Goal: Task Accomplishment & Management: Manage account settings

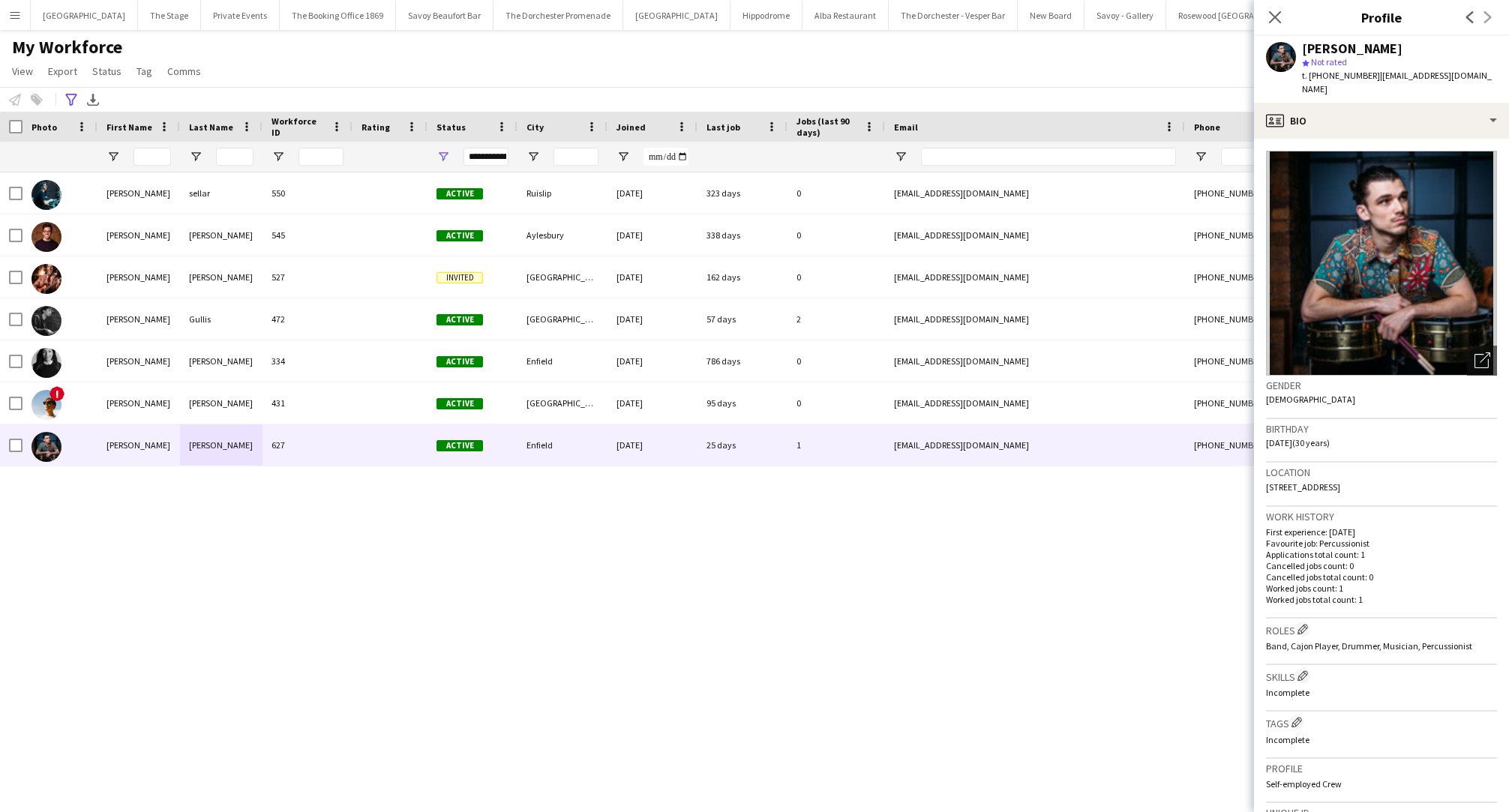
drag, startPoint x: 0, startPoint y: 0, endPoint x: 765, endPoint y: 718, distance: 1049.2
click at [765, 718] on div "[PERSON_NAME] 550 Active Ruislip [DATE] 323 days 0 [EMAIL_ADDRESS][DOMAIN_NAME]…" at bounding box center [732, 479] width 1465 height 613
click at [834, 506] on div "[PERSON_NAME] 550 Active Ruislip [DATE] 323 days 0 [EMAIL_ADDRESS][DOMAIN_NAME]…" at bounding box center [732, 479] width 1465 height 613
click at [1278, 22] on icon "Close pop-in" at bounding box center [1275, 17] width 14 height 14
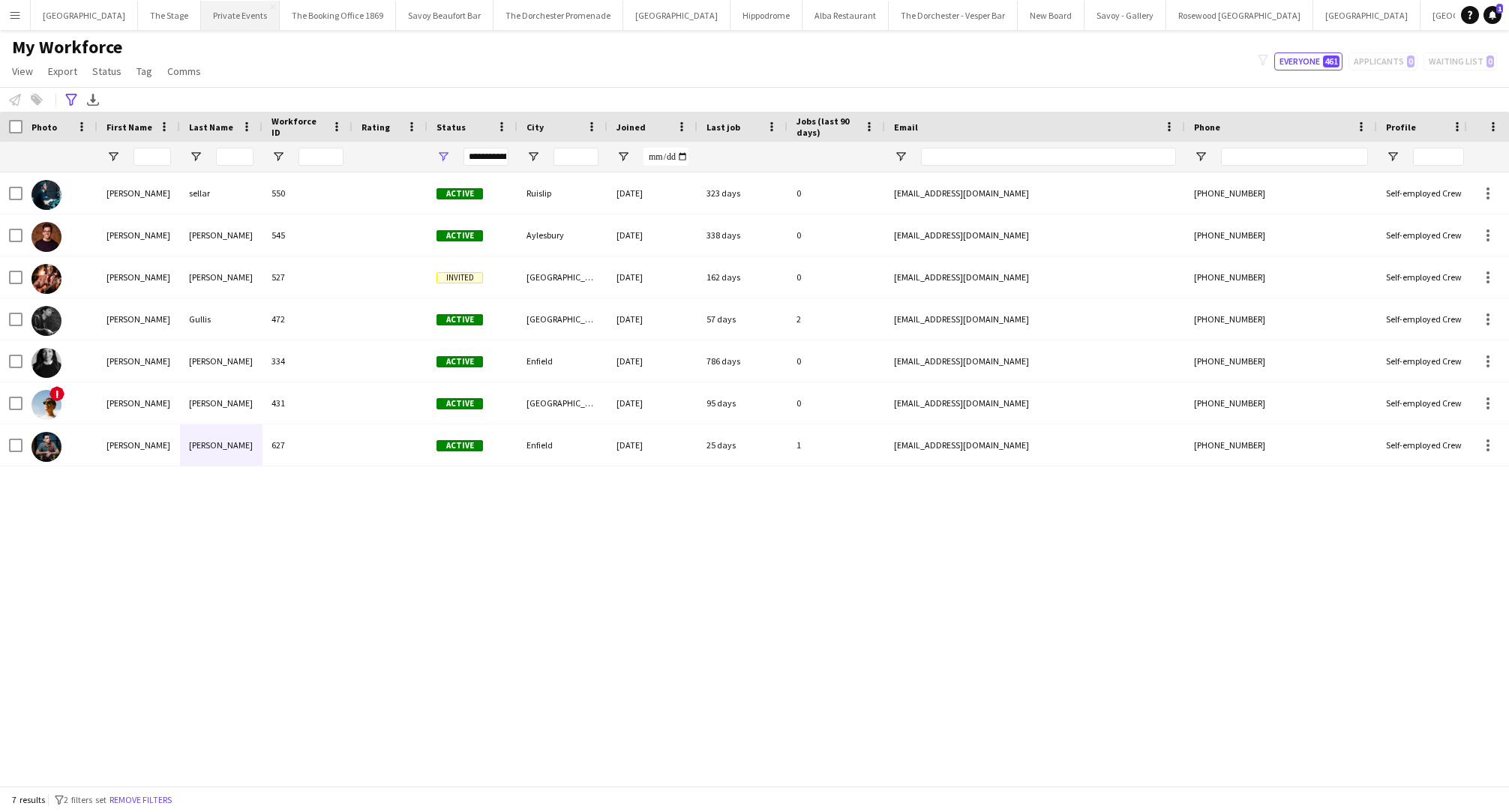
click at [201, 20] on button "Private Events Close" at bounding box center [240, 16] width 79 height 30
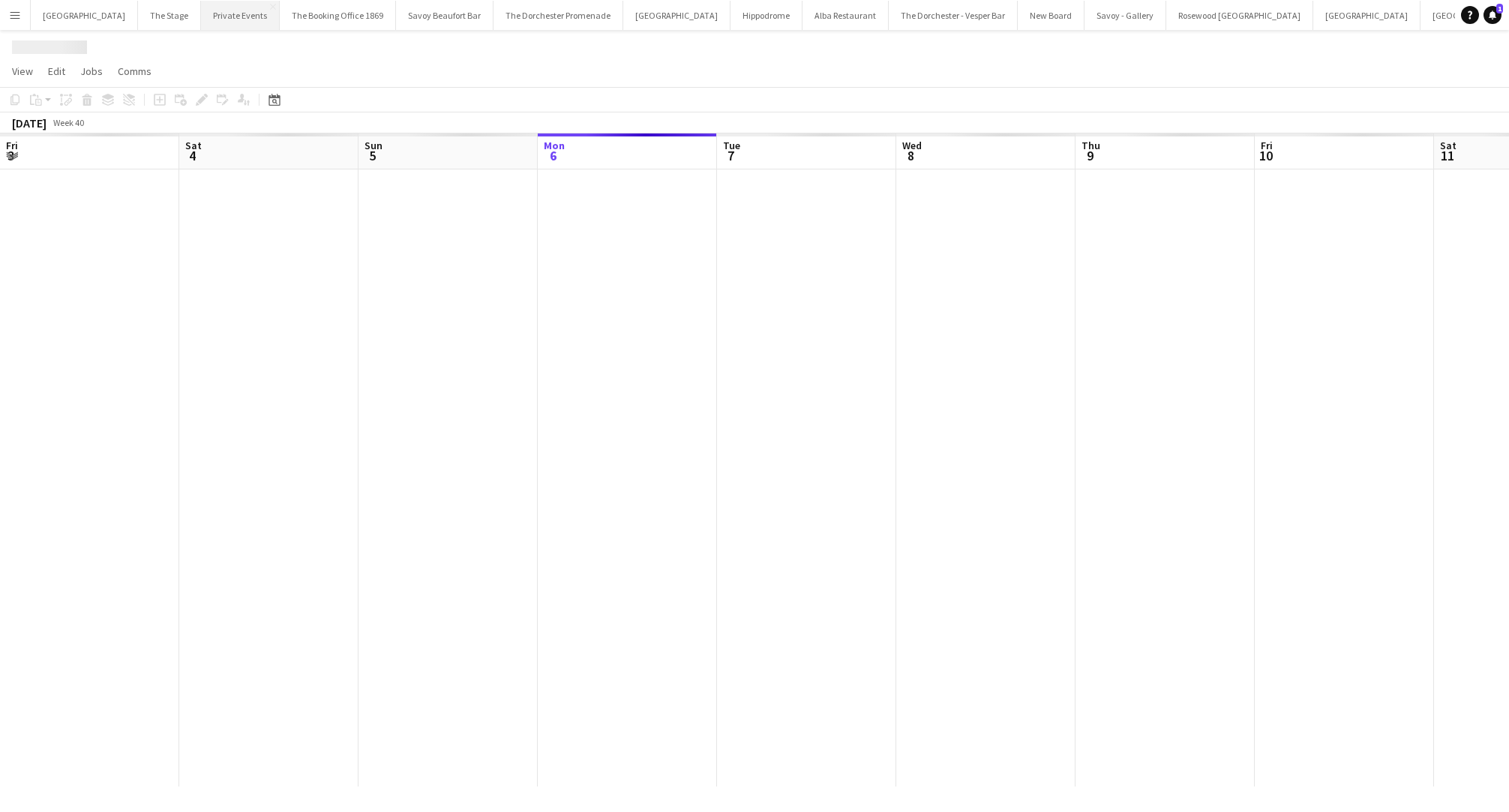
scroll to position [0, 359]
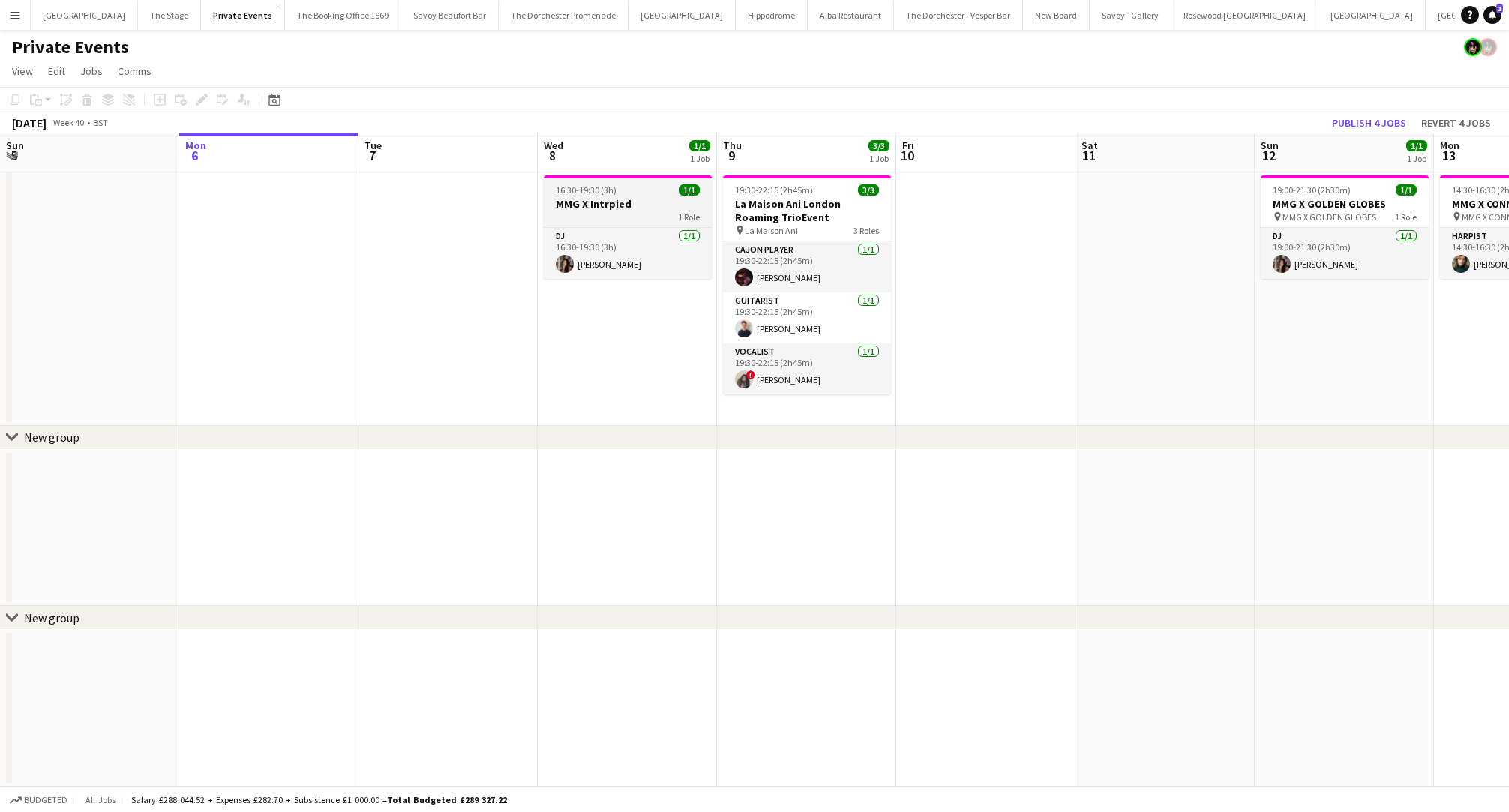
click at [637, 191] on div "16:30-19:30 (3h) 1/1" at bounding box center [628, 190] width 168 height 11
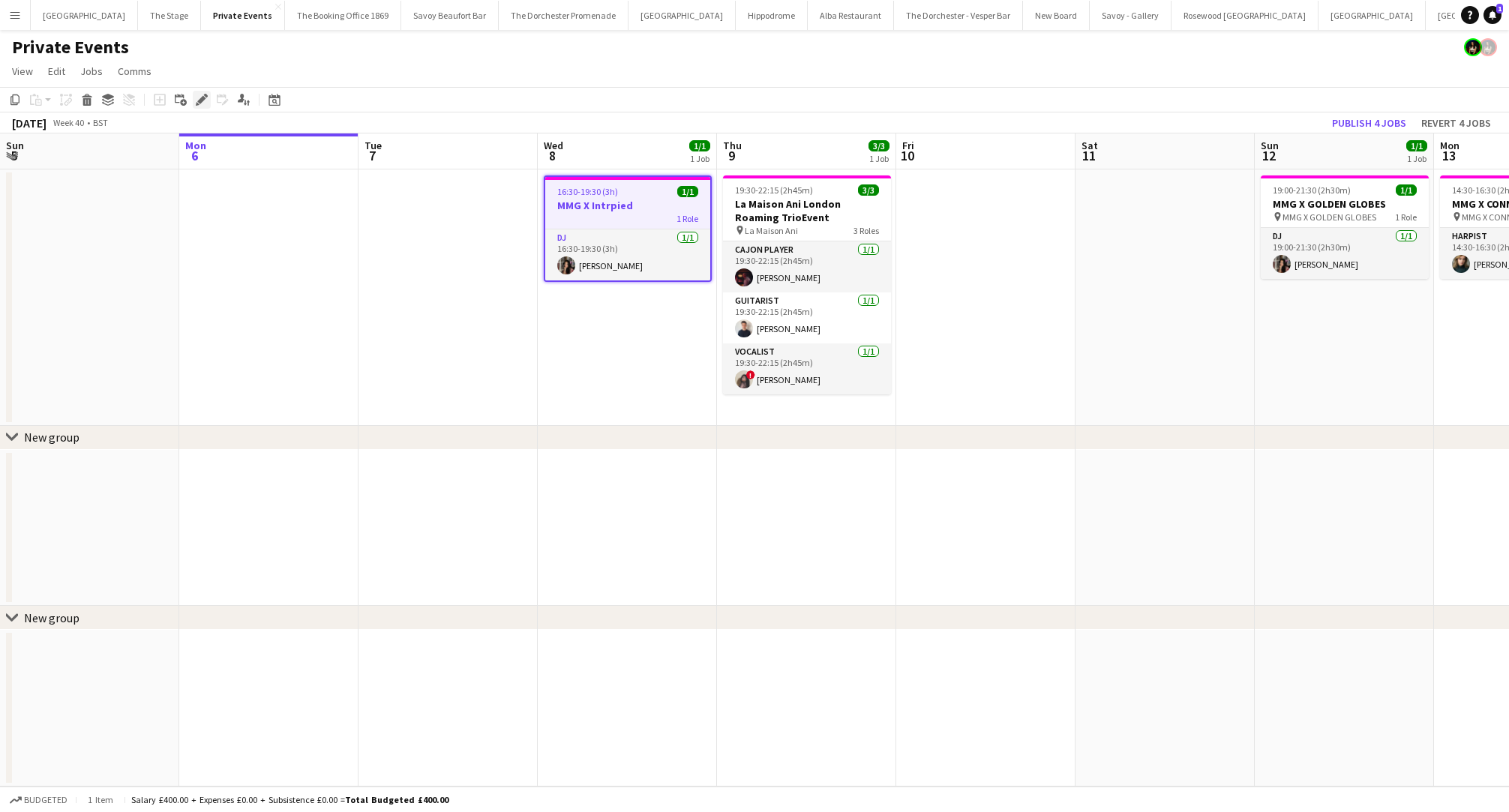
click at [198, 98] on icon "Edit" at bounding box center [202, 100] width 12 height 12
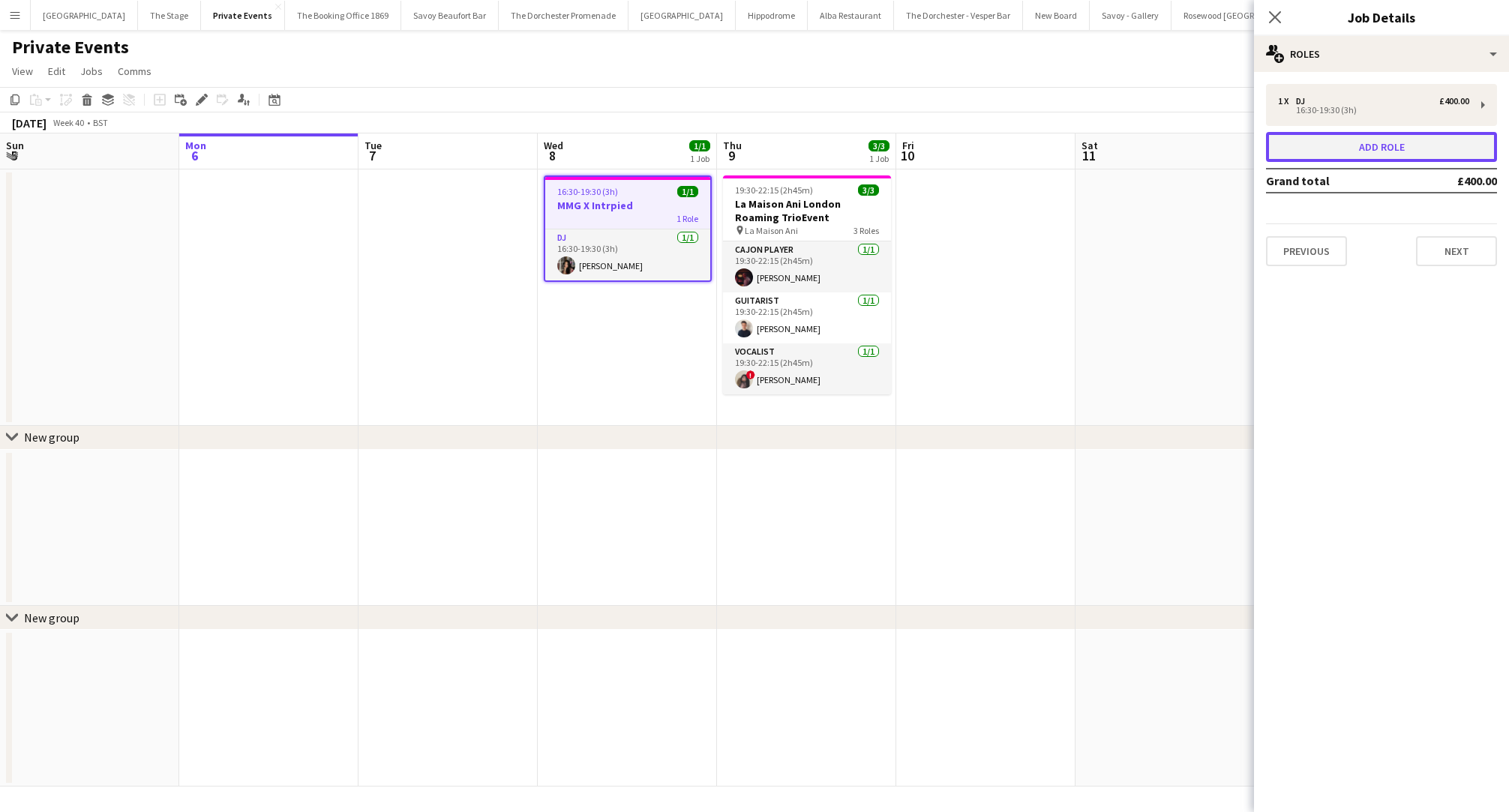
click at [1344, 134] on button "Add role" at bounding box center [1382, 147] width 231 height 30
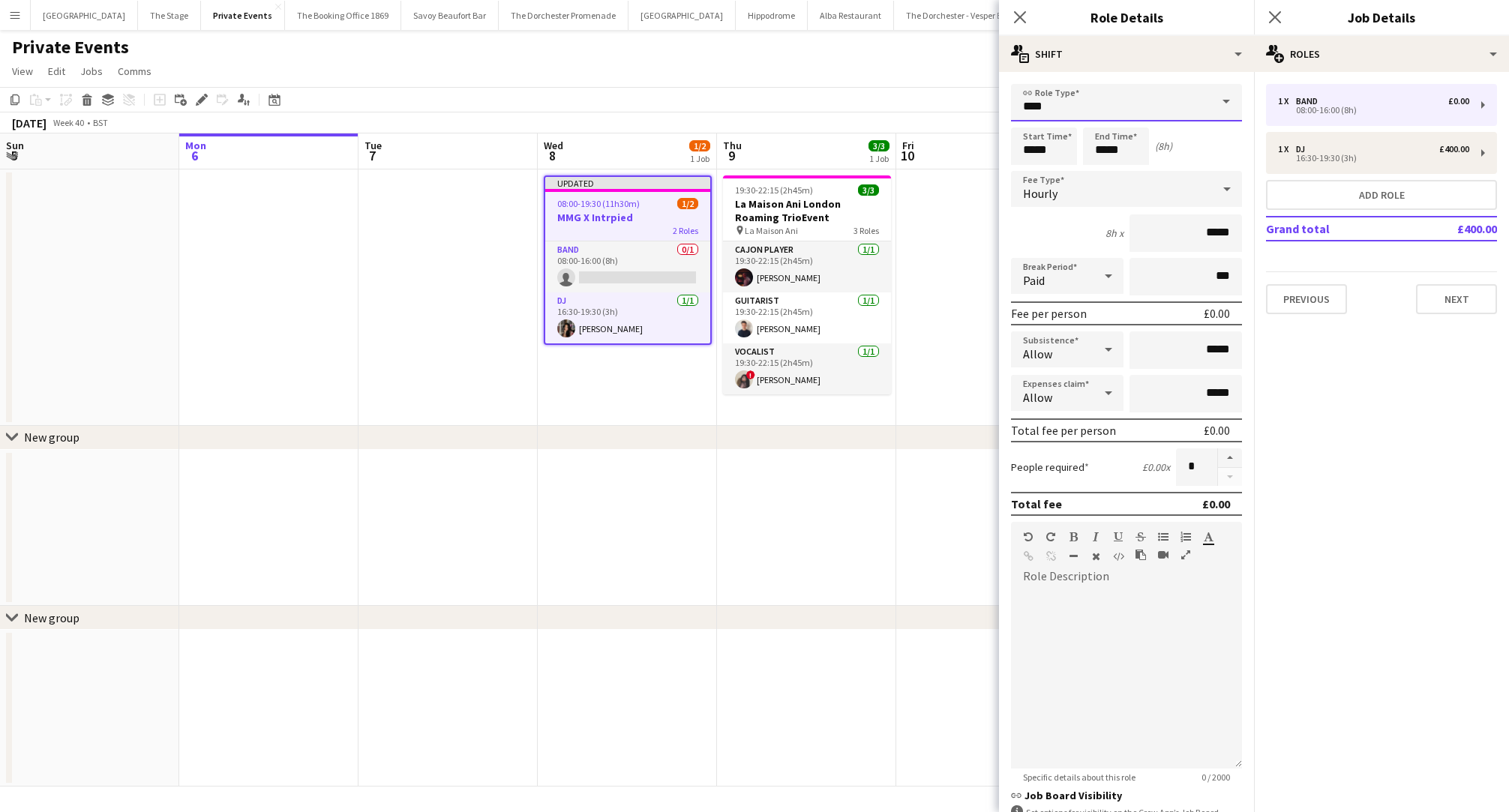
click at [1069, 107] on input "****" at bounding box center [1127, 103] width 231 height 38
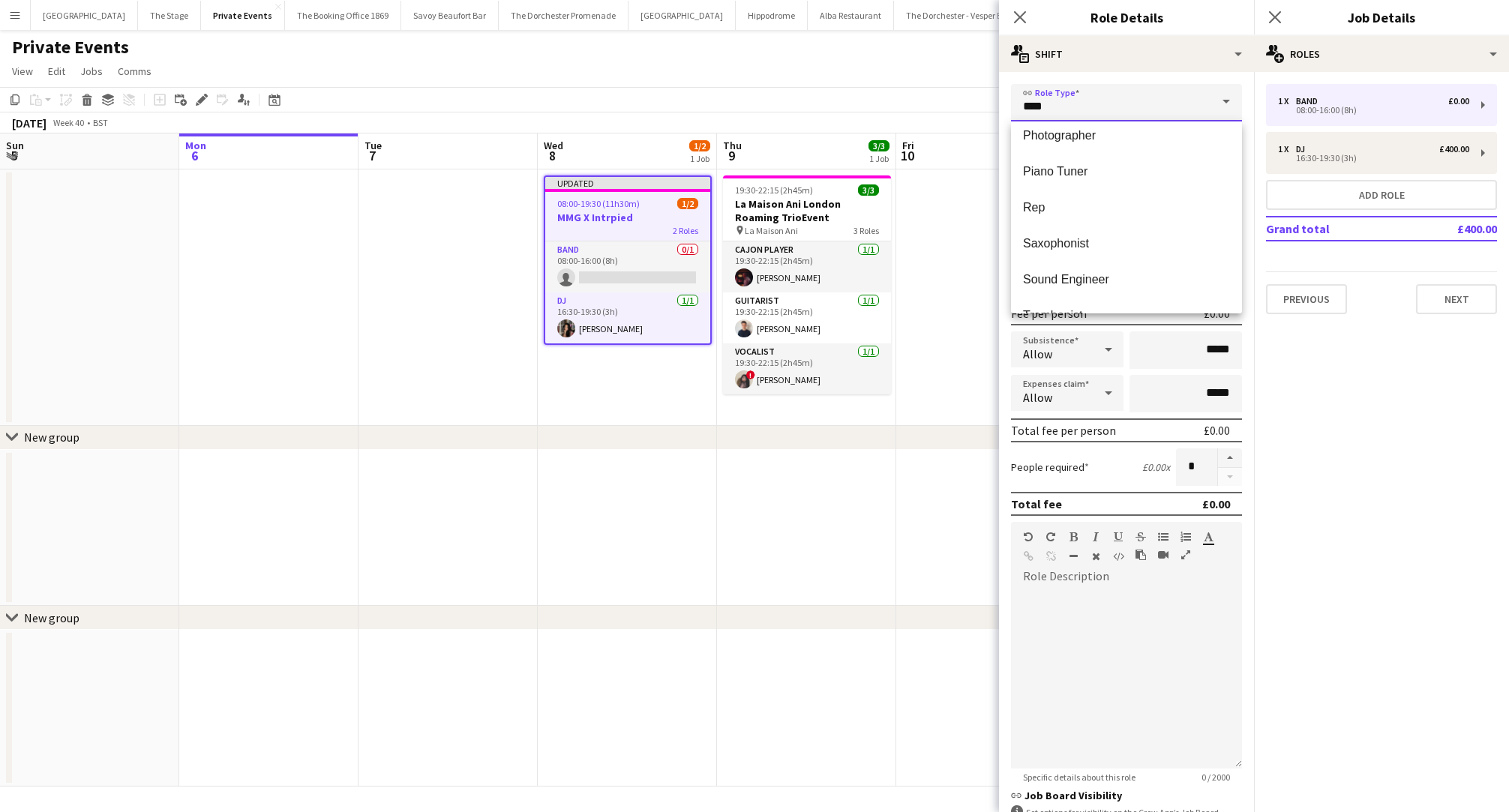
scroll to position [511, 0]
click at [1071, 216] on span "Rep" at bounding box center [1128, 210] width 208 height 14
type input "***"
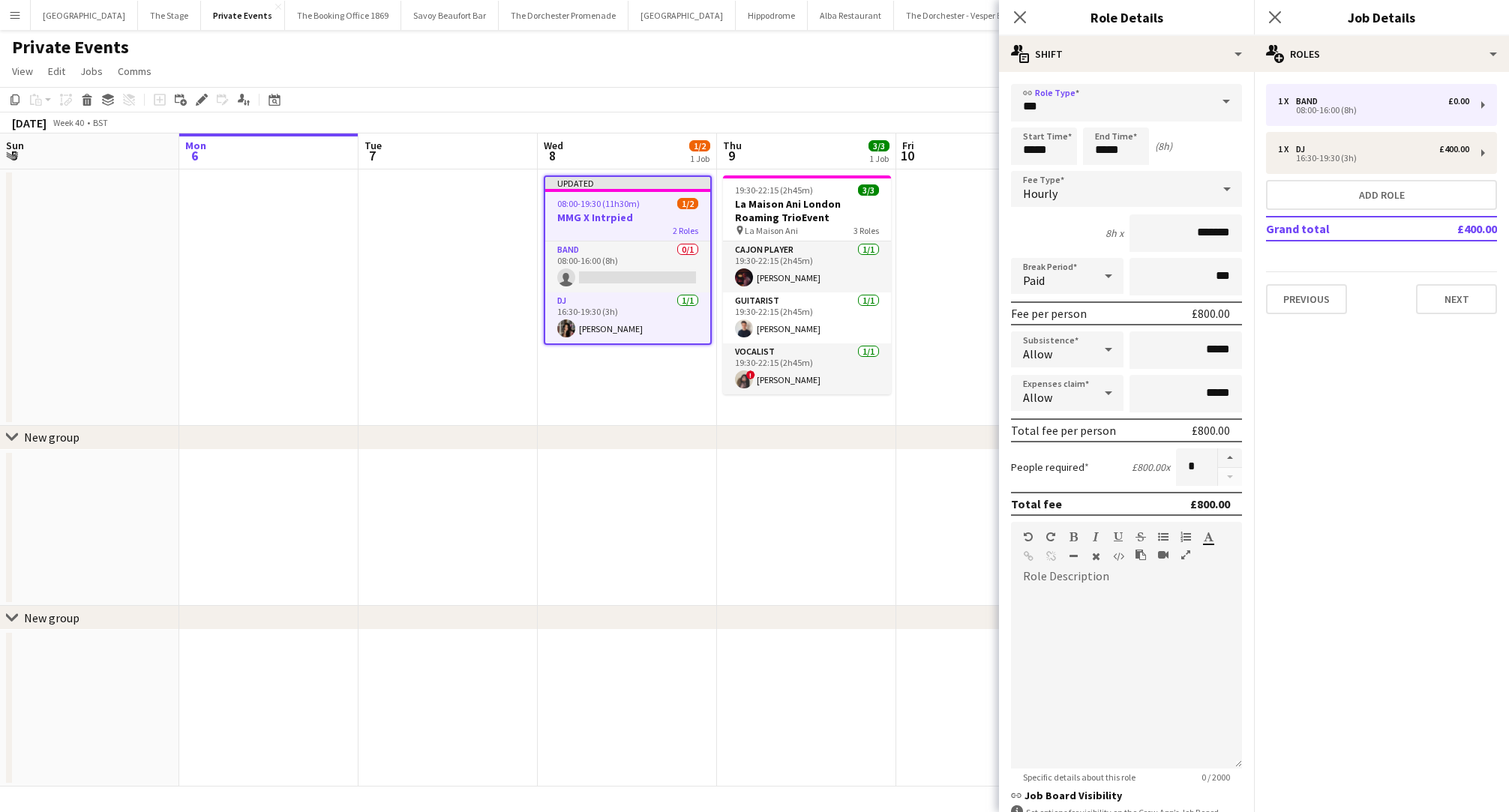
click at [1058, 180] on div "Hourly" at bounding box center [1111, 189] width 201 height 36
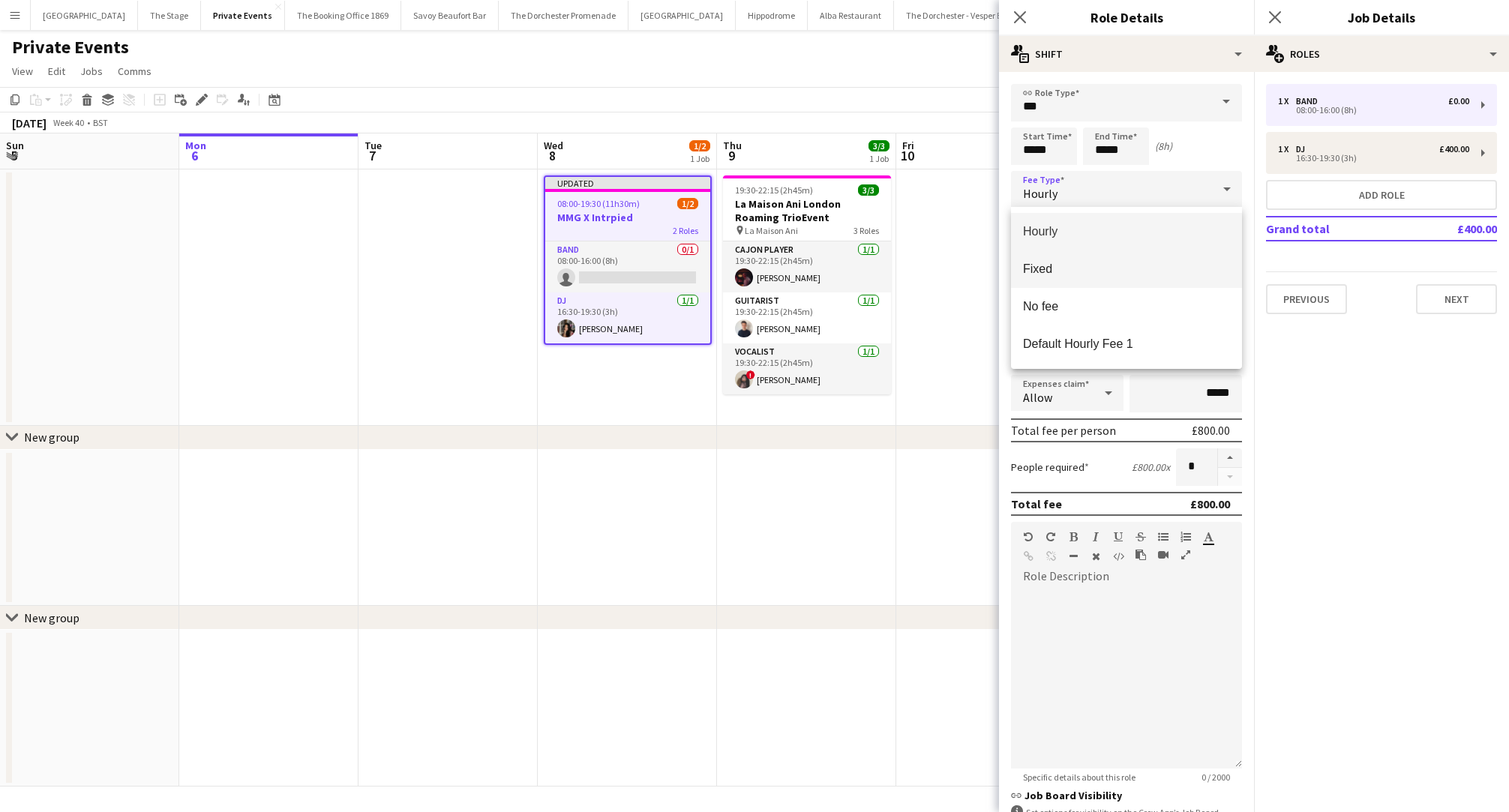
click at [1064, 281] on mat-option "Fixed" at bounding box center [1127, 270] width 231 height 38
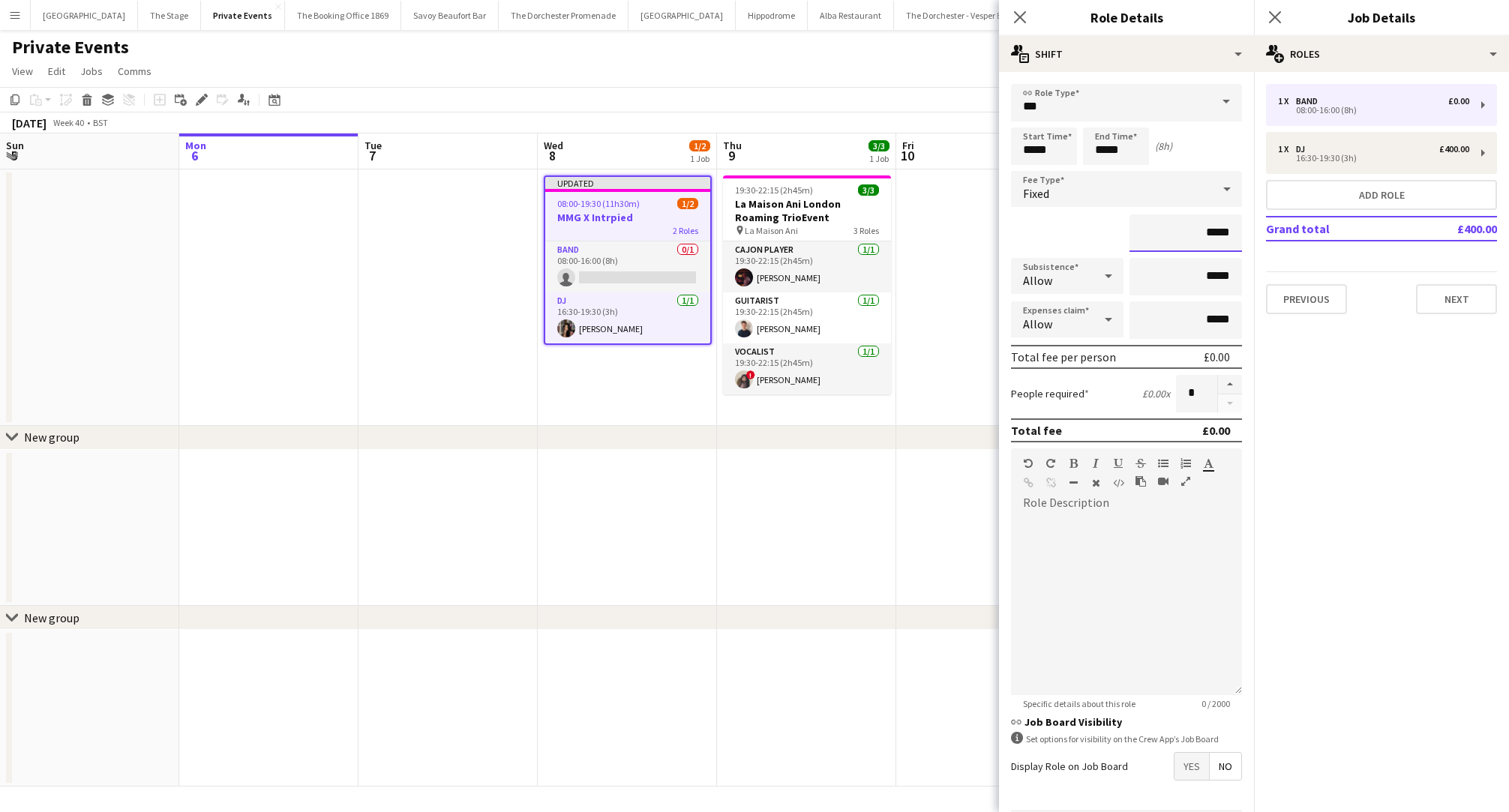
click at [1210, 233] on input "*****" at bounding box center [1186, 233] width 113 height 38
type input "*******"
click at [594, 394] on app-date-cell "Updated 08:00-19:30 (11h30m) 1/2 MMG X Intrpied 2 Roles Band 0/1 08:00-16:00 (8…" at bounding box center [627, 298] width 179 height 257
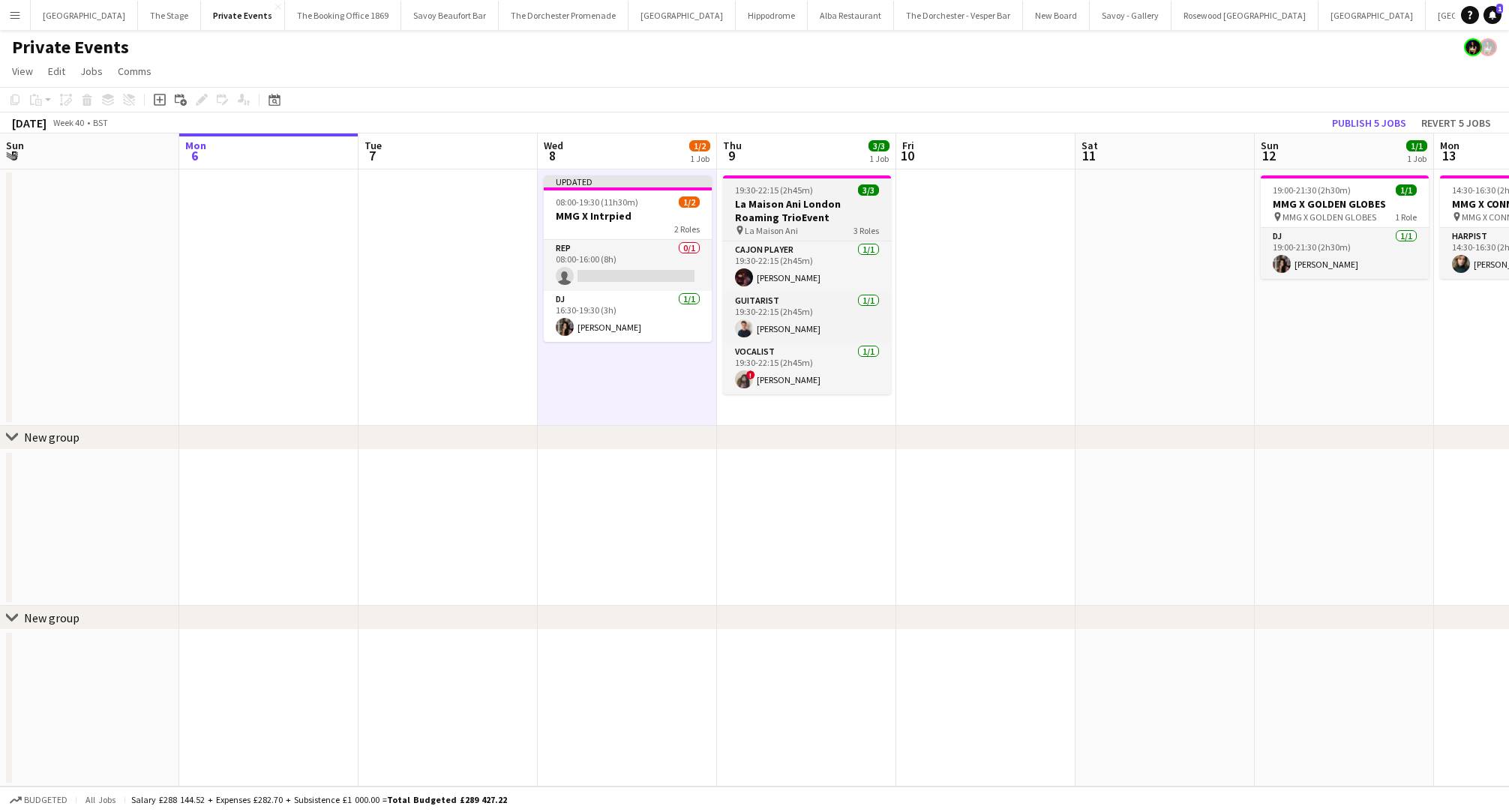
click at [818, 198] on app-job-card "19:30-22:15 (2h45m) 3/3 La Maison Ani London Roaming TrioEvent pin La Maison An…" at bounding box center [807, 285] width 168 height 219
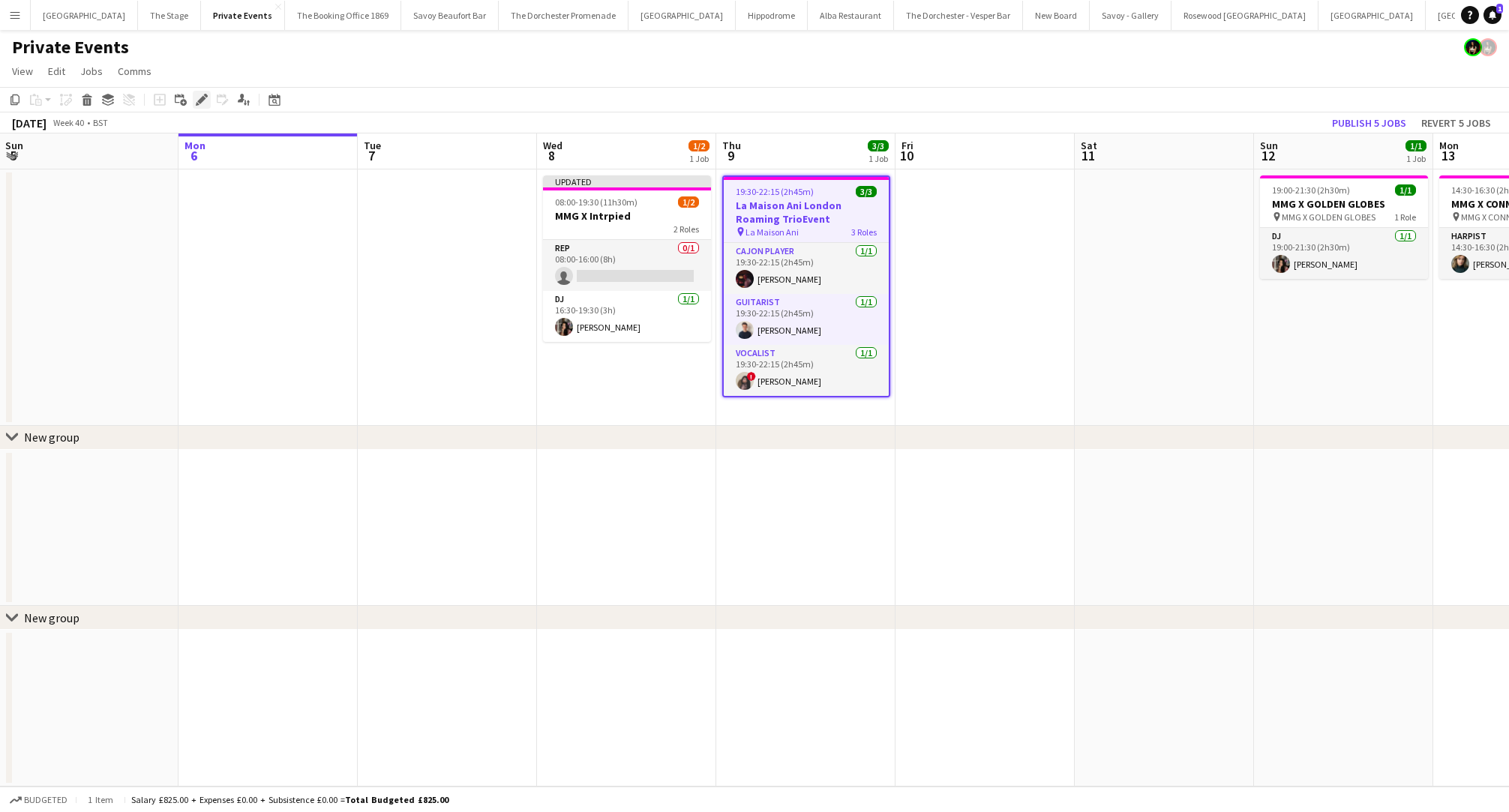
click at [206, 94] on icon "Edit" at bounding box center [202, 100] width 12 height 12
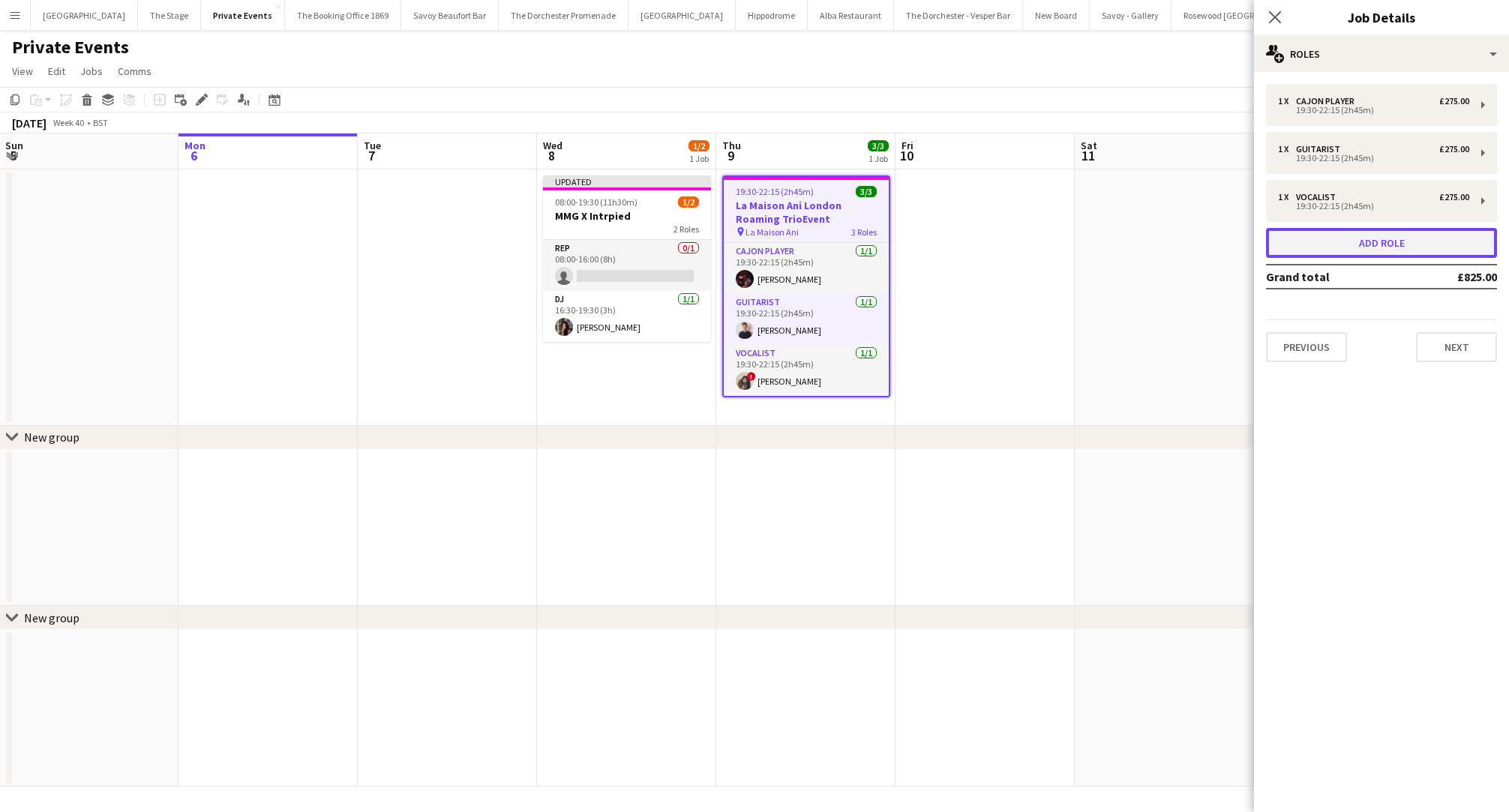
click at [1420, 244] on button "Add role" at bounding box center [1382, 243] width 231 height 30
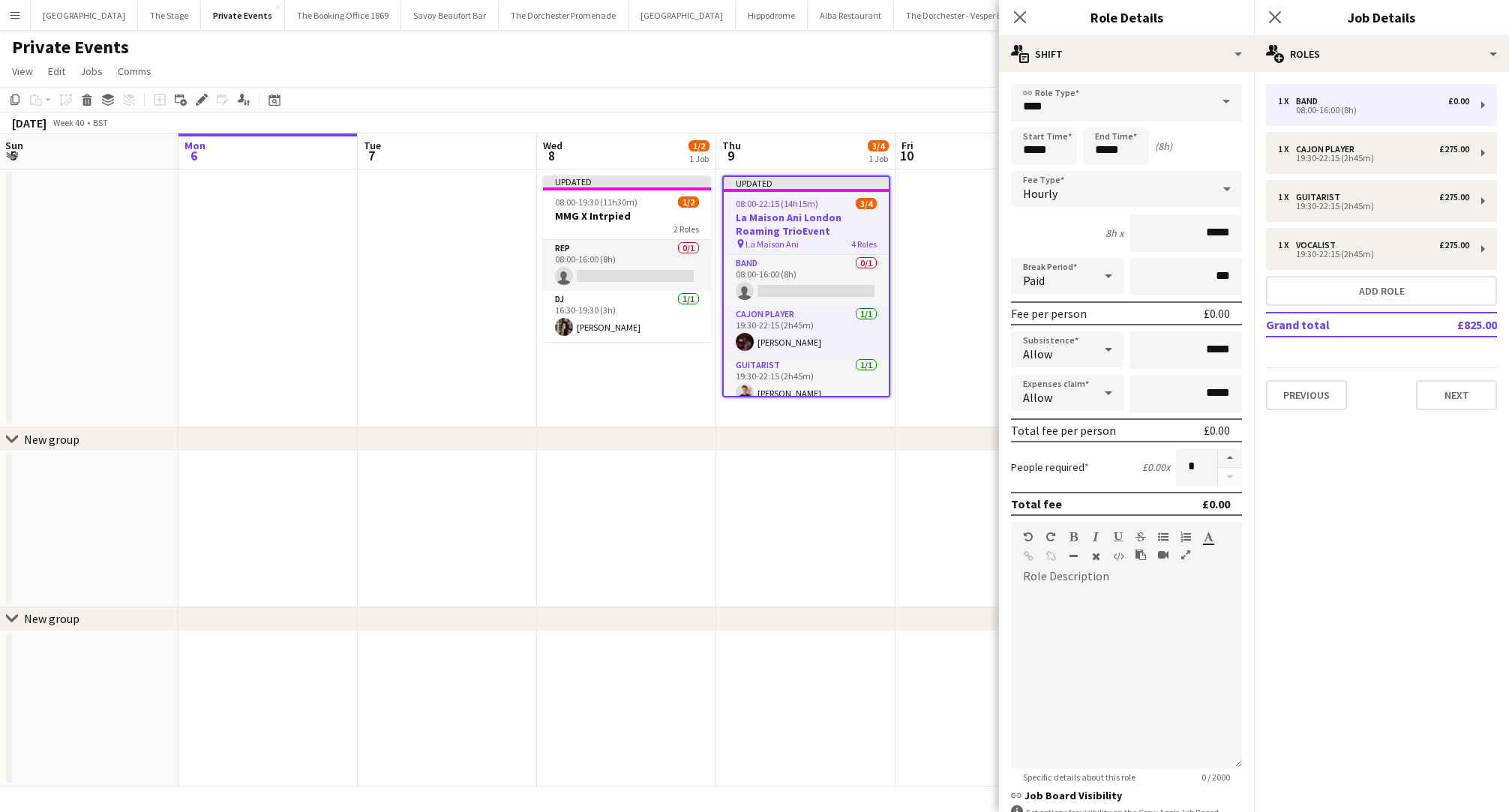
click at [1159, 77] on div "link Role Type **** Start Time ***** End Time ***** (8h) Fee Type Hourly 8h x *…" at bounding box center [1127, 506] width 255 height 867
click at [1159, 114] on input "****" at bounding box center [1127, 103] width 231 height 38
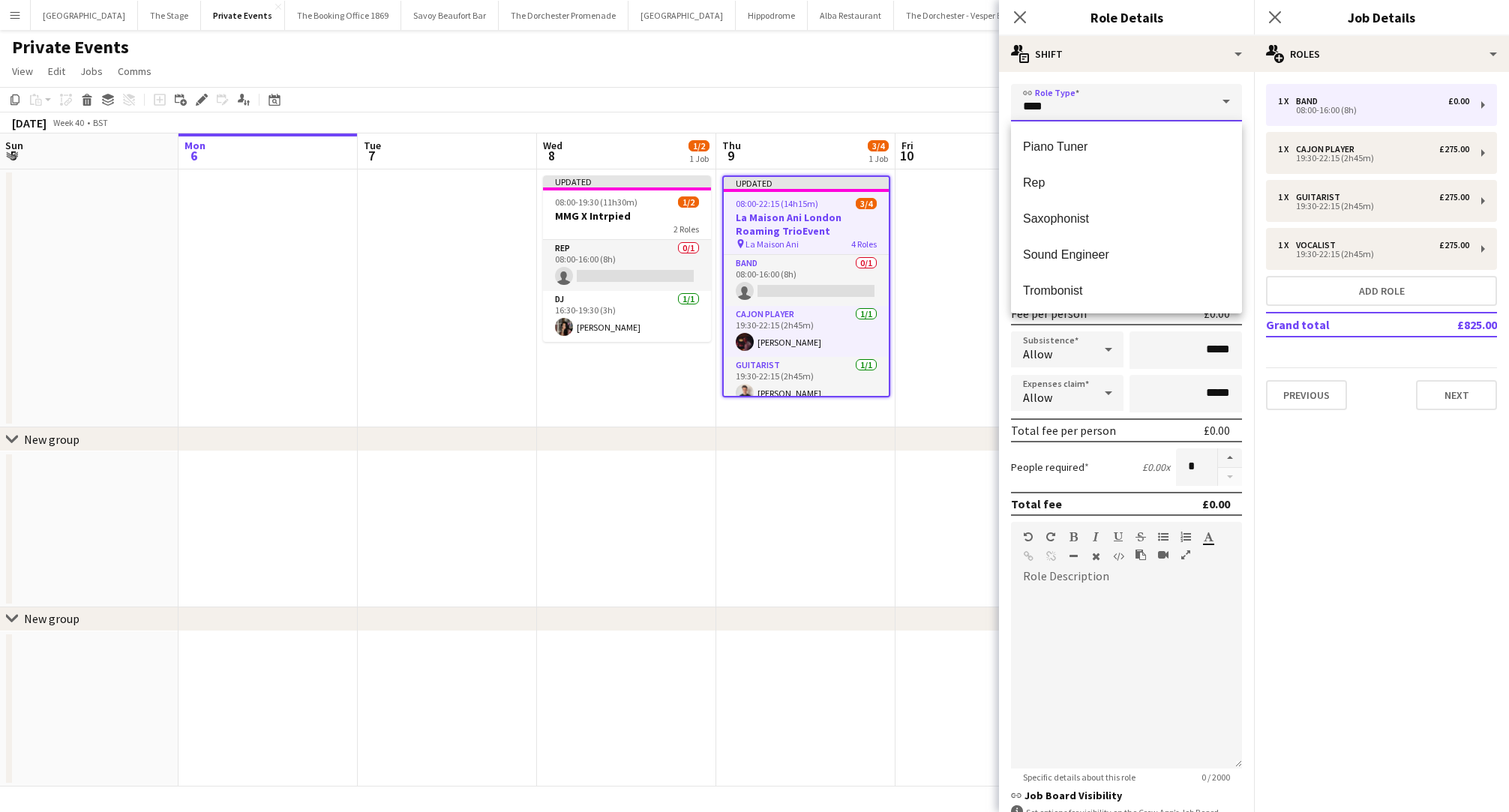
scroll to position [537, 0]
click at [1120, 181] on span "Rep" at bounding box center [1128, 183] width 208 height 14
type input "***"
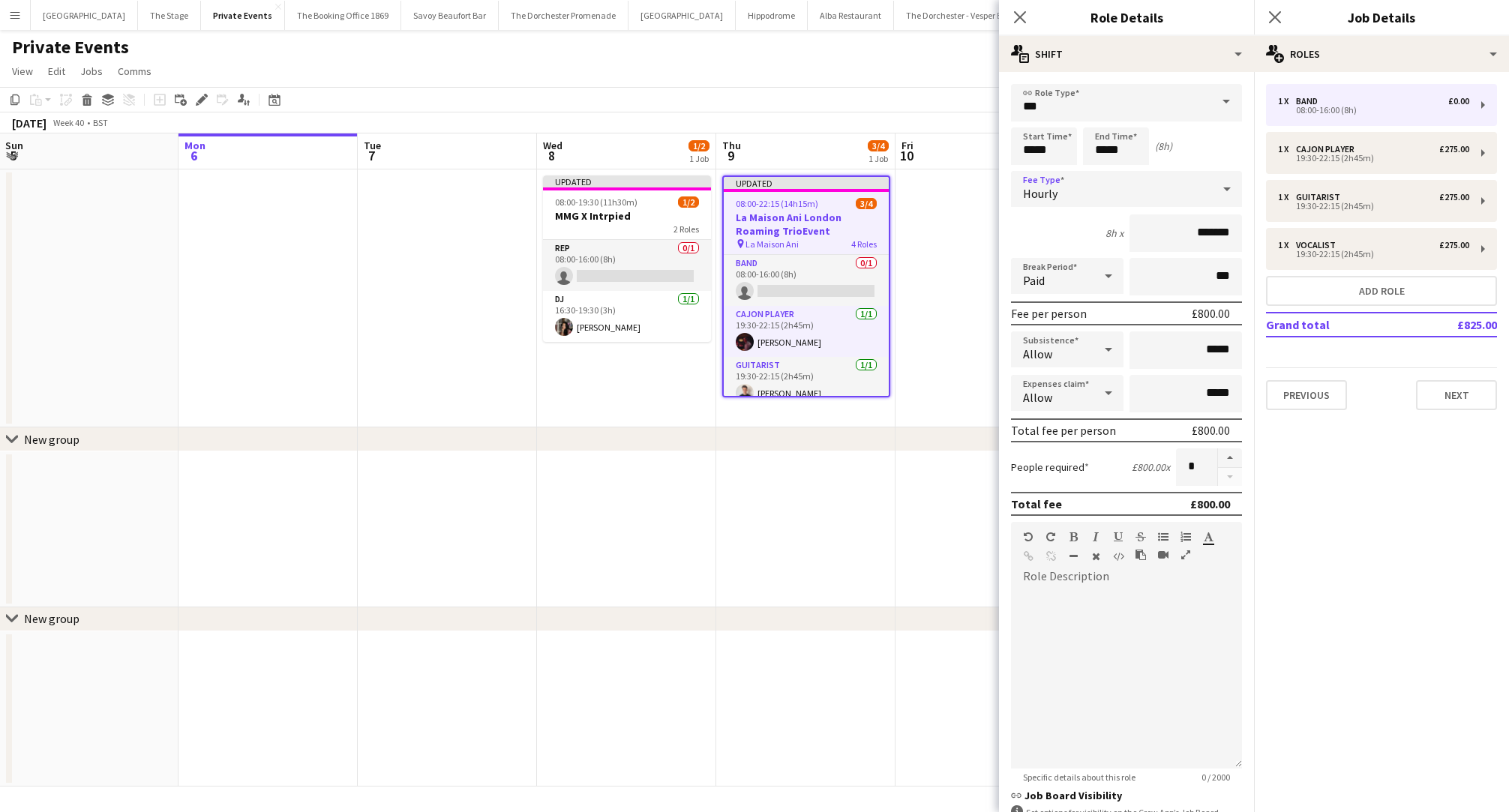
click at [1114, 183] on div "Hourly" at bounding box center [1111, 189] width 201 height 36
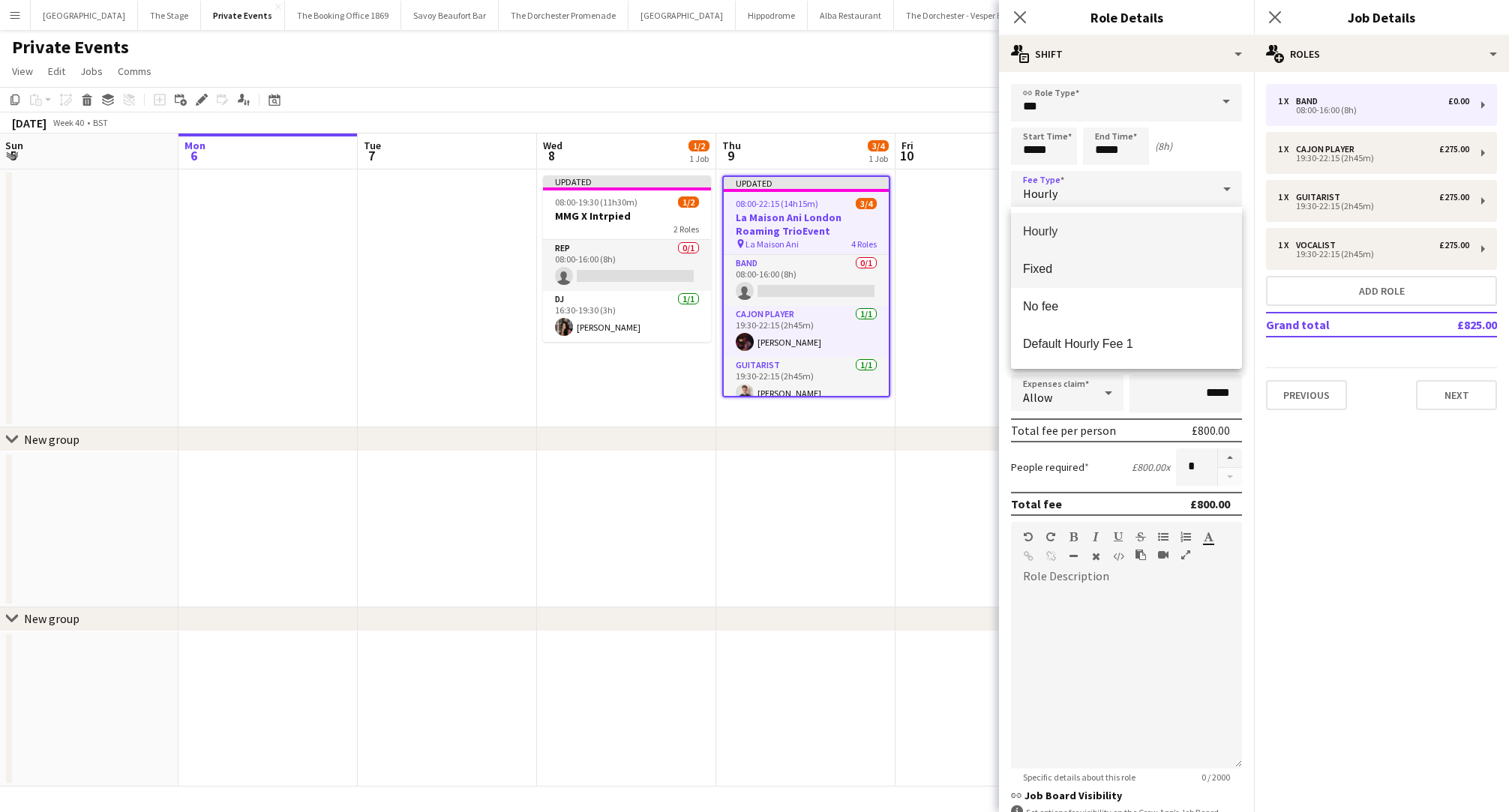
click at [1094, 268] on span "Fixed" at bounding box center [1128, 269] width 208 height 14
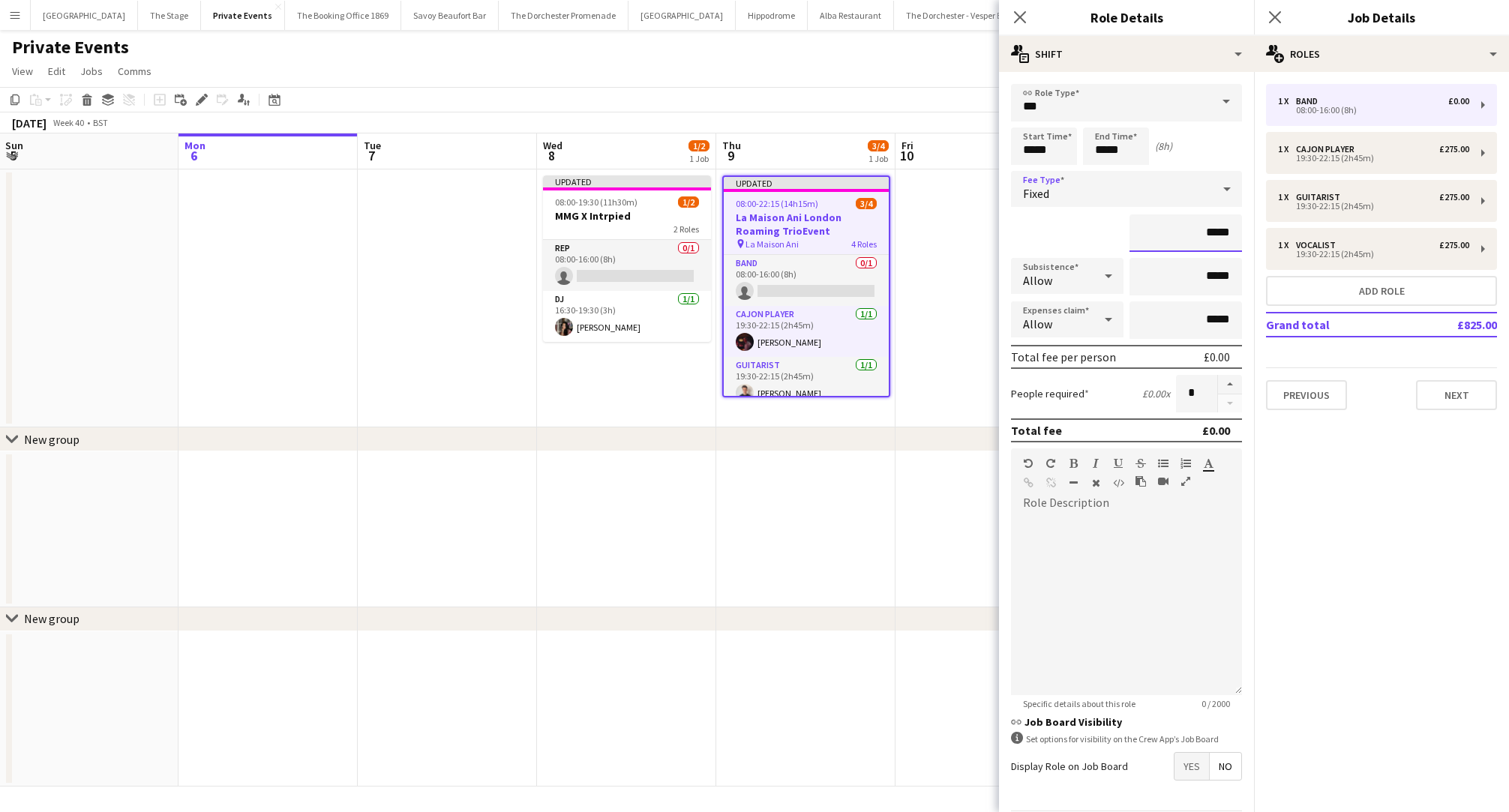
click at [1212, 235] on input "*****" at bounding box center [1186, 233] width 113 height 38
type input "*******"
click at [738, 444] on div "chevron-right New group" at bounding box center [754, 440] width 1509 height 24
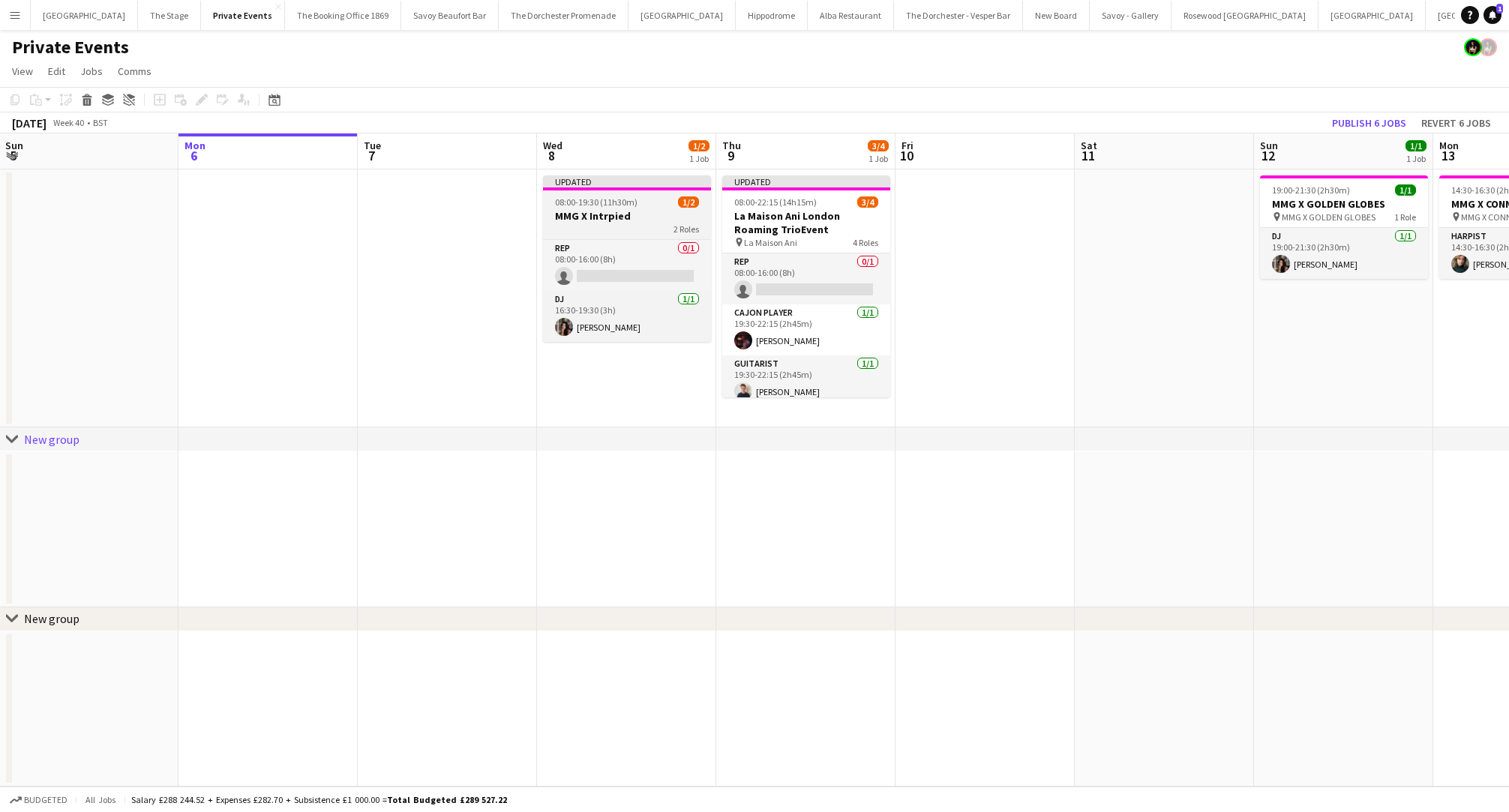
click at [572, 230] on div "2 Roles" at bounding box center [628, 228] width 168 height 12
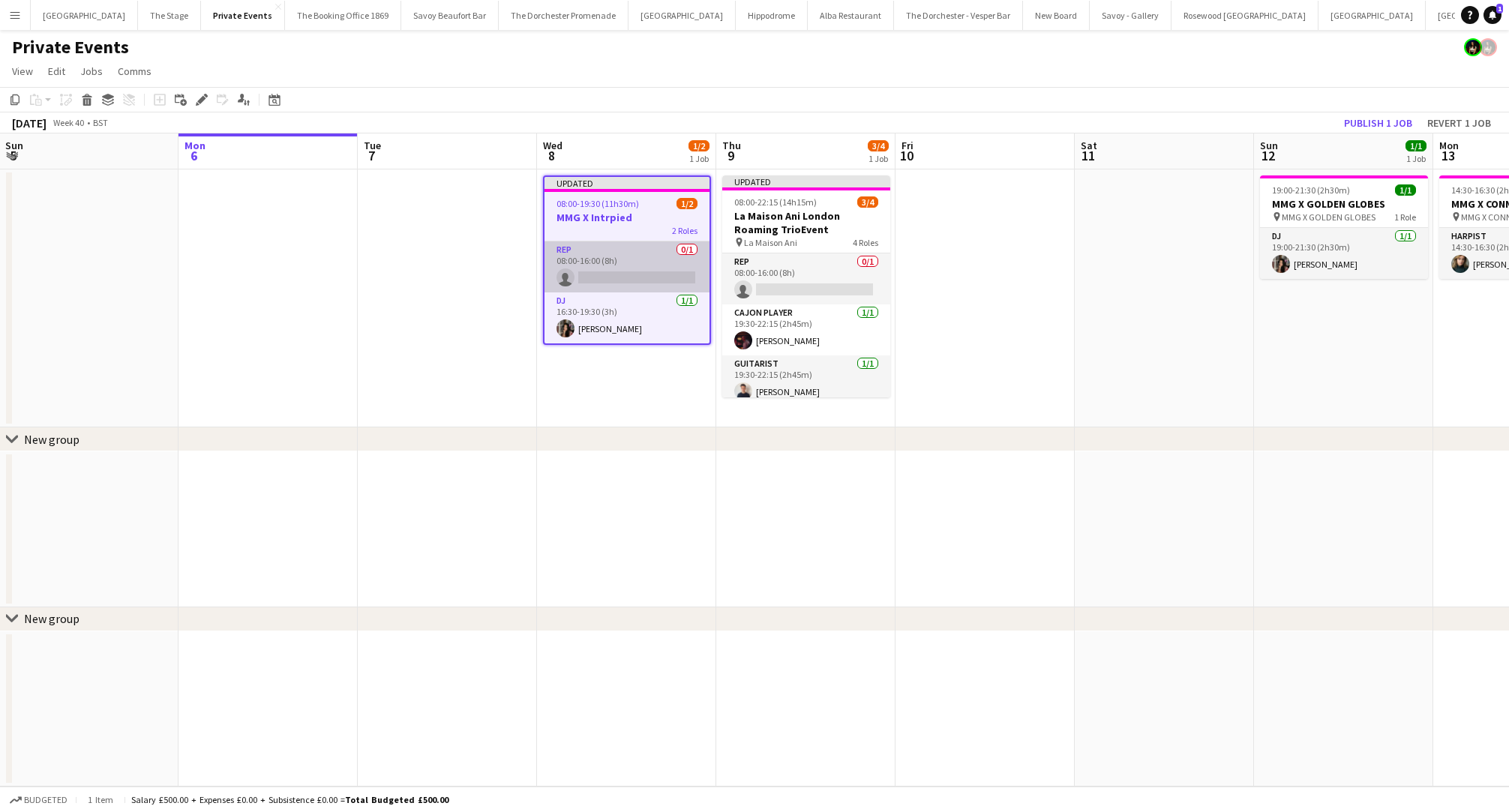
click at [588, 258] on app-card-role "Rep 0/1 08:00-16:00 (8h) single-neutral-actions" at bounding box center [627, 267] width 165 height 51
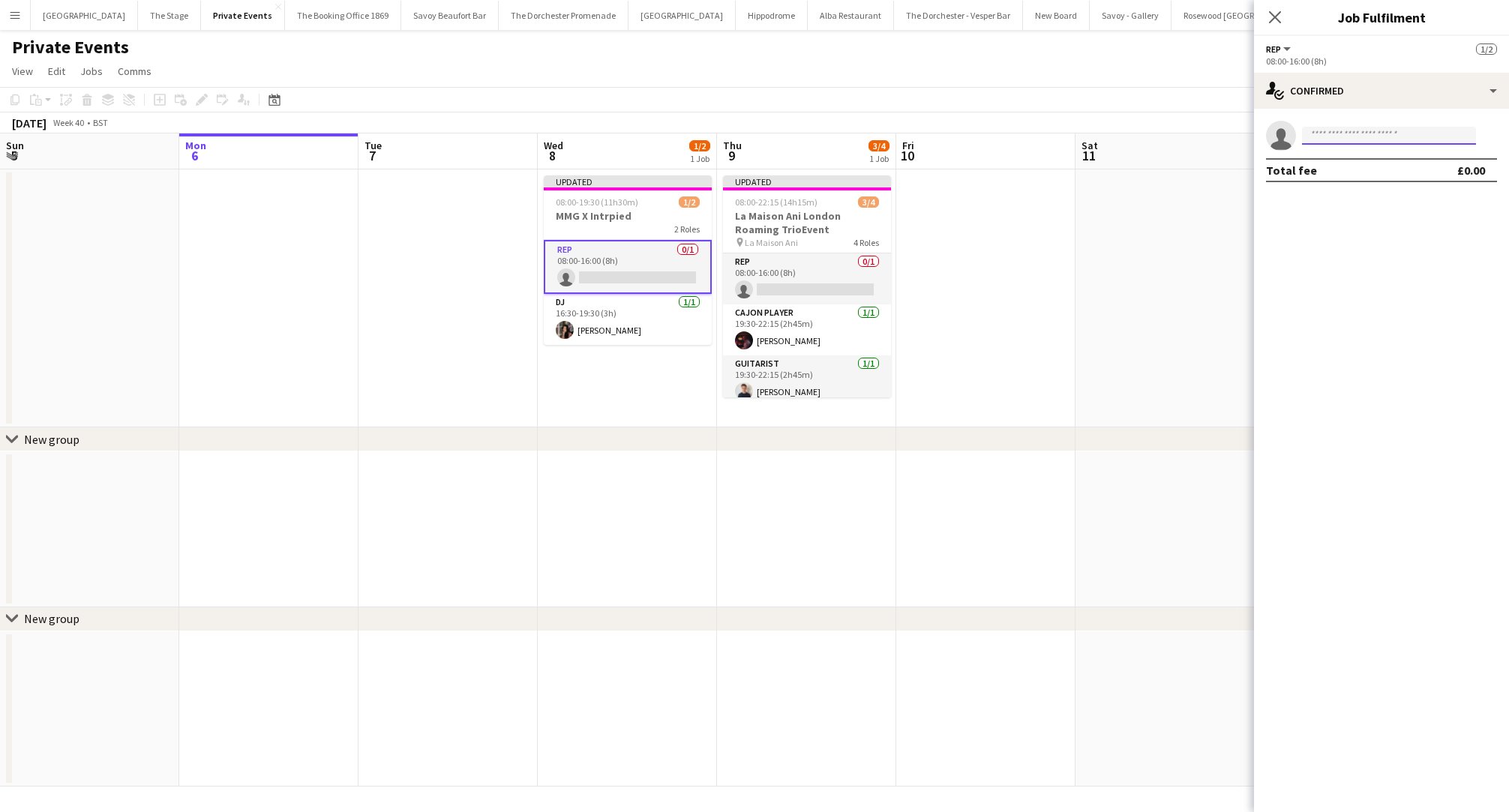
click at [1357, 140] on input at bounding box center [1389, 135] width 174 height 18
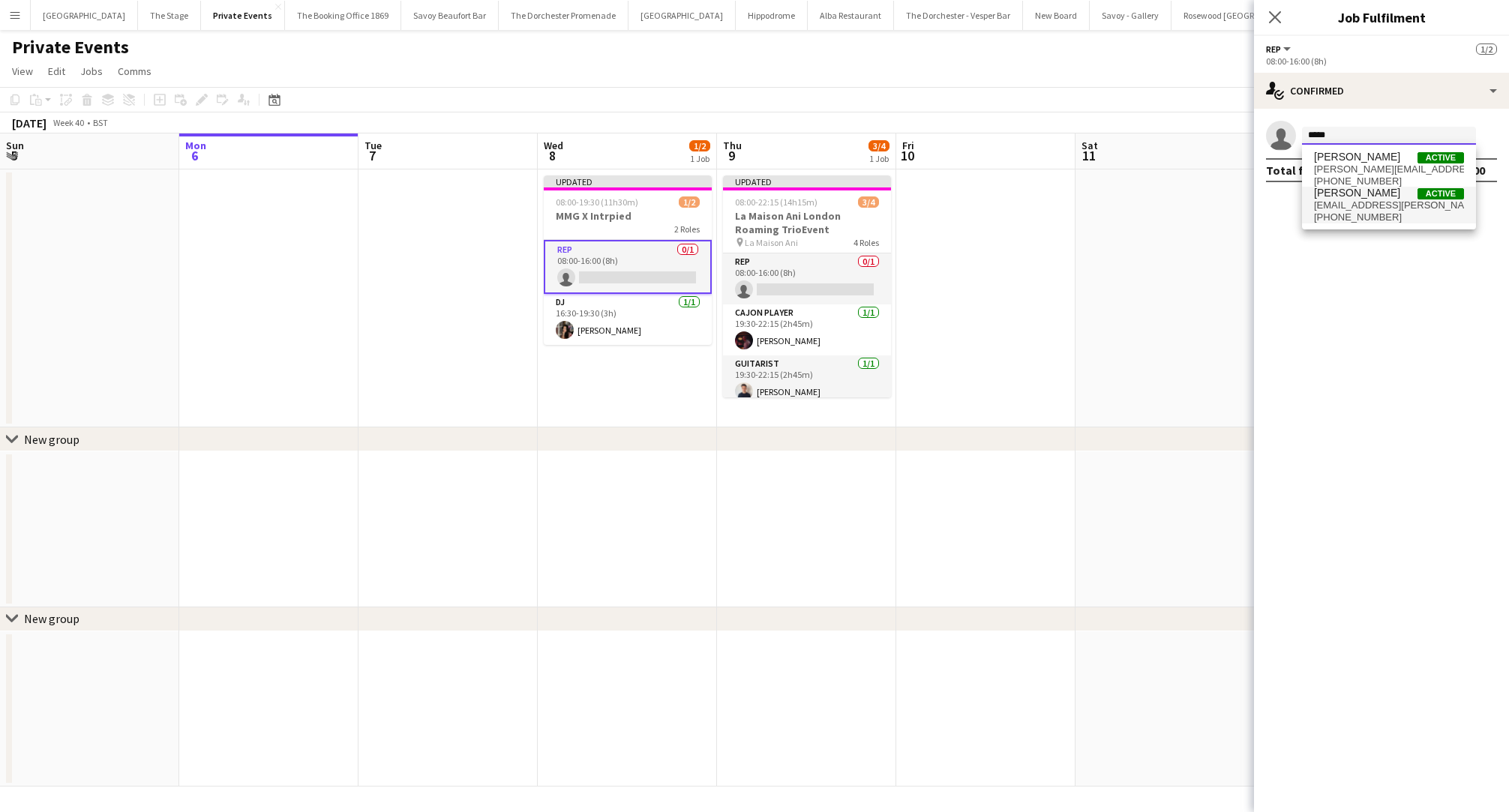
type input "*****"
click at [1347, 203] on span "[EMAIL_ADDRESS][PERSON_NAME][DOMAIN_NAME]" at bounding box center [1389, 205] width 150 height 12
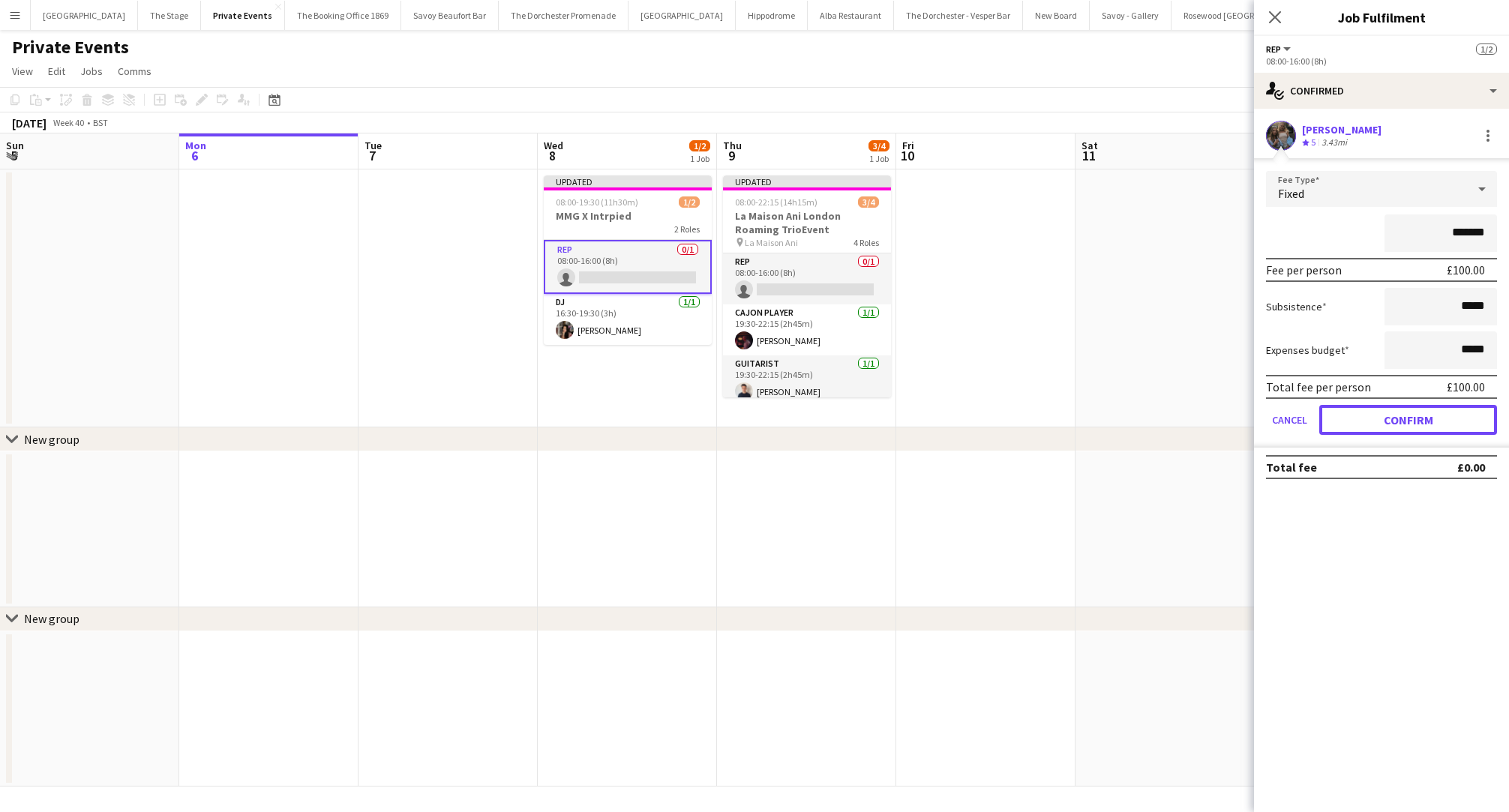
click at [1349, 416] on button "Confirm" at bounding box center [1408, 420] width 178 height 30
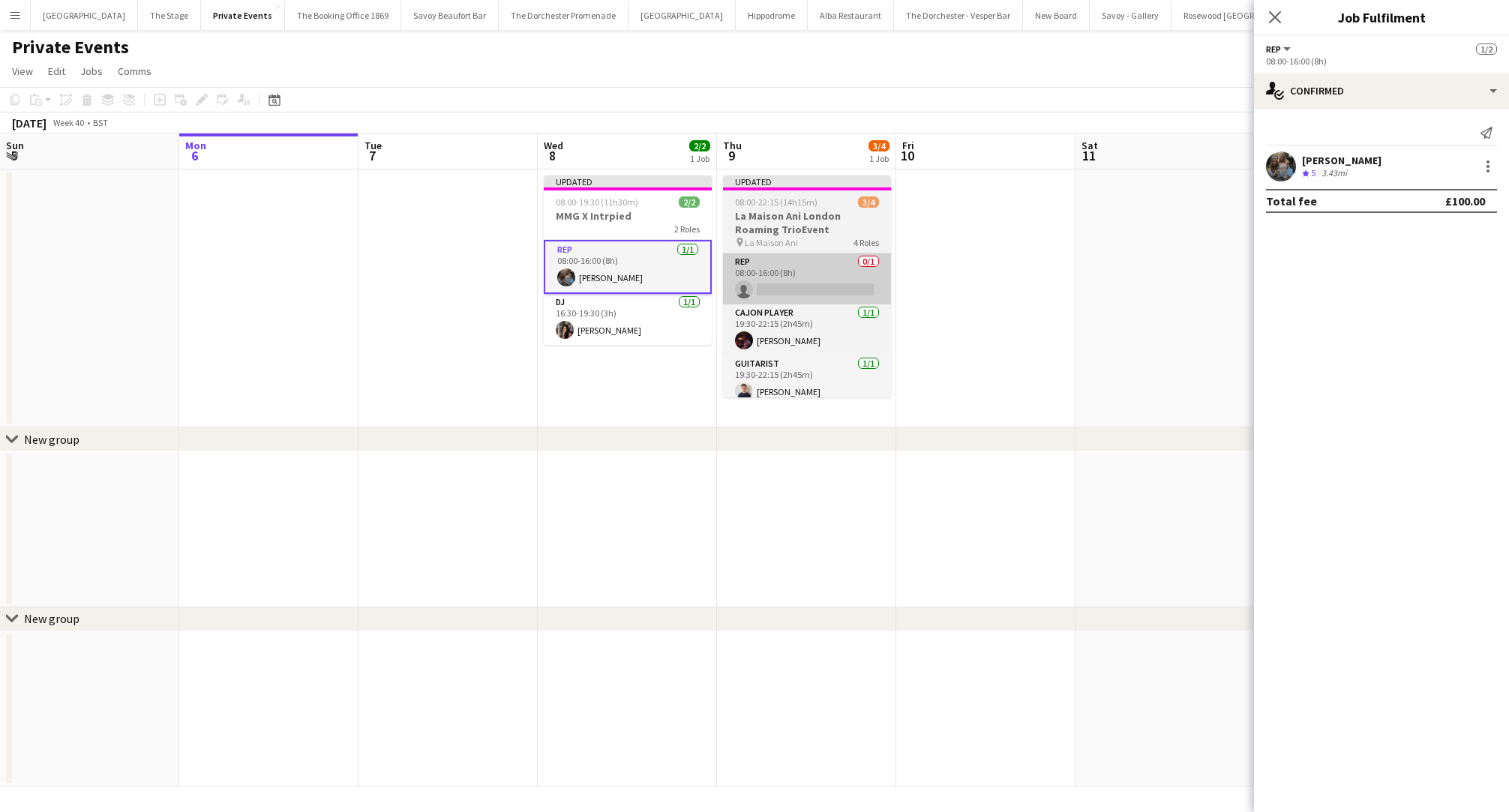
click at [781, 291] on app-card-role "Rep 0/1 08:00-16:00 (8h) single-neutral-actions" at bounding box center [807, 280] width 168 height 51
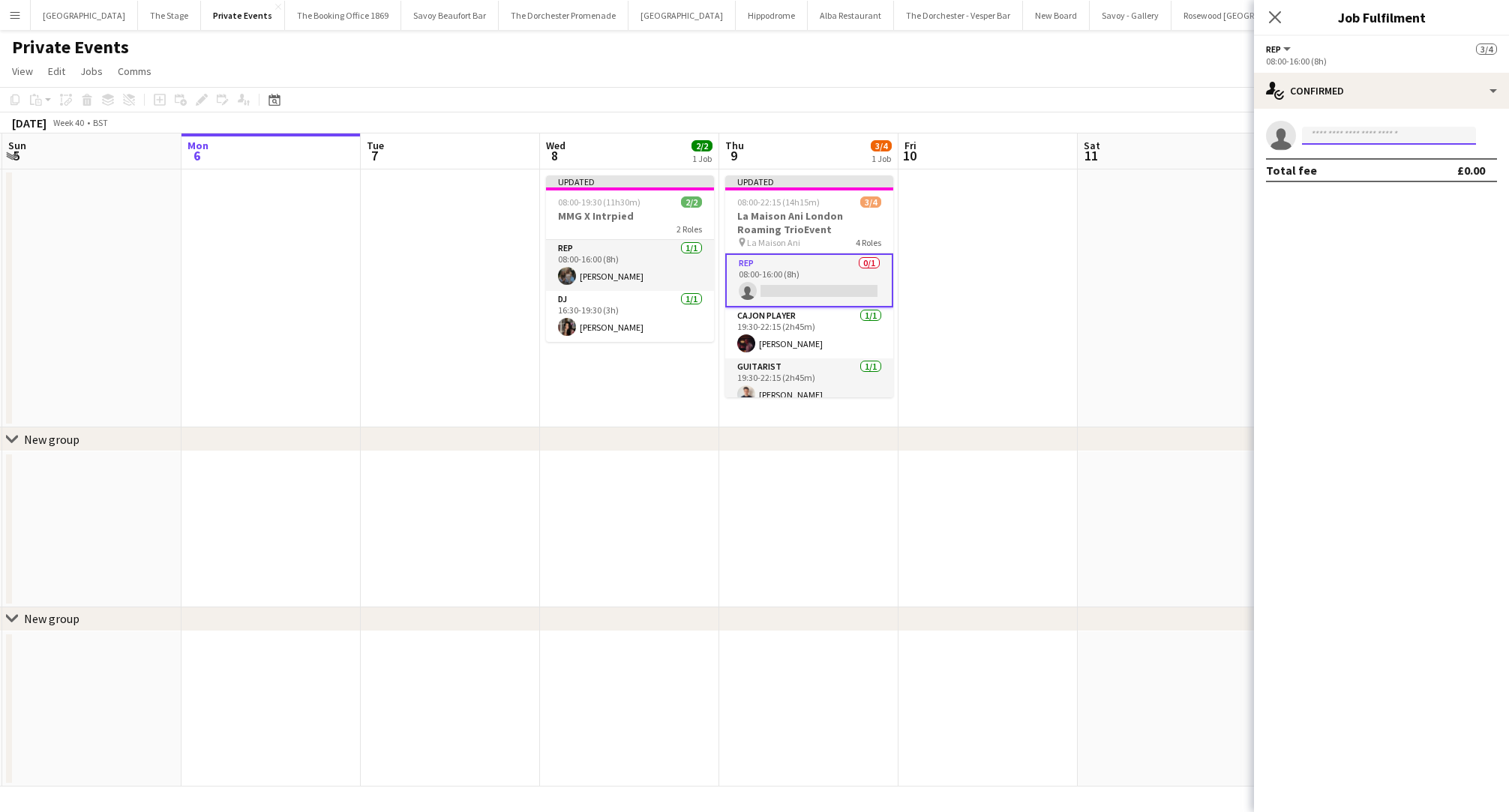
click at [1341, 131] on input at bounding box center [1389, 135] width 174 height 18
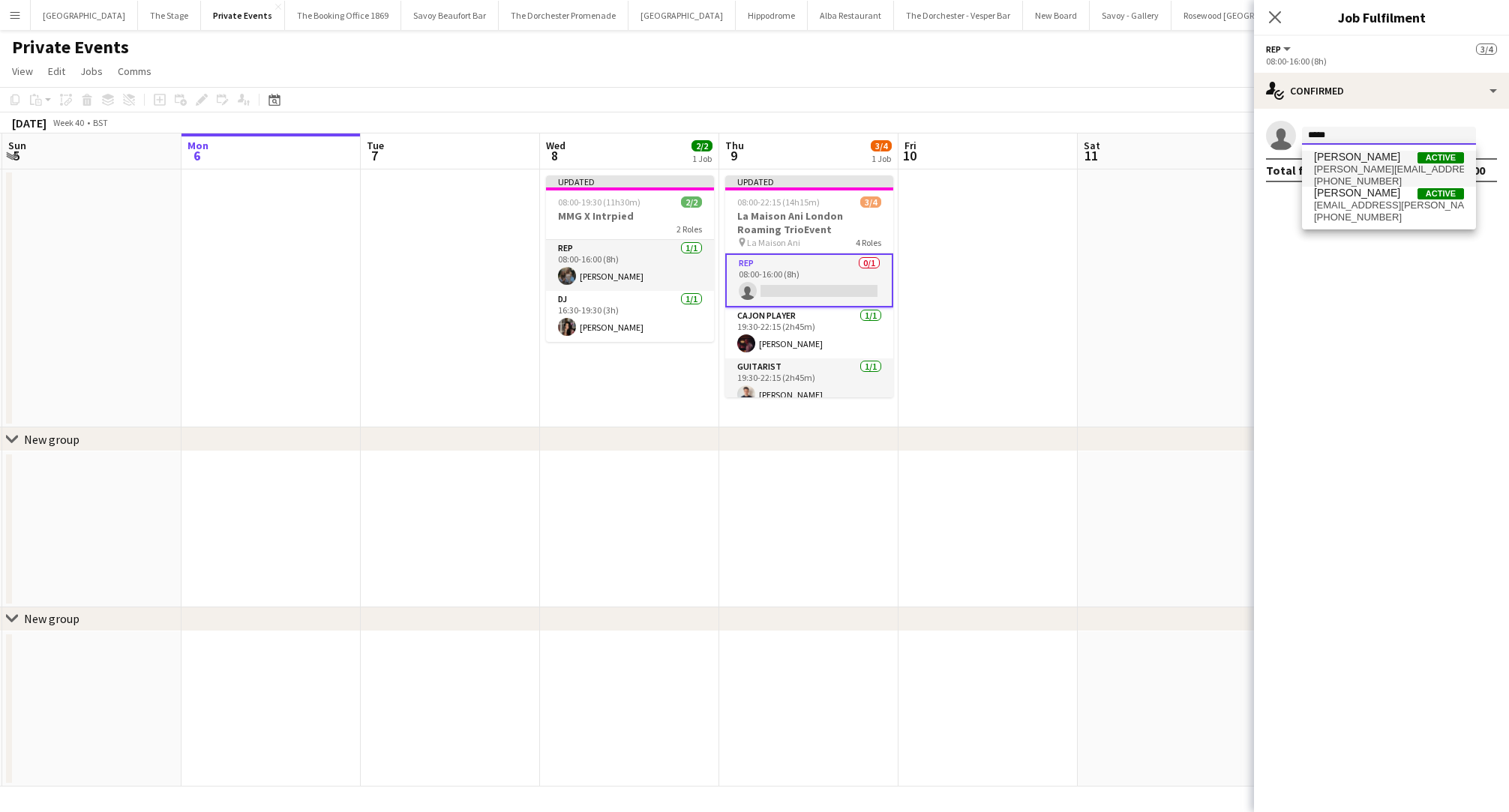
type input "*****"
click at [1353, 171] on span "[PERSON_NAME][EMAIL_ADDRESS][PERSON_NAME][DOMAIN_NAME]" at bounding box center [1389, 170] width 150 height 12
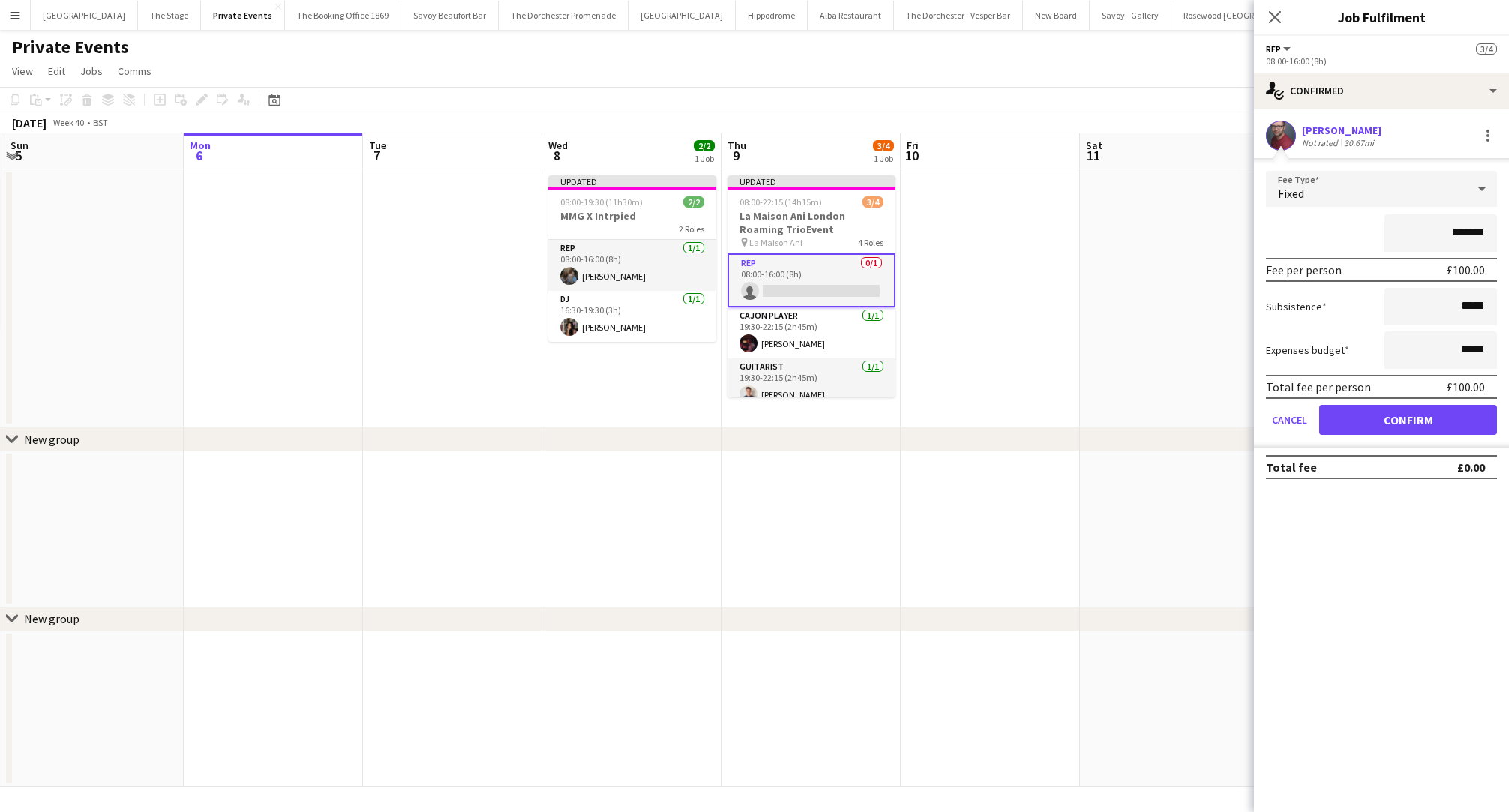
click at [1039, 313] on app-date-cell at bounding box center [990, 298] width 179 height 258
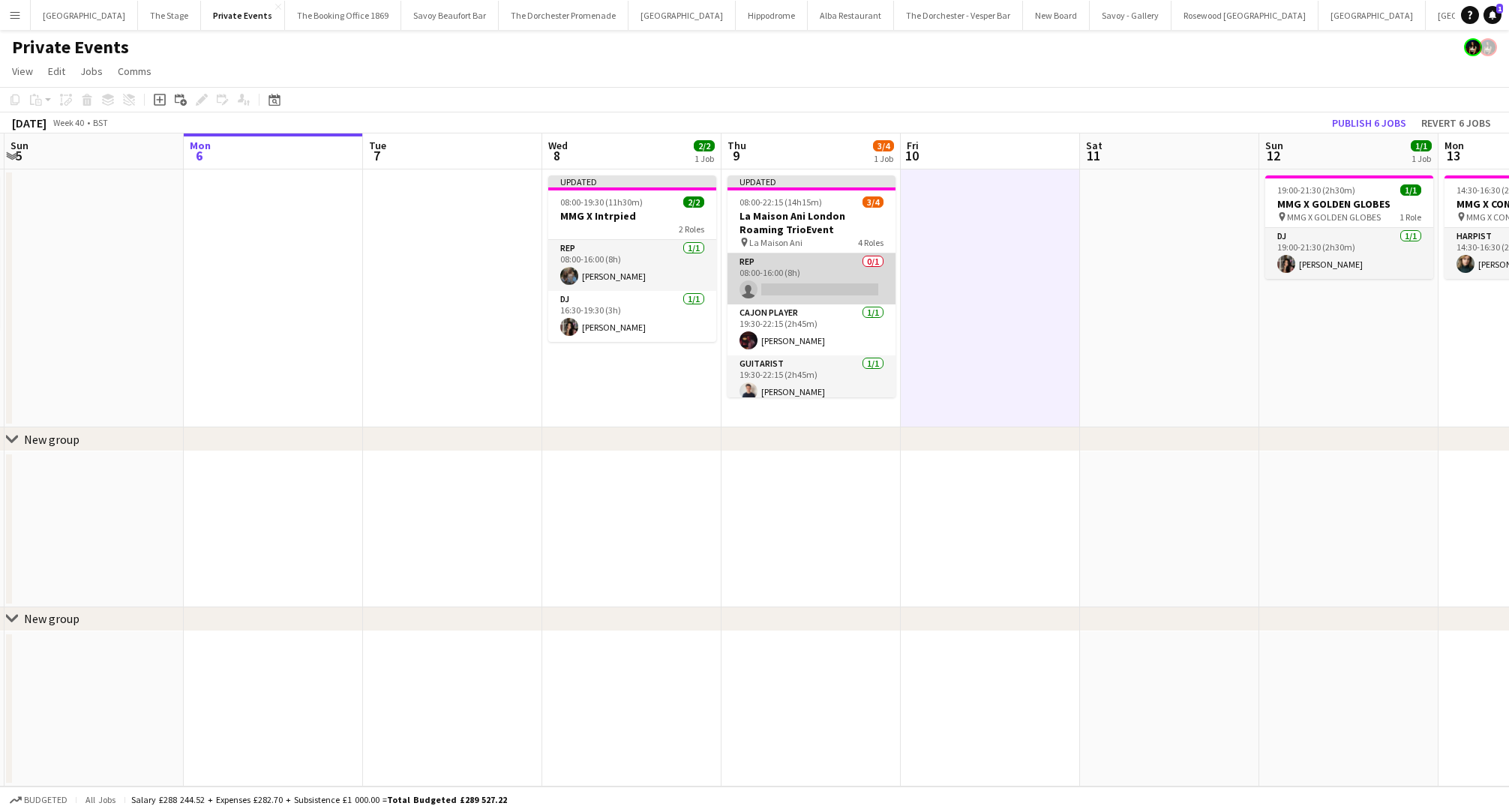
click at [829, 275] on app-card-role "Rep 0/1 08:00-16:00 (8h) single-neutral-actions" at bounding box center [811, 280] width 168 height 51
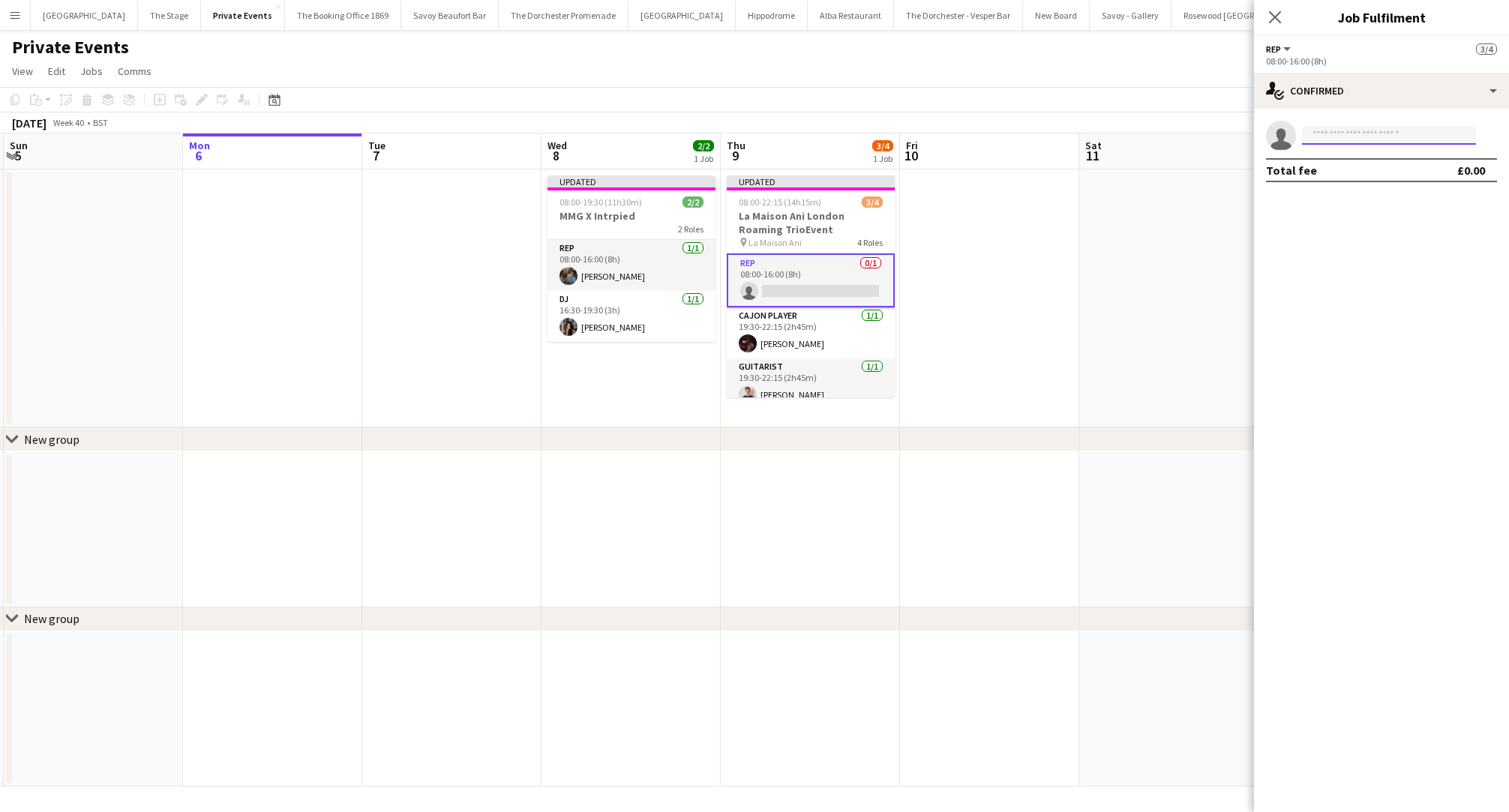
click at [1404, 130] on input at bounding box center [1389, 135] width 174 height 18
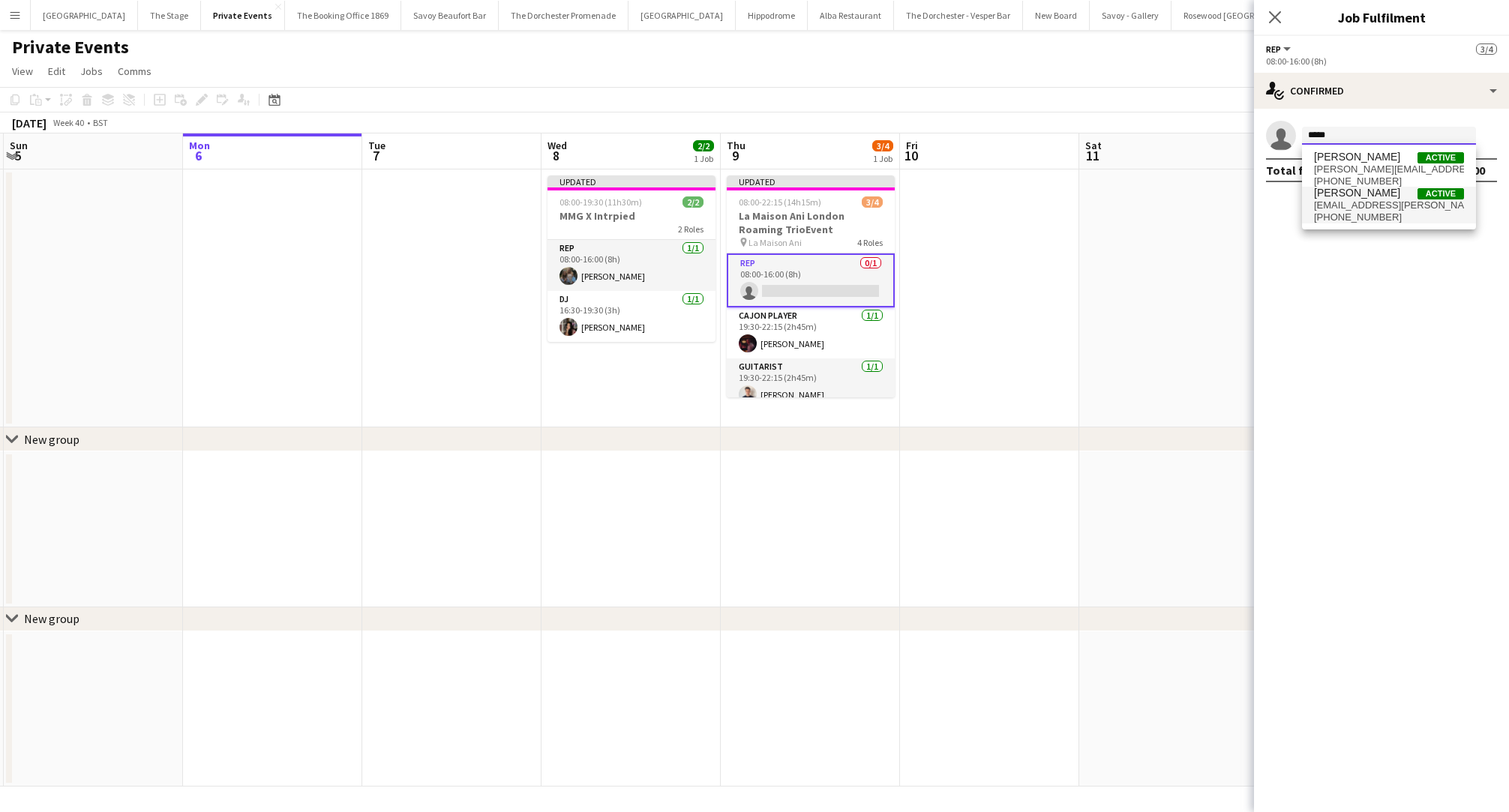
type input "*****"
click at [1362, 207] on span "[EMAIL_ADDRESS][PERSON_NAME][DOMAIN_NAME]" at bounding box center [1389, 205] width 150 height 12
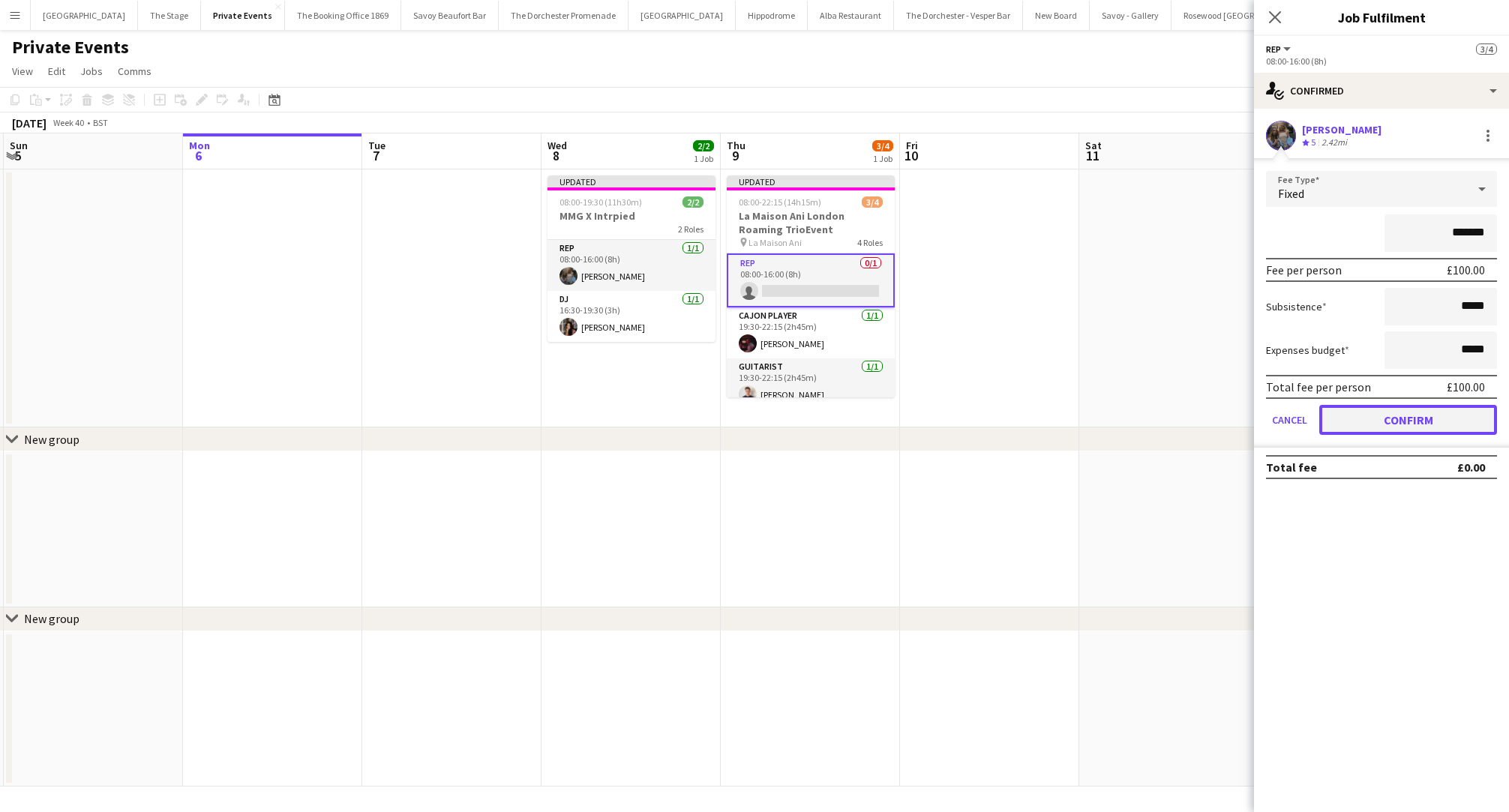
click at [1359, 426] on button "Confirm" at bounding box center [1408, 420] width 178 height 30
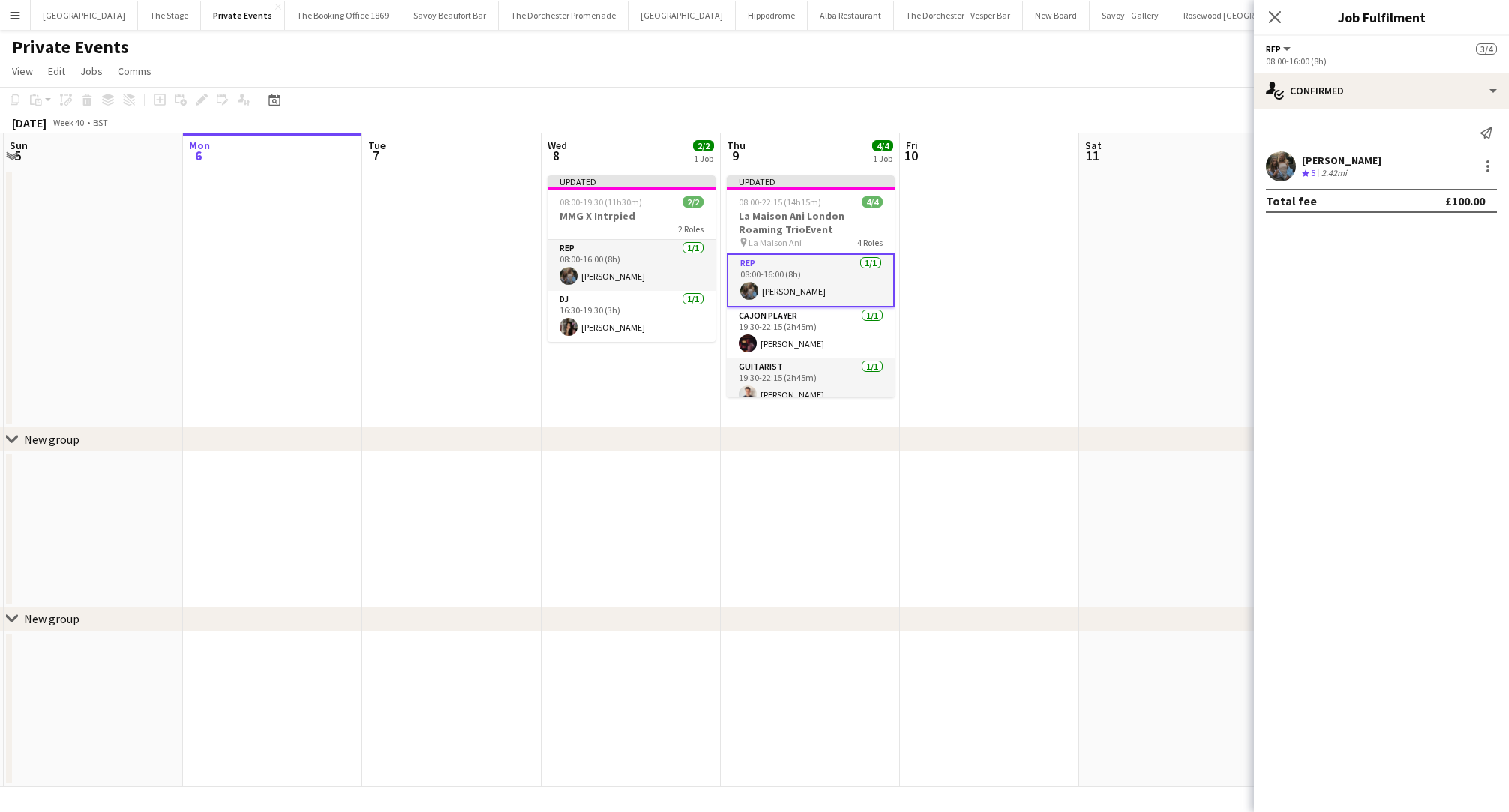
click at [938, 365] on app-date-cell at bounding box center [989, 298] width 179 height 258
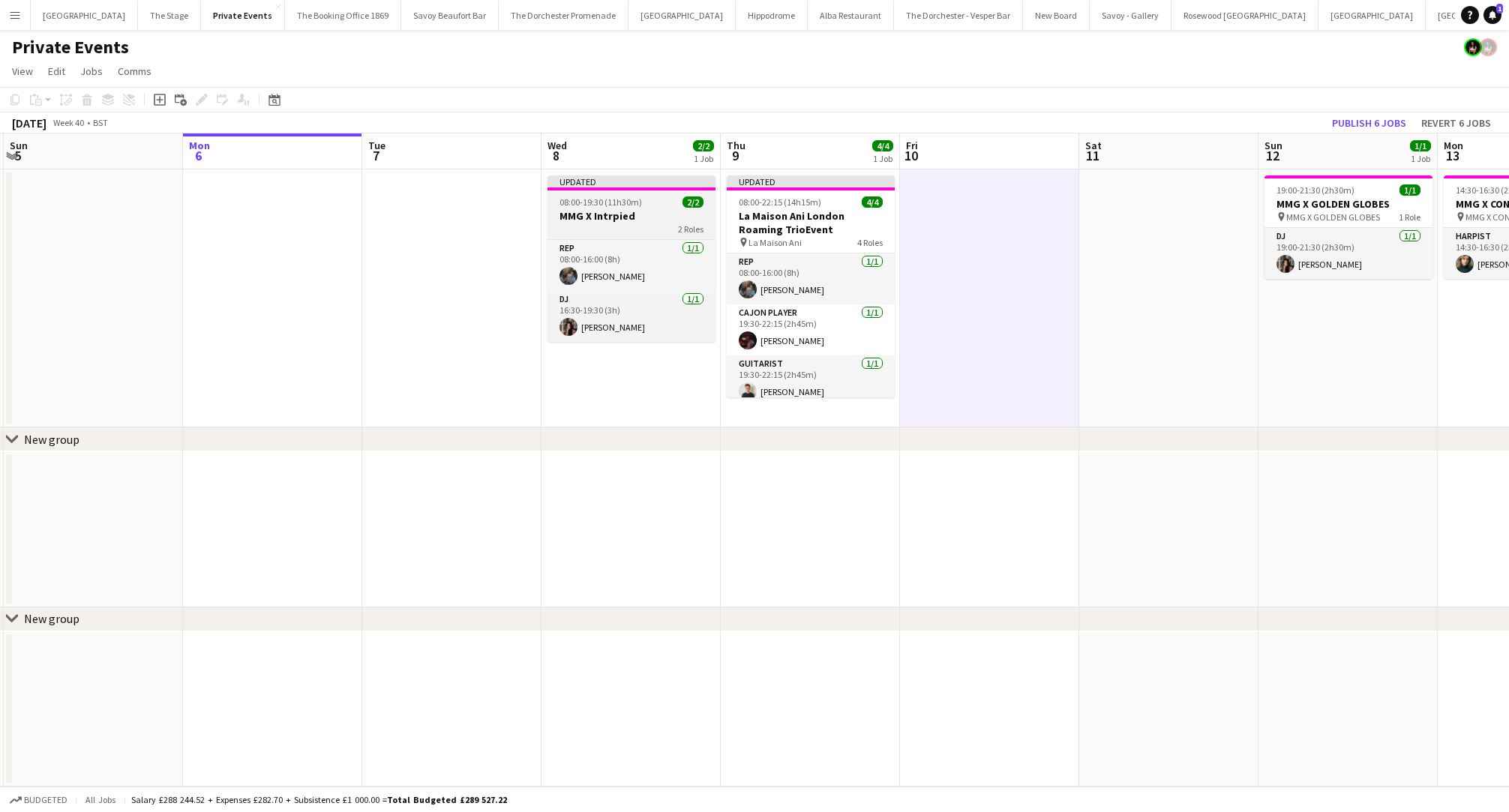
click at [677, 210] on h3 "MMG X Intrpied" at bounding box center [631, 216] width 168 height 14
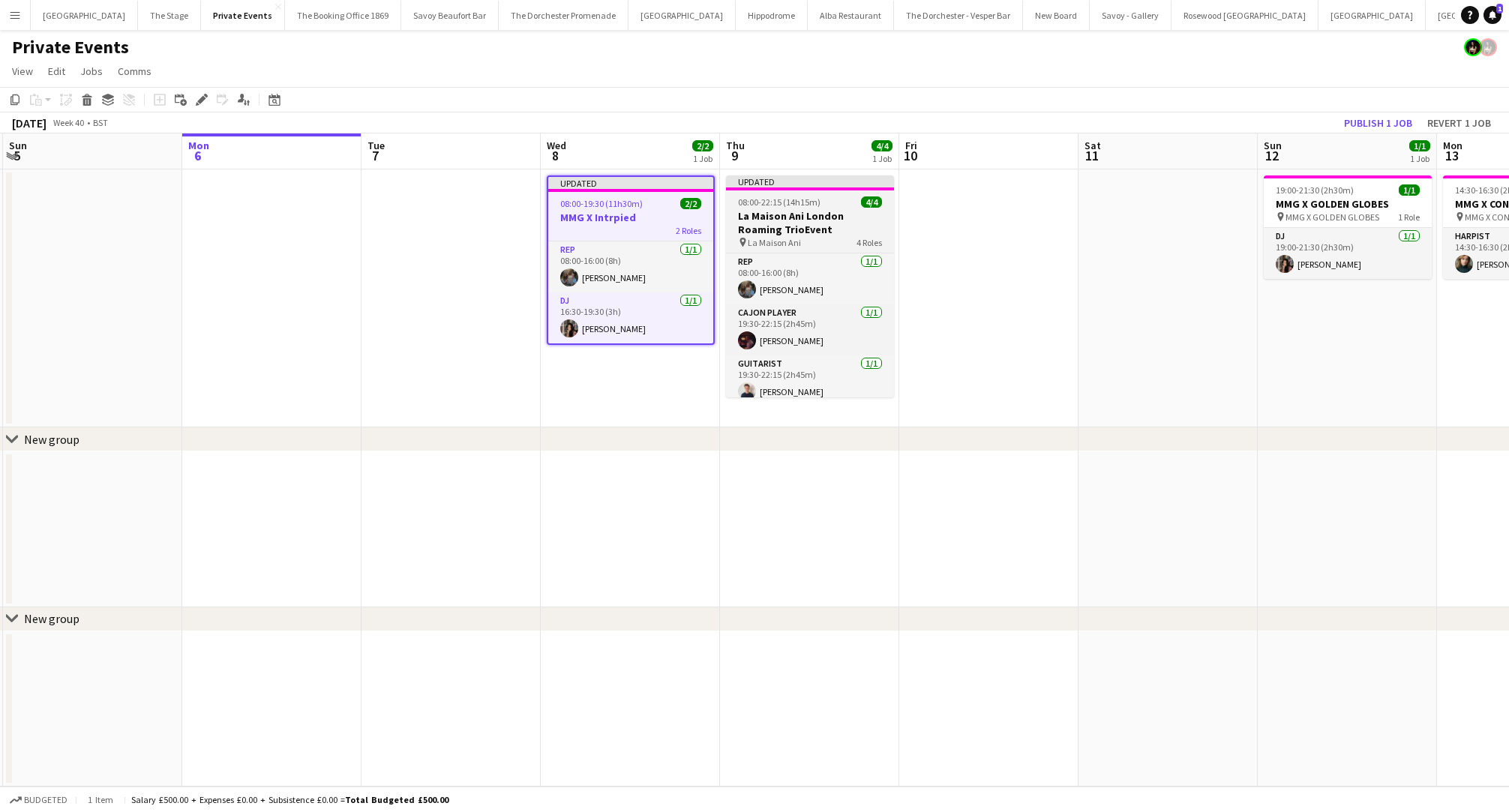
click at [771, 214] on h3 "La Maison Ani London Roaming TrioEvent" at bounding box center [810, 222] width 168 height 27
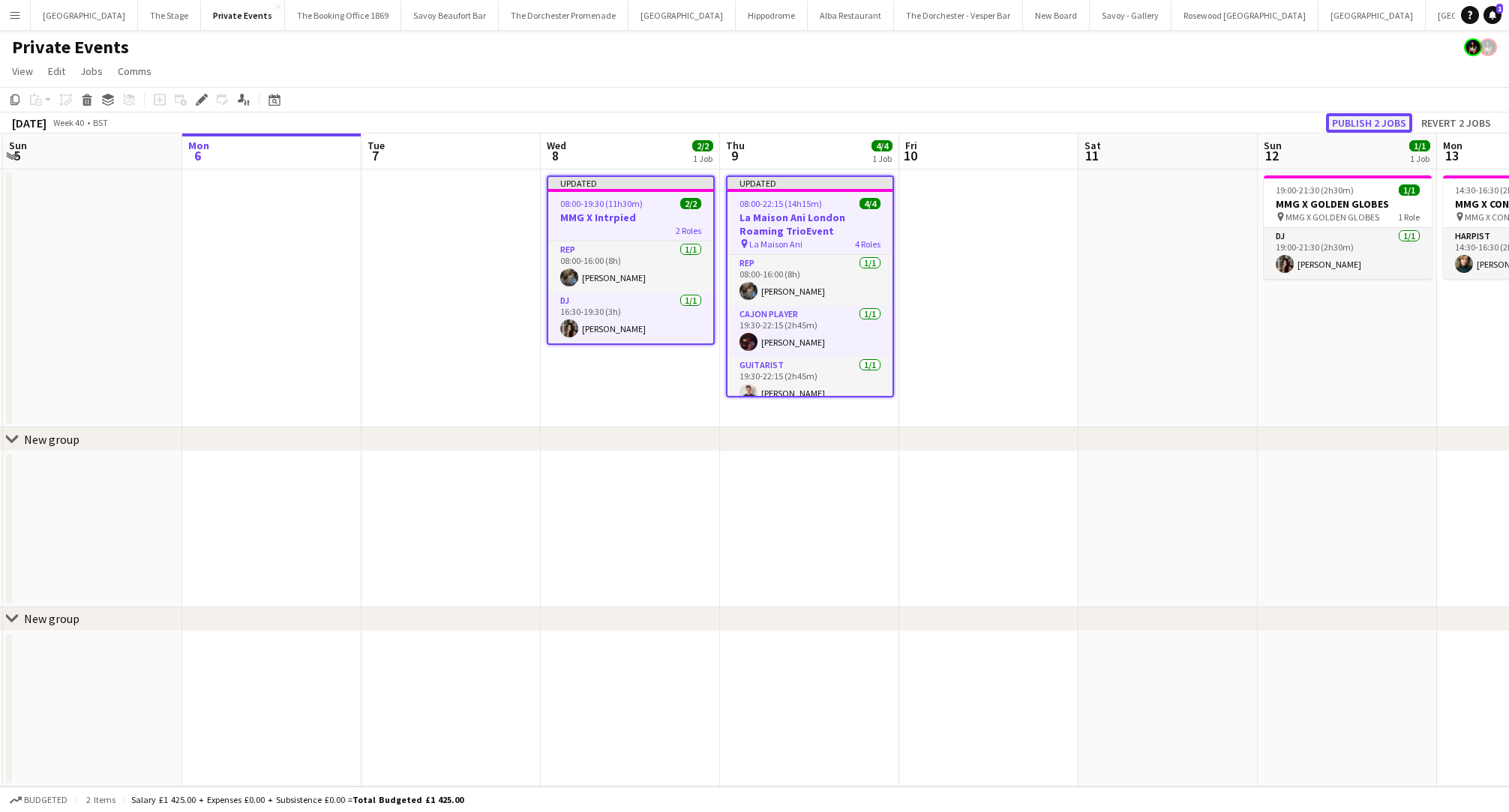
click at [1363, 126] on button "Publish 2 jobs" at bounding box center [1369, 123] width 86 height 20
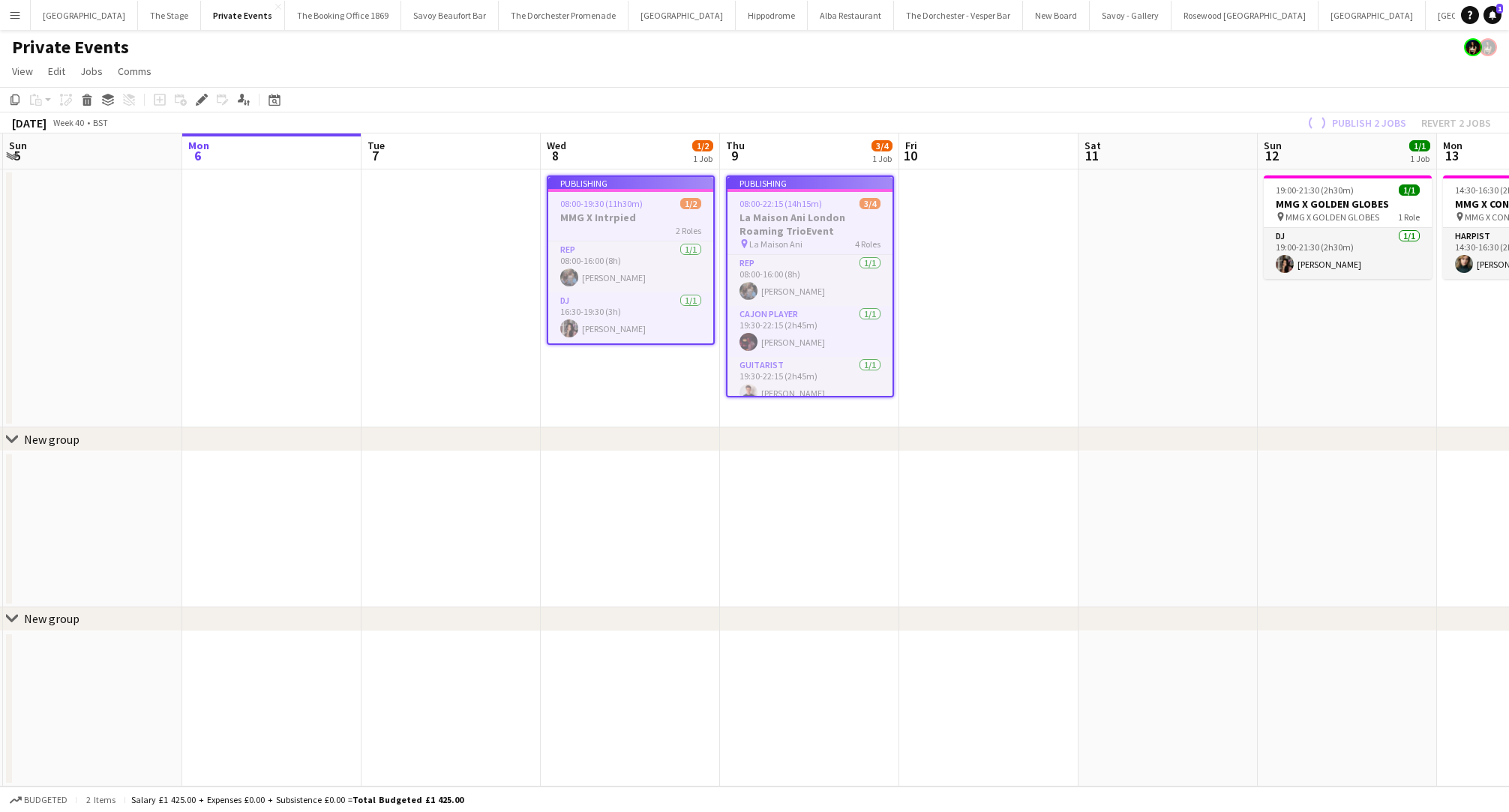
click at [985, 276] on app-date-cell at bounding box center [988, 298] width 179 height 258
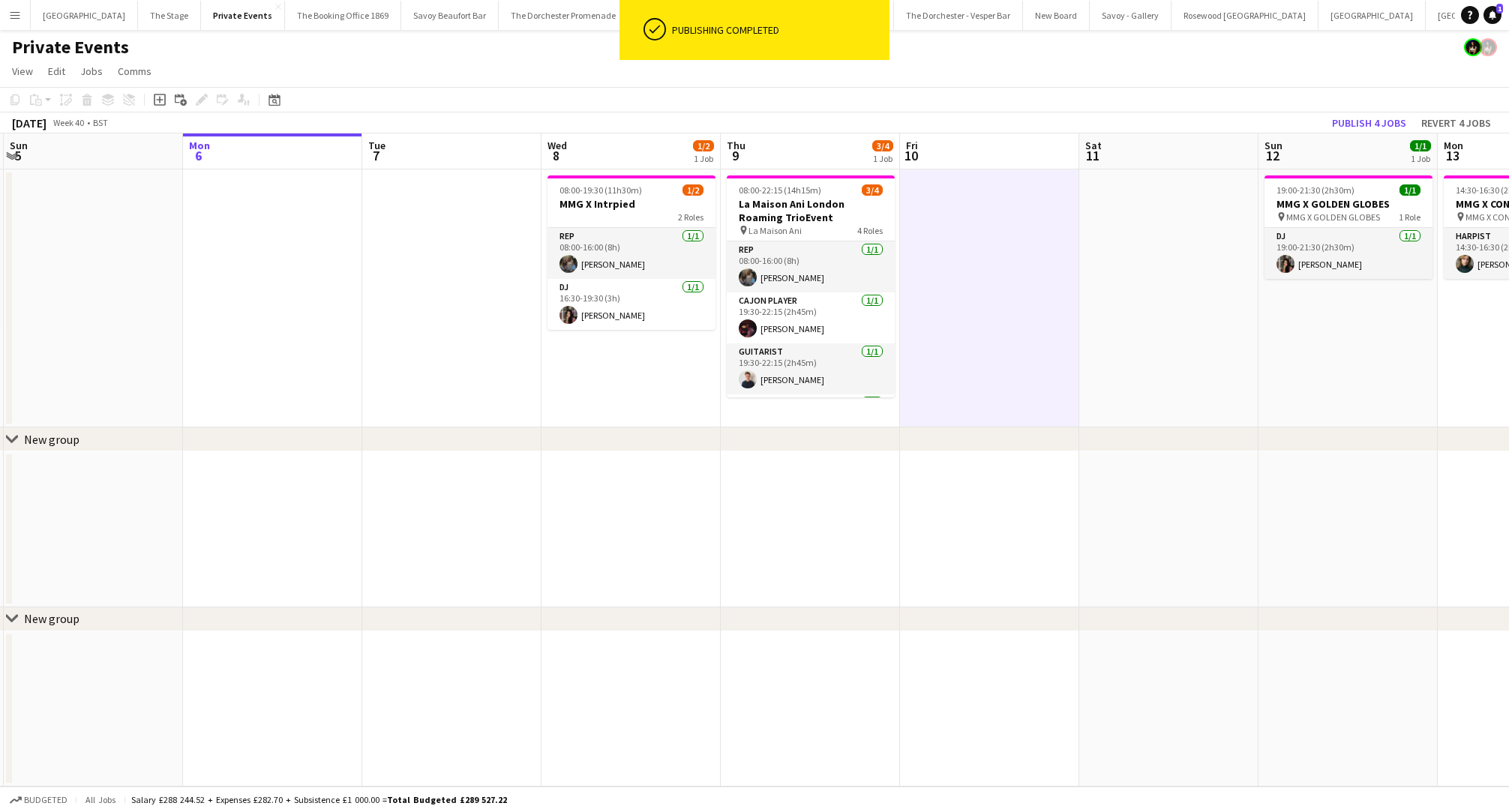
click at [985, 276] on app-date-cell at bounding box center [989, 298] width 179 height 258
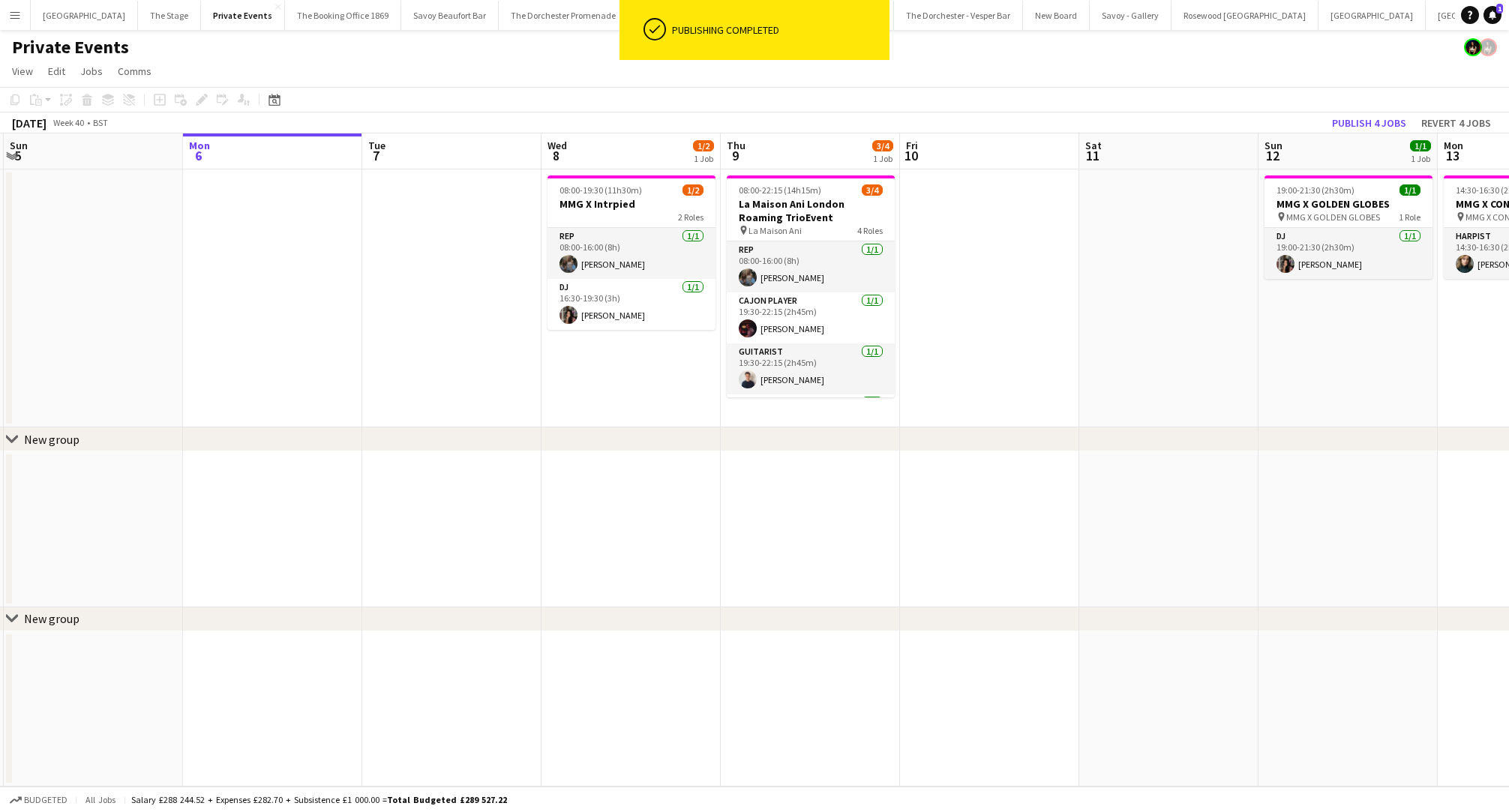
click at [999, 268] on app-date-cell at bounding box center [989, 298] width 179 height 258
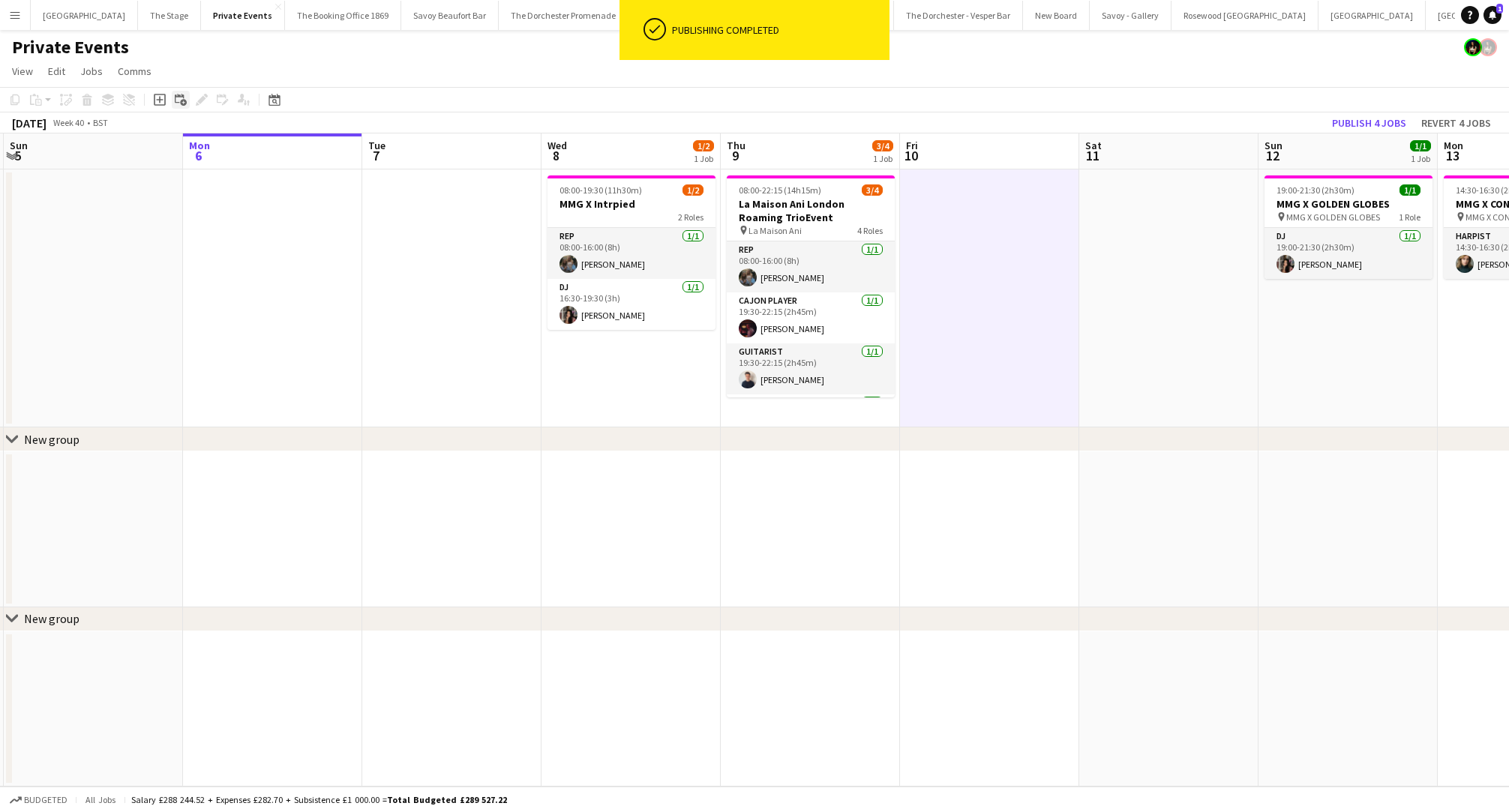
click at [188, 101] on div "Add linked Job" at bounding box center [181, 100] width 18 height 18
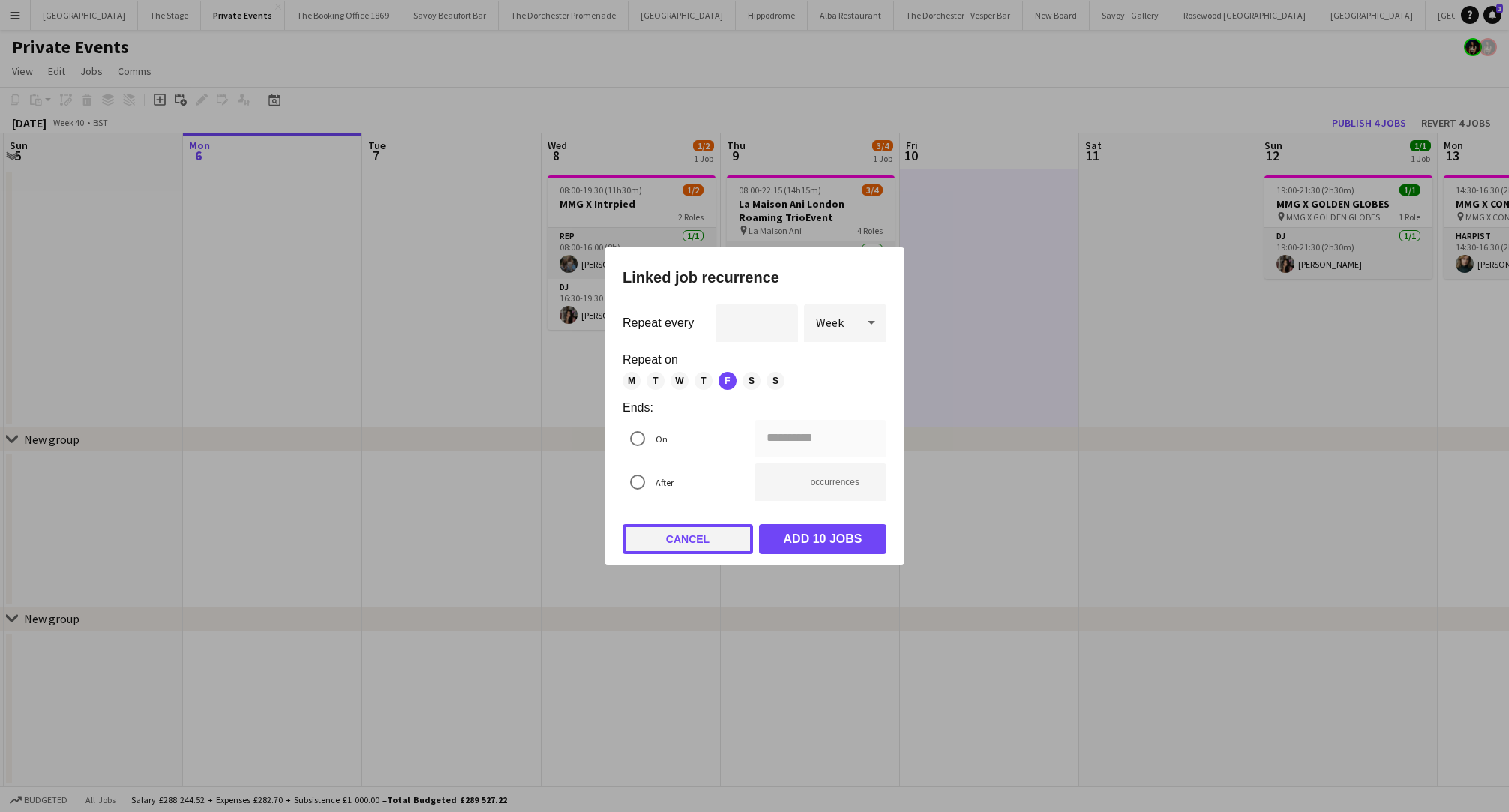
click at [668, 544] on button "Cancel" at bounding box center [688, 539] width 130 height 30
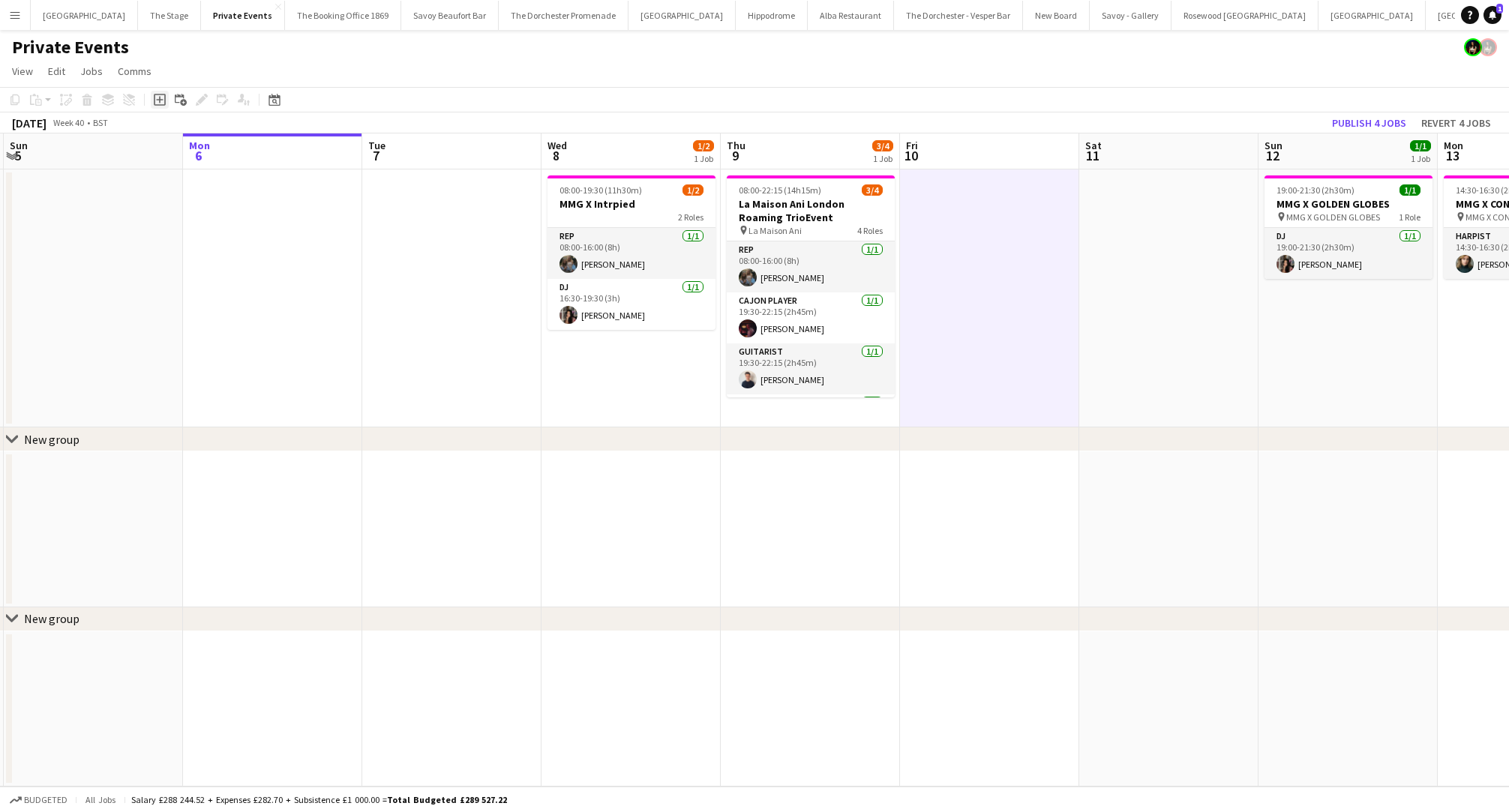
click at [162, 98] on icon "Add job" at bounding box center [160, 100] width 12 height 12
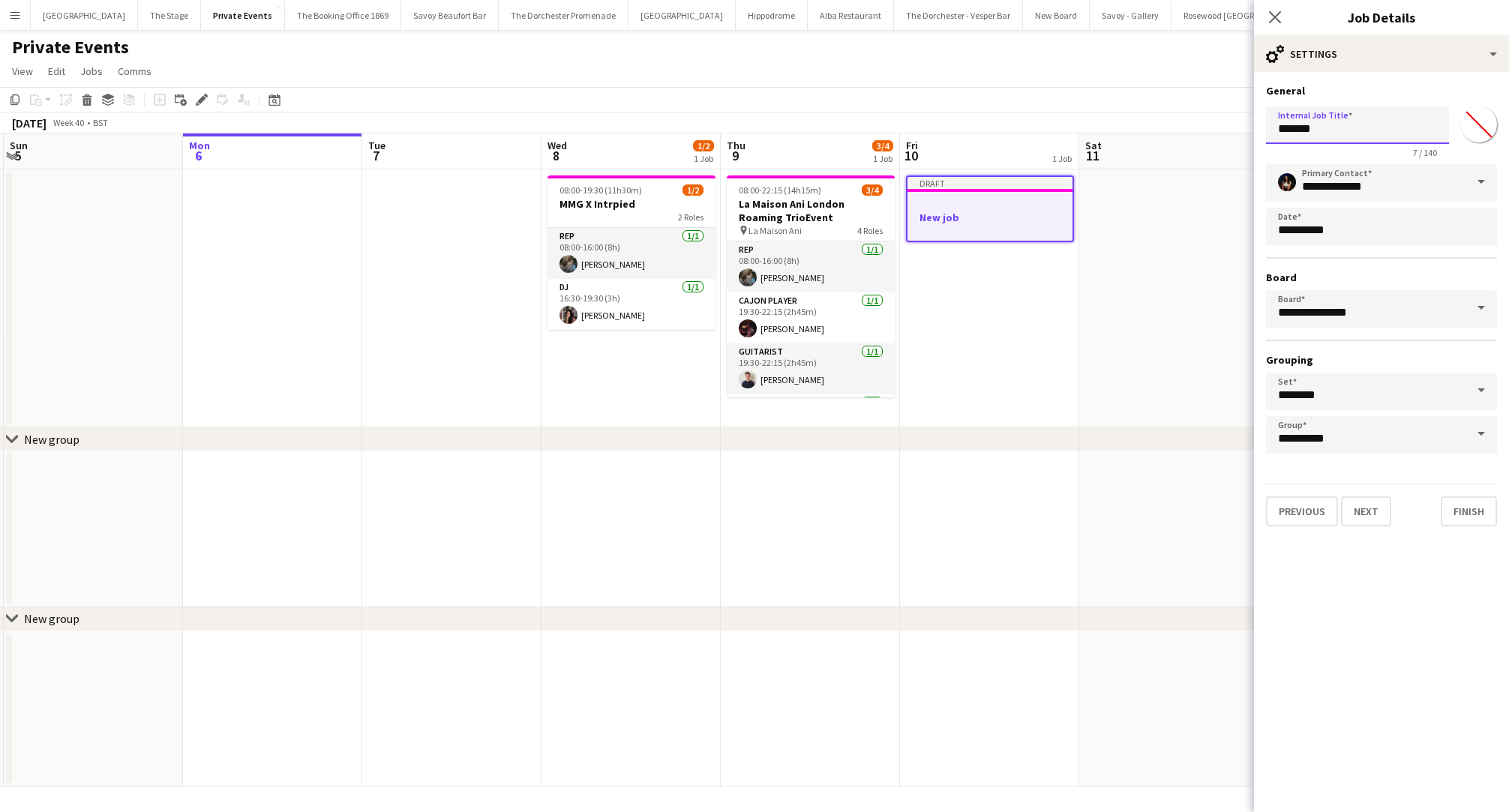
drag, startPoint x: 1349, startPoint y: 126, endPoint x: 1166, endPoint y: 124, distance: 183.0
click at [1166, 124] on body "Menu Boards Boards Boards All jobs Status Workforce Workforce My Workforce Recr…" at bounding box center [754, 406] width 1509 height 812
type input "**********"
click at [1027, 295] on app-date-cell "Draft New job" at bounding box center [990, 298] width 179 height 258
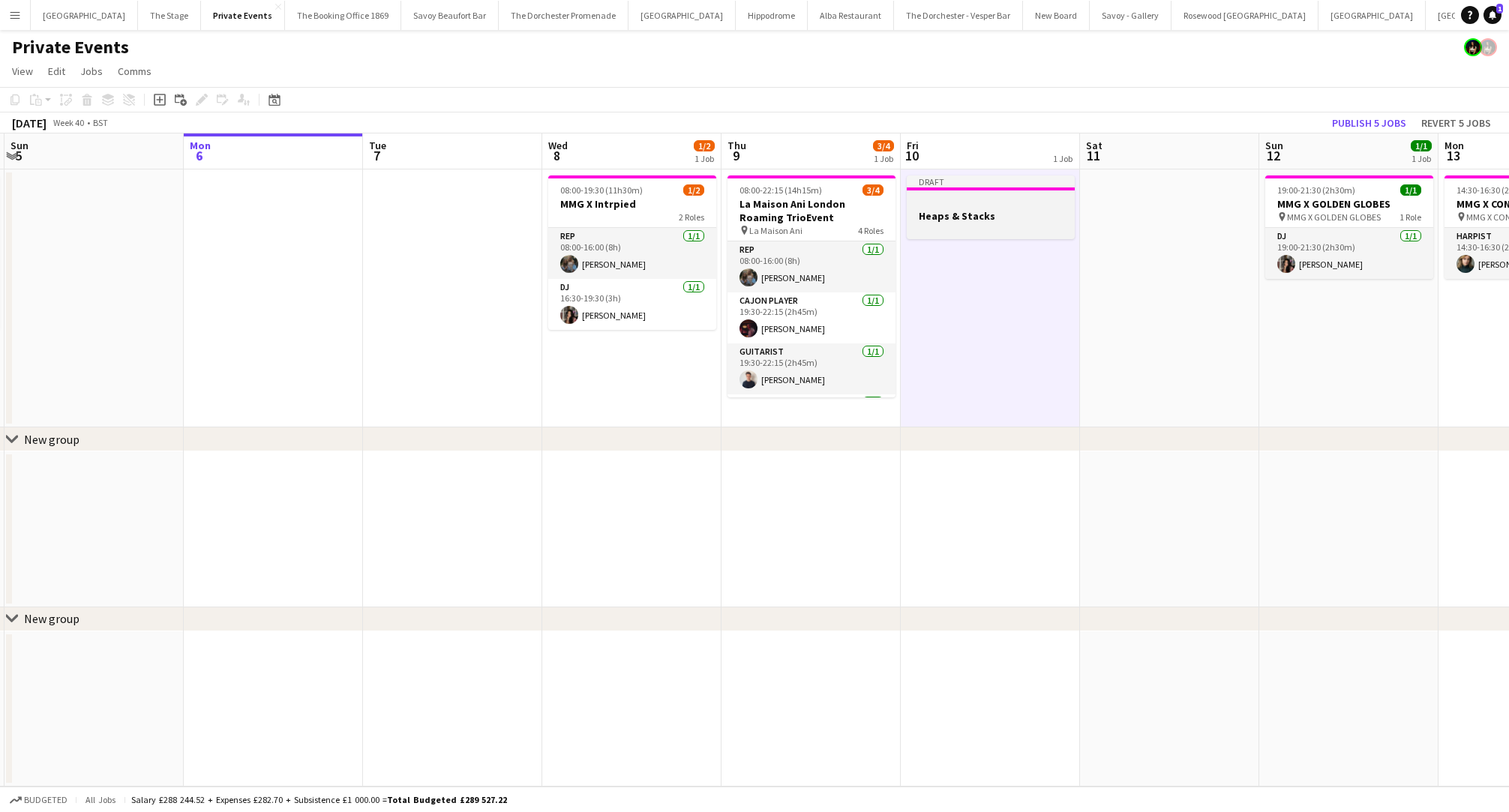
click at [1017, 225] on div at bounding box center [991, 228] width 168 height 12
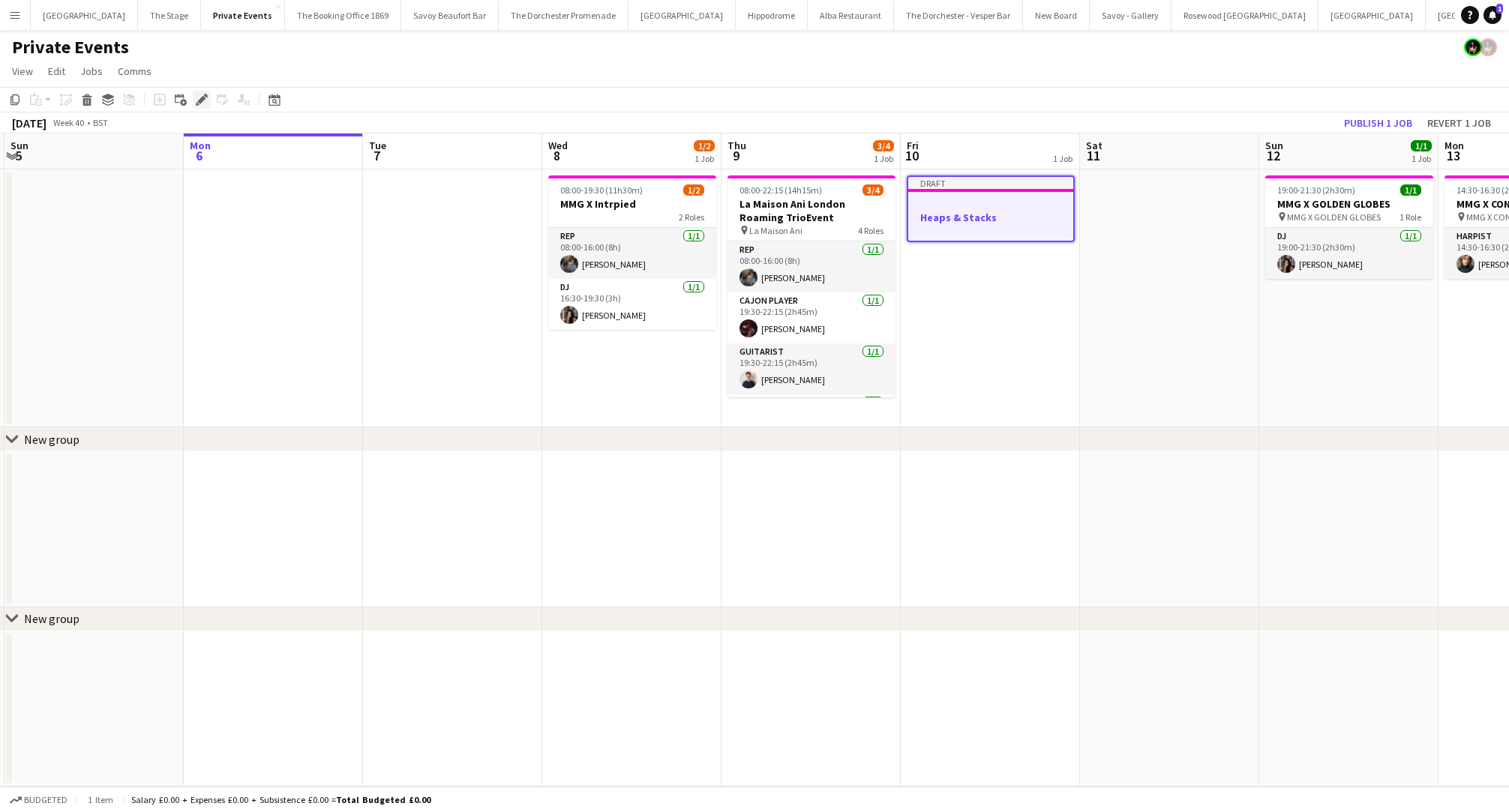
click at [204, 95] on icon "Edit" at bounding box center [202, 100] width 12 height 12
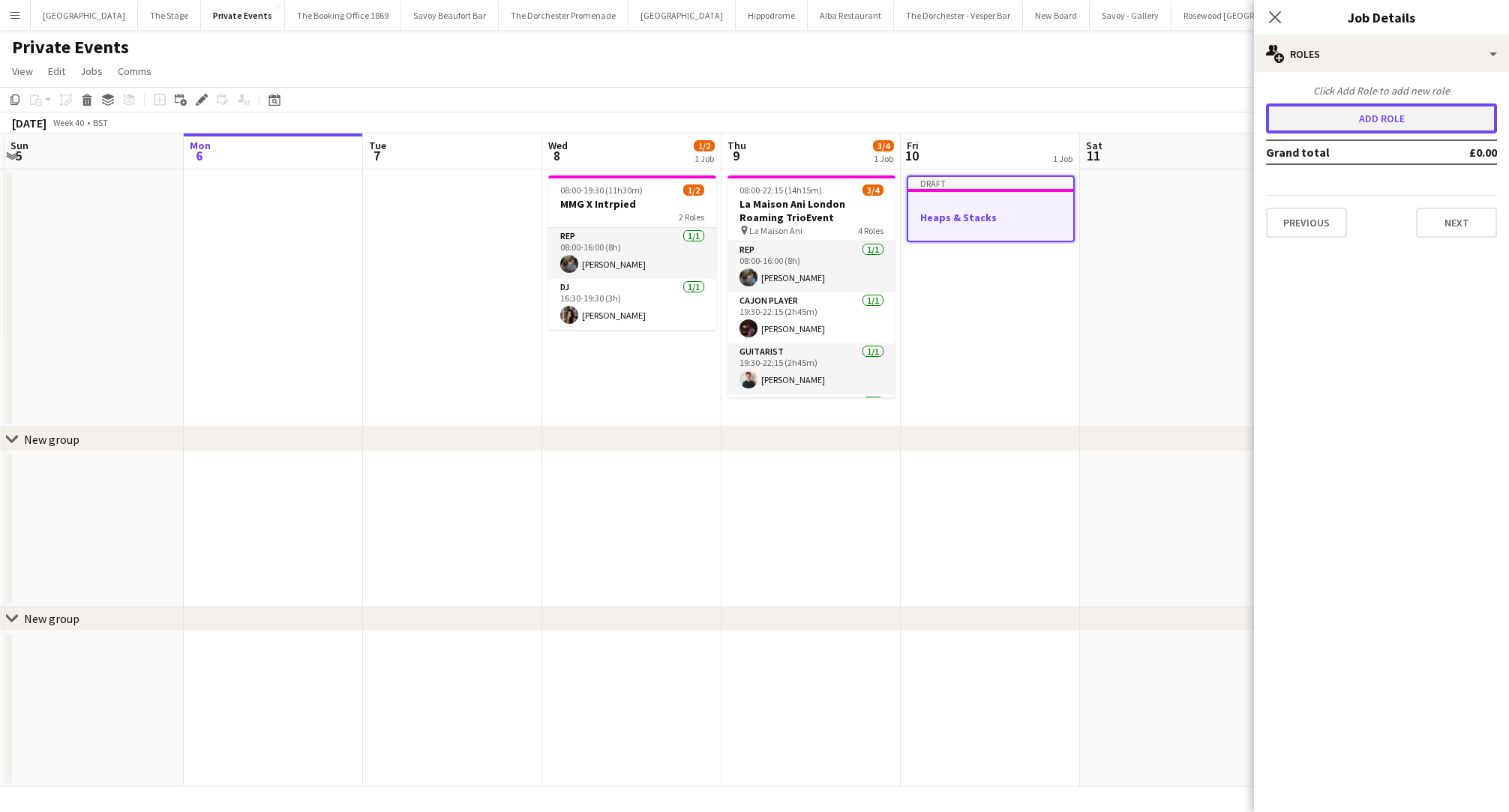
click at [1309, 126] on button "Add role" at bounding box center [1382, 119] width 231 height 30
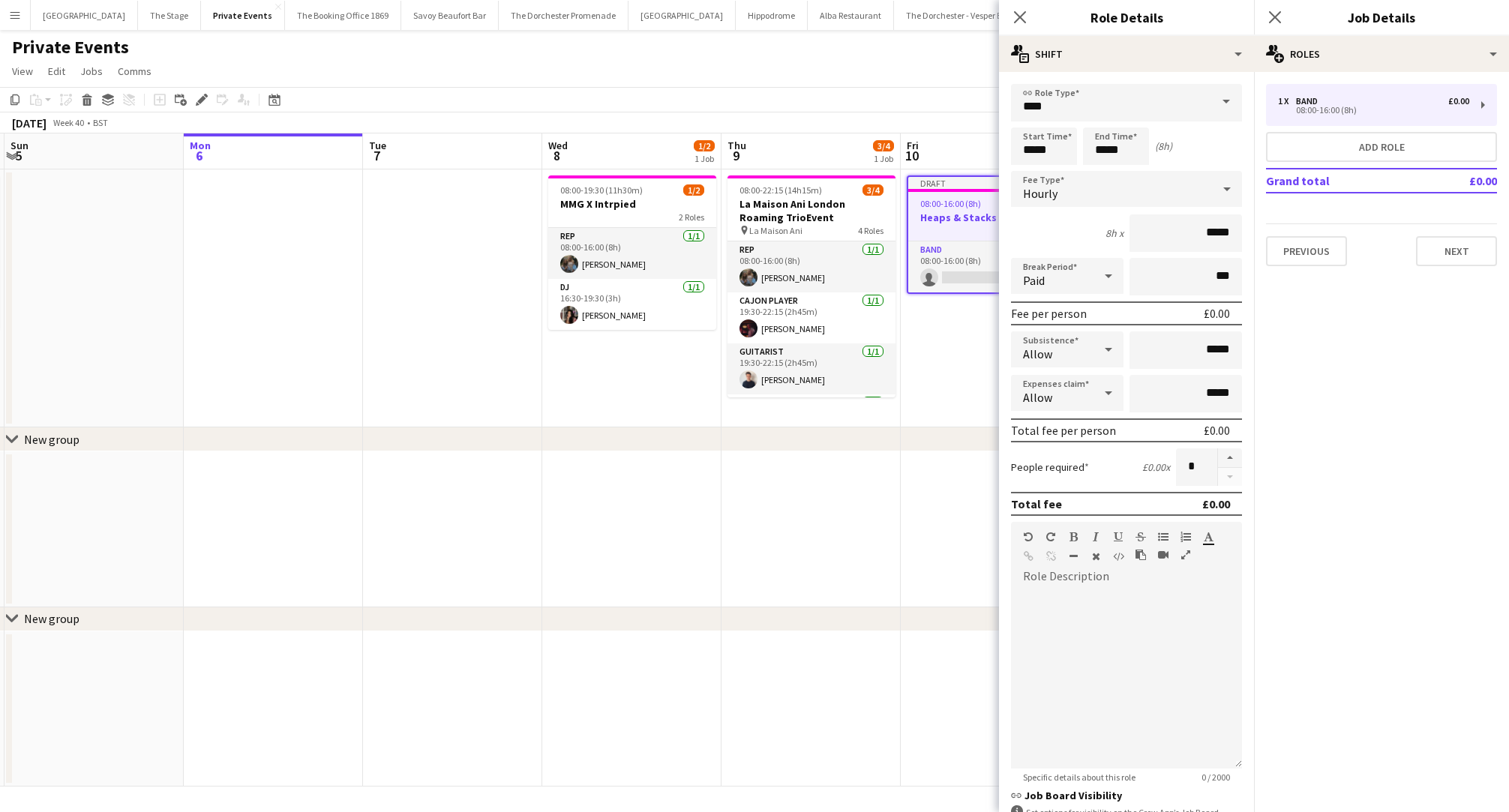
click at [1105, 122] on form "link Role Type **** Start Time ***** End Time ***** (8h) Fee Type Hourly 8h x *…" at bounding box center [1127, 511] width 255 height 854
click at [1103, 115] on input "****" at bounding box center [1127, 103] width 231 height 38
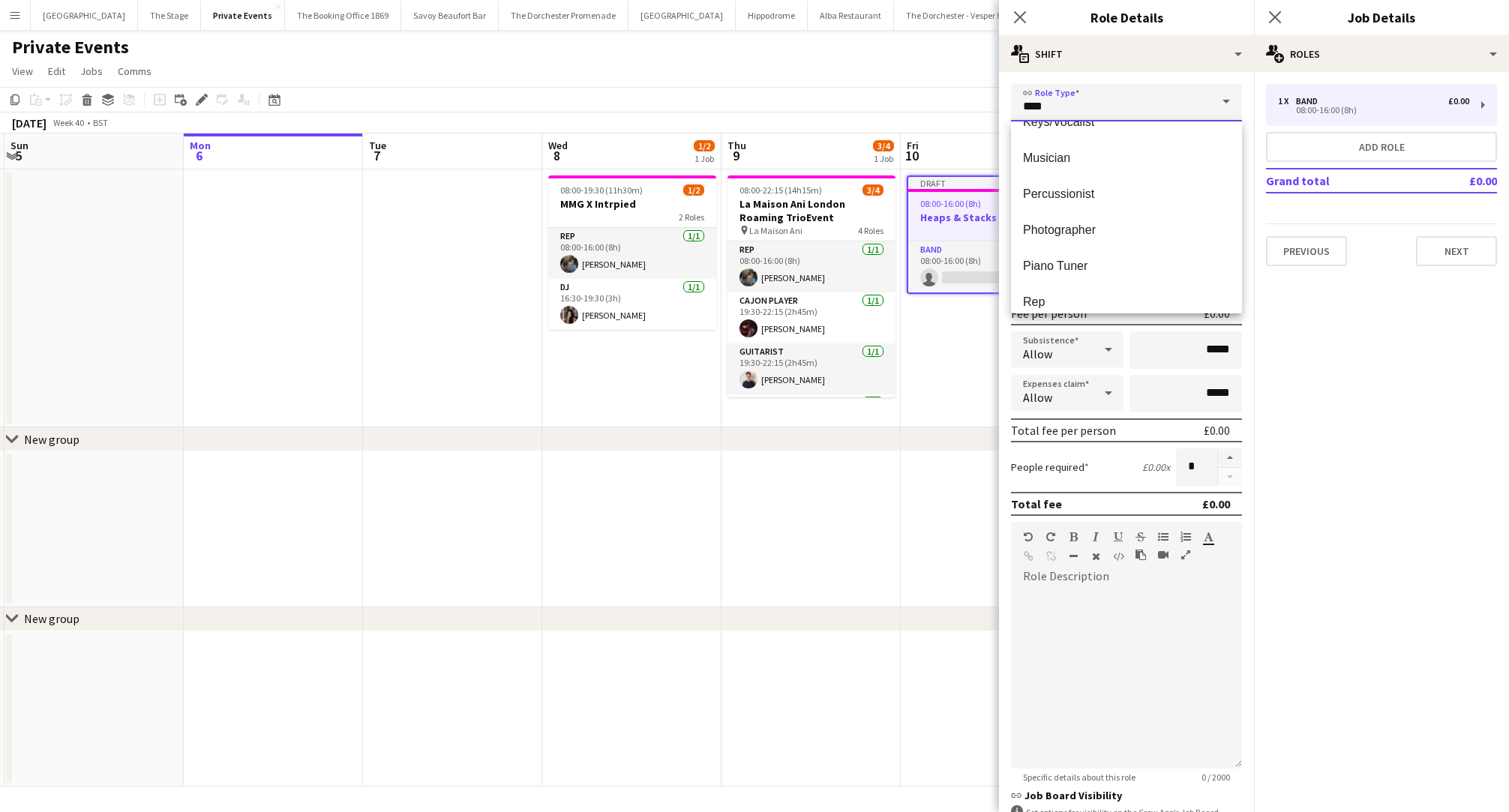
scroll to position [421, 0]
click at [1037, 299] on span "Rep" at bounding box center [1128, 300] width 208 height 14
type input "***"
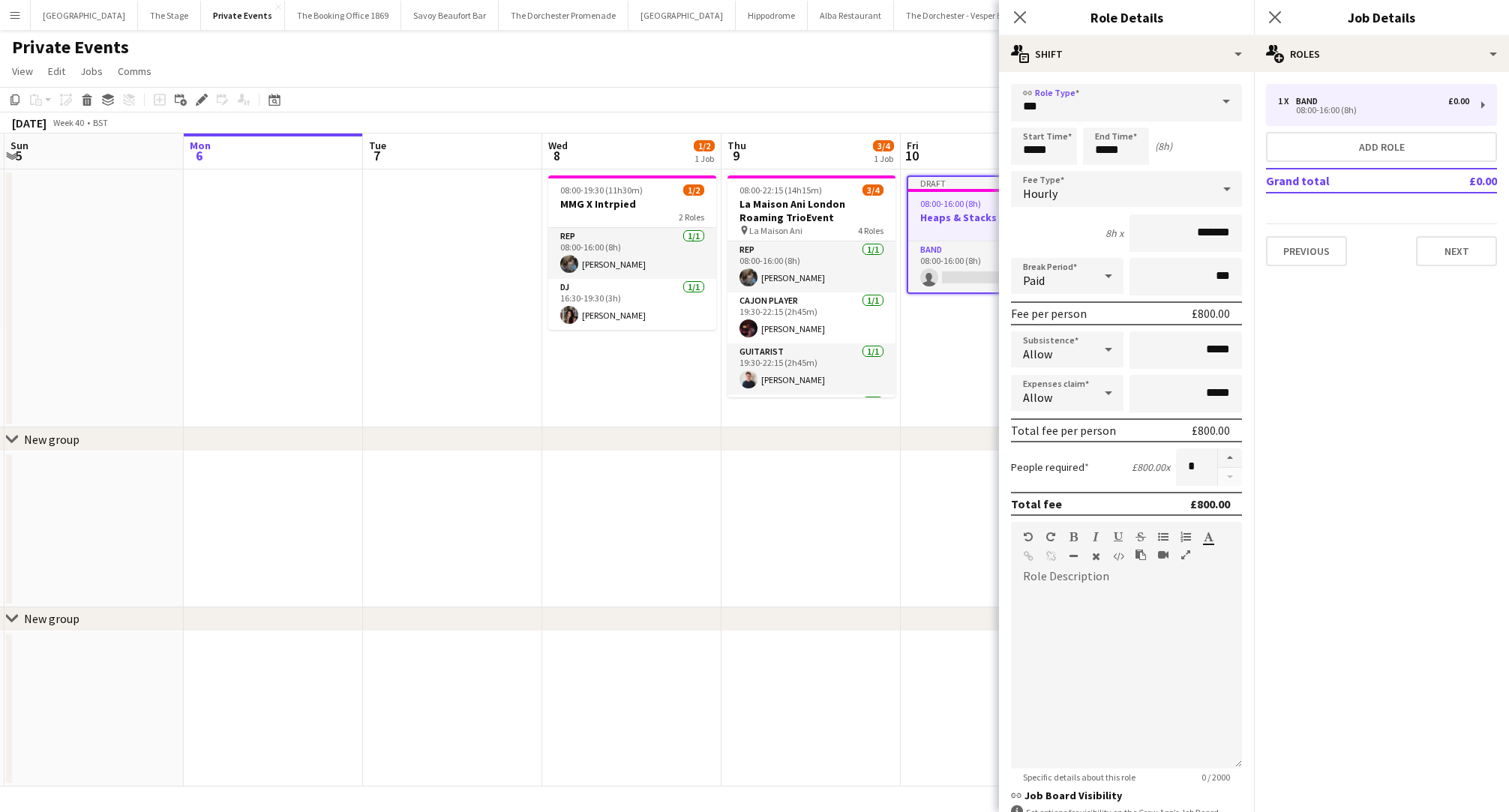
click at [1051, 199] on span "Hourly" at bounding box center [1041, 193] width 35 height 15
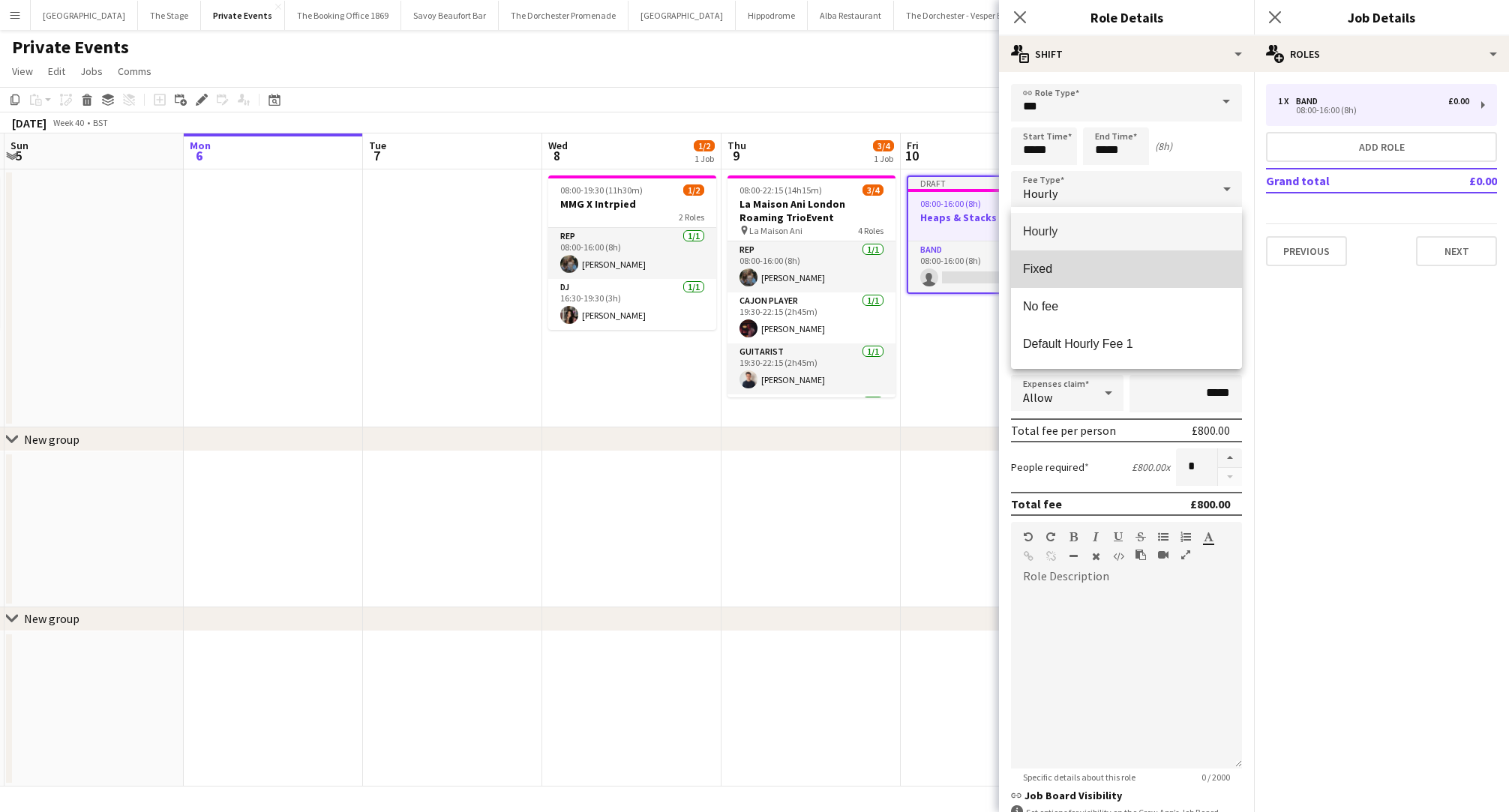
click at [1048, 267] on span "Fixed" at bounding box center [1128, 269] width 208 height 14
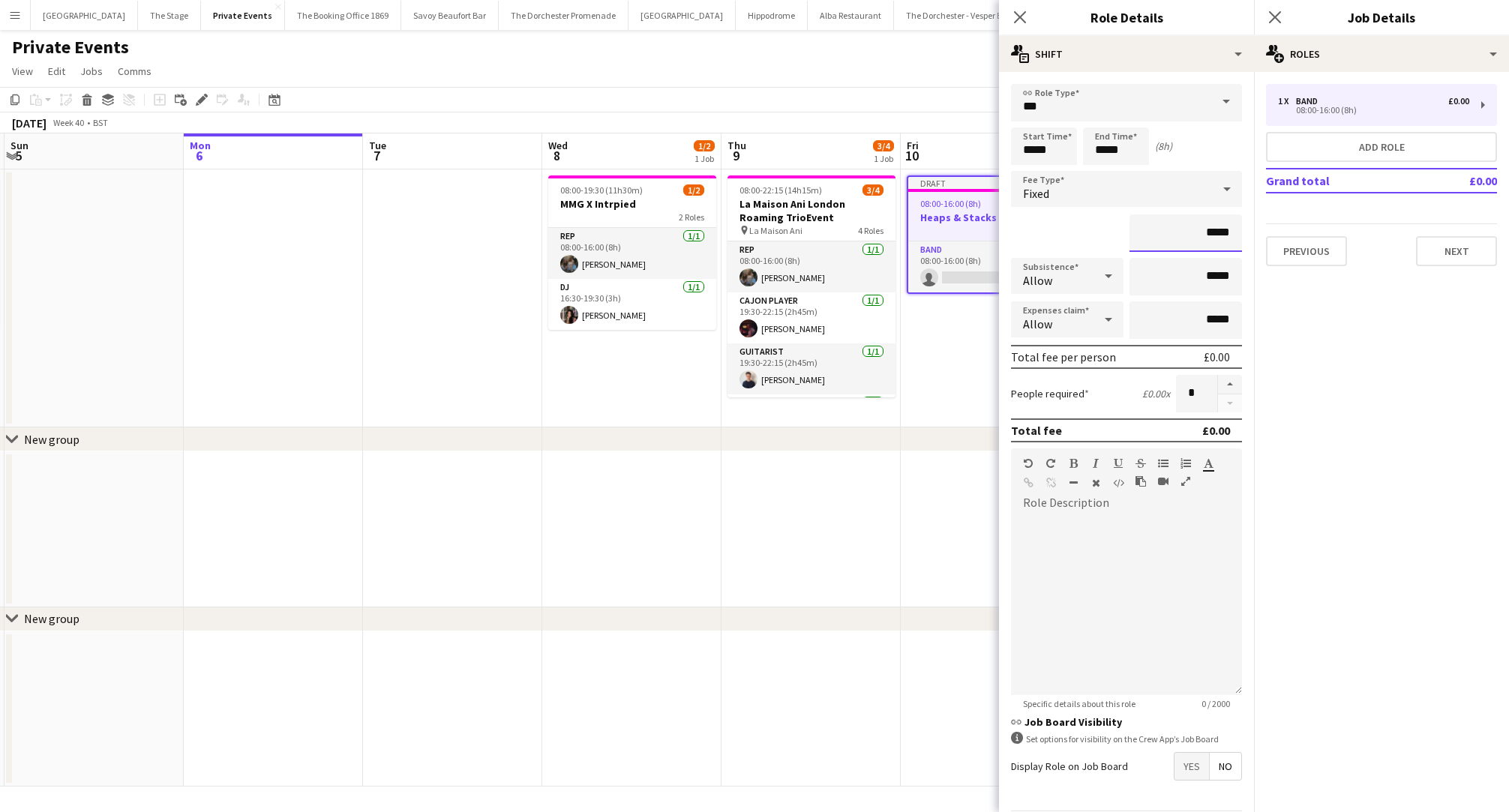
click at [1205, 233] on input "*****" at bounding box center [1186, 233] width 113 height 38
type input "*******"
click at [952, 400] on app-date-cell "Draft 08:00-16:00 (8h) 0/1 Heaps & Stacks 1 Role Band 0/1 08:00-16:00 (8h) sing…" at bounding box center [990, 298] width 179 height 258
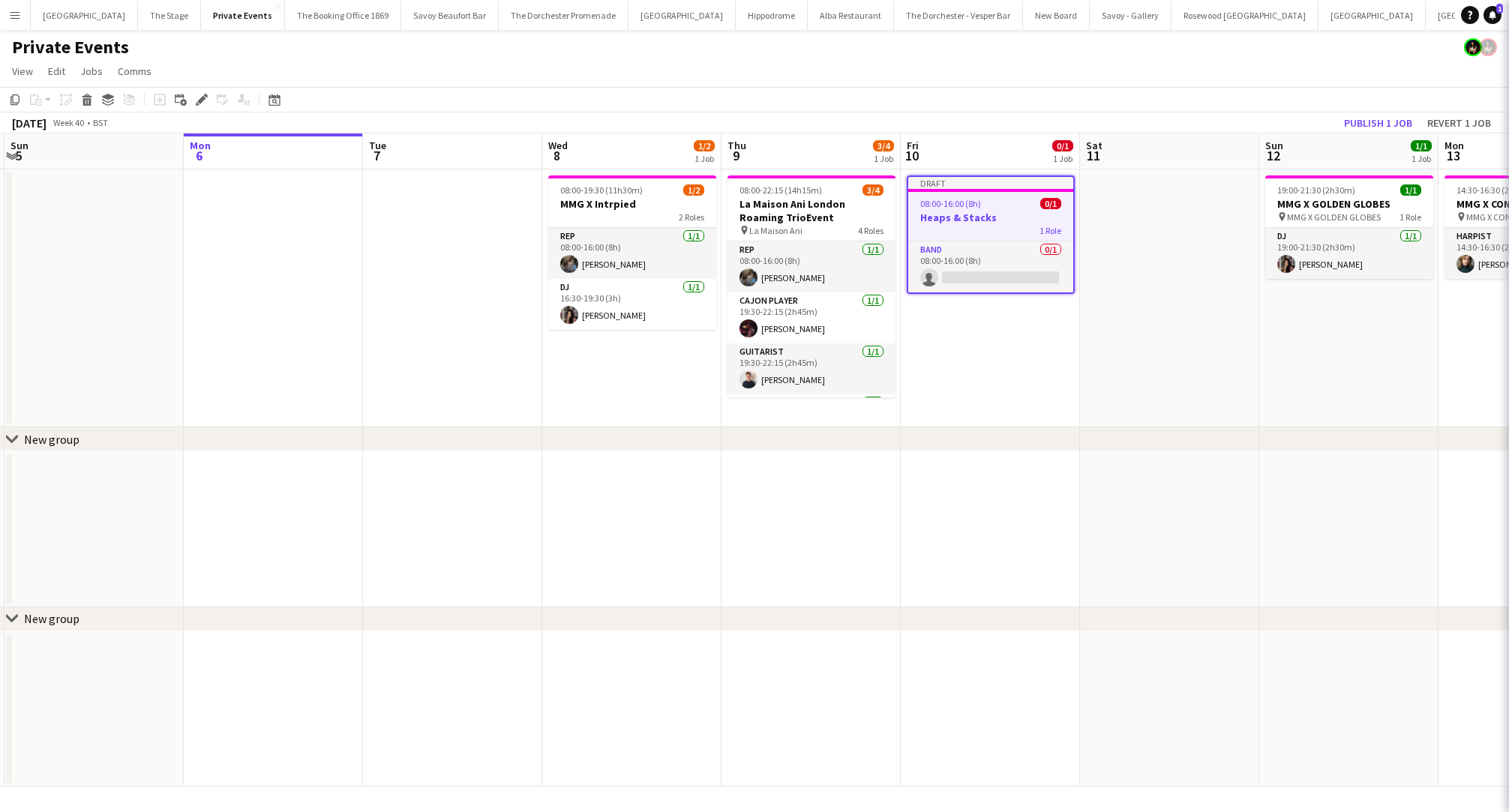
scroll to position [0, 355]
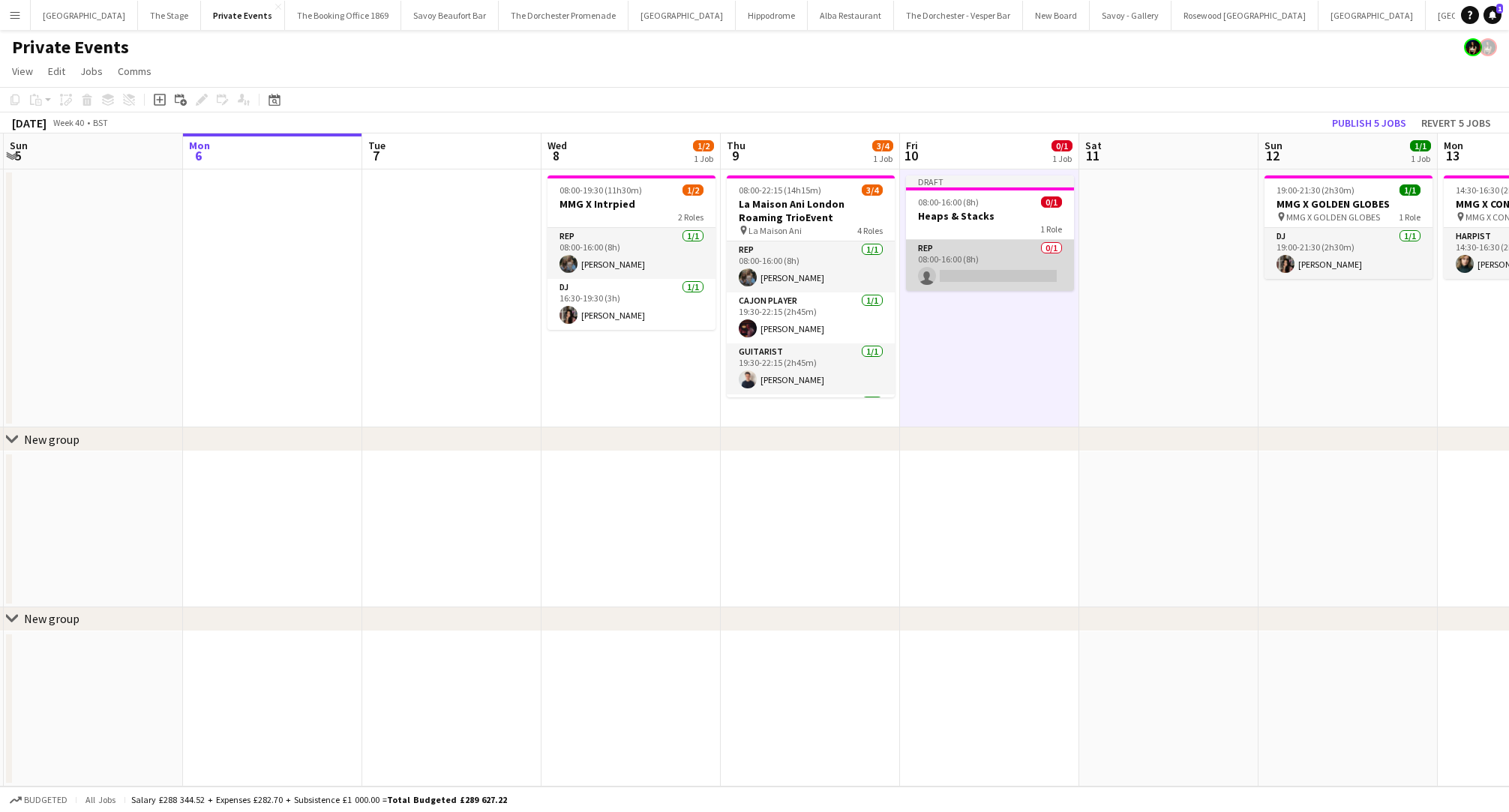
click at [972, 275] on app-card-role "Rep 0/1 08:00-16:00 (8h) single-neutral-actions" at bounding box center [990, 266] width 168 height 51
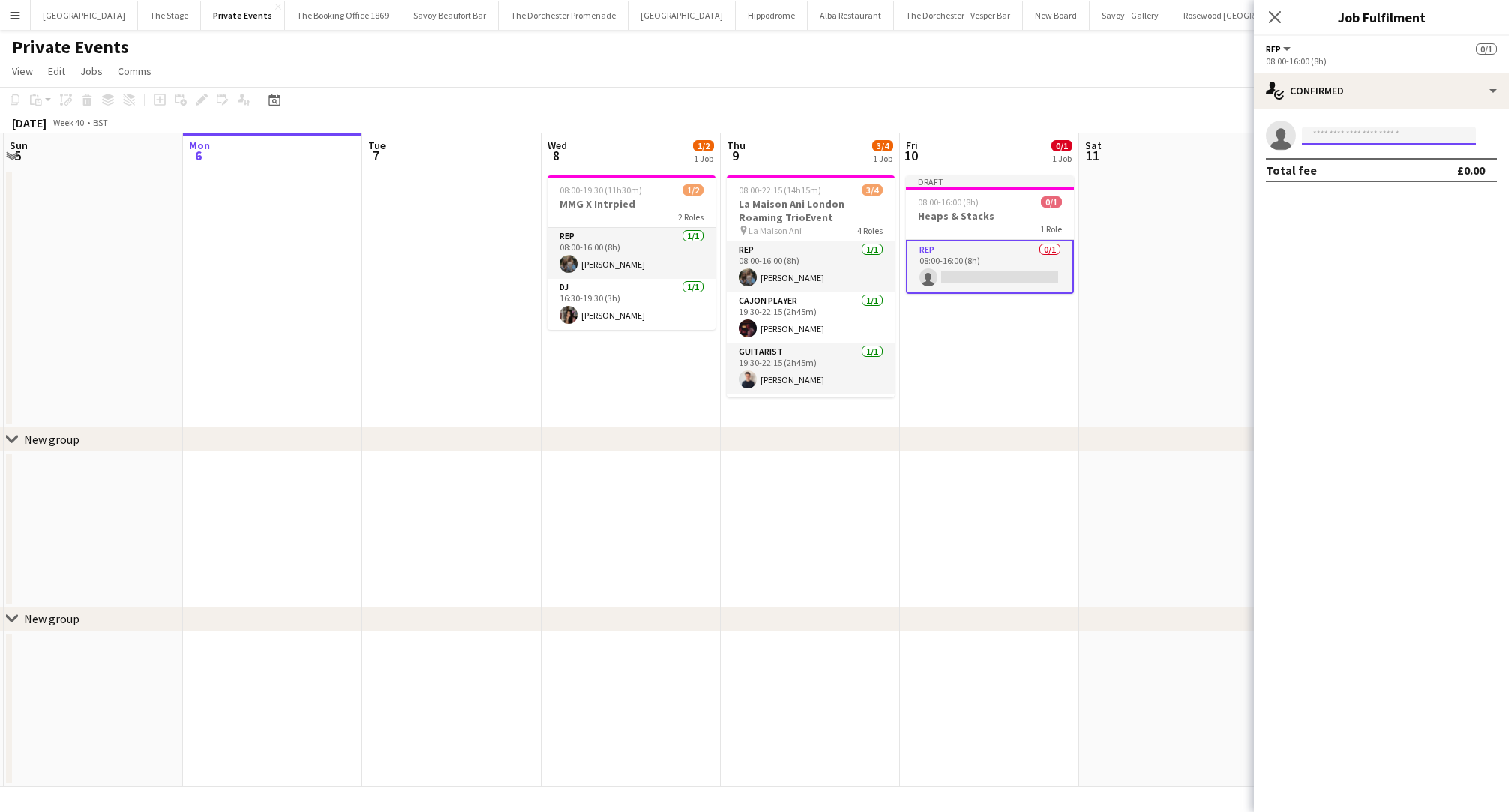
click at [1351, 135] on input at bounding box center [1389, 135] width 174 height 18
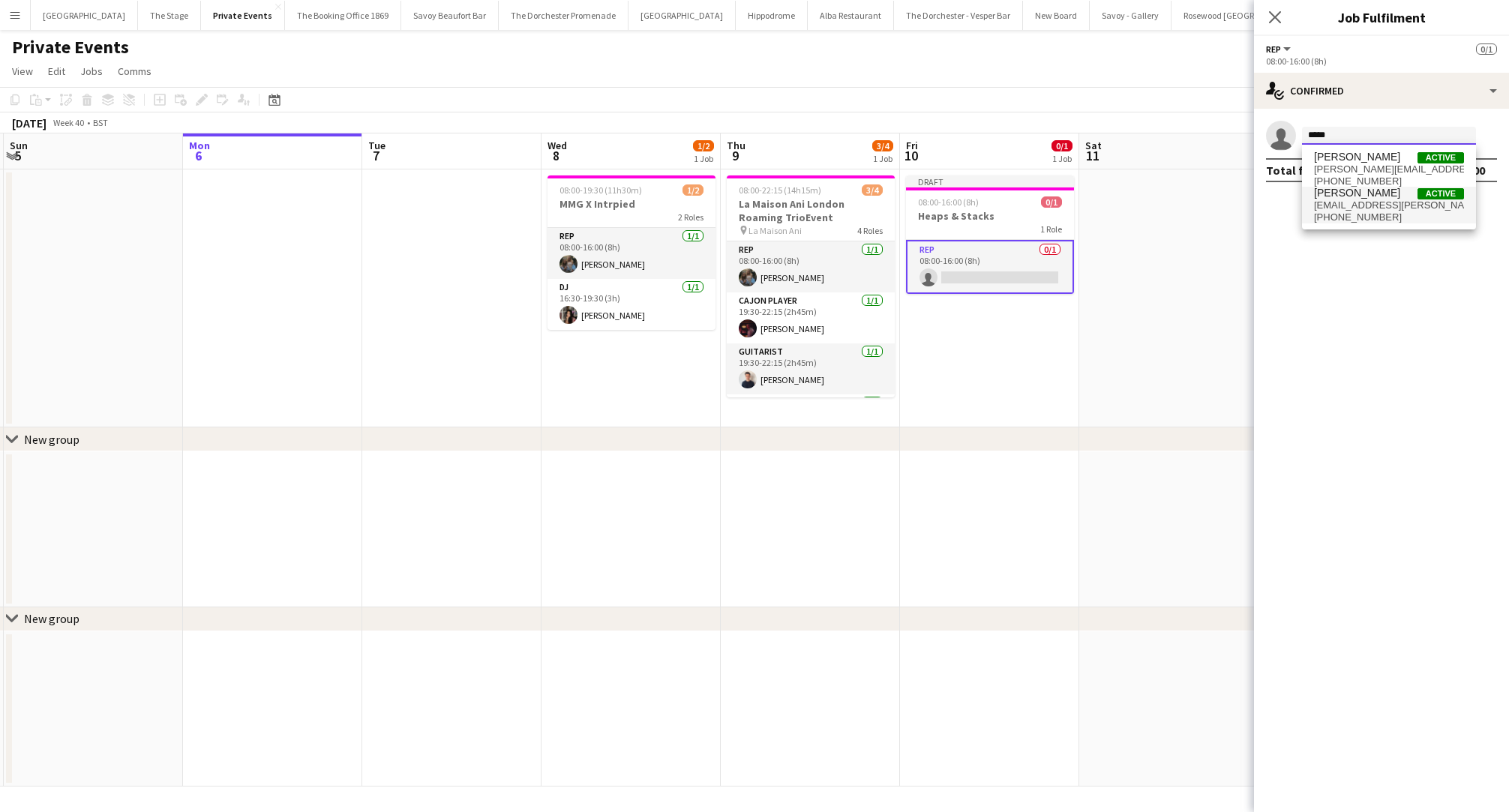
type input "*****"
click at [1360, 202] on span "[EMAIL_ADDRESS][PERSON_NAME][DOMAIN_NAME]" at bounding box center [1389, 205] width 150 height 12
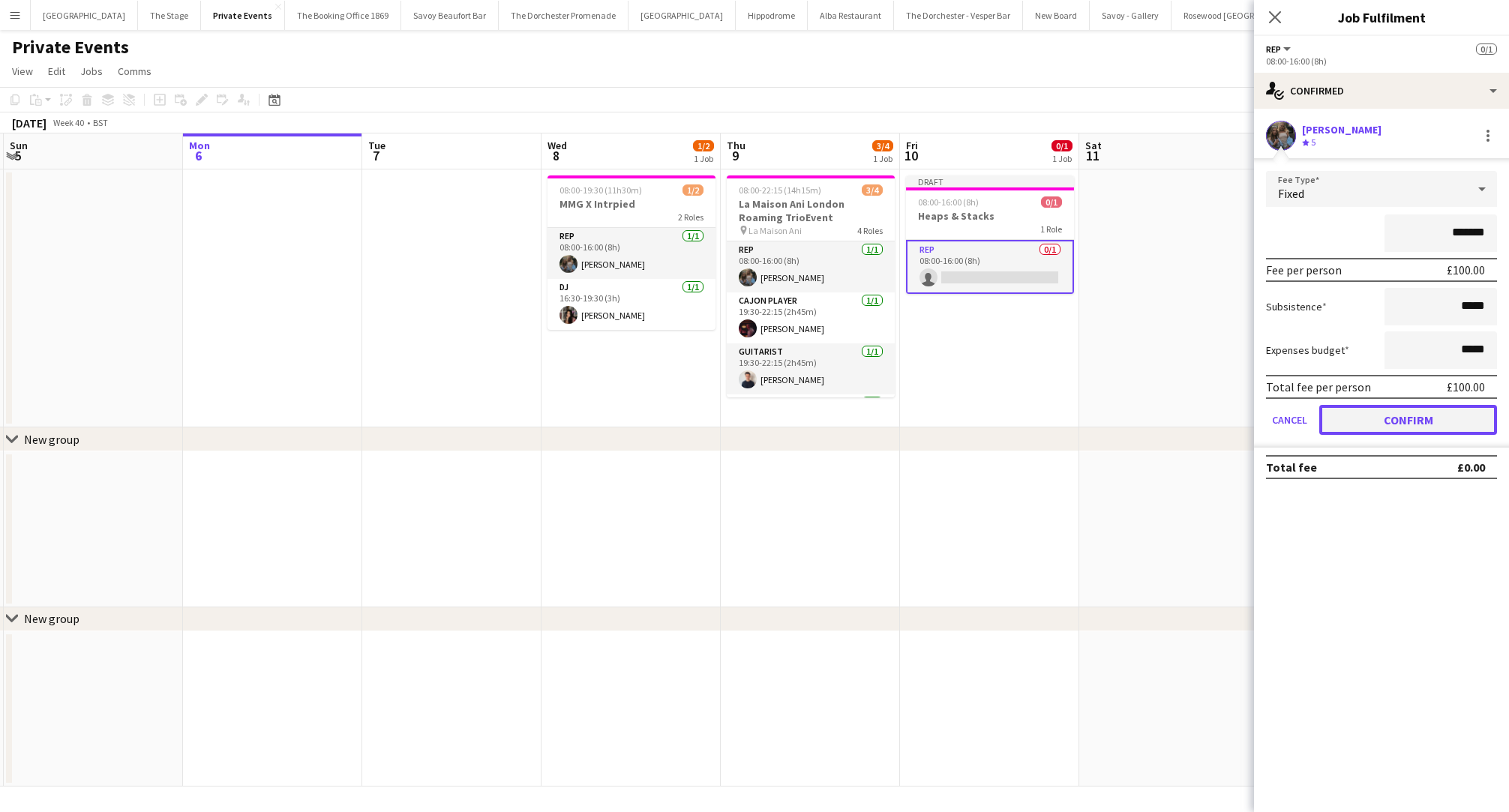
click at [1339, 418] on button "Confirm" at bounding box center [1408, 420] width 178 height 30
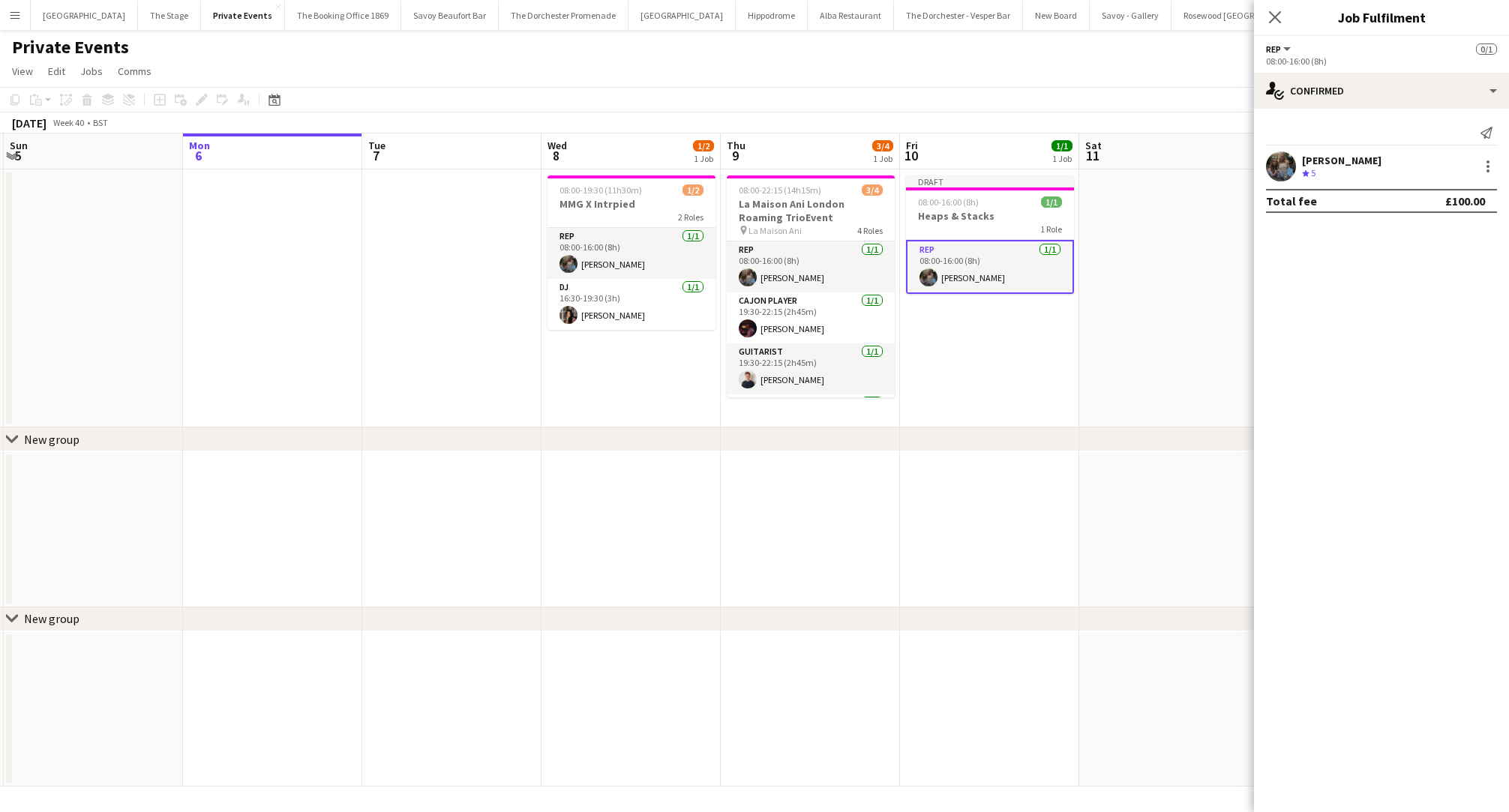
click at [984, 350] on app-date-cell "Draft 08:00-16:00 (8h) 1/1 Heaps & Stacks 1 Role Rep [DATE] 08:00-16:00 (8h) [P…" at bounding box center [989, 298] width 179 height 258
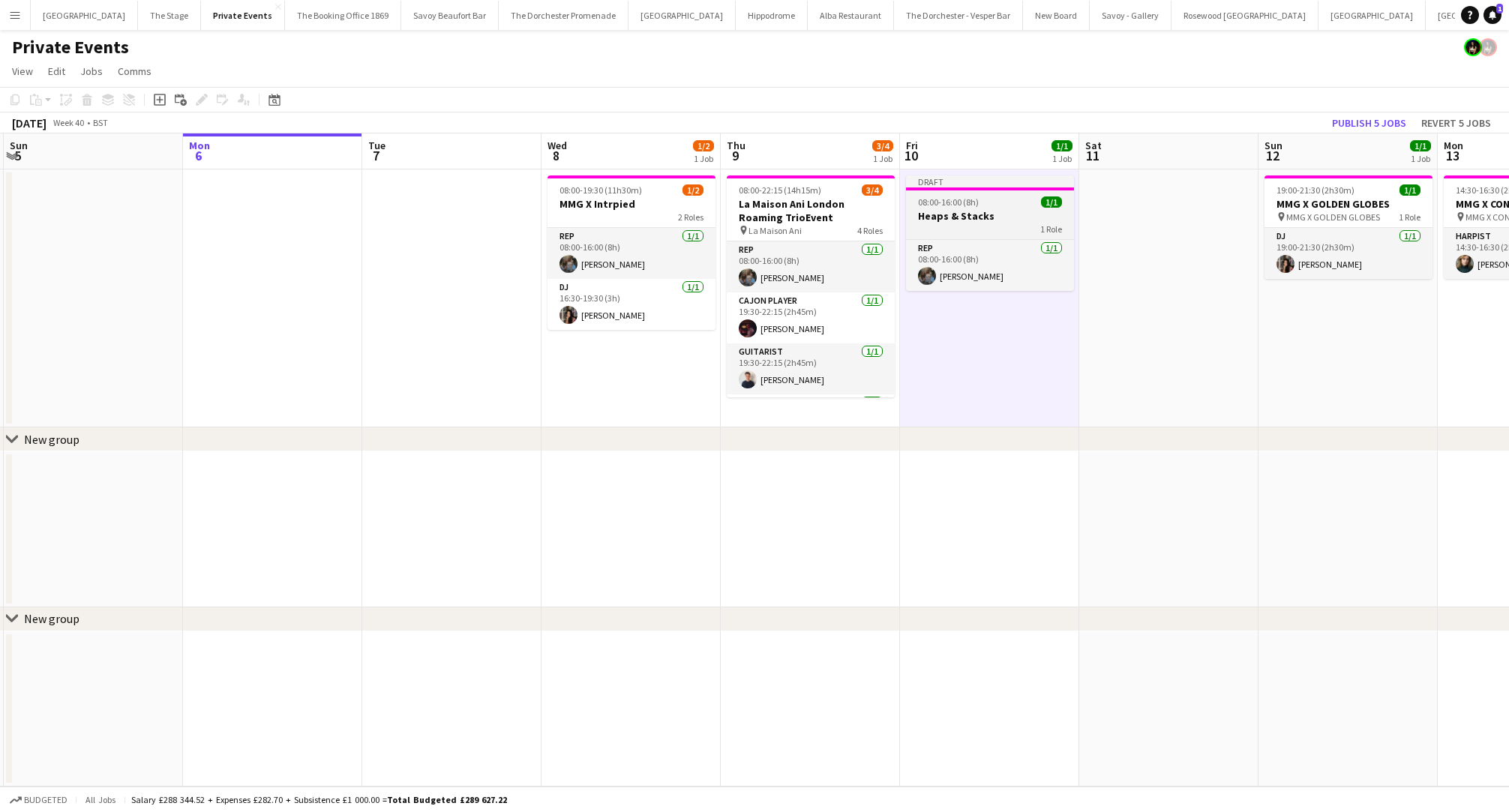
click at [983, 196] on app-job-card "Draft 08:00-16:00 (8h) 1/1 Heaps & Stacks 1 Role Rep [DATE] 08:00-16:00 (8h) [P…" at bounding box center [990, 233] width 168 height 116
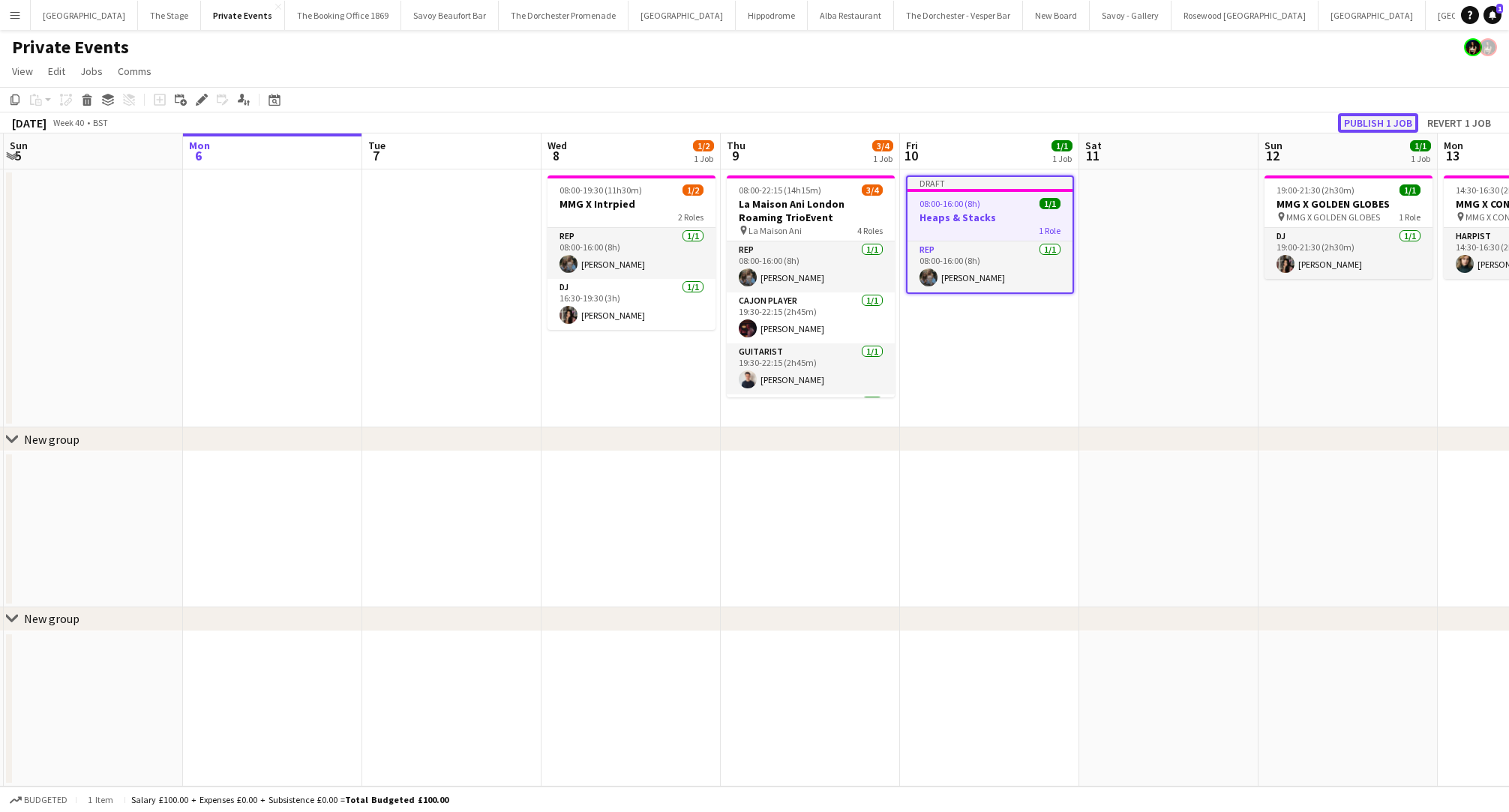
click at [1365, 128] on button "Publish 1 job" at bounding box center [1378, 123] width 80 height 20
click at [964, 367] on app-date-cell "Publishing 08:00-16:00 (8h) 0/1 Heaps & Stacks 1 Role Rep [DATE] 08:00-16:00 (8…" at bounding box center [989, 298] width 179 height 258
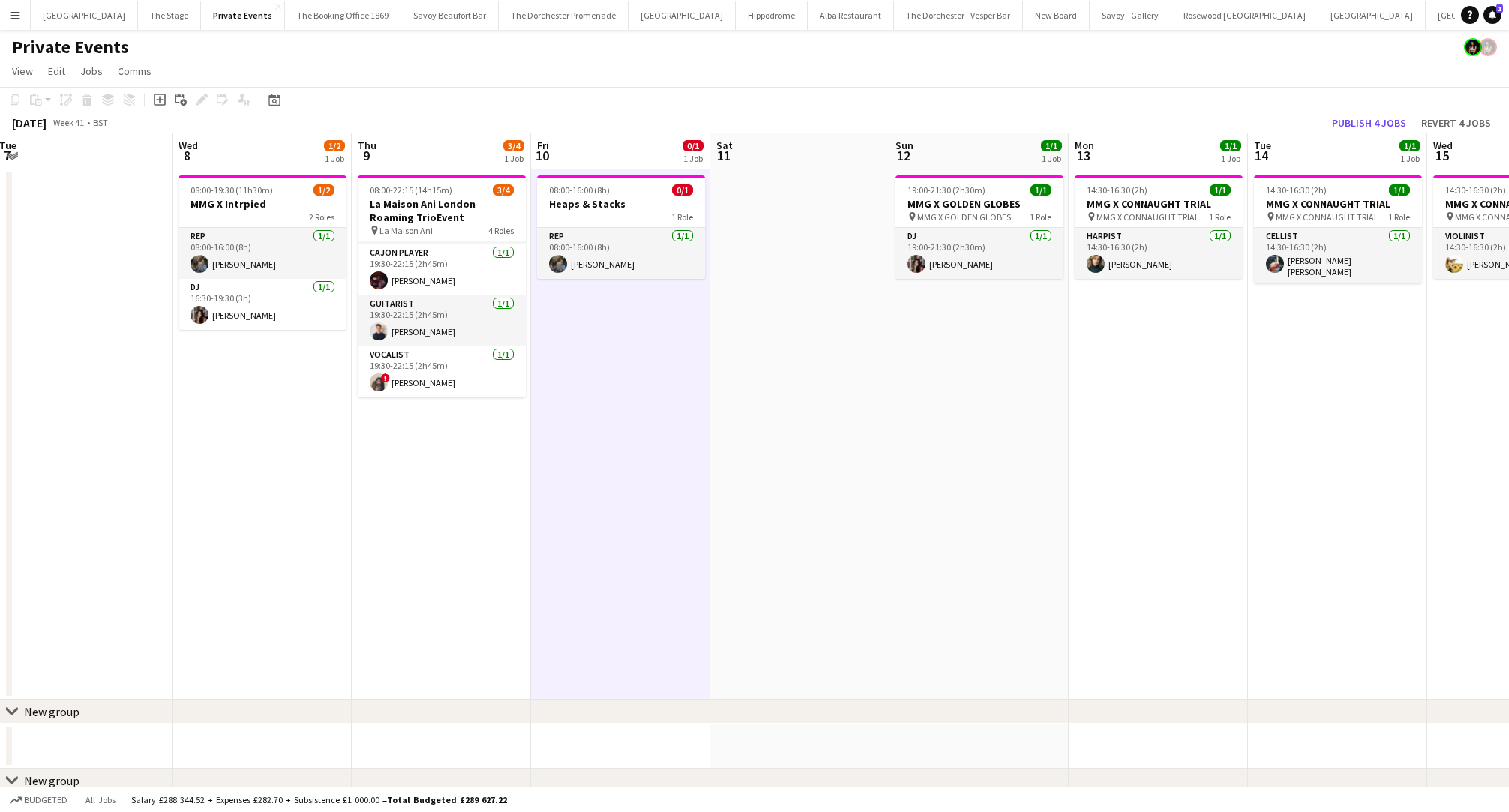
scroll to position [0, 363]
click at [627, 225] on app-job-card "08:00-16:00 (8h) 0/1 Heaps & Stacks 1 Role Rep [DATE] 08:00-16:00 (8h) [PERSON_…" at bounding box center [625, 227] width 168 height 104
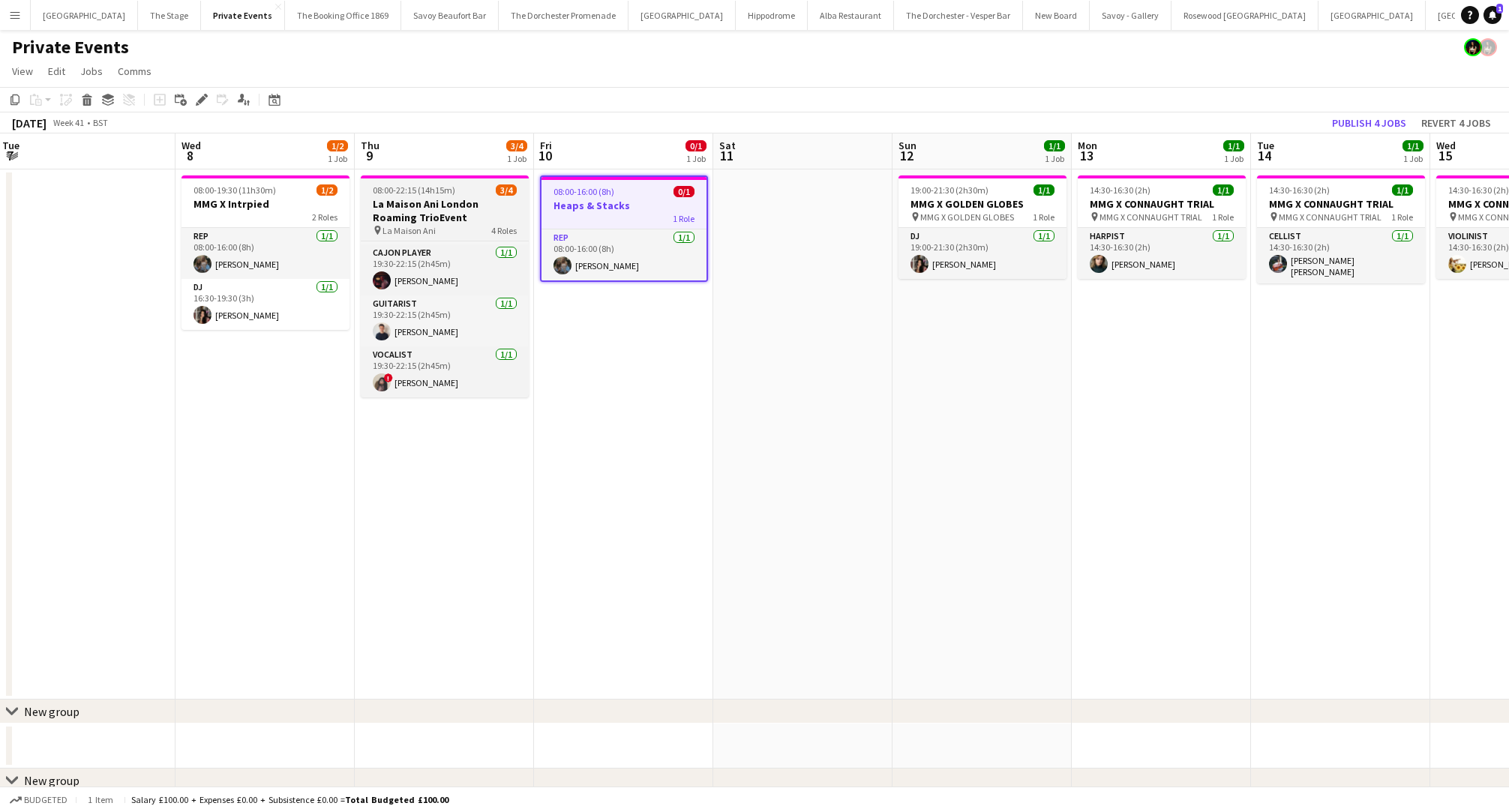
click at [468, 224] on div "pin La Maison Ani 4 Roles" at bounding box center [445, 230] width 168 height 12
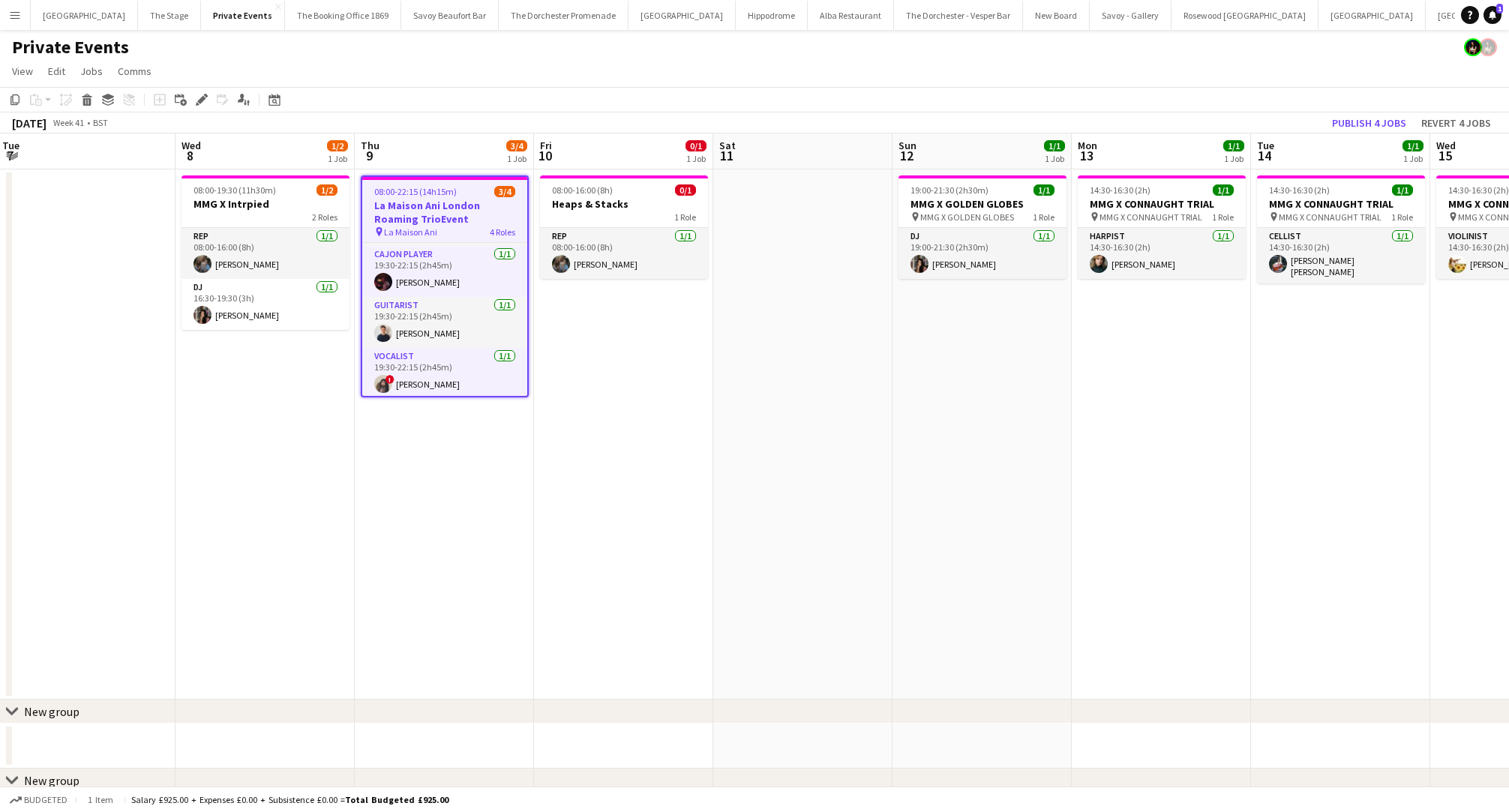
click at [663, 515] on app-date-cell "08:00-16:00 (8h) 0/1 Heaps & Stacks 1 Role Rep [DATE] 08:00-16:00 (8h) [PERSON_…" at bounding box center [624, 435] width 179 height 530
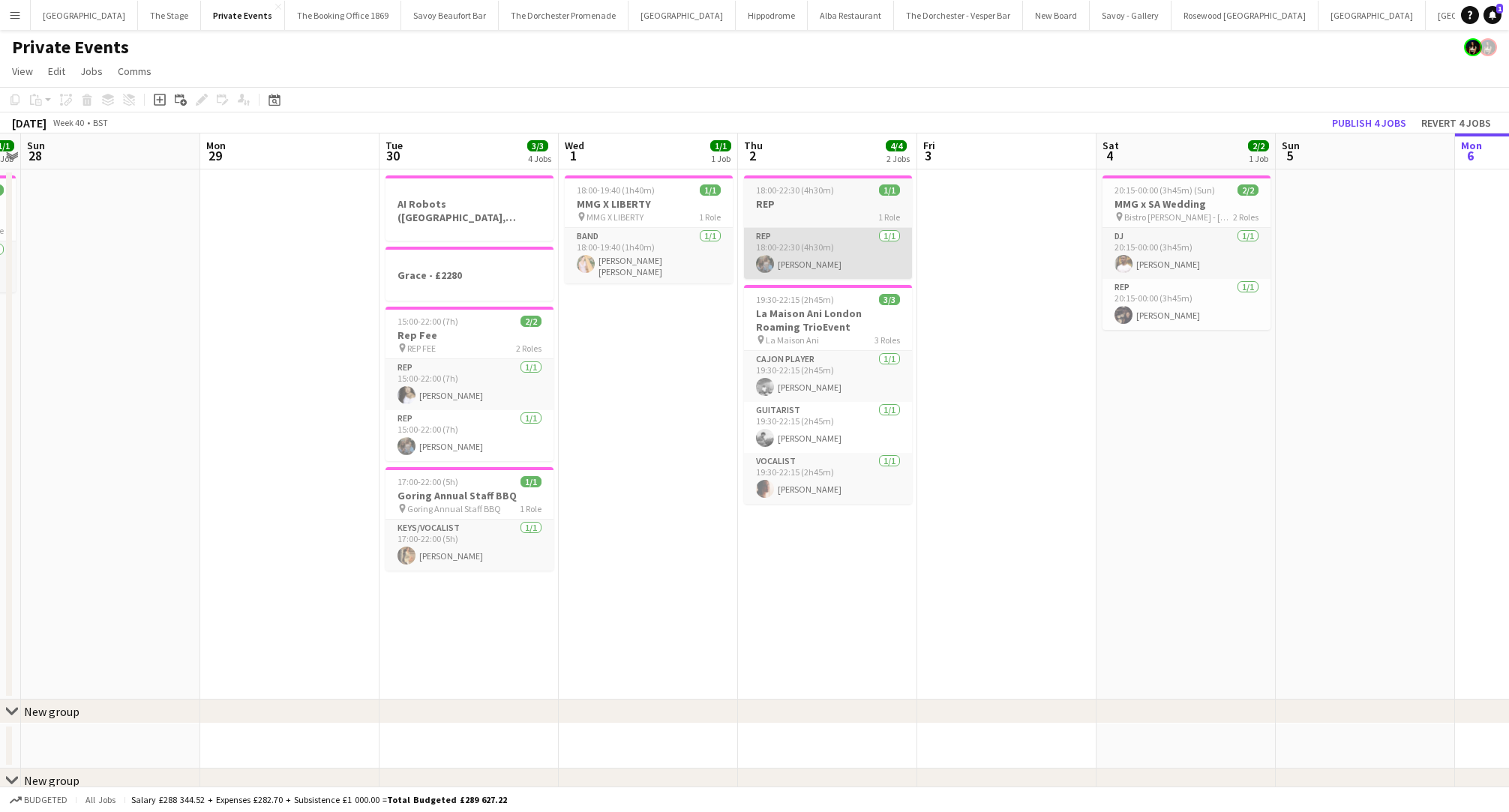
scroll to position [0, 341]
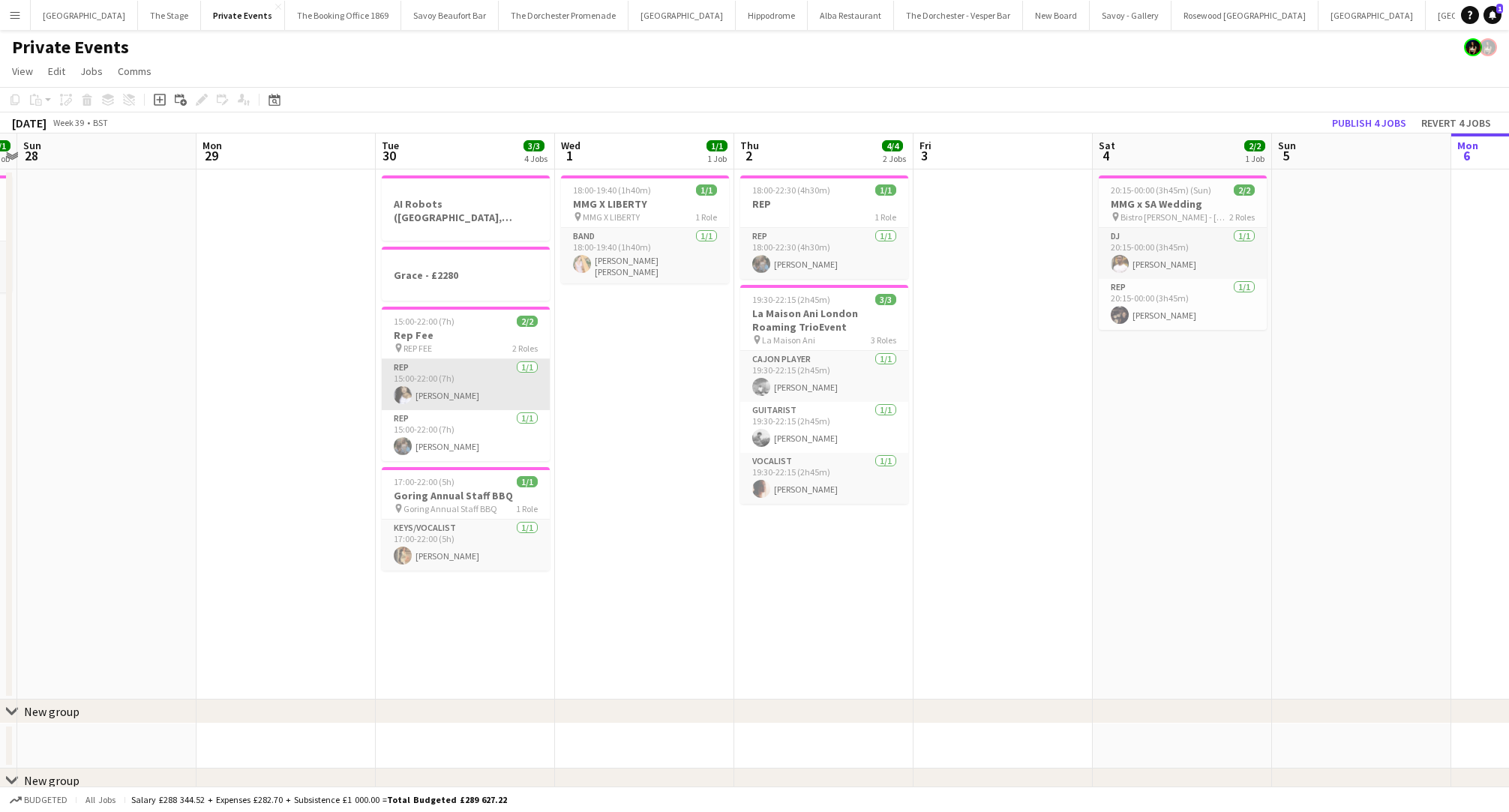
click at [464, 403] on app-card-role "Rep [DATE] 15:00-22:00 (7h) [PERSON_NAME]" at bounding box center [465, 385] width 168 height 51
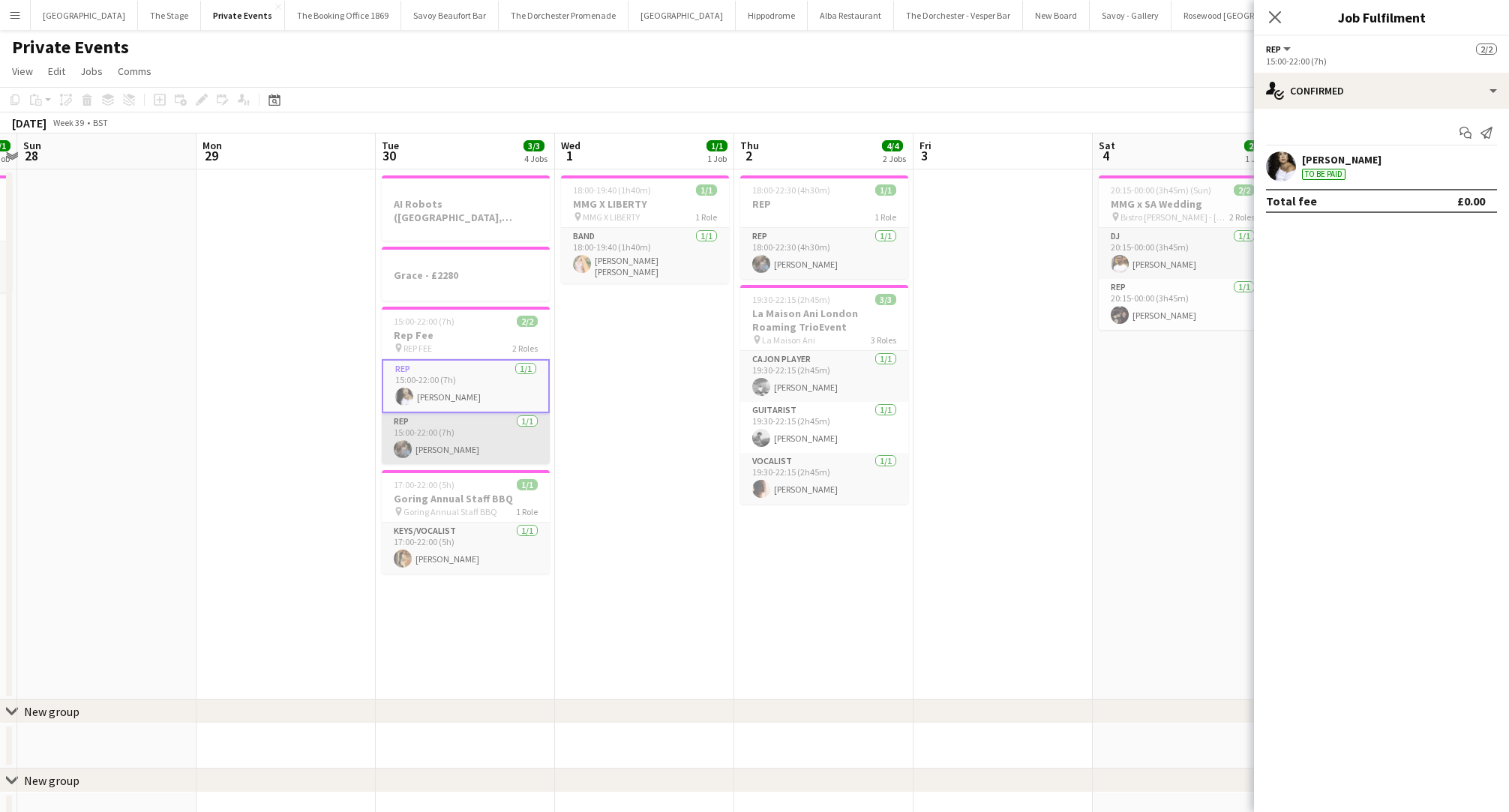
click at [463, 432] on app-card-role "Rep [DATE] 15:00-22:00 (7h) [PERSON_NAME]" at bounding box center [465, 439] width 168 height 51
click at [487, 618] on app-date-cell "AI Robots ([GEOGRAPHIC_DATA], [PERSON_NAME], [GEOGRAPHIC_DATA], [PERSON_NAME]) …" at bounding box center [464, 435] width 179 height 530
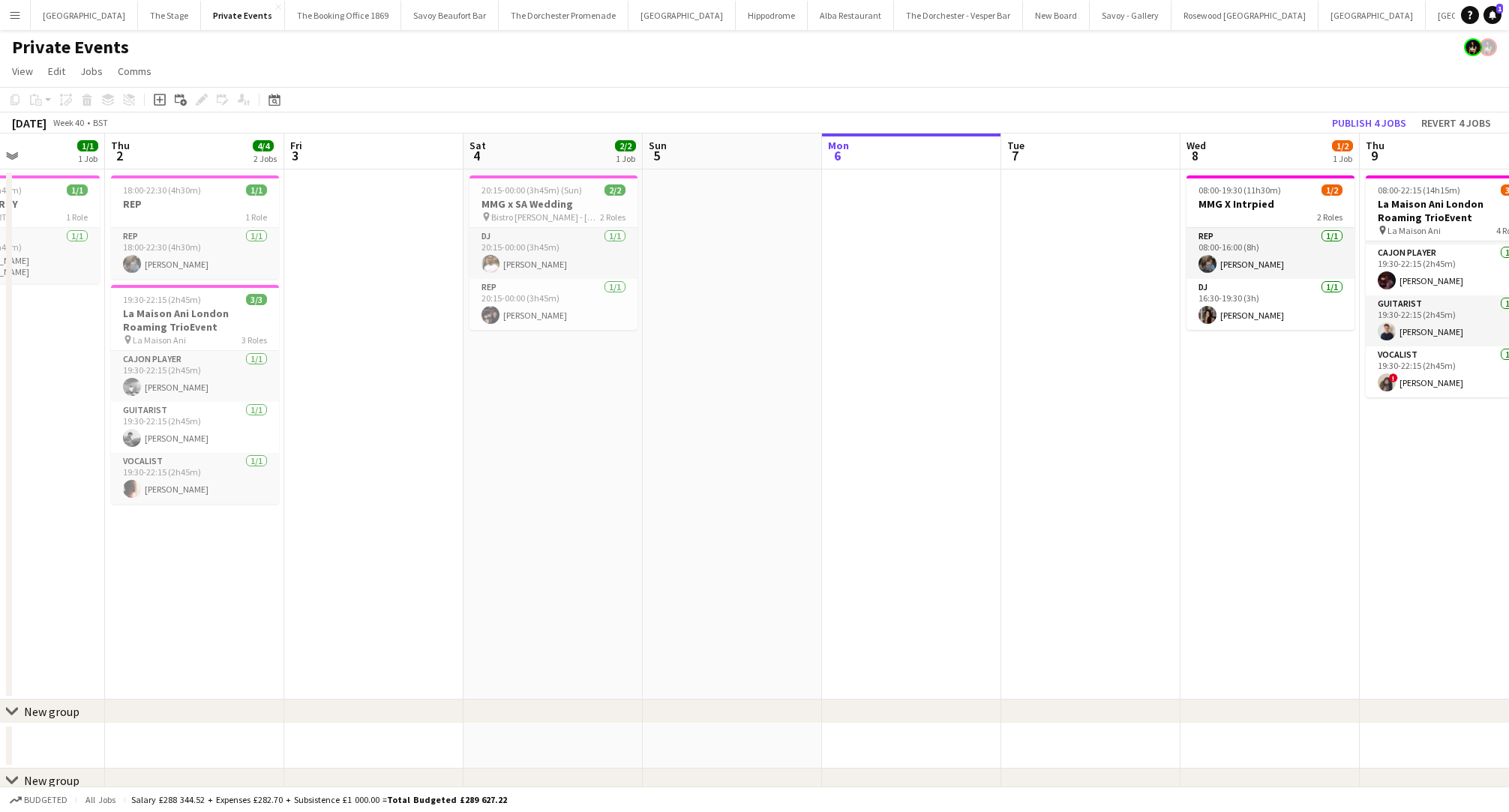
scroll to position [0, 500]
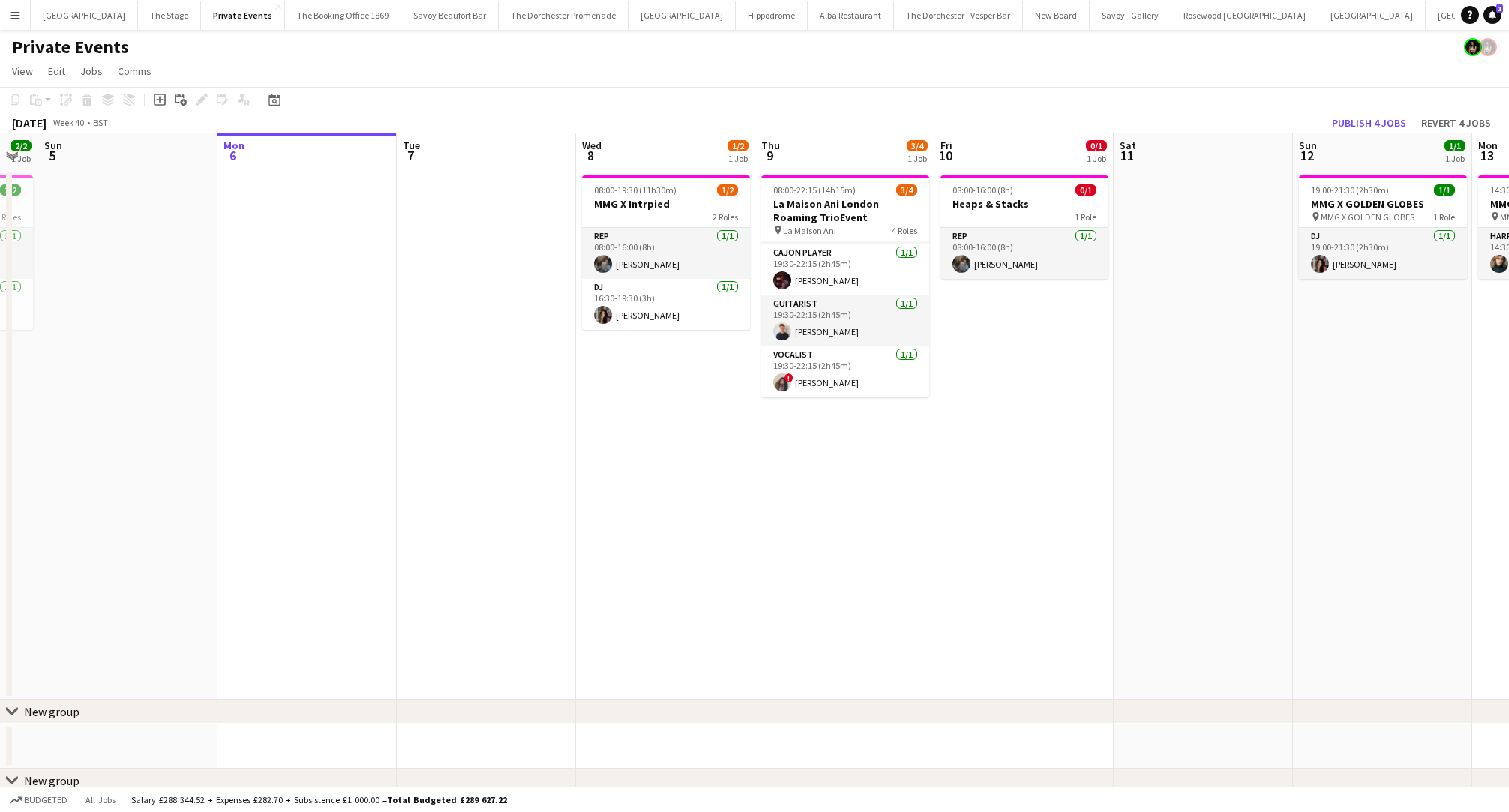
click at [805, 510] on app-date-cell "08:00-22:15 (14h15m) 3/4 La Maison Ani London Roaming TrioEvent pin La Maison A…" at bounding box center [844, 435] width 179 height 530
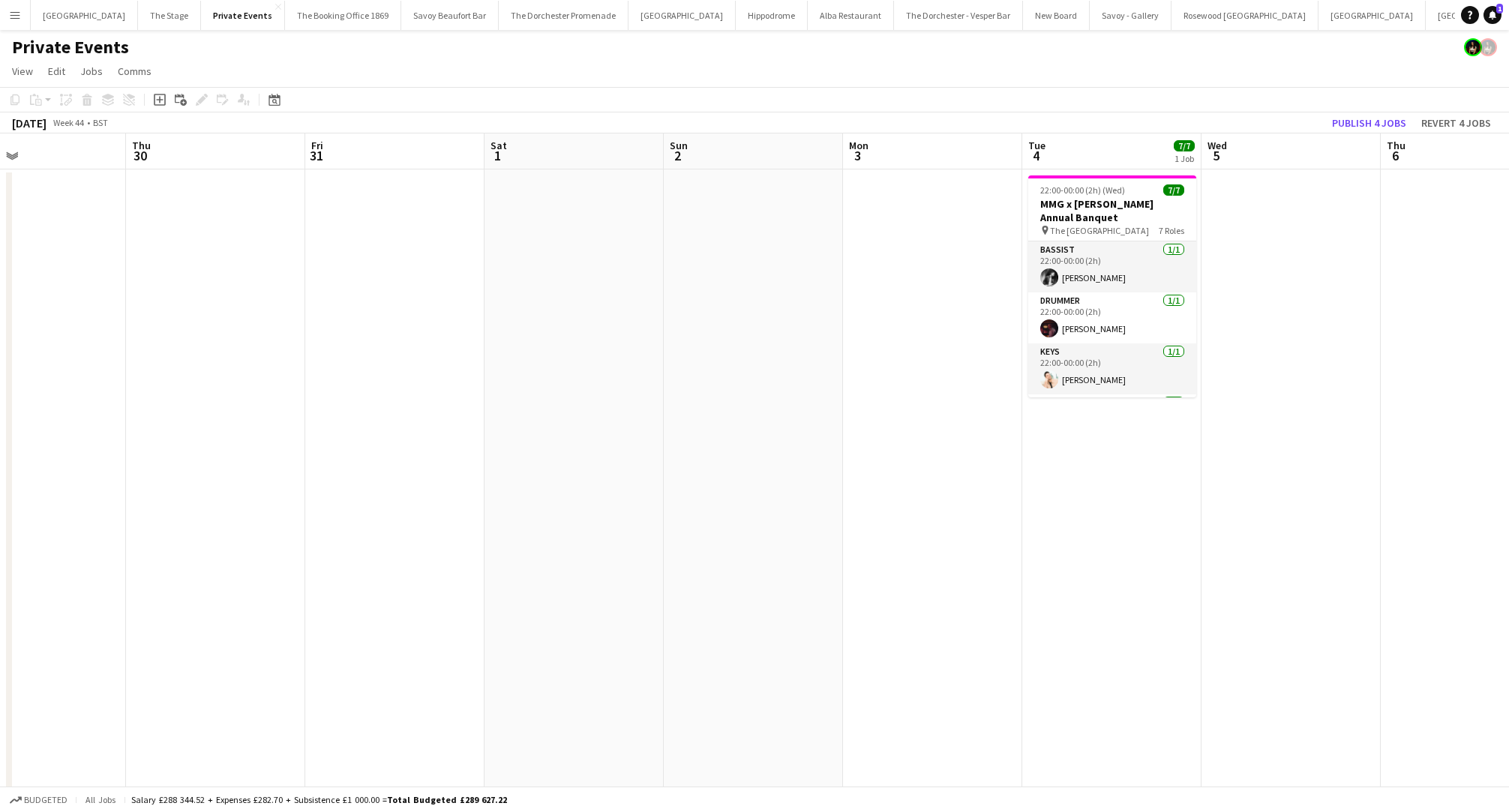
scroll to position [0, 492]
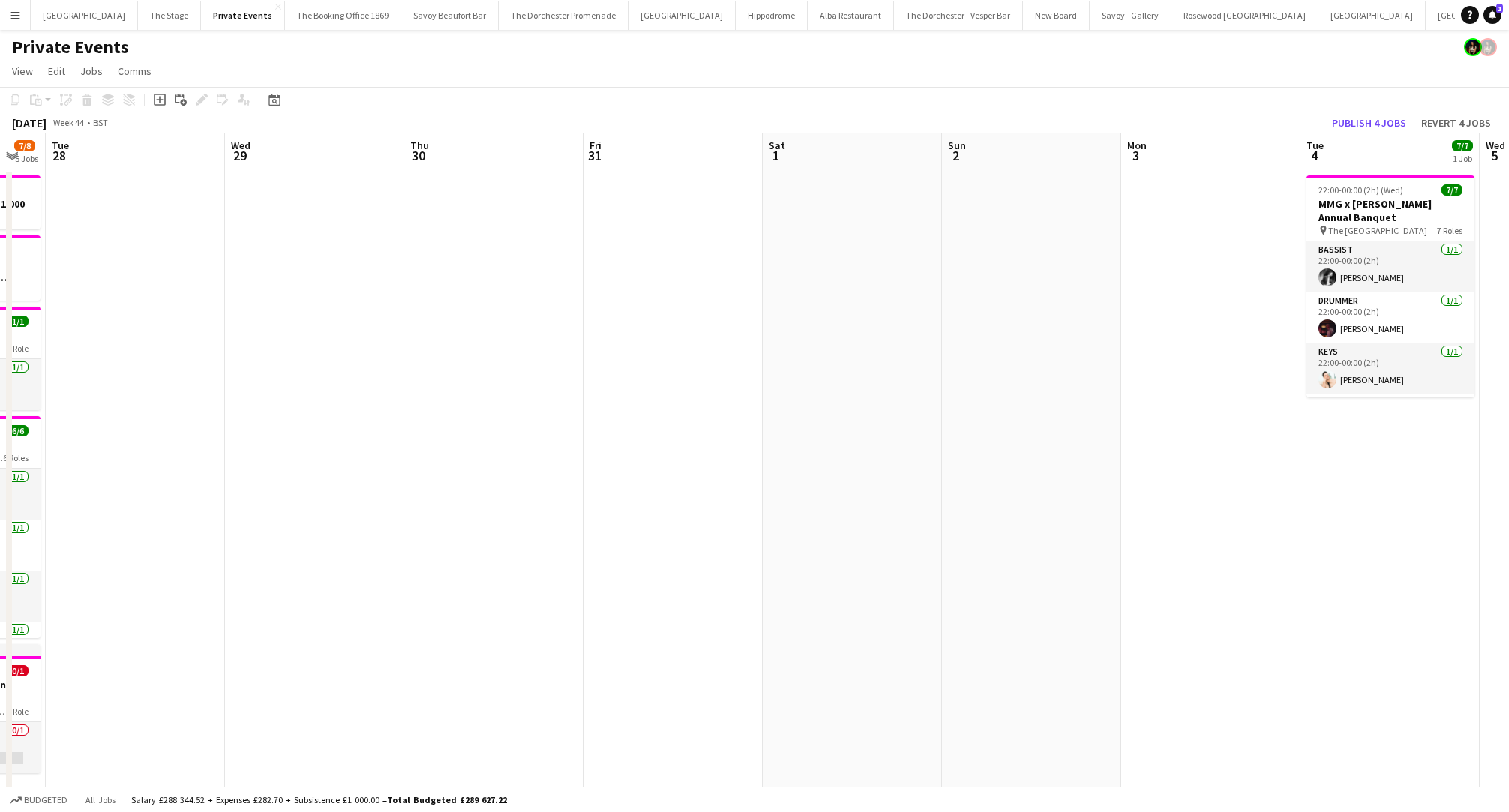
click at [504, 305] on app-date-cell at bounding box center [493, 494] width 179 height 649
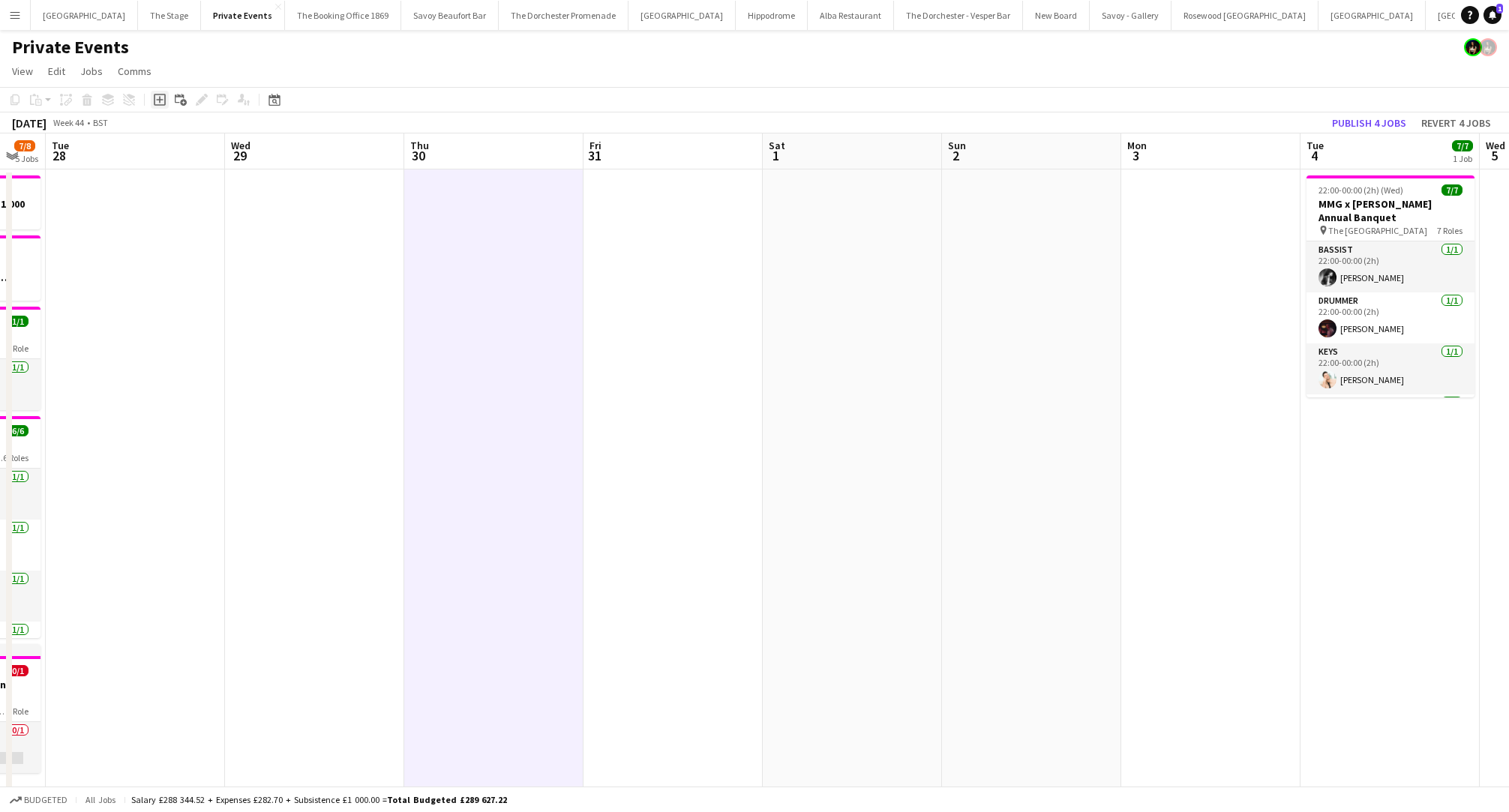
click at [157, 102] on icon "Add job" at bounding box center [160, 100] width 12 height 12
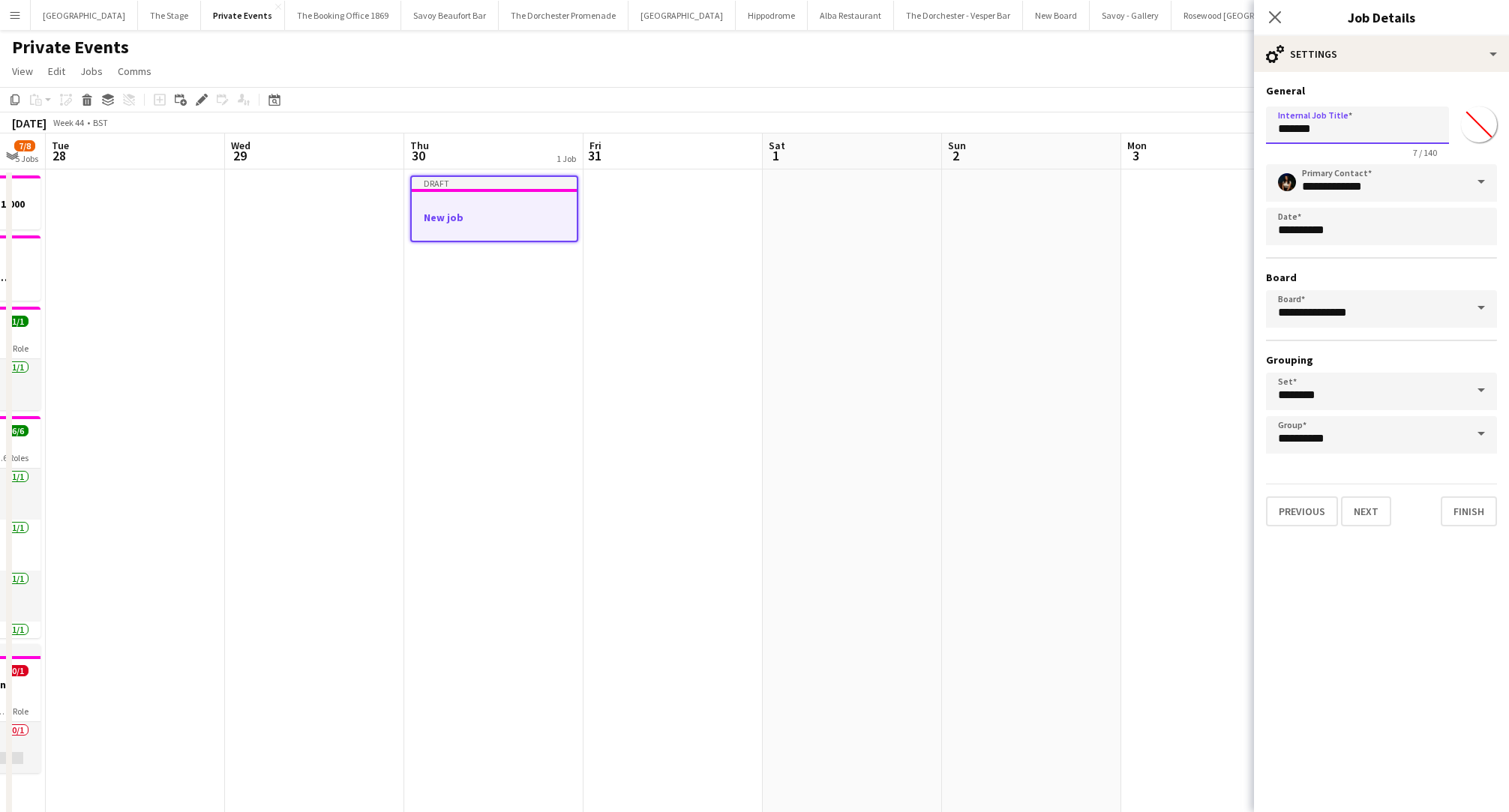
drag, startPoint x: 1344, startPoint y: 129, endPoint x: 1091, endPoint y: 126, distance: 253.0
click at [1091, 126] on body "Menu Boards Boards Boards All jobs Status Workforce Workforce My Workforce Recr…" at bounding box center [754, 491] width 1509 height 983
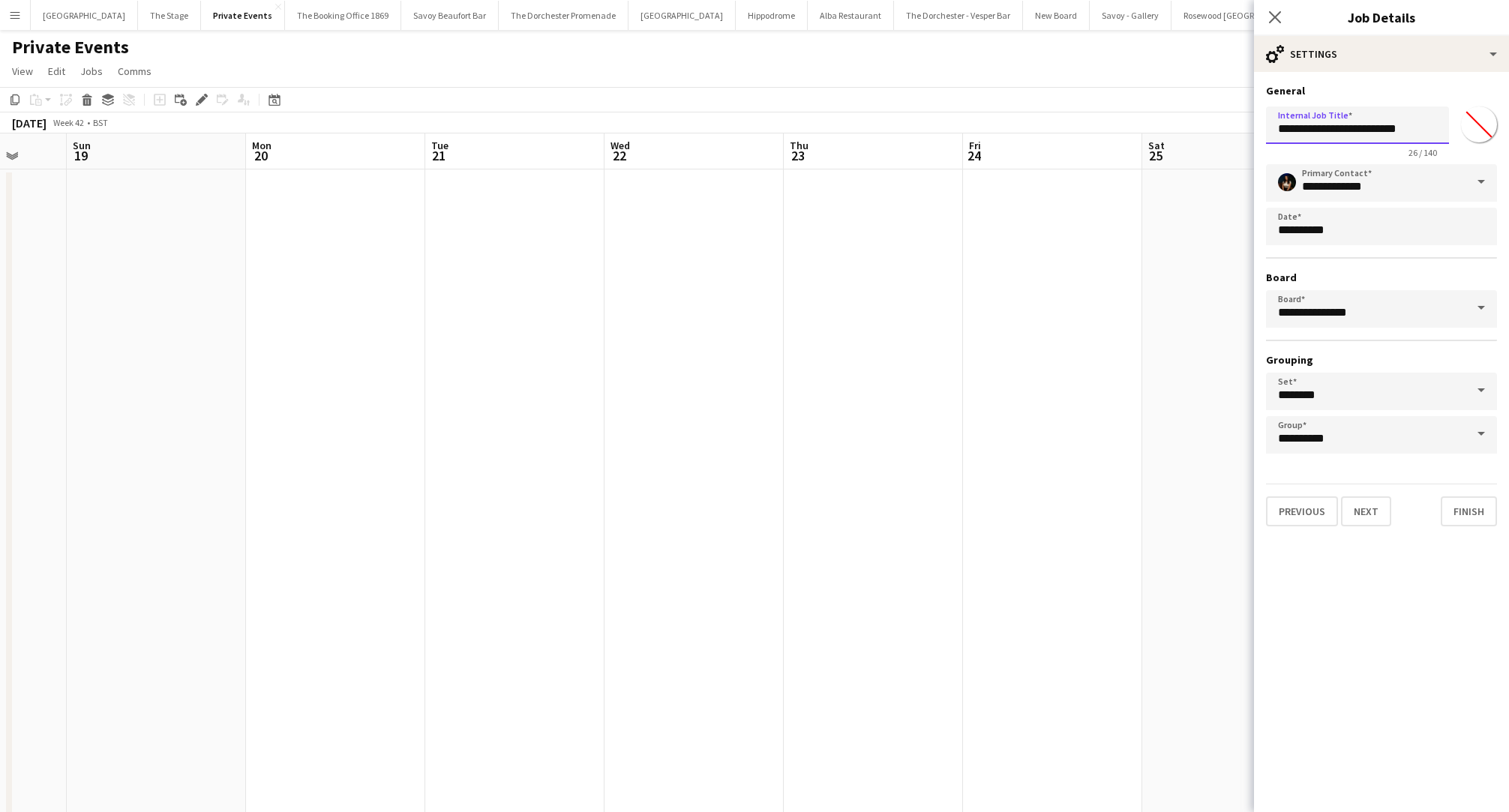
scroll to position [0, 458]
click at [1379, 126] on input "**********" at bounding box center [1357, 125] width 183 height 38
paste input "*"
type input "**********"
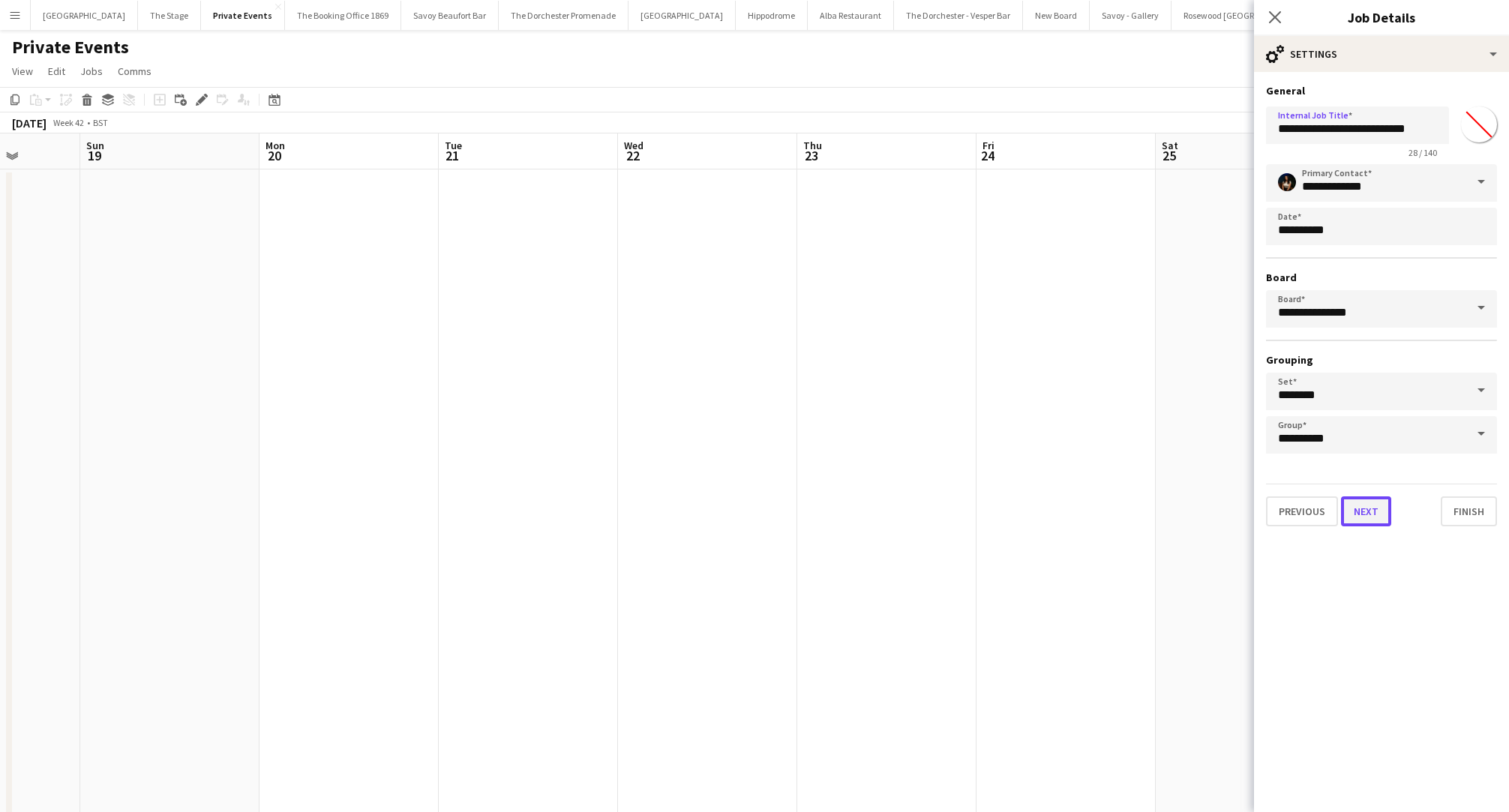
click at [1366, 508] on button "Next" at bounding box center [1366, 512] width 50 height 30
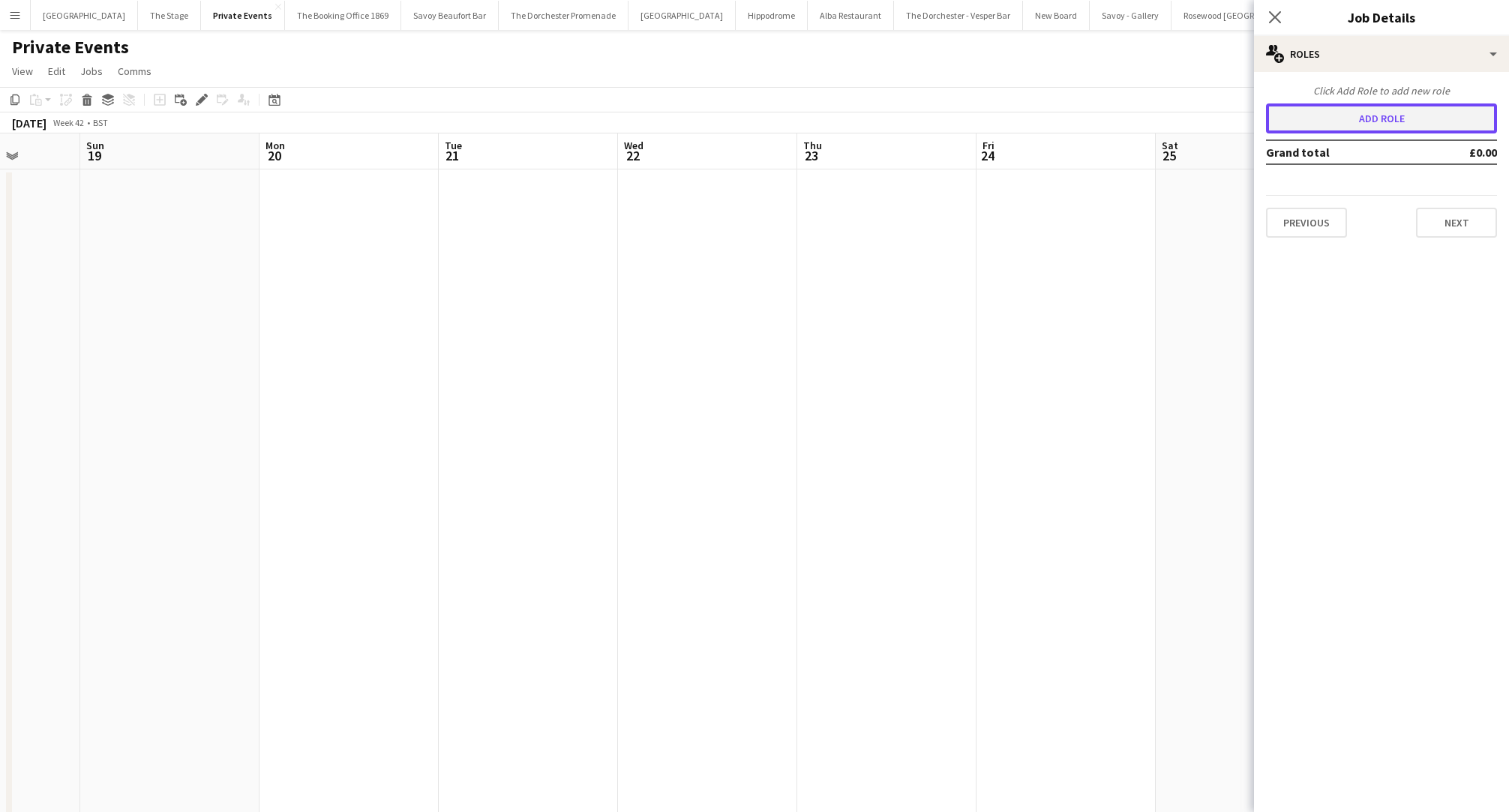
click at [1345, 116] on button "Add role" at bounding box center [1382, 119] width 231 height 30
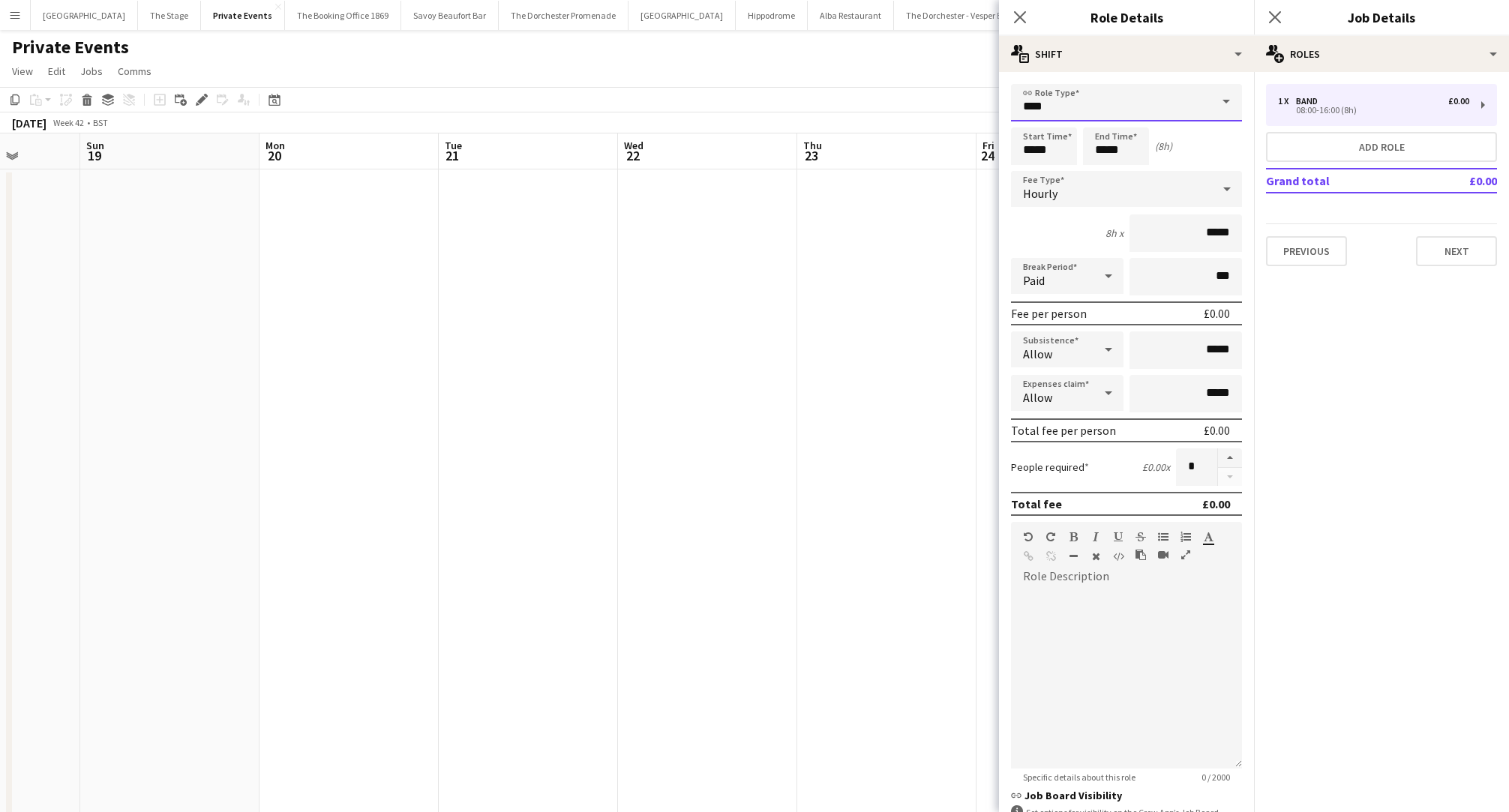
click at [1082, 107] on input "****" at bounding box center [1127, 103] width 231 height 38
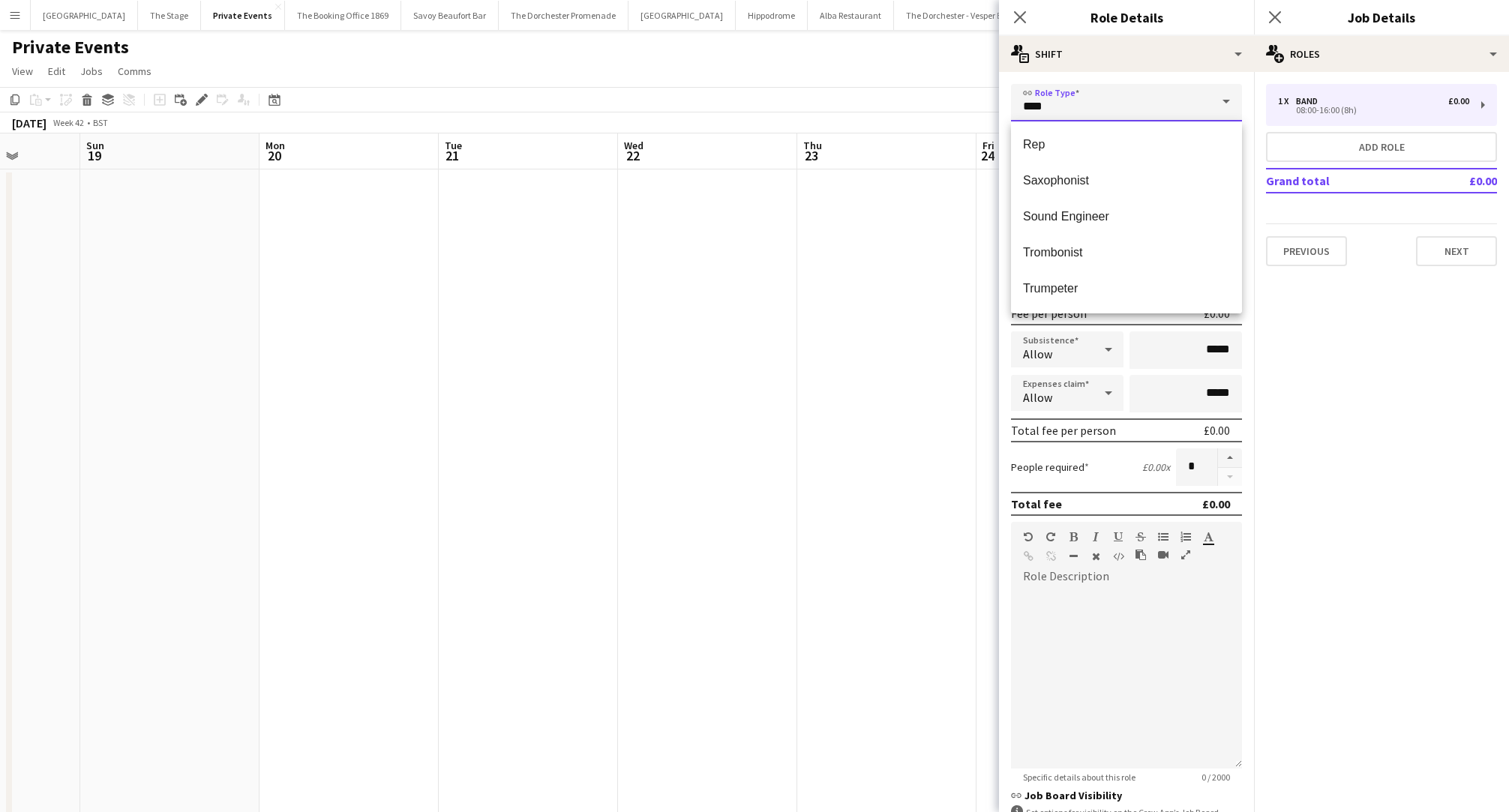
scroll to position [574, 0]
click at [1069, 189] on span "Saxophonist" at bounding box center [1128, 183] width 208 height 14
type input "**********"
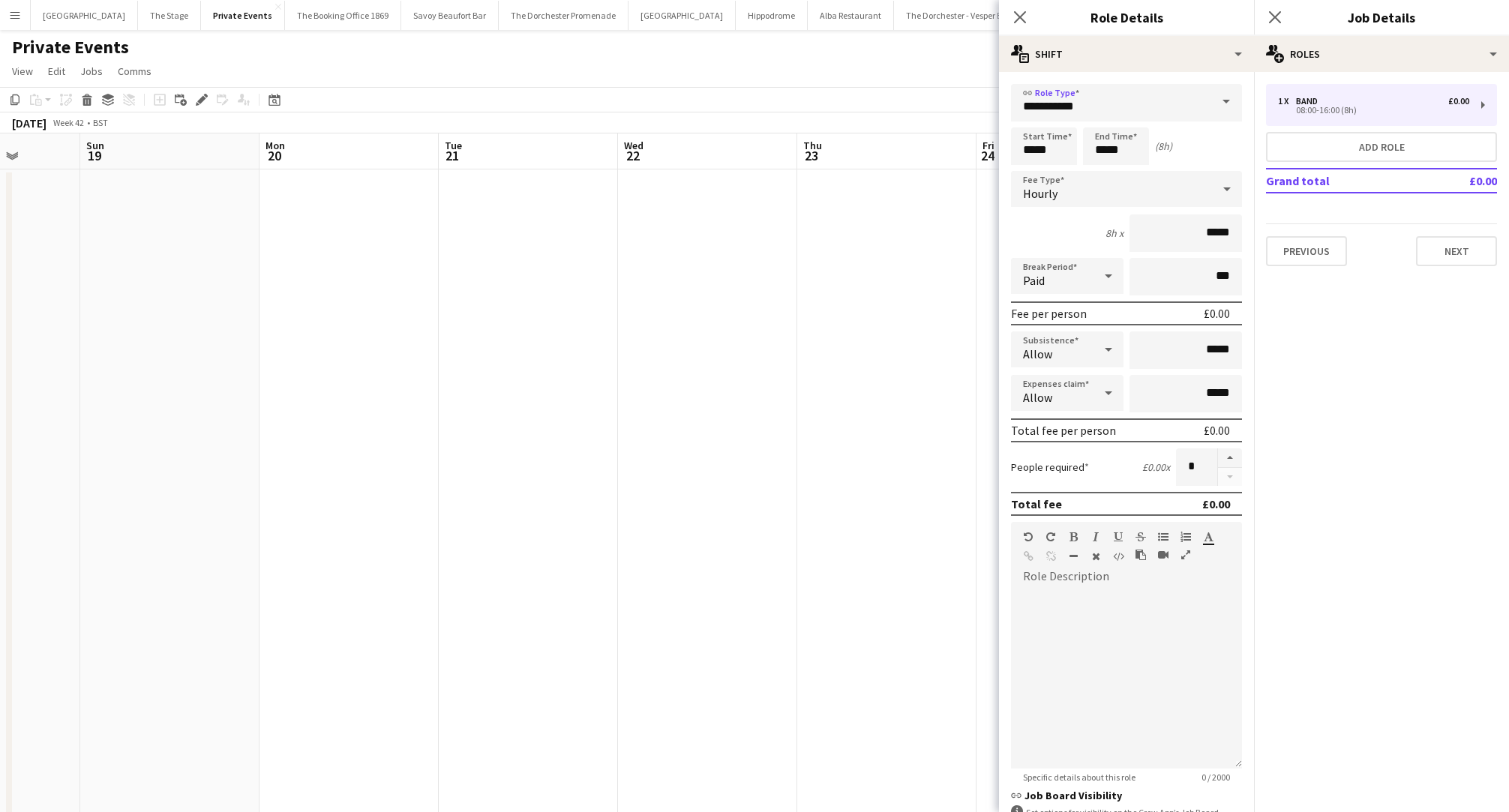
click at [1068, 181] on div "Hourly" at bounding box center [1111, 189] width 201 height 36
click at [1057, 268] on span "Fixed" at bounding box center [1128, 269] width 208 height 14
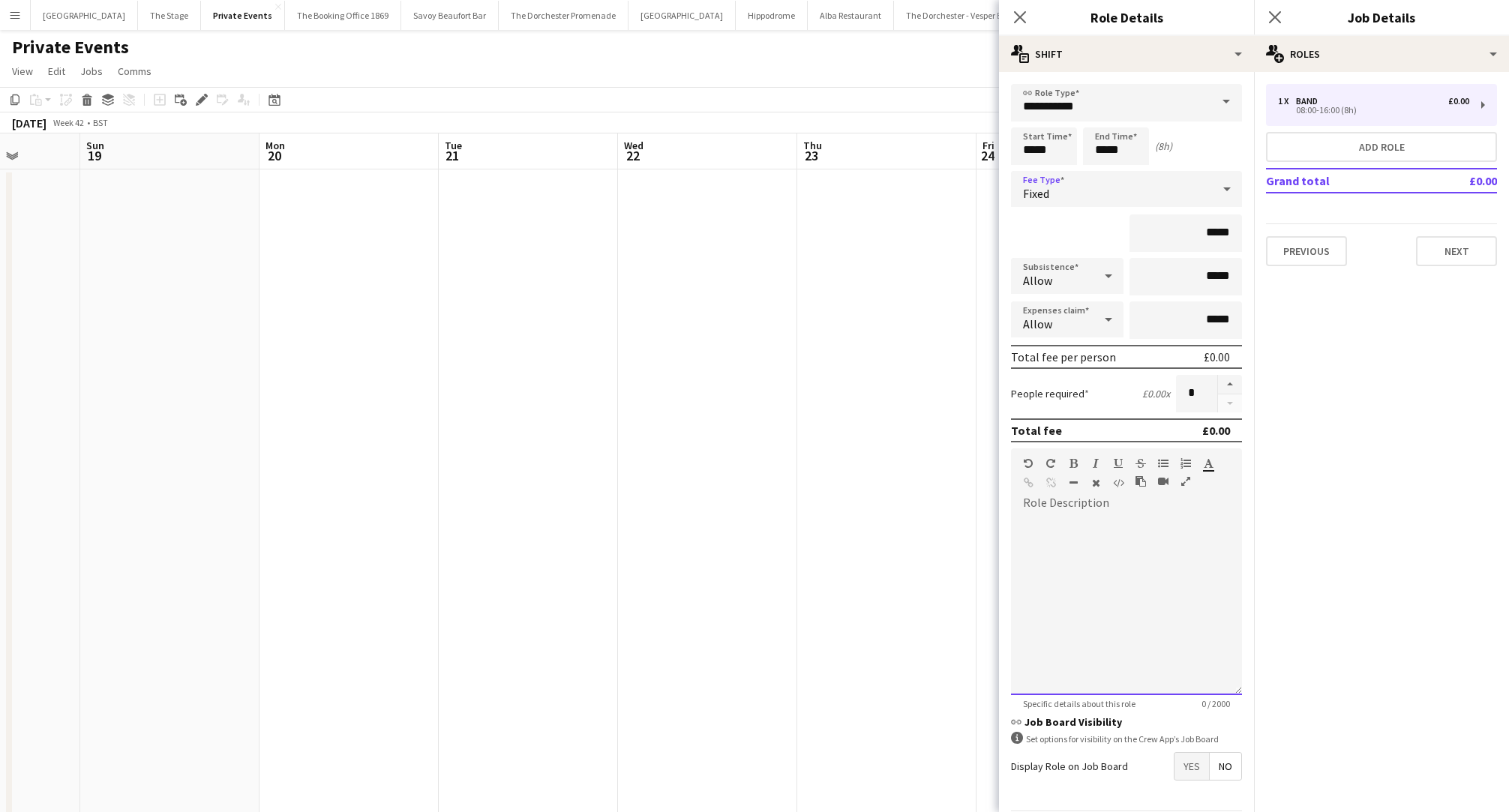
click at [1149, 557] on div at bounding box center [1127, 606] width 231 height 180
paste div
click at [1021, 522] on div "**********" at bounding box center [1127, 606] width 231 height 180
click at [1214, 237] on input "*****" at bounding box center [1186, 233] width 113 height 38
type input "**"
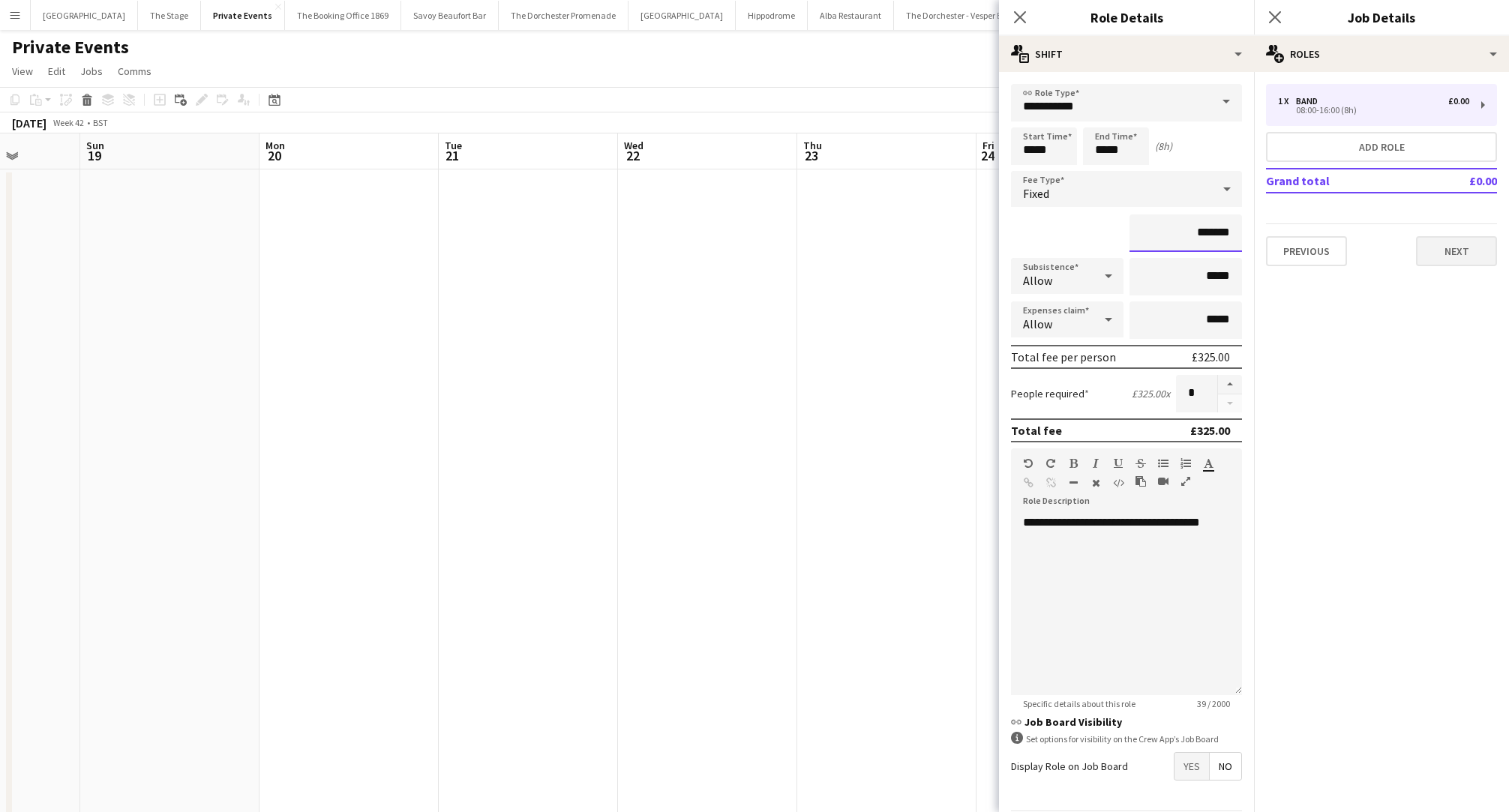
type input "*******"
click at [1461, 254] on button "Next" at bounding box center [1457, 251] width 81 height 30
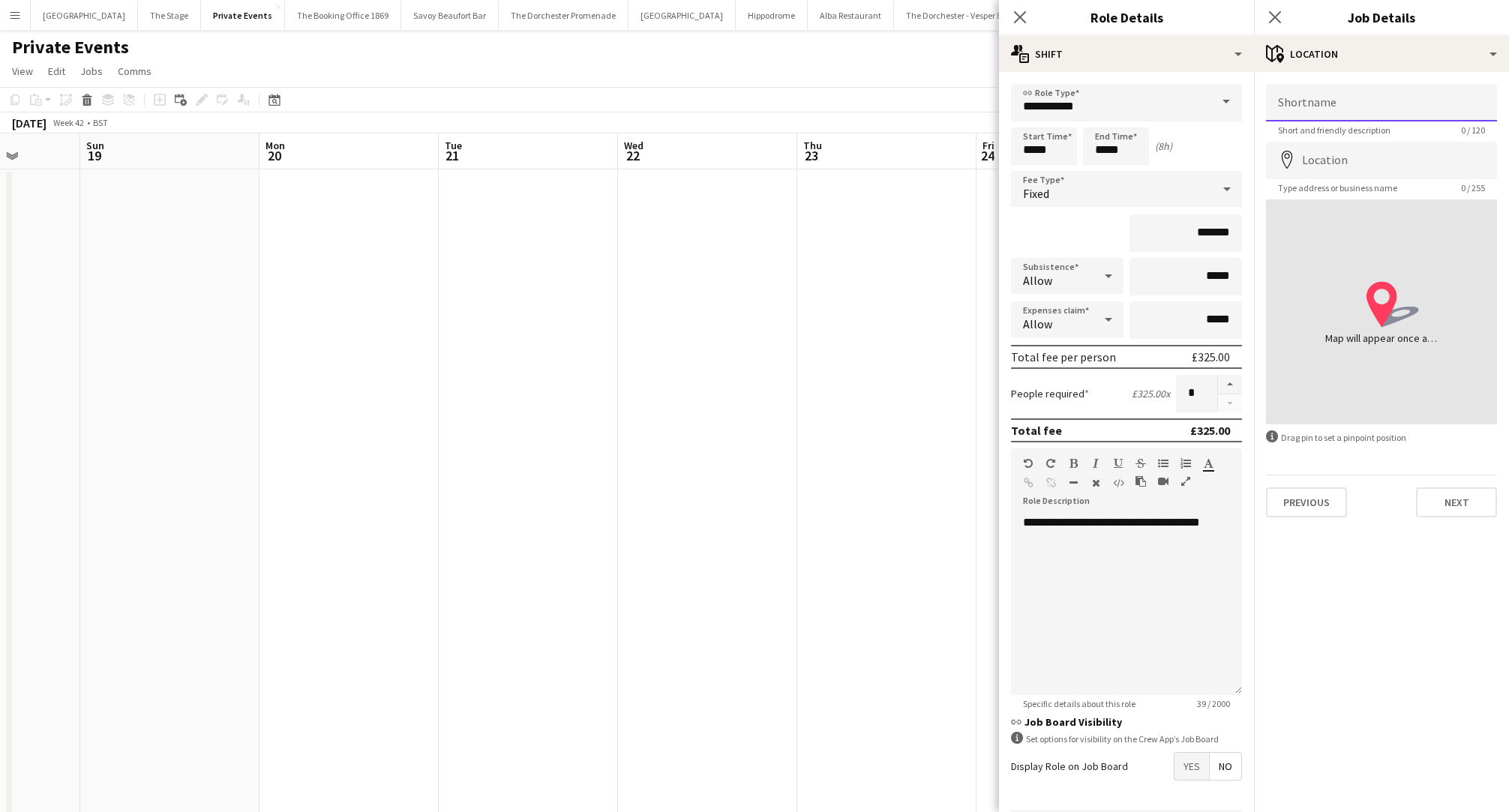
click at [1374, 105] on input "Shortname" at bounding box center [1382, 103] width 231 height 38
type input "**********"
click at [1321, 163] on input "Location" at bounding box center [1382, 160] width 231 height 38
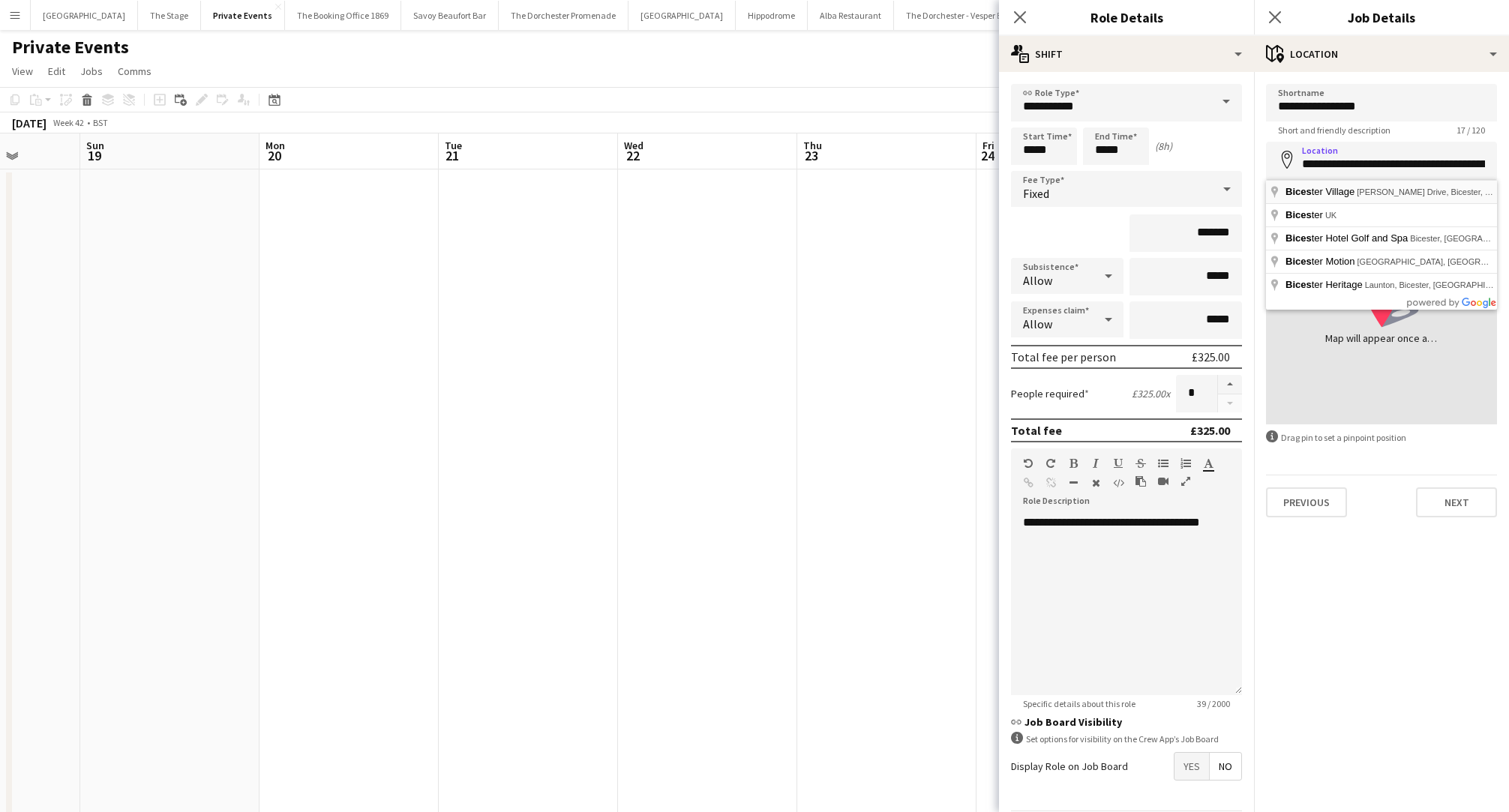
type input "**********"
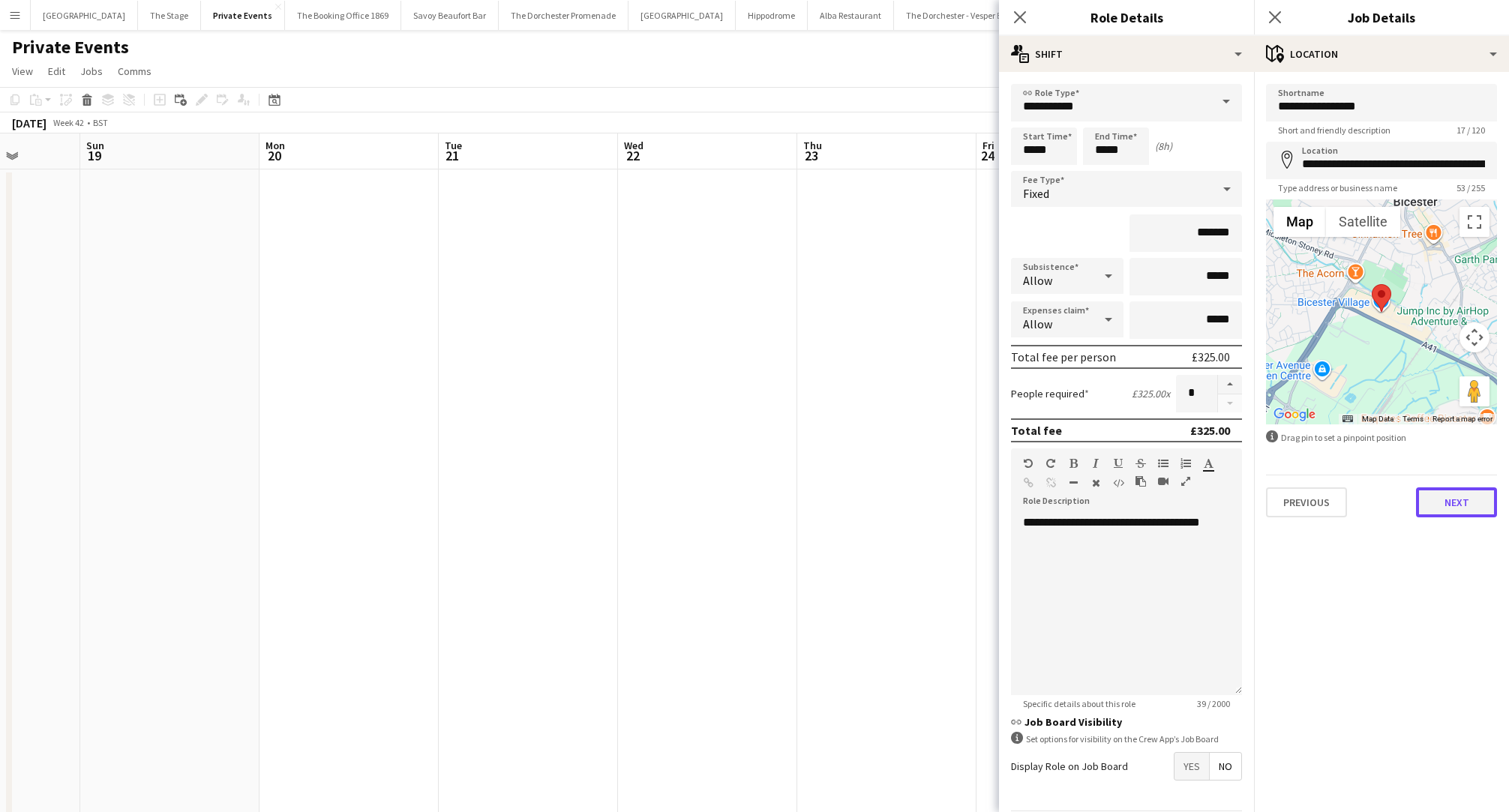
click at [1449, 507] on button "Next" at bounding box center [1457, 502] width 81 height 30
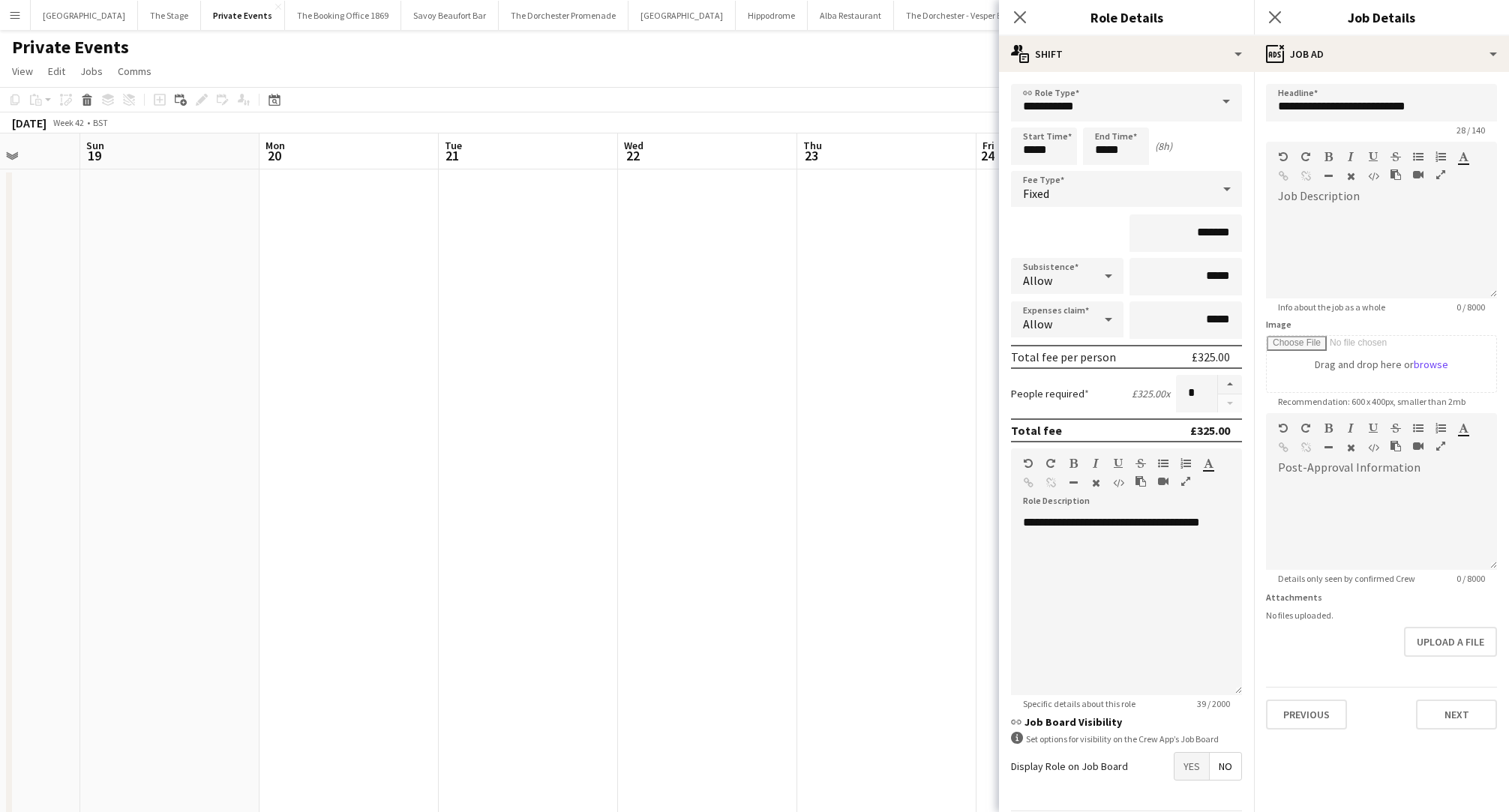
click at [881, 463] on app-date-cell at bounding box center [886, 494] width 179 height 649
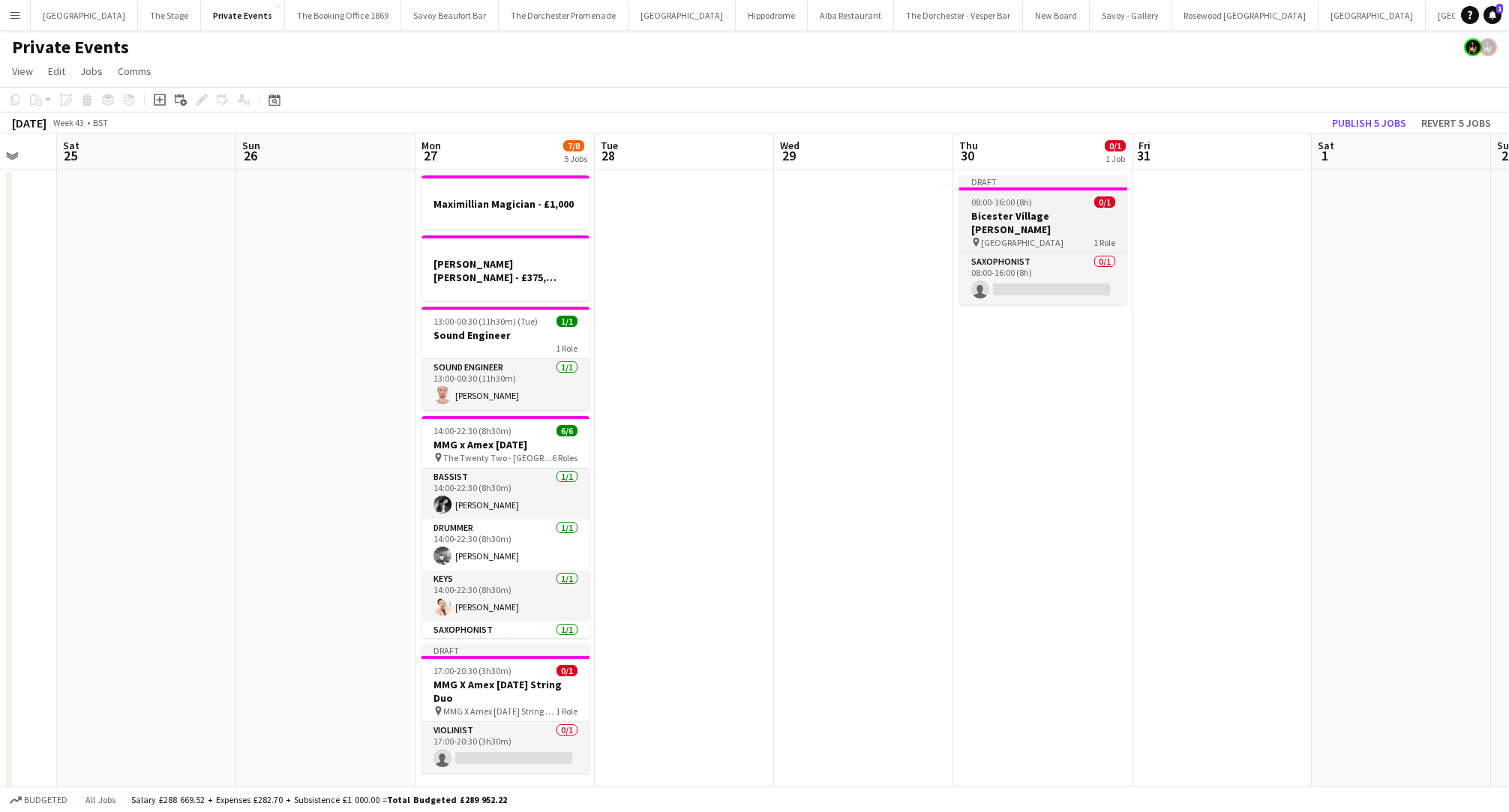
scroll to position [0, 672]
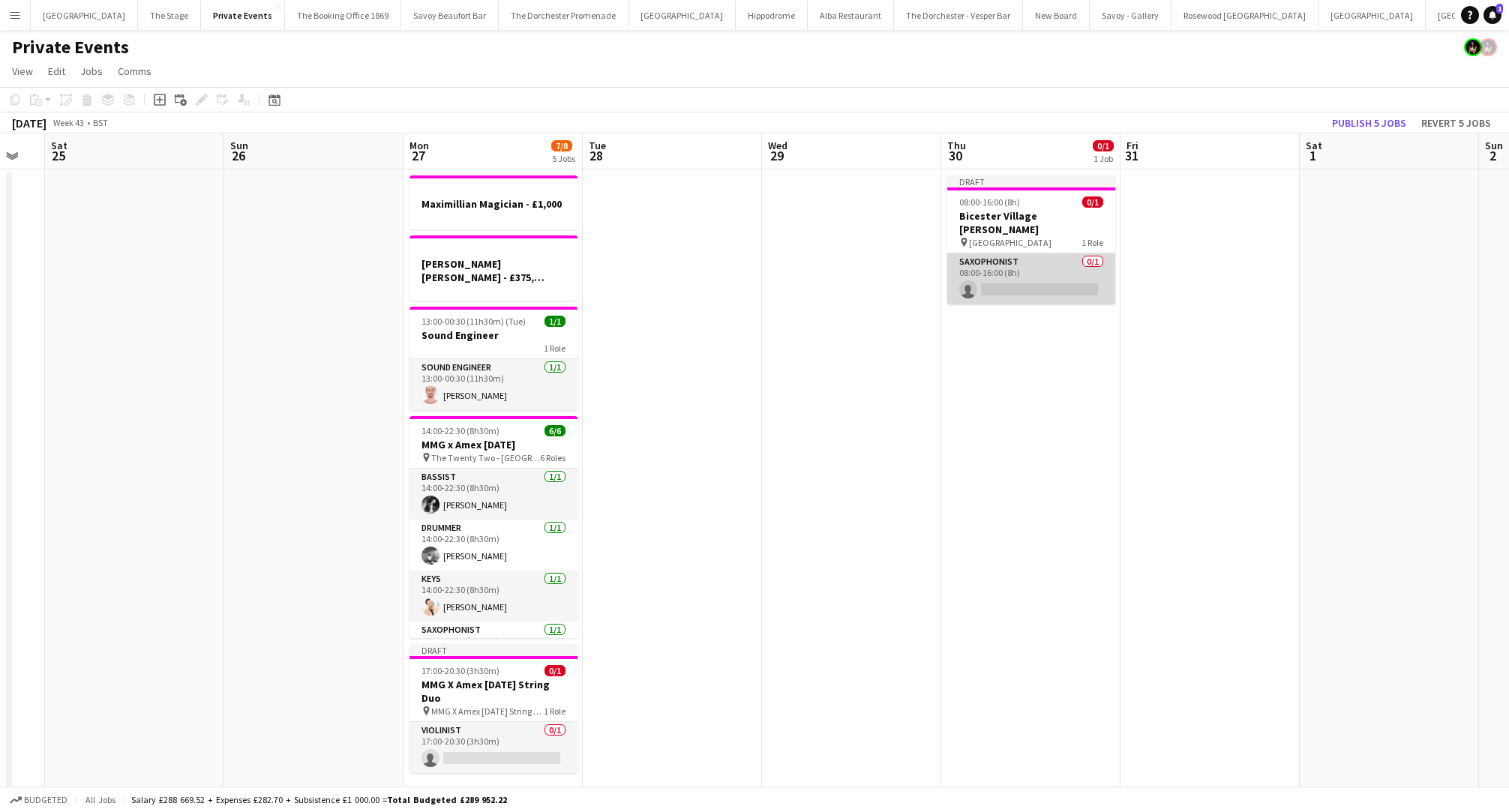
click at [1048, 254] on app-card-role "Saxophonist 0/1 08:00-16:00 (8h) single-neutral-actions" at bounding box center [1032, 280] width 168 height 51
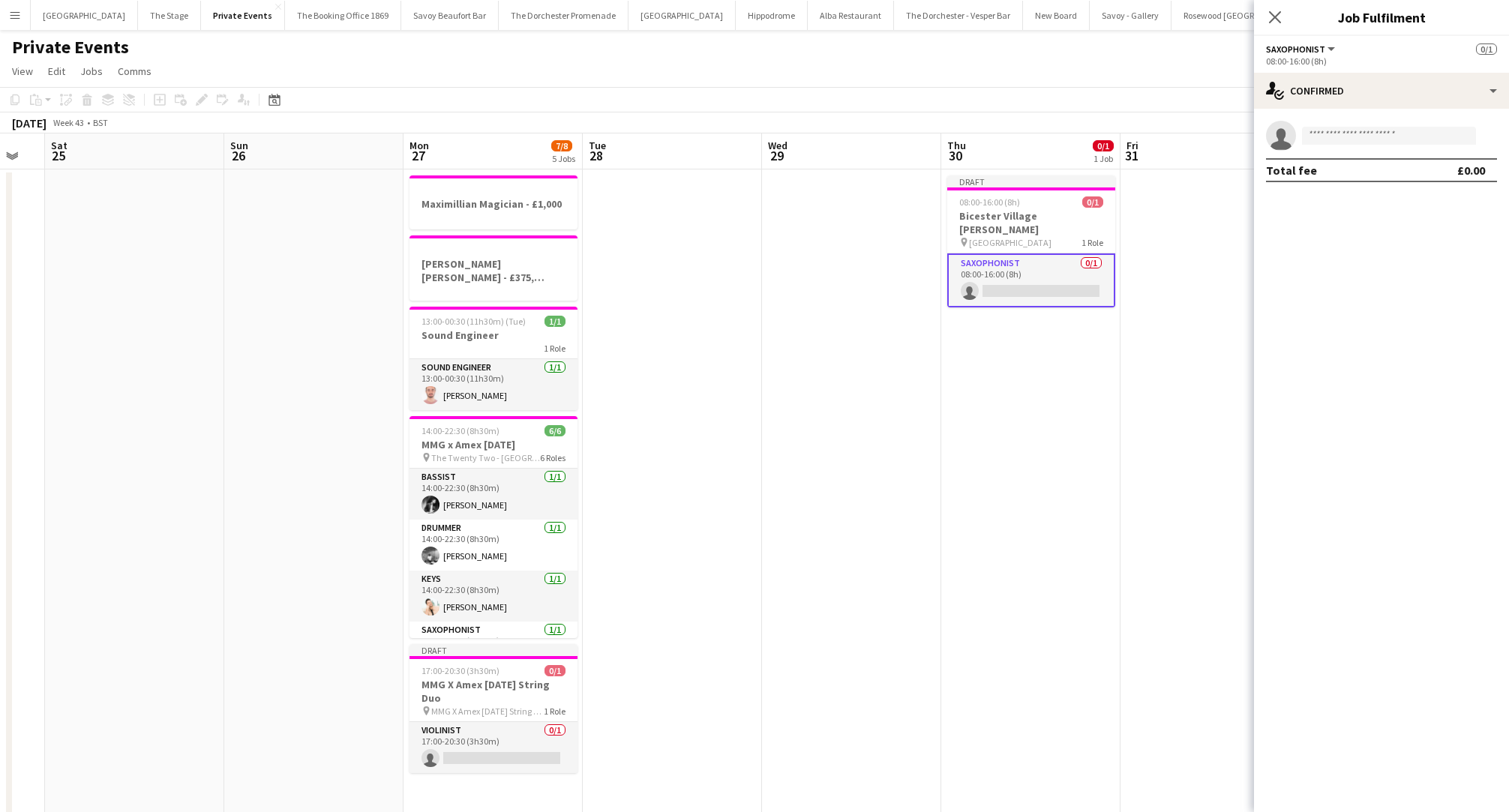
click at [1054, 215] on h3 "Bicester Village [PERSON_NAME]" at bounding box center [1032, 222] width 168 height 27
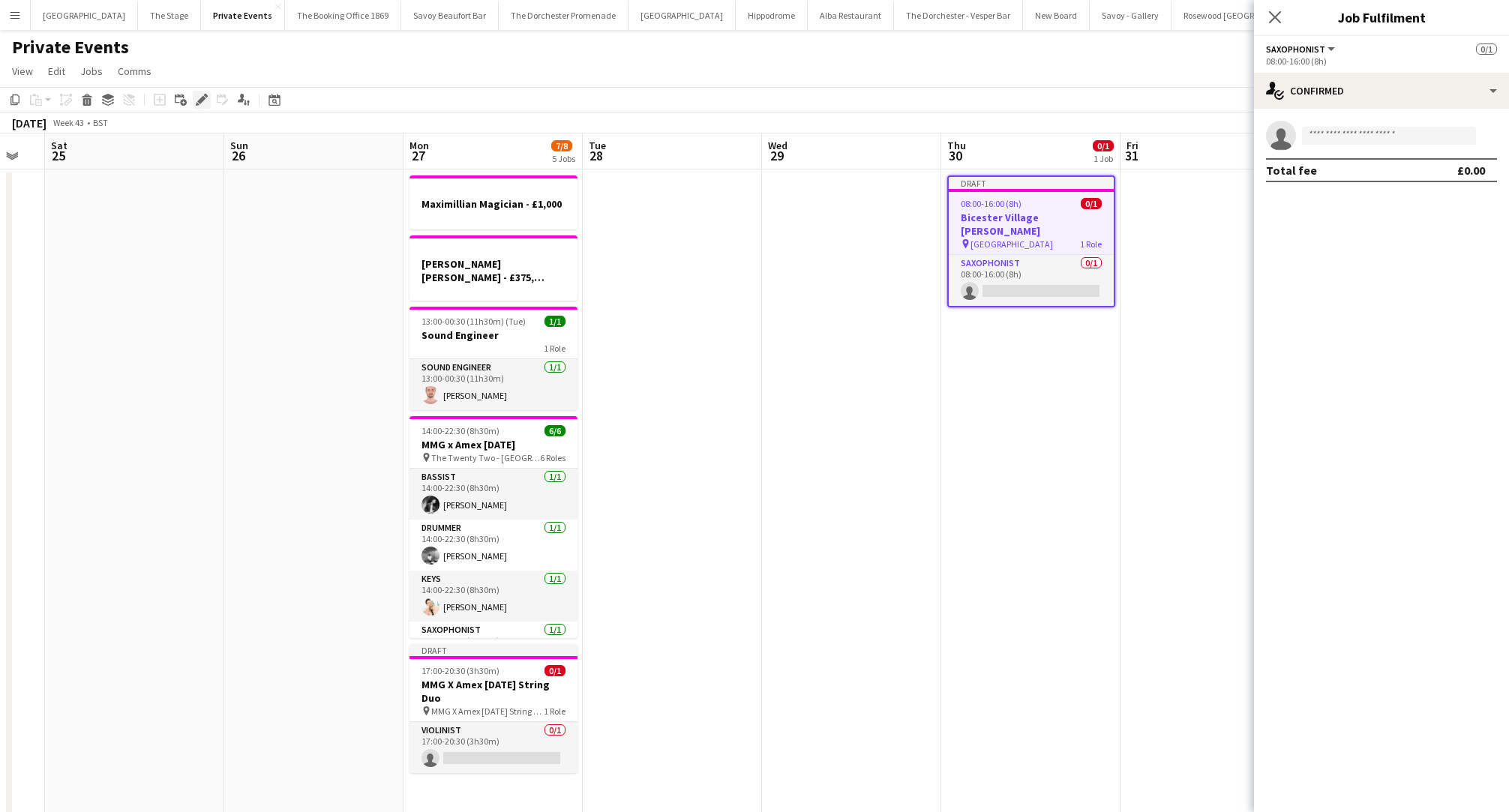
click at [195, 104] on div "Edit" at bounding box center [202, 100] width 18 height 18
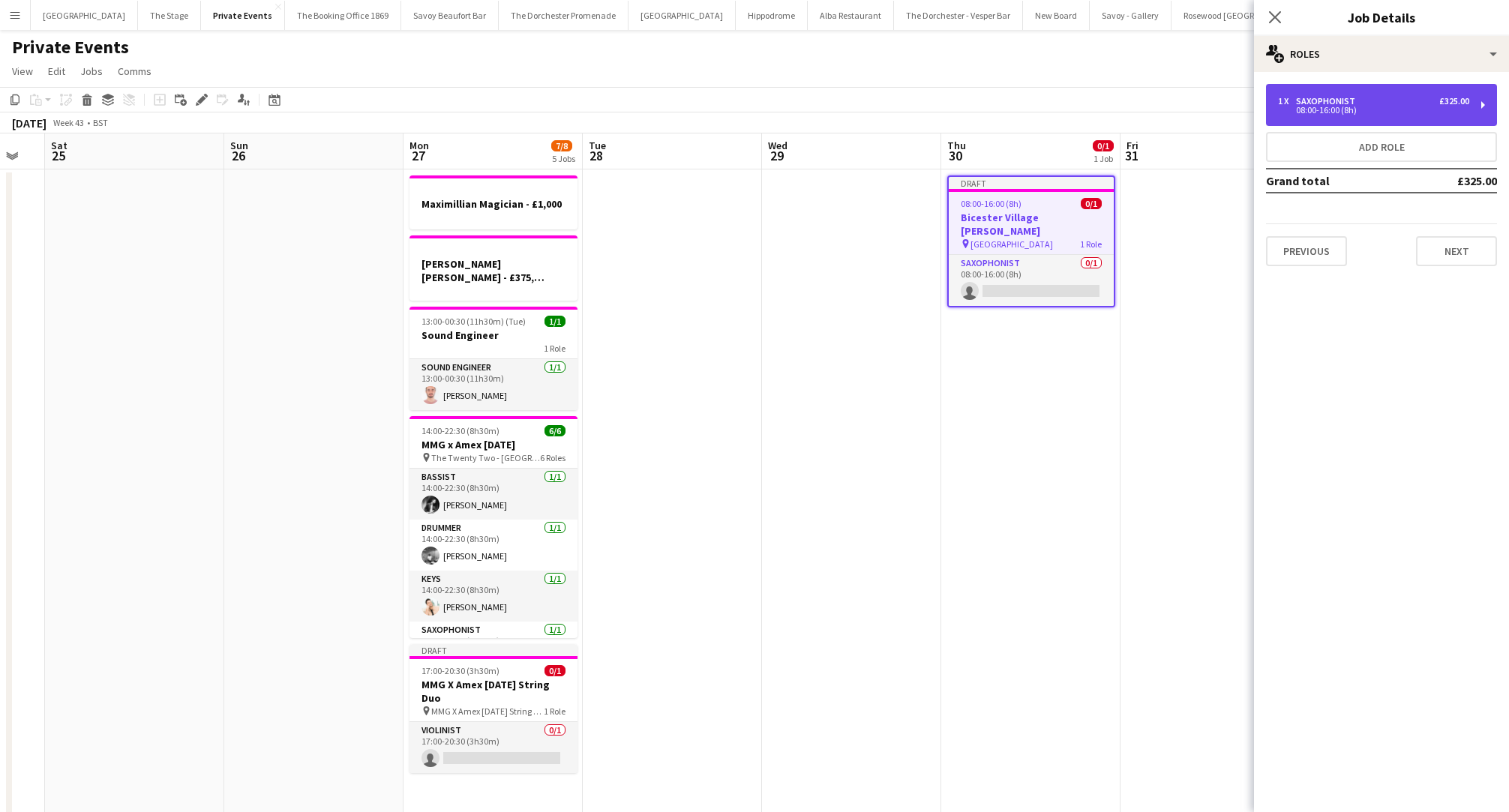
click at [1363, 101] on div "1 x Saxophonist £325.00" at bounding box center [1375, 101] width 192 height 11
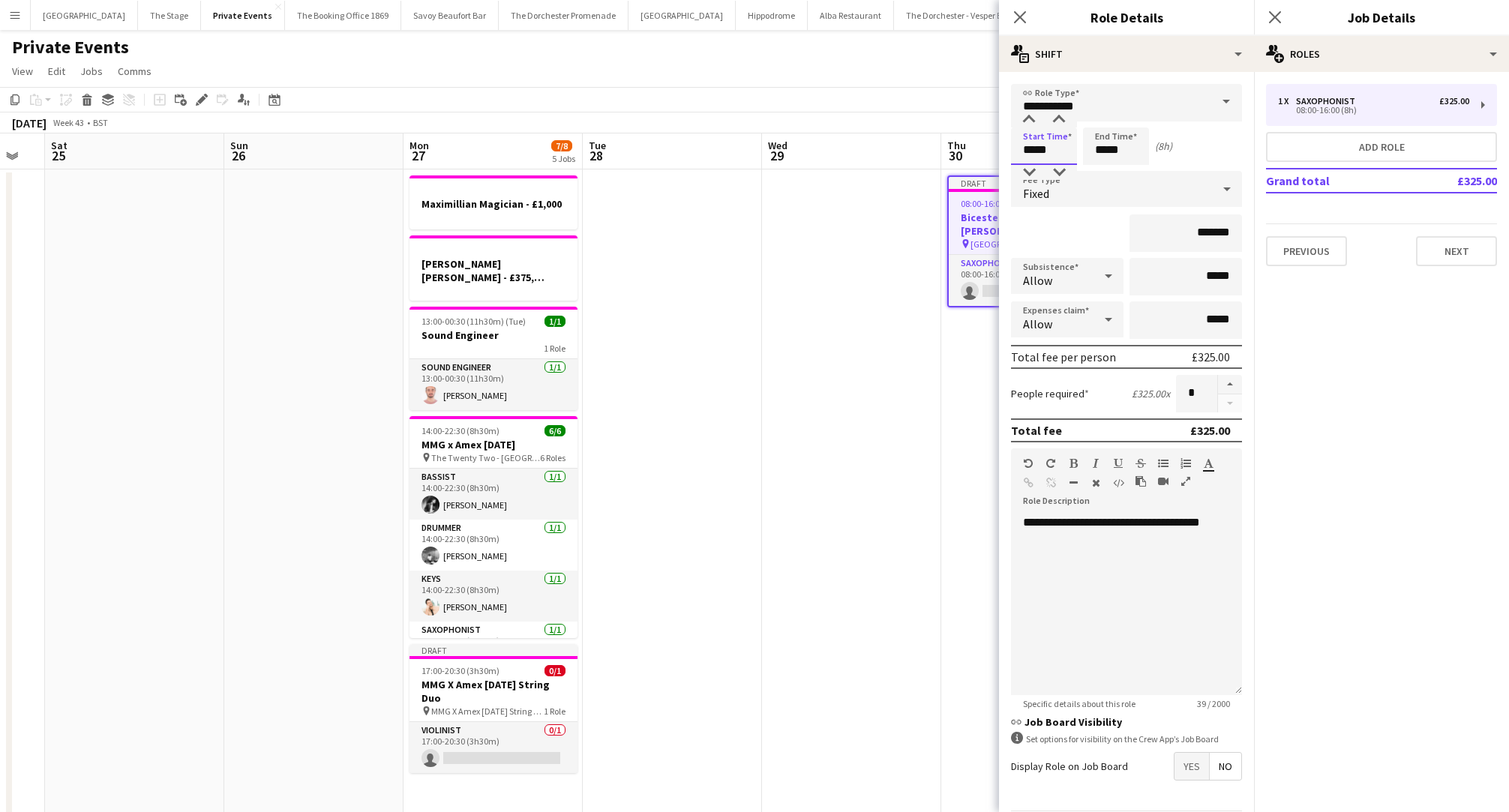
drag, startPoint x: 1060, startPoint y: 148, endPoint x: 799, endPoint y: 145, distance: 261.0
click at [799, 145] on body "Menu Boards Boards Boards All jobs Status Workforce Workforce My Workforce Recr…" at bounding box center [754, 491] width 1509 height 983
type input "*****"
drag, startPoint x: 1130, startPoint y: 148, endPoint x: 1055, endPoint y: 148, distance: 75.0
click at [1055, 148] on div "Start Time ***** End Time ***** (21h)" at bounding box center [1127, 146] width 231 height 38
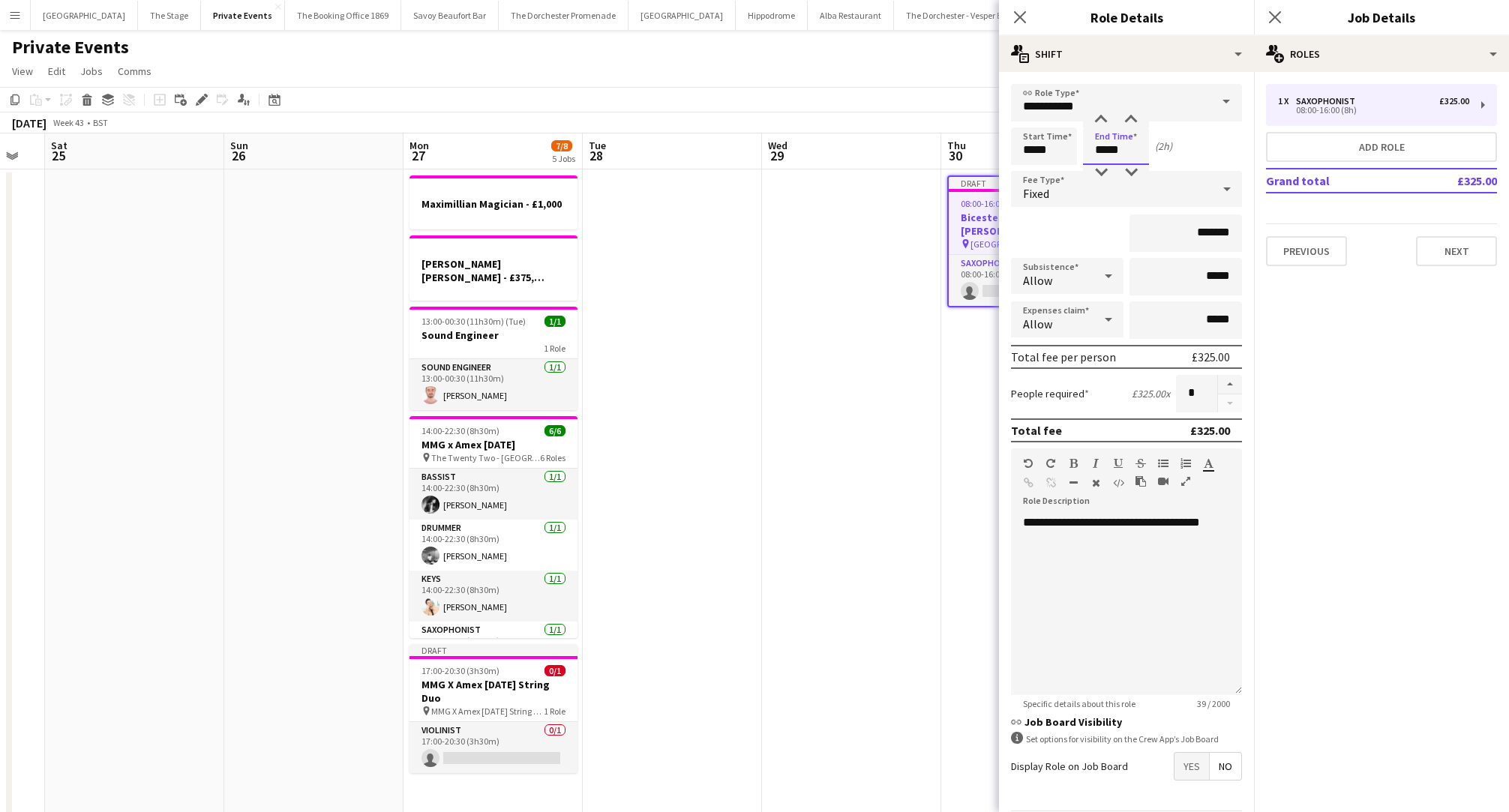
type input "*****"
click at [973, 389] on app-date-cell "Draft 08:00-16:00 (8h) 0/1 Bicester Village [PERSON_NAME] pin Bicester Village …" at bounding box center [1031, 494] width 179 height 649
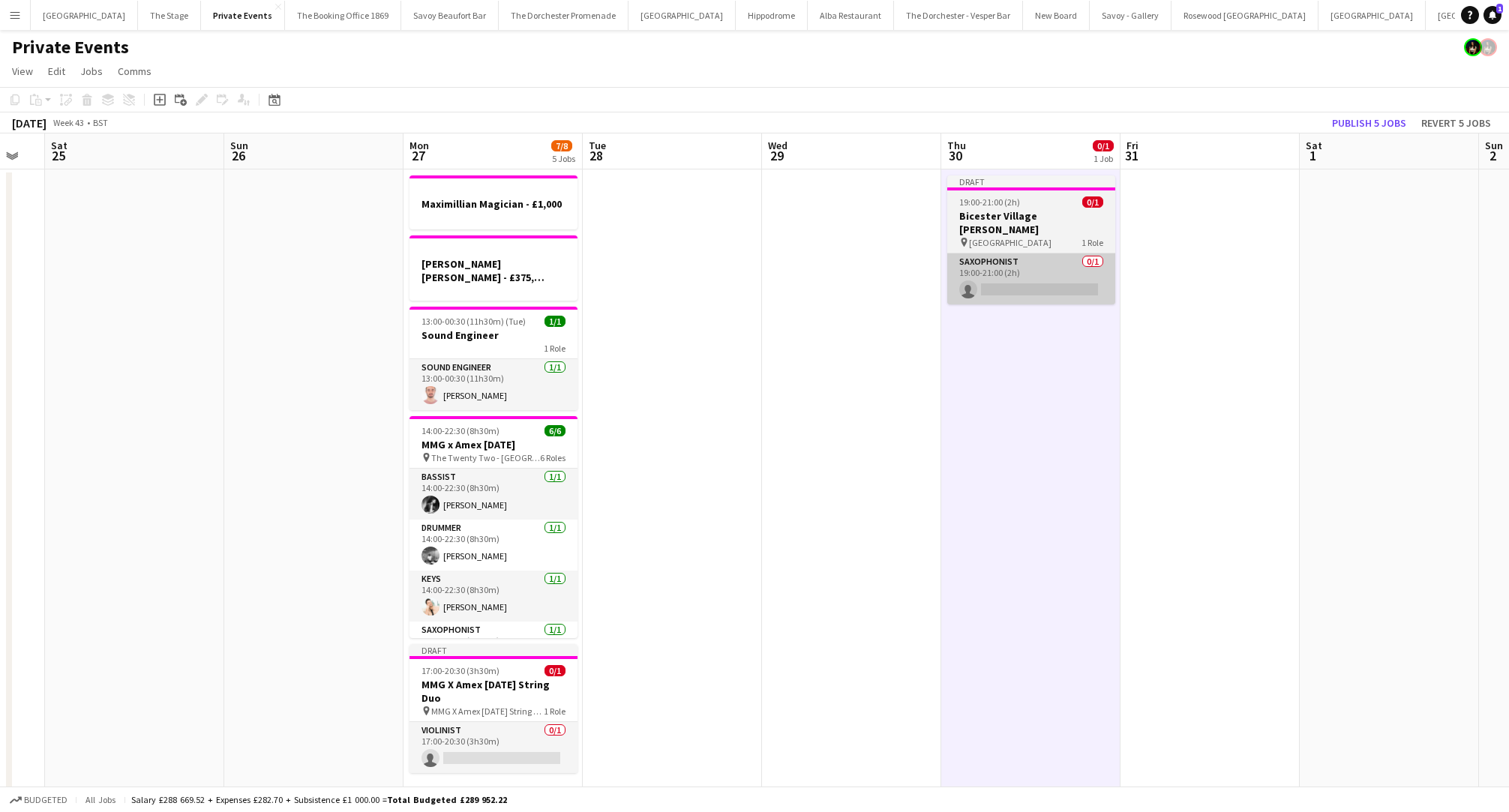
click at [1002, 263] on app-card-role "Saxophonist 0/1 19:00-21:00 (2h) single-neutral-actions" at bounding box center [1032, 280] width 168 height 51
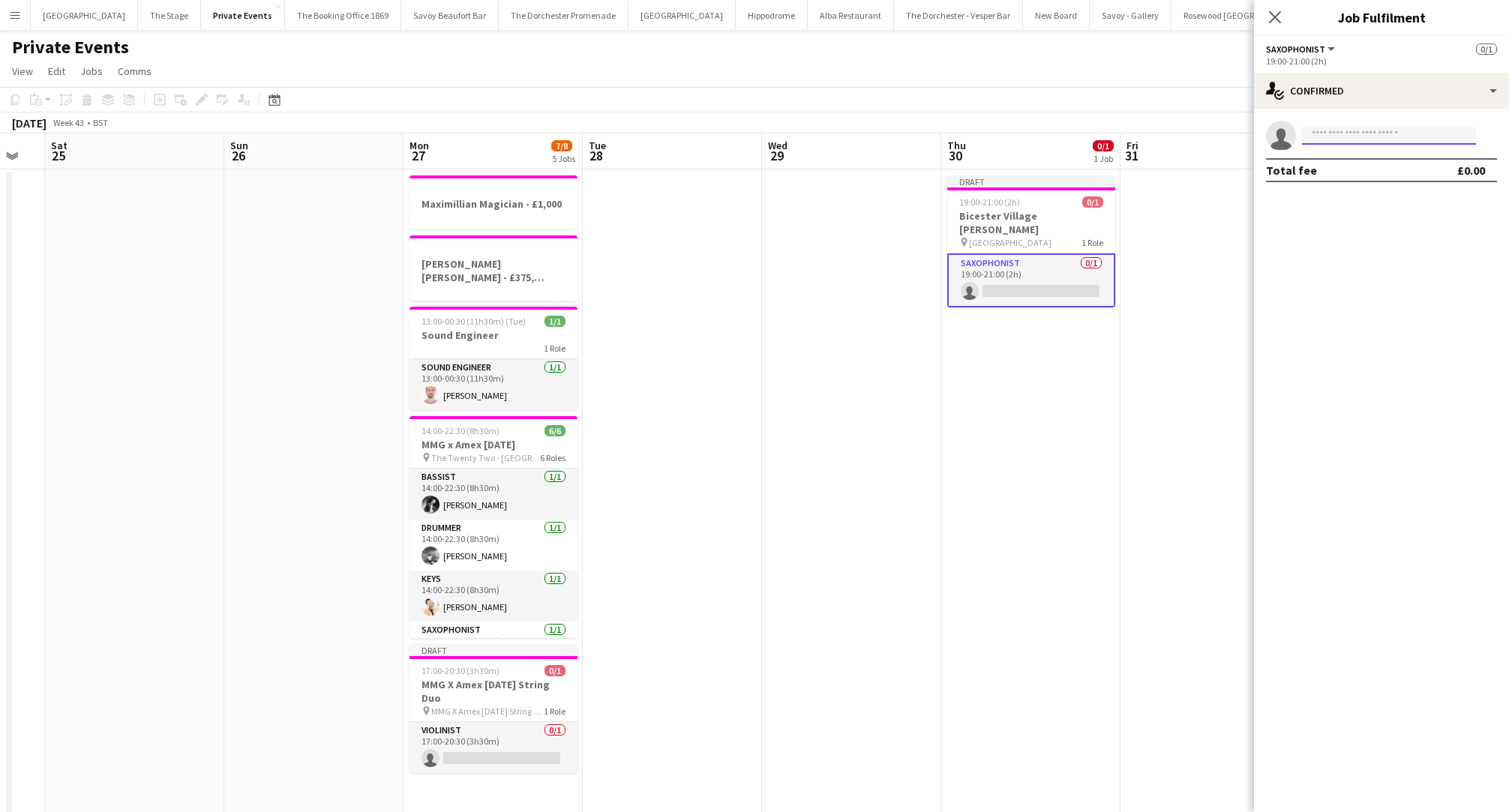
click at [1391, 139] on input at bounding box center [1389, 135] width 174 height 18
type input "******"
click at [1343, 153] on span "[PERSON_NAME]" at bounding box center [1357, 157] width 86 height 13
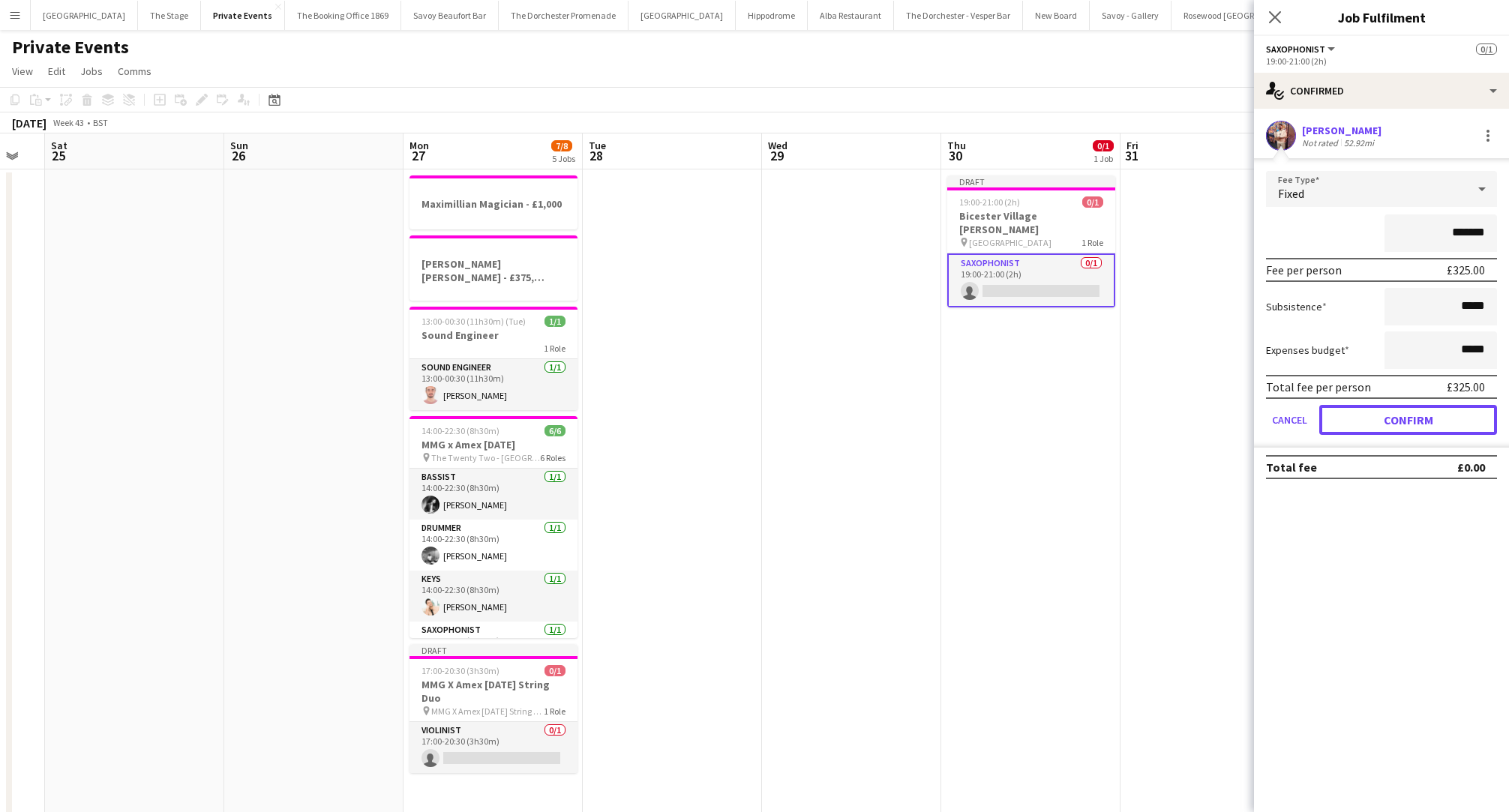
click at [1347, 416] on button "Confirm" at bounding box center [1408, 420] width 178 height 30
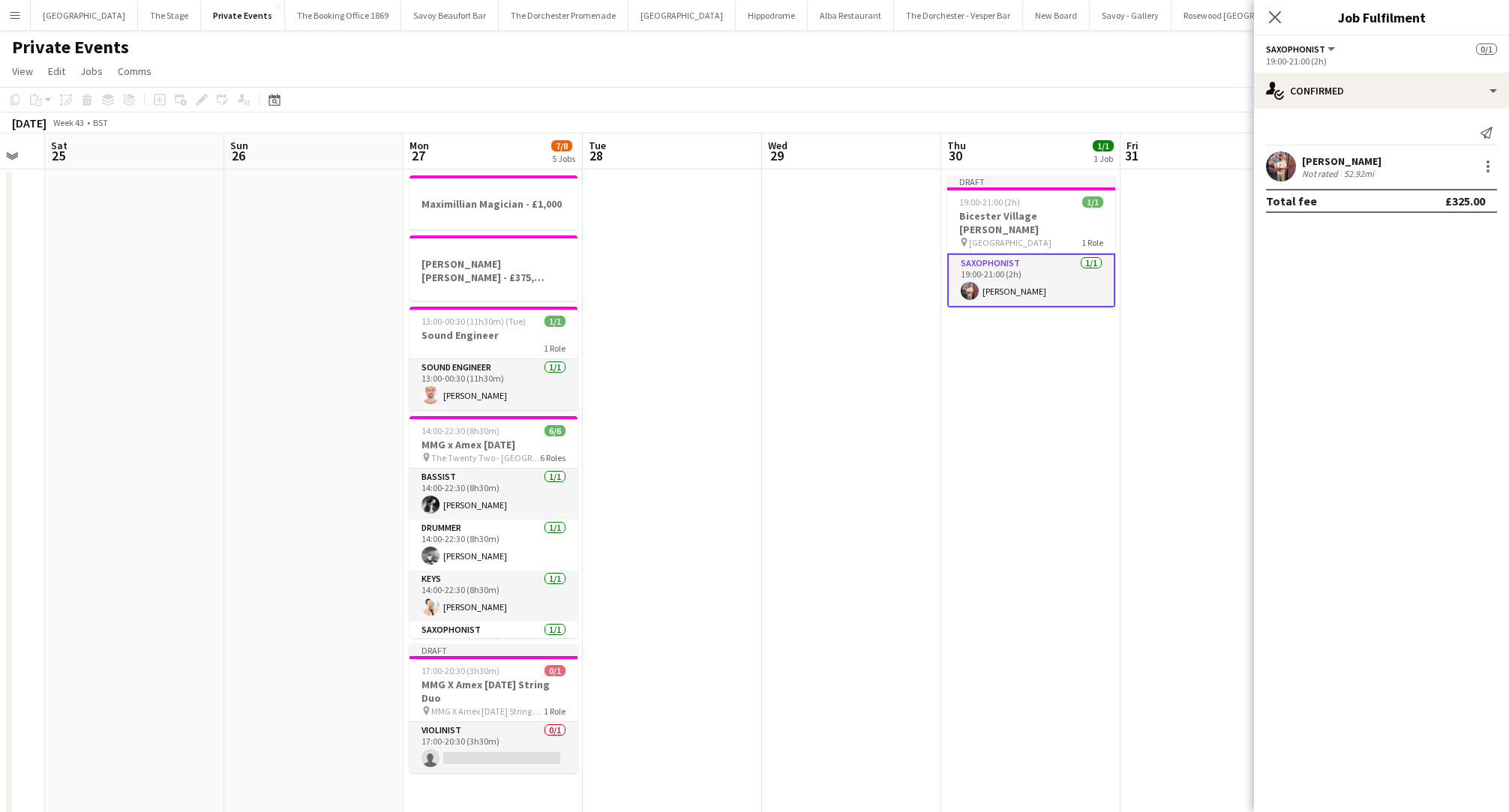
click at [1054, 435] on app-date-cell "Draft 19:00-21:00 (2h) 1/1 [GEOGRAPHIC_DATA] [PERSON_NAME] pin Bicester Village…" at bounding box center [1031, 494] width 179 height 649
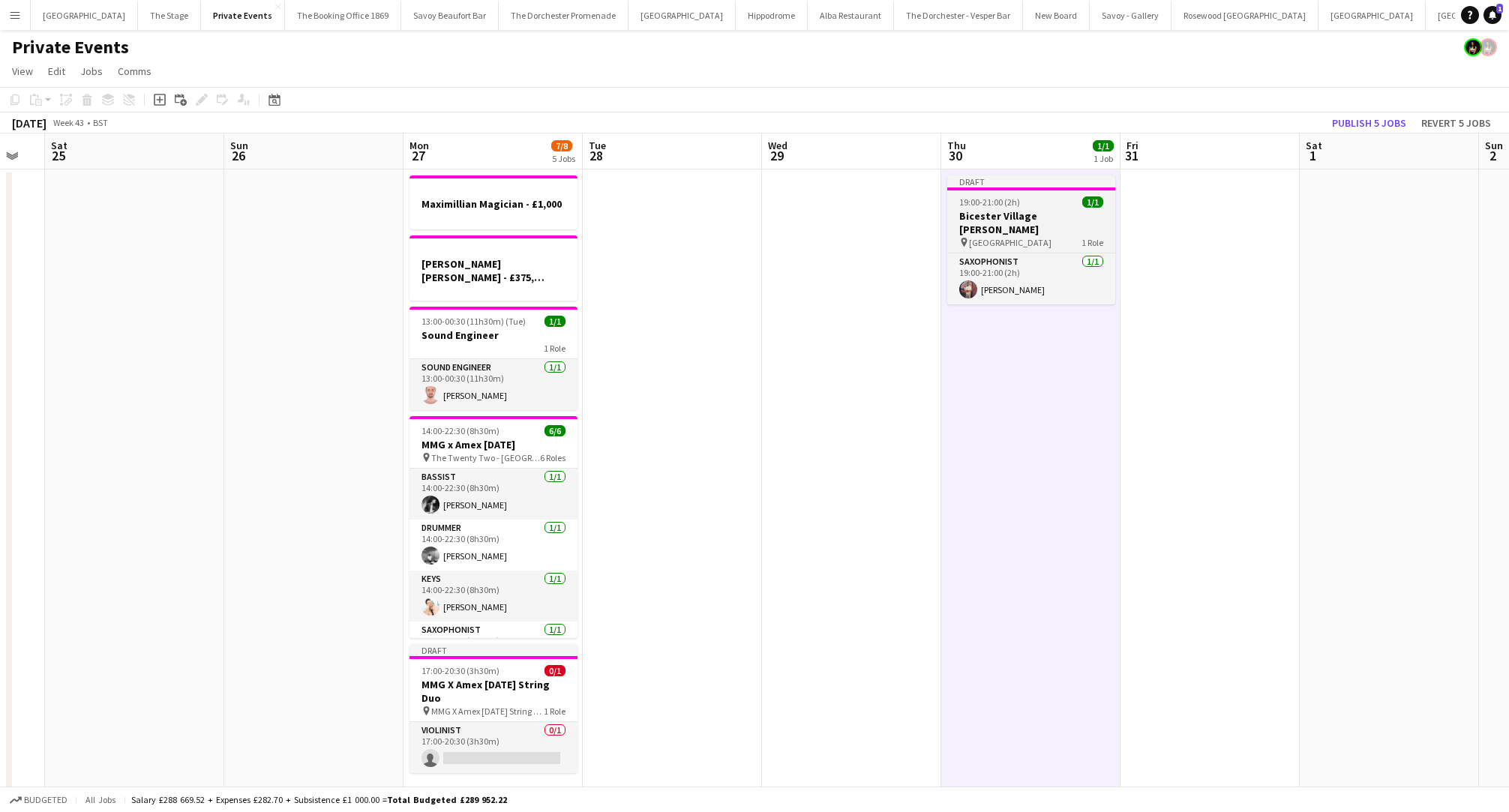
click at [1049, 208] on app-job-card "Draft 19:00-21:00 (2h) 1/1 [GEOGRAPHIC_DATA] [PERSON_NAME] pin Bicester Village…" at bounding box center [1032, 240] width 168 height 129
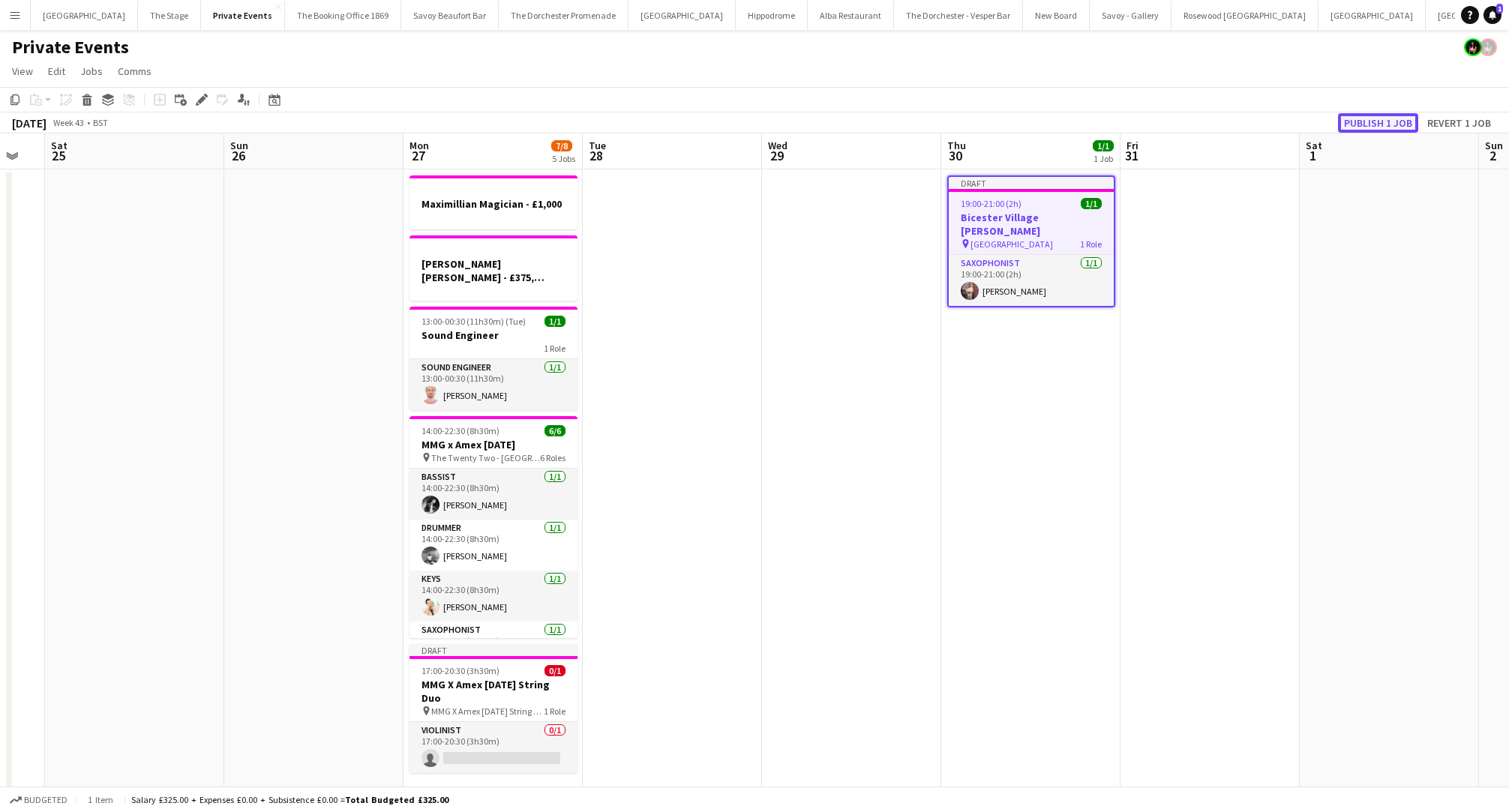
click at [1406, 117] on button "Publish 1 job" at bounding box center [1378, 123] width 80 height 20
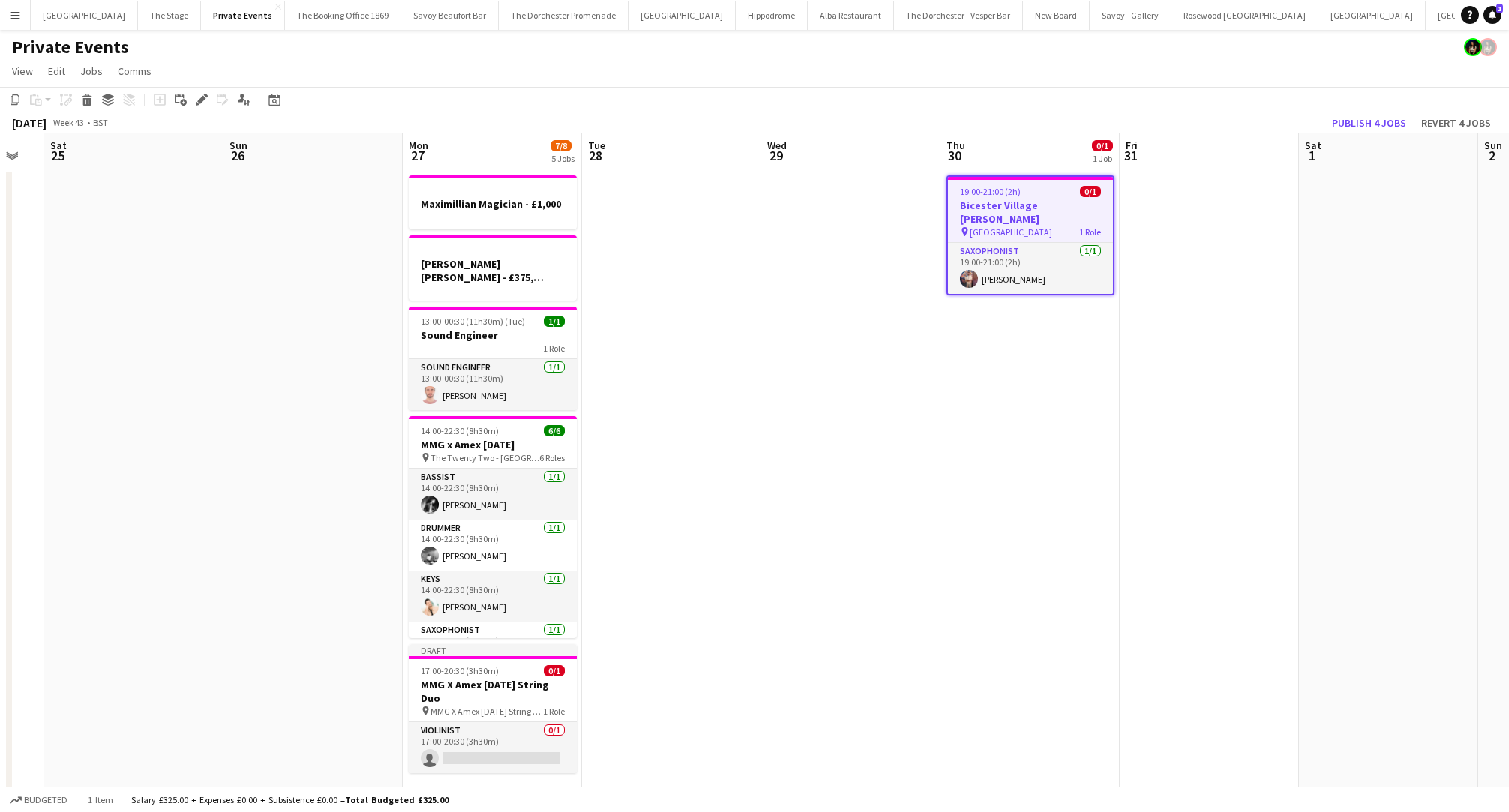
click at [762, 251] on app-date-cell at bounding box center [851, 494] width 179 height 649
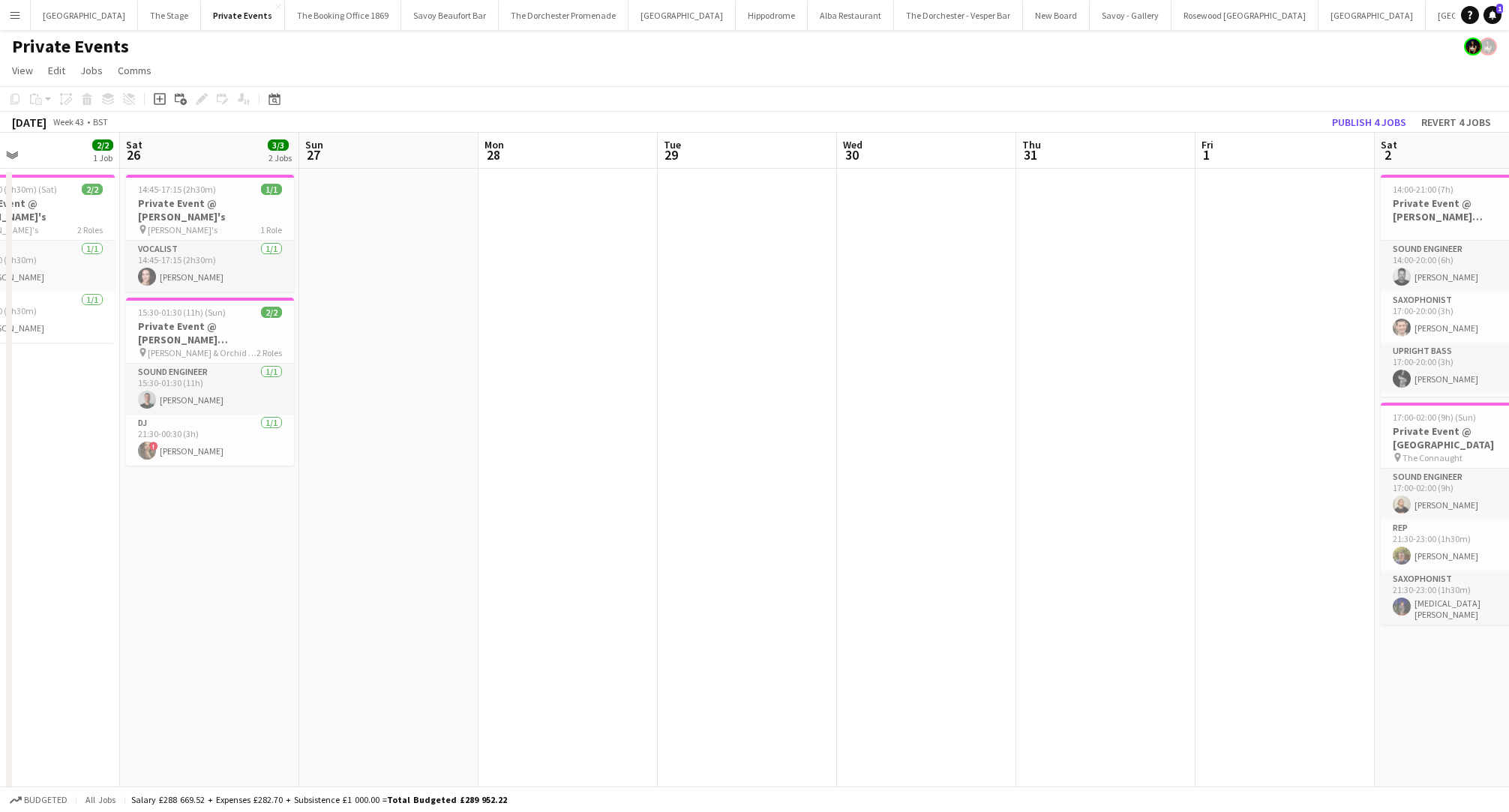
scroll to position [0, 590]
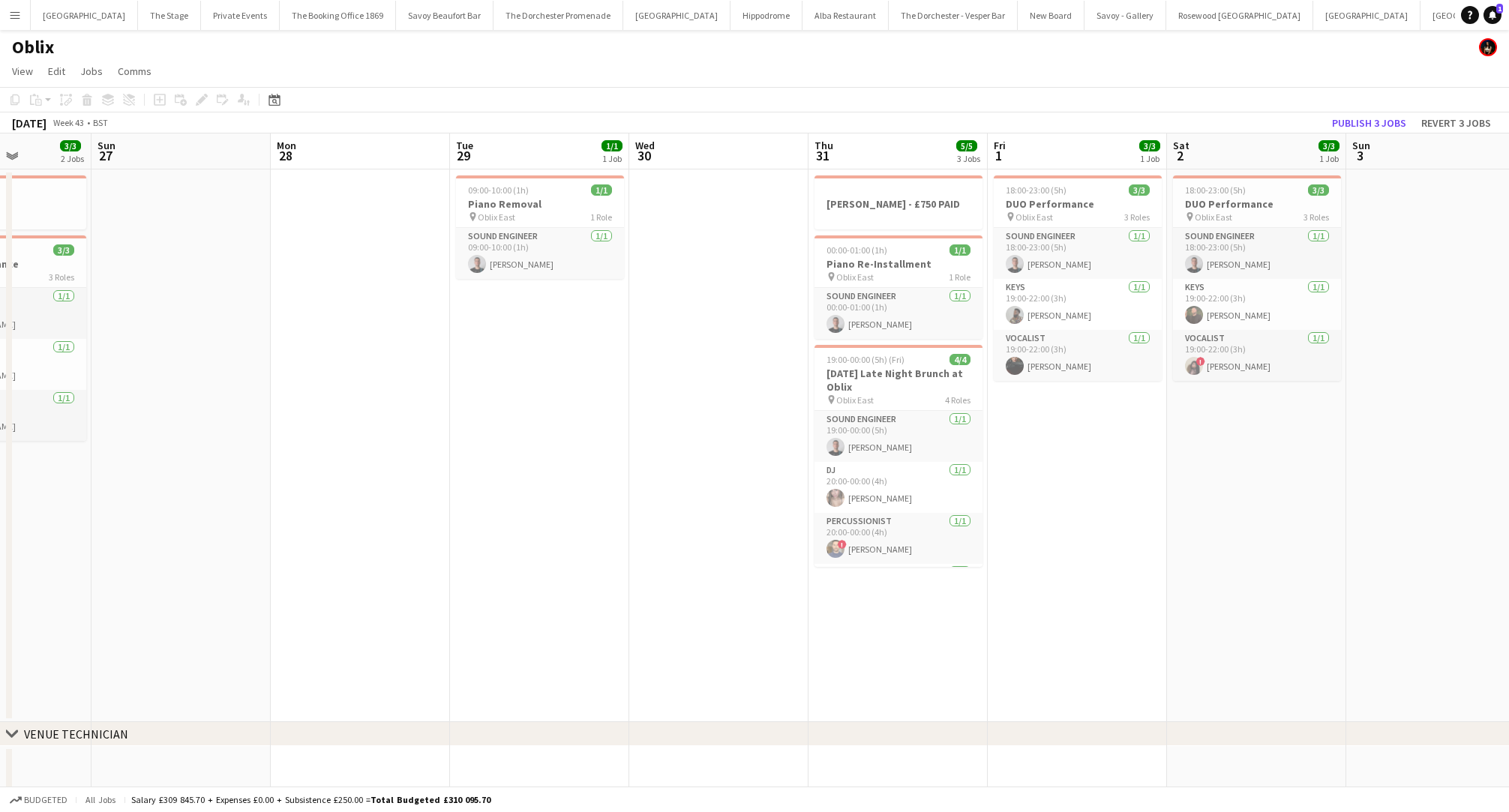
scroll to position [0, 451]
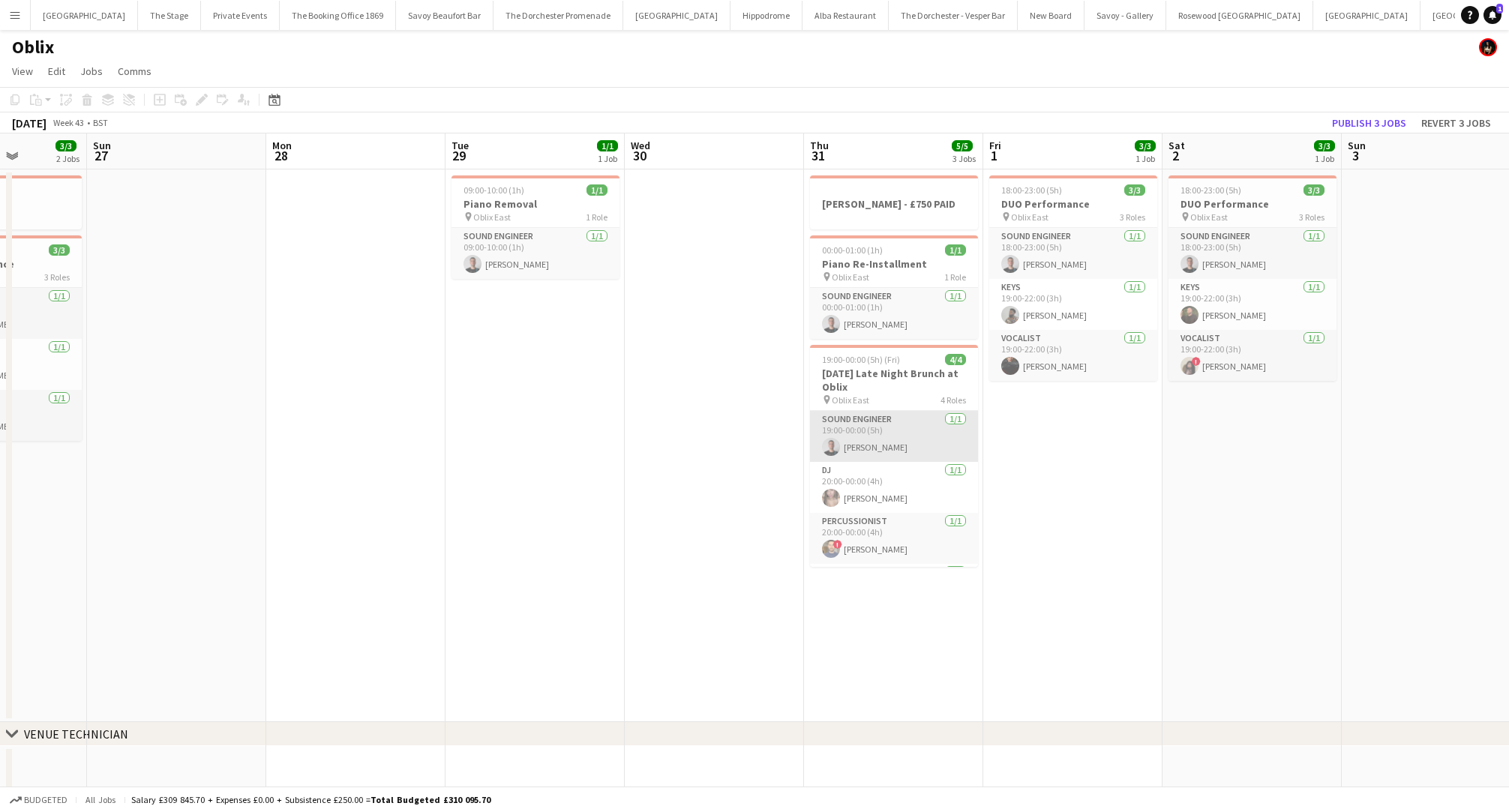
click at [926, 458] on app-card-role "Sound Engineer [DATE] 19:00-00:00 (5h) [PERSON_NAME]" at bounding box center [894, 437] width 168 height 51
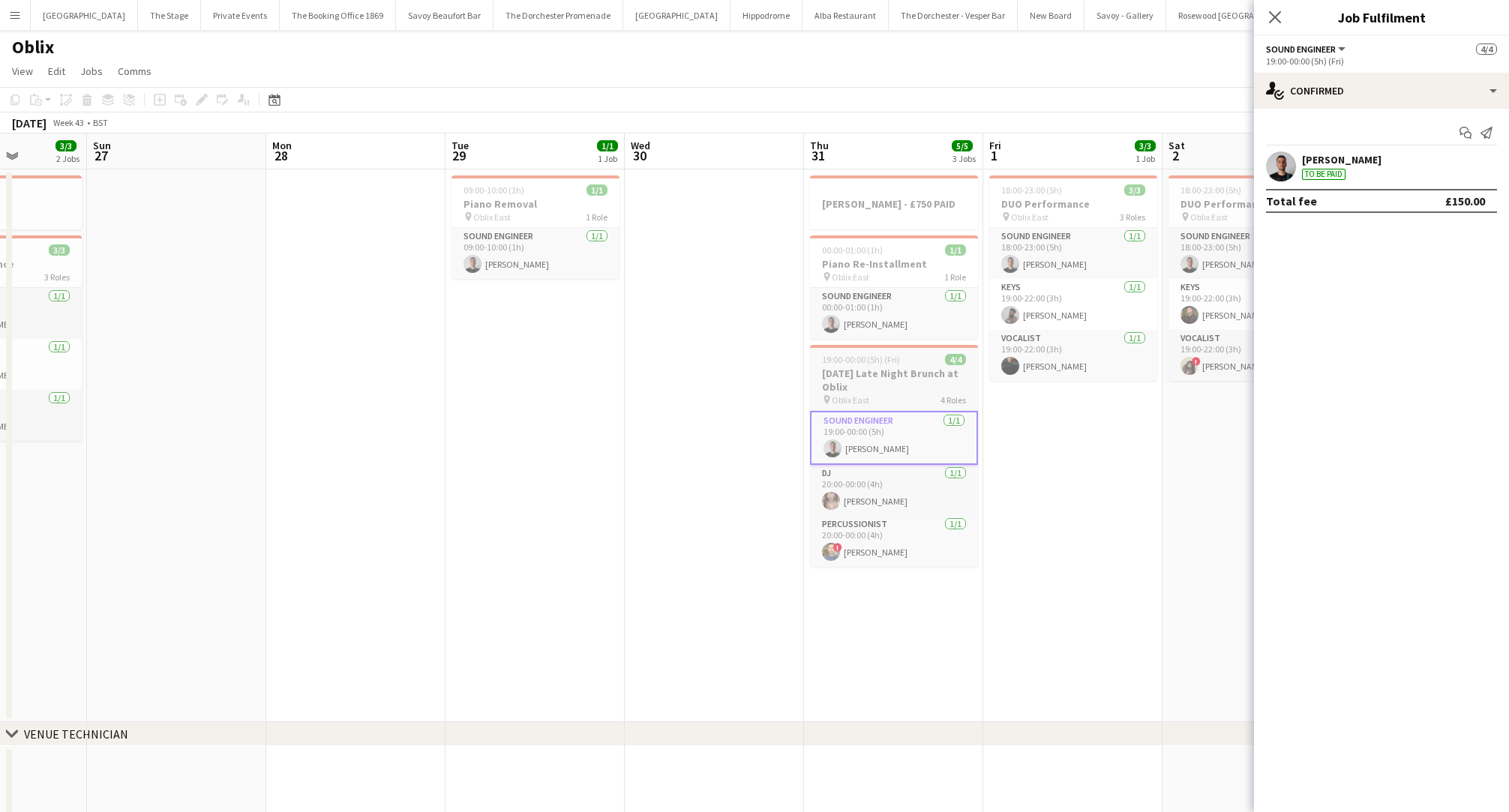
click at [874, 397] on div "pin Oblix East 4 Roles" at bounding box center [894, 400] width 168 height 12
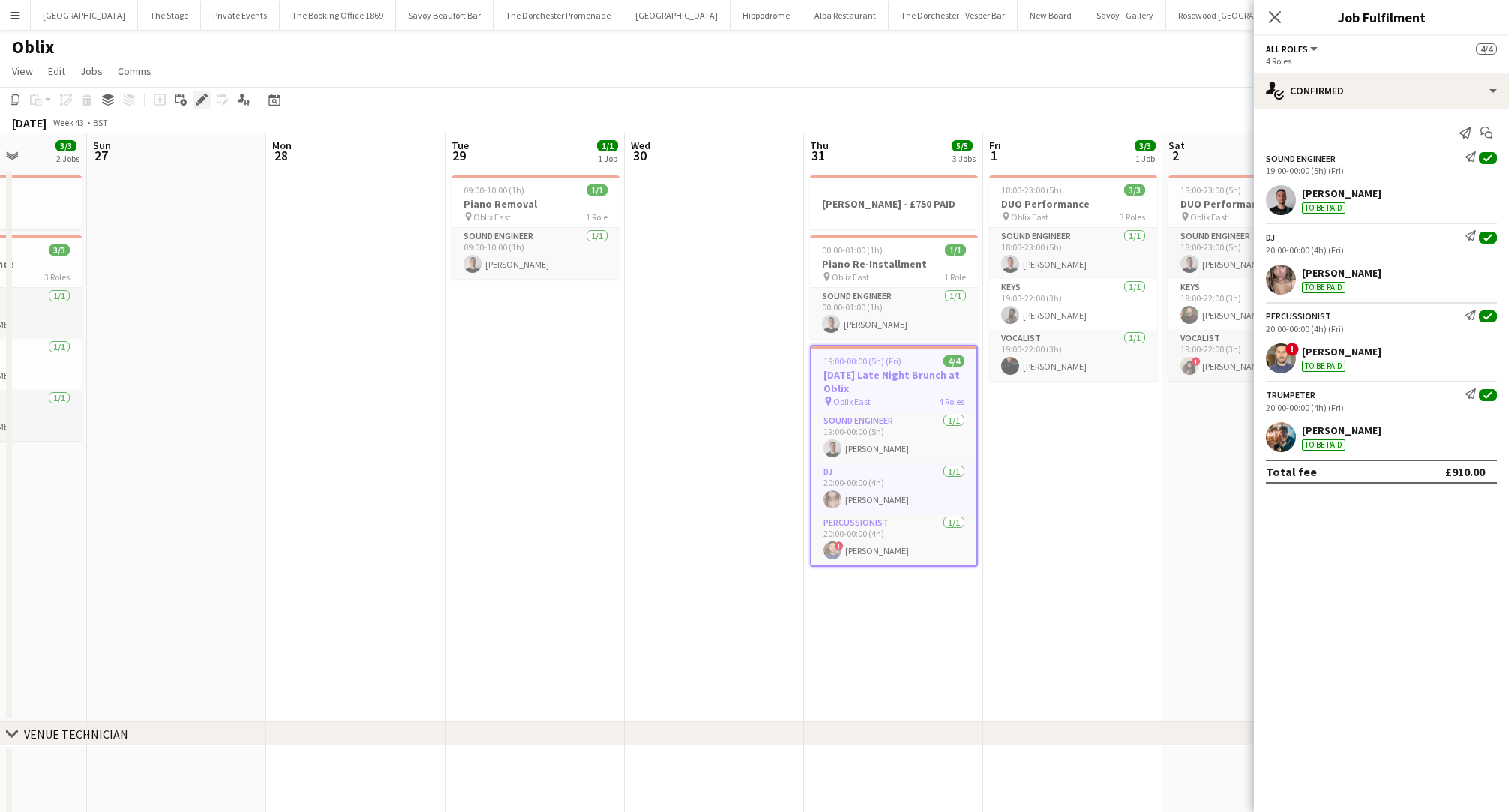
click at [204, 95] on icon at bounding box center [206, 96] width 4 height 4
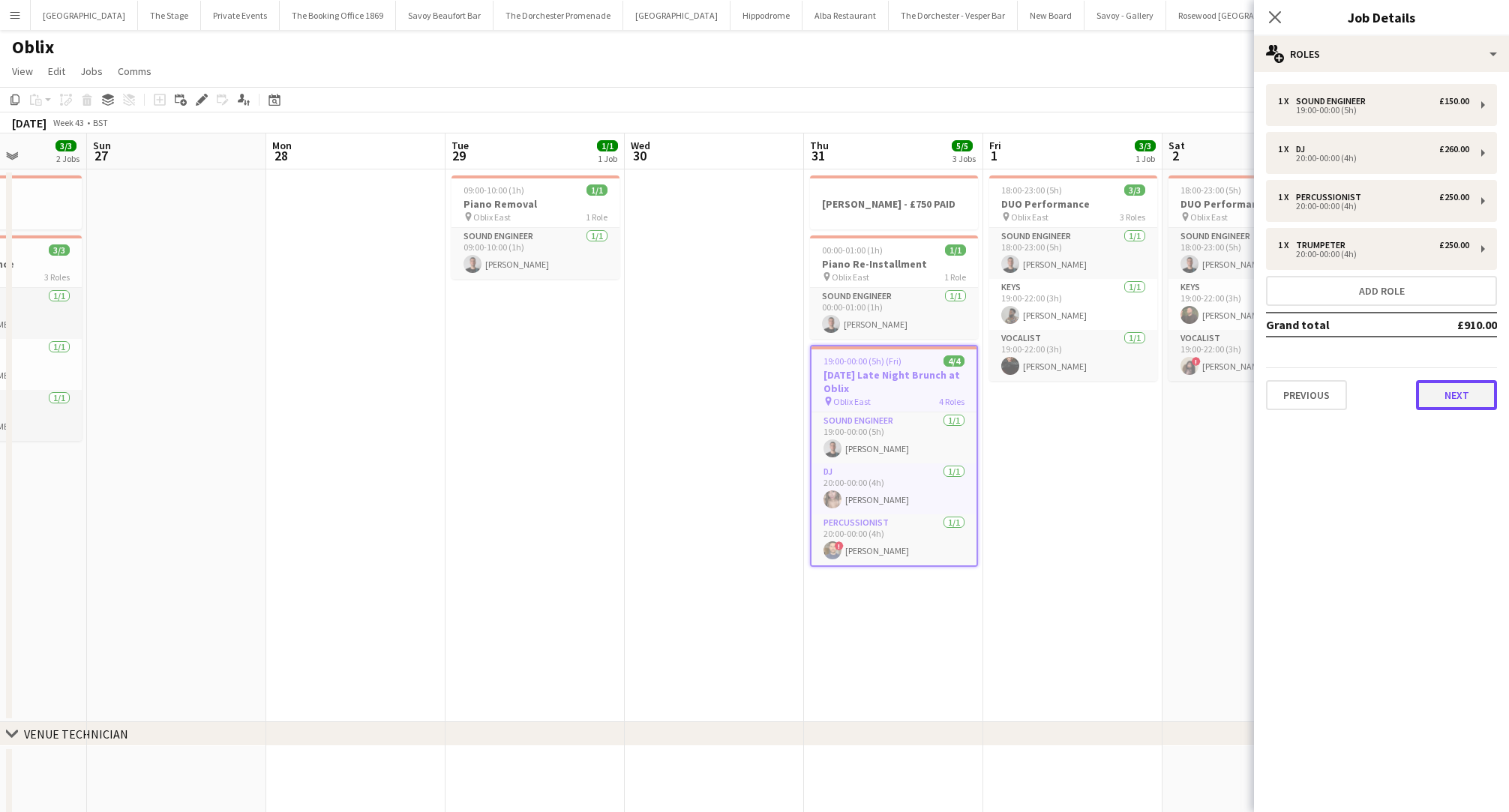
click at [1477, 395] on button "Next" at bounding box center [1457, 395] width 81 height 30
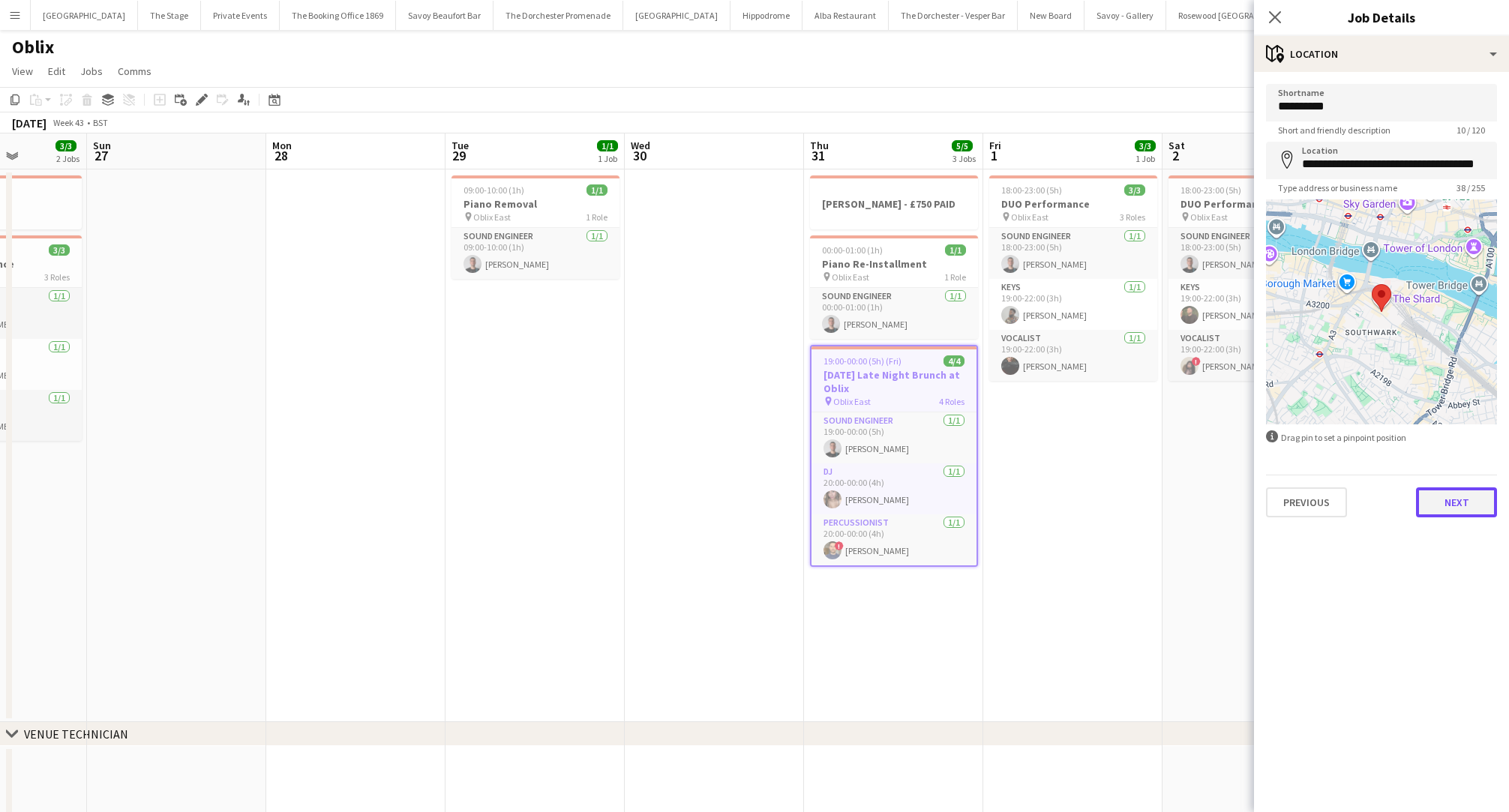
click at [1462, 514] on button "Next" at bounding box center [1457, 502] width 81 height 30
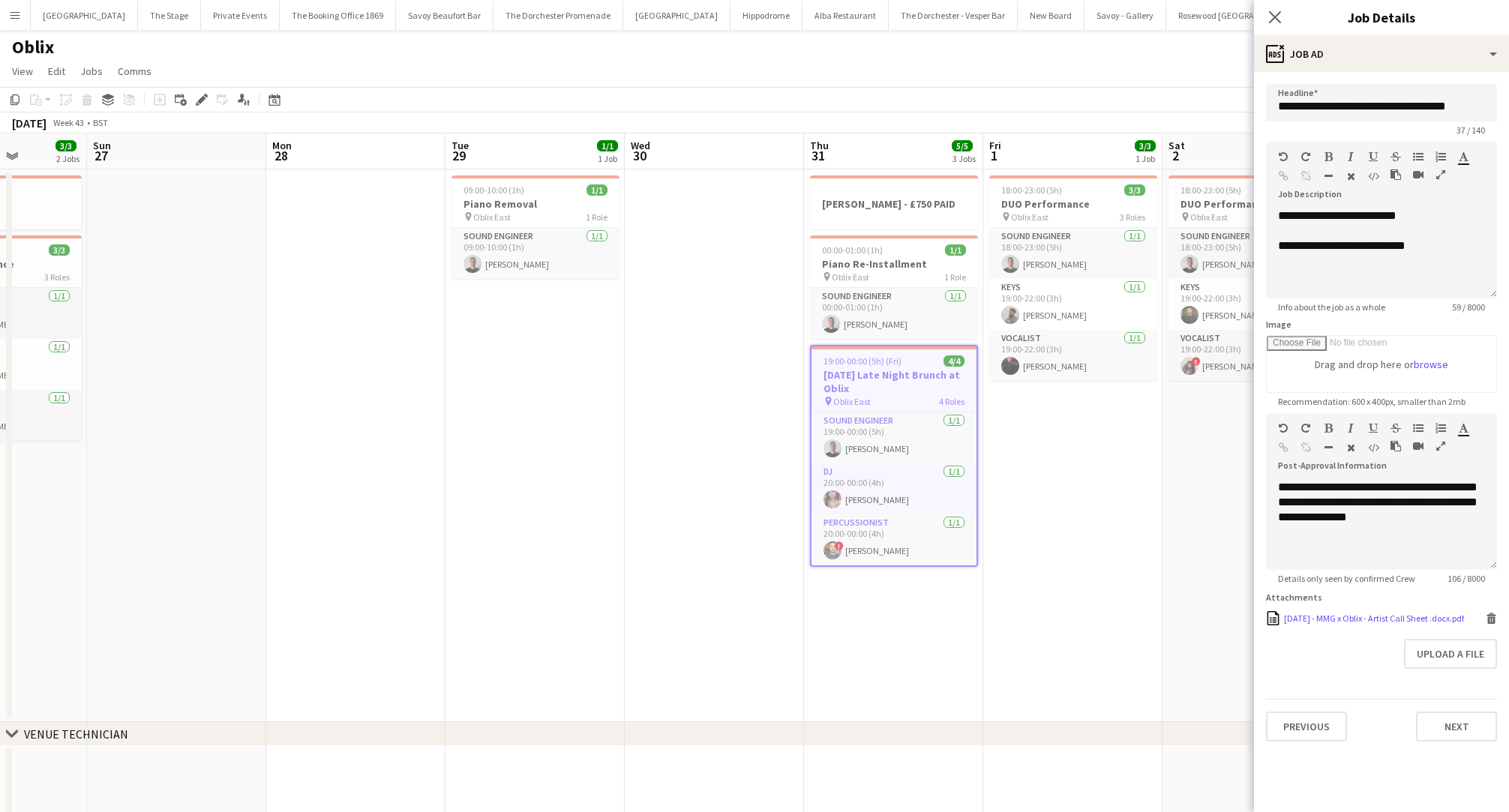
click at [1397, 621] on div "[DATE] - MMG x Oblix - Artist Call Sheet .docx.pdf" at bounding box center [1375, 617] width 180 height 11
click at [601, 464] on app-date-cell "09:00-10:00 (1h) 1/1 Piano Removal pin Oblix East 1 Role Sound Engineer [DATE] …" at bounding box center [535, 447] width 179 height 553
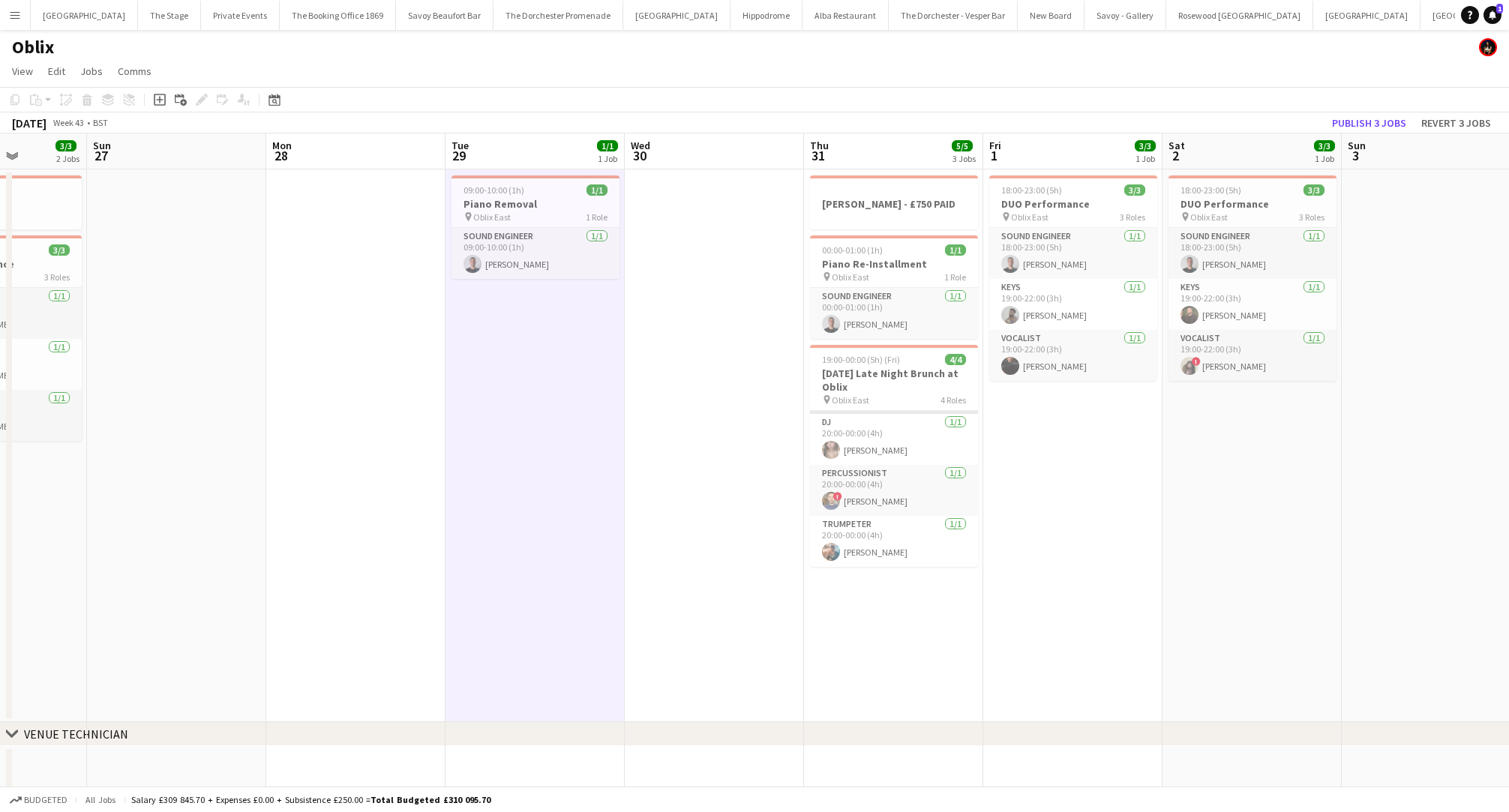
scroll to position [47, 0]
click at [895, 487] on app-card-role "Percussionist [DATE] 20:00-00:00 (4h) ! [PERSON_NAME]" at bounding box center [894, 491] width 168 height 51
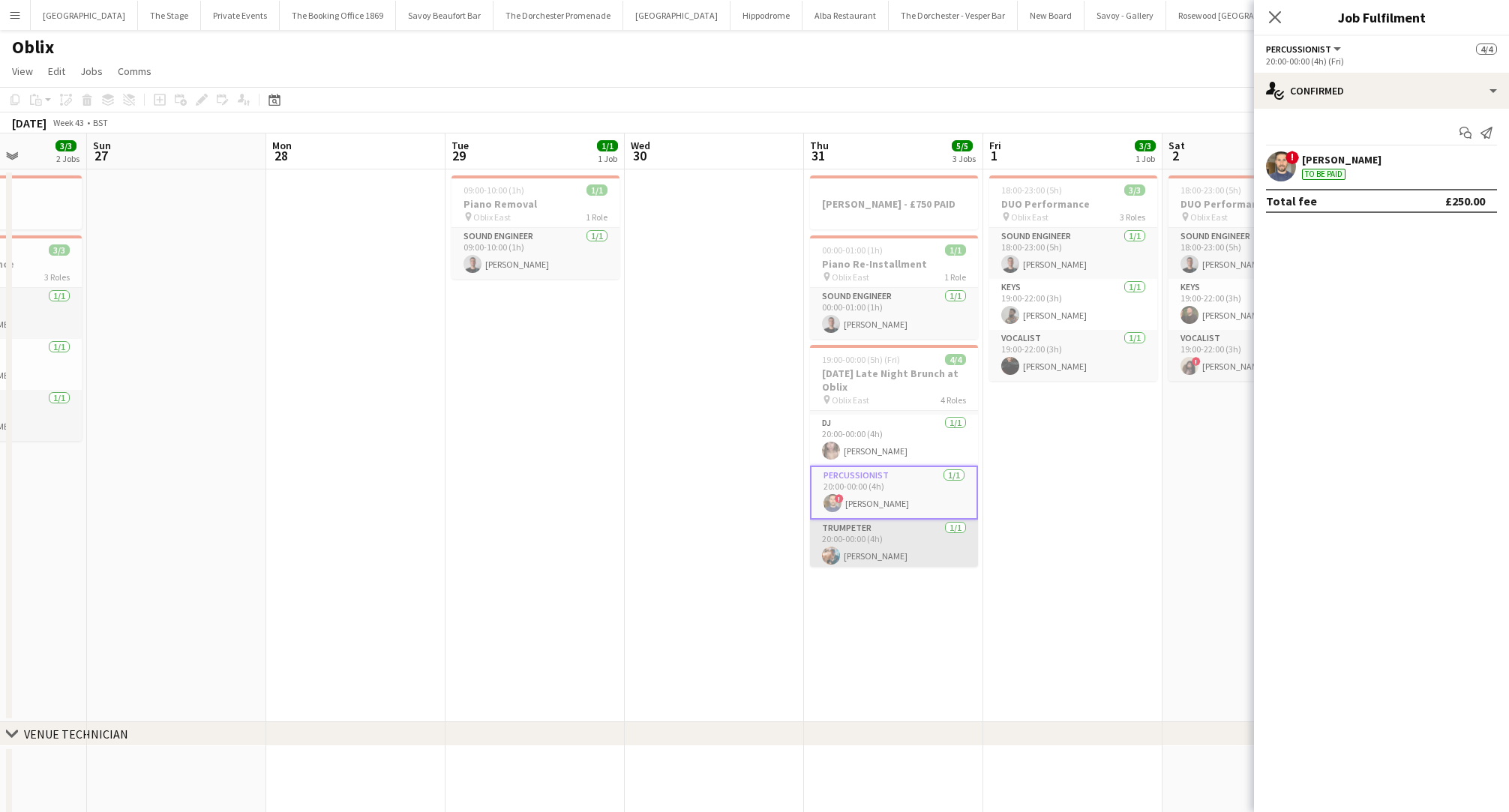
click at [873, 557] on app-card-role "Trumpeter [DATE] 20:00-00:00 (4h) [PERSON_NAME]" at bounding box center [894, 545] width 168 height 51
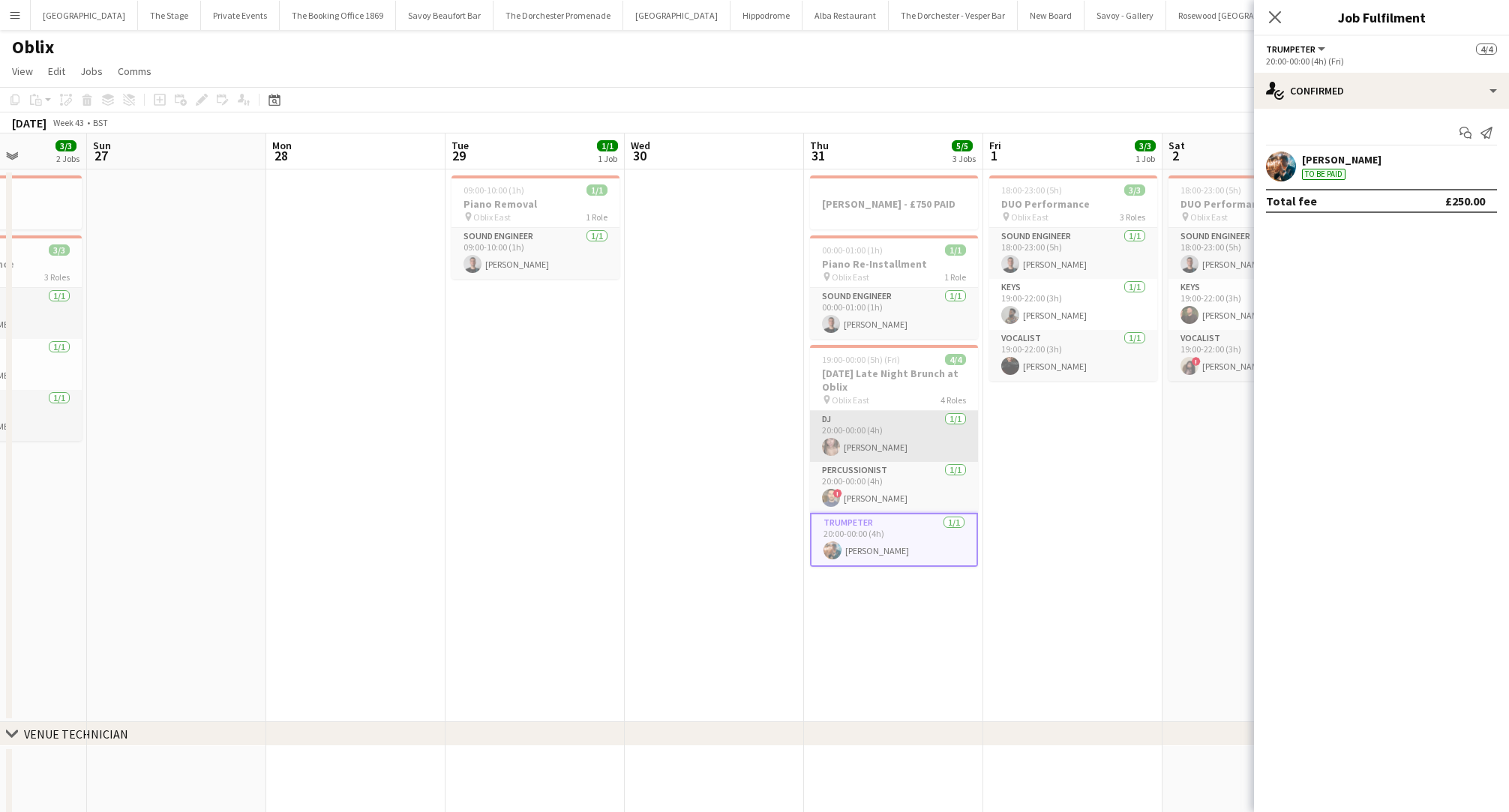
click at [862, 444] on app-card-role "DJ [DATE] 20:00-00:00 (4h) [PERSON_NAME]" at bounding box center [894, 437] width 168 height 51
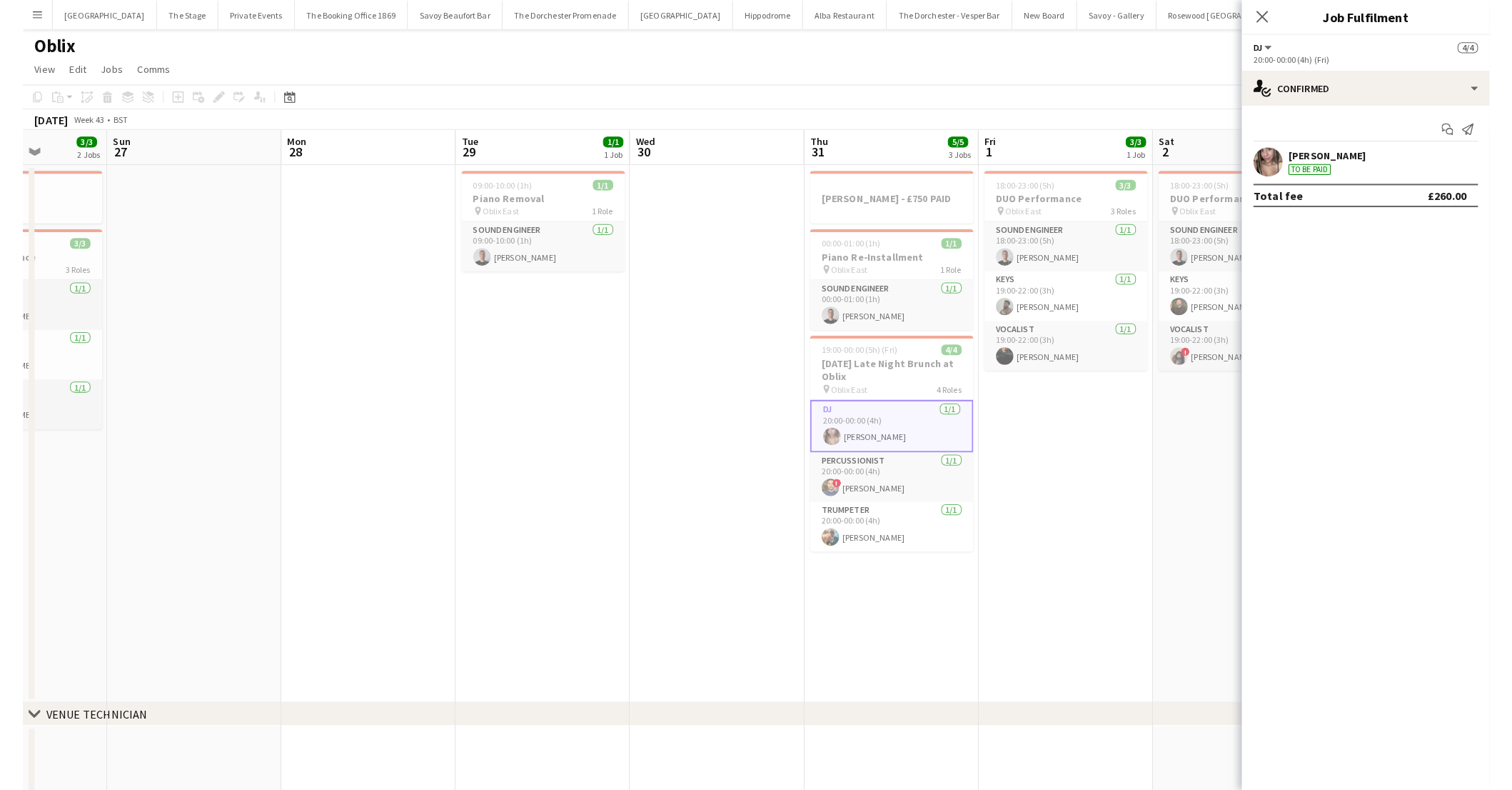
scroll to position [0, 0]
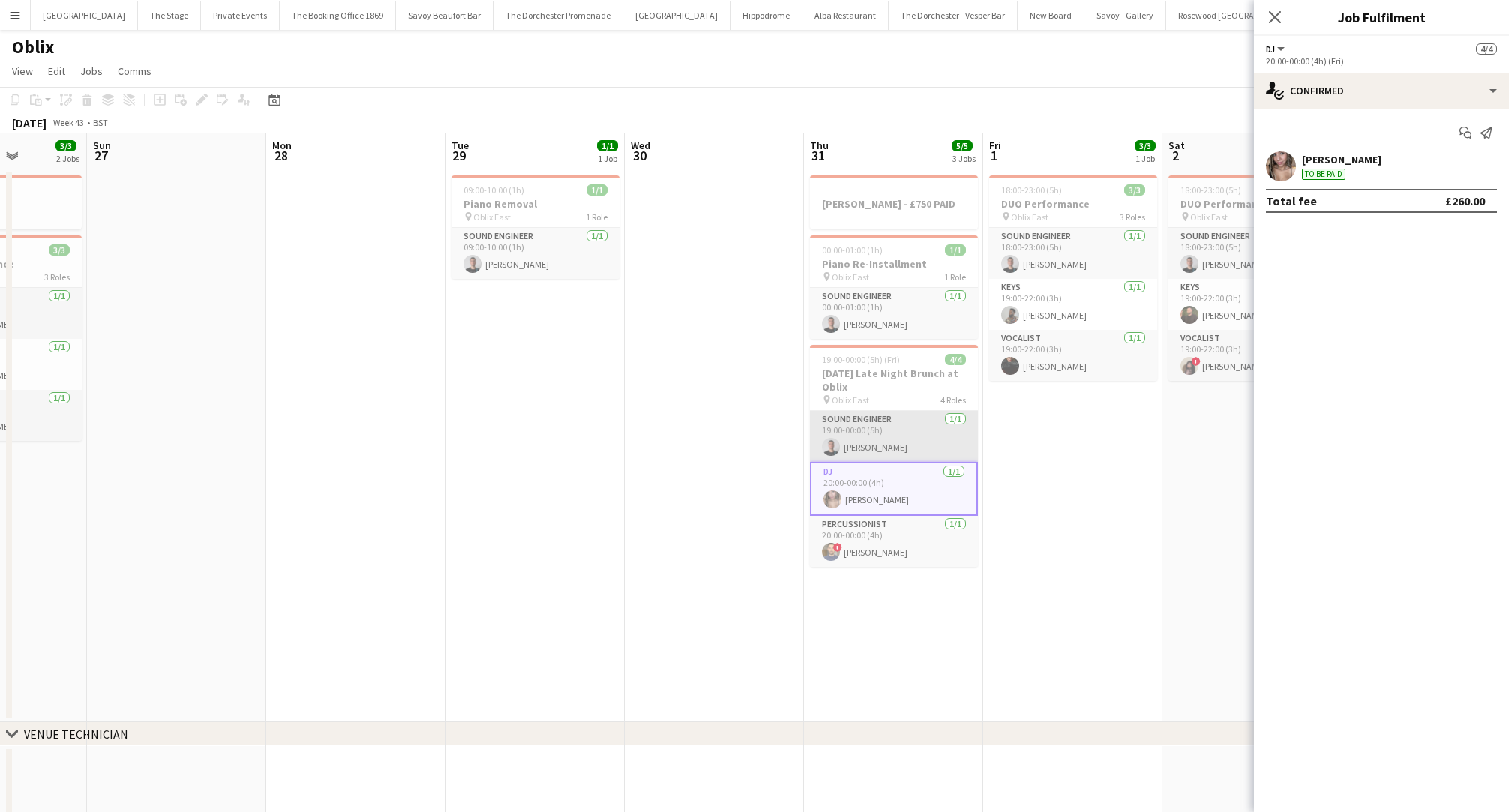
click at [863, 428] on app-card-role "Sound Engineer [DATE] 19:00-00:00 (5h) [PERSON_NAME]" at bounding box center [894, 437] width 168 height 51
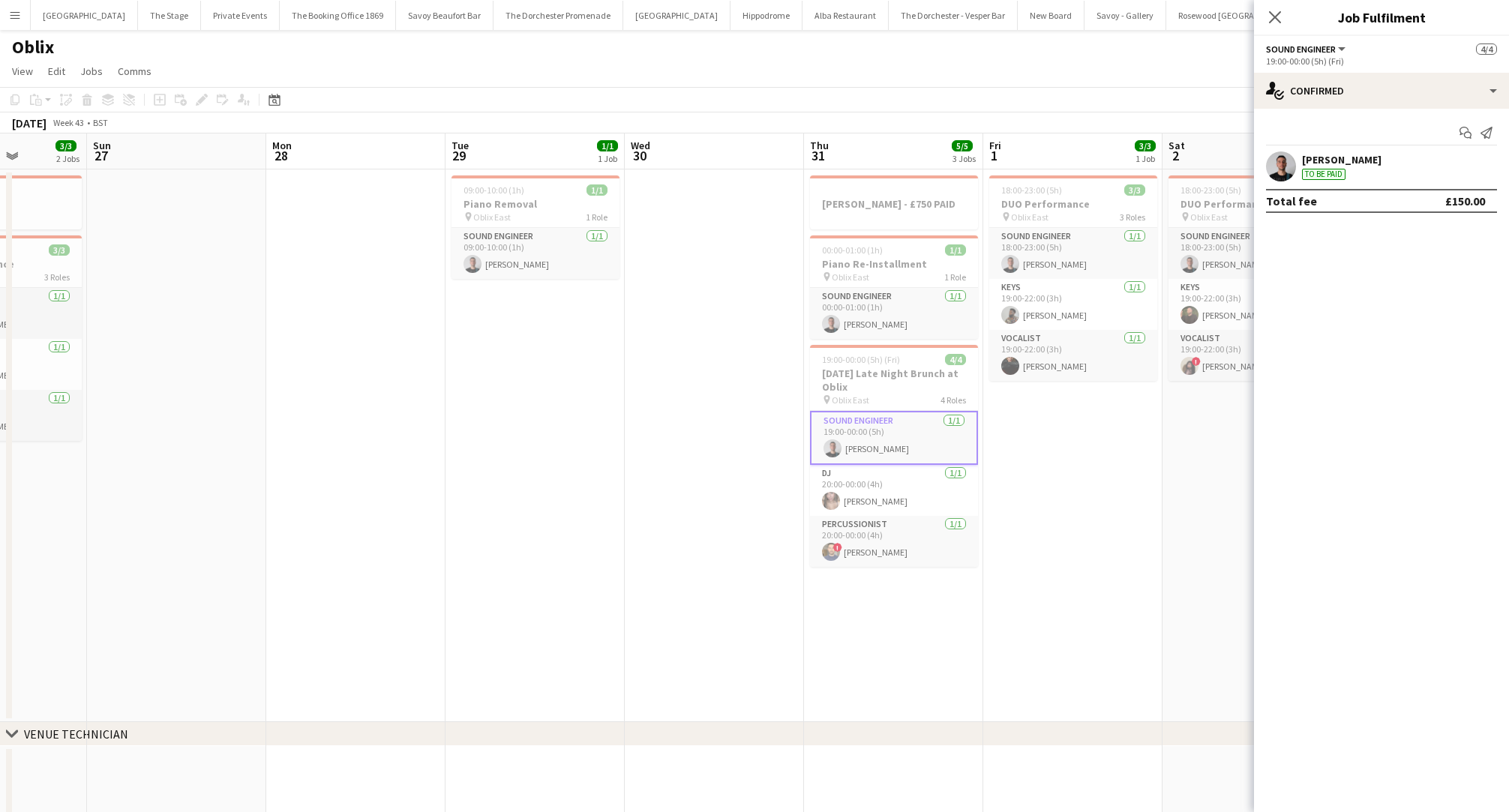
click at [876, 633] on app-date-cell "[PERSON_NAME] - £750 PAID 00:00-01:00 (1h) 1/1 Piano Re-Installment pin Oblix E…" at bounding box center [893, 447] width 179 height 553
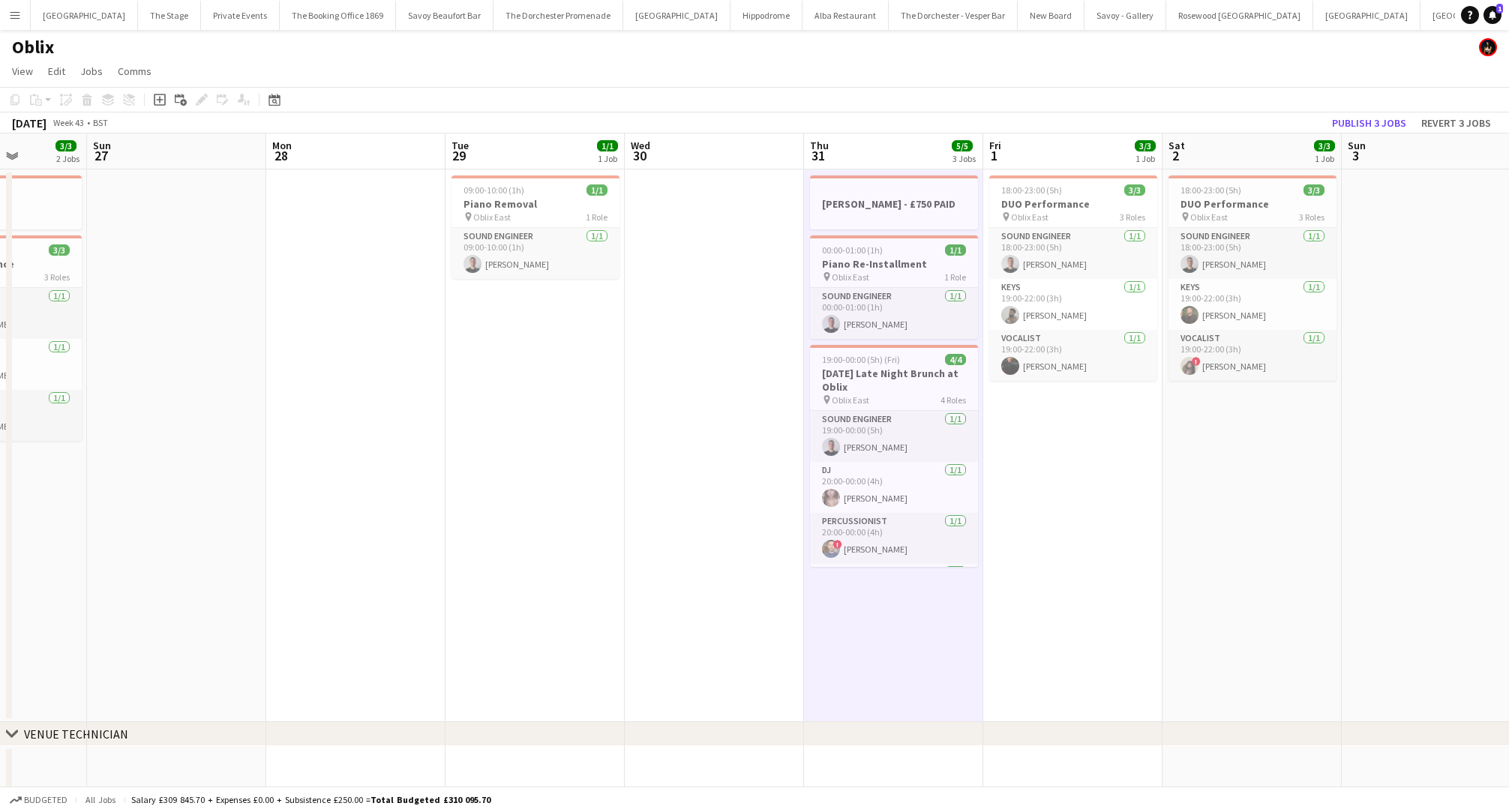
click at [898, 799] on div "Budgeted All jobs Salary £309 845.70 + Expenses £0.00 + Subsistence £250.00 = T…" at bounding box center [754, 799] width 1509 height 26
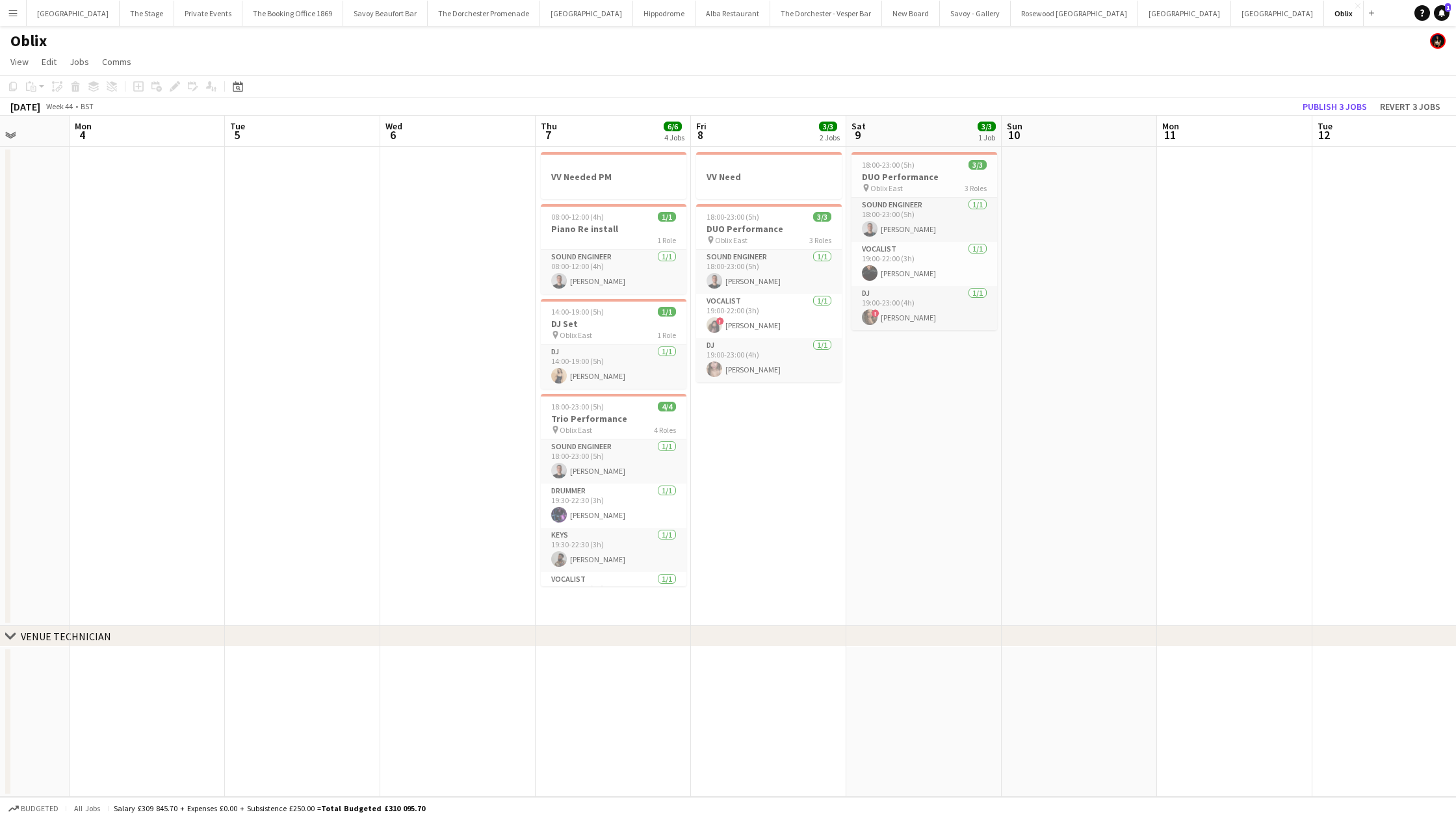
click at [19, 25] on button "Menu" at bounding box center [13, 13] width 26 height 26
click at [173, 76] on link "My Workforce" at bounding box center [196, 71] width 130 height 26
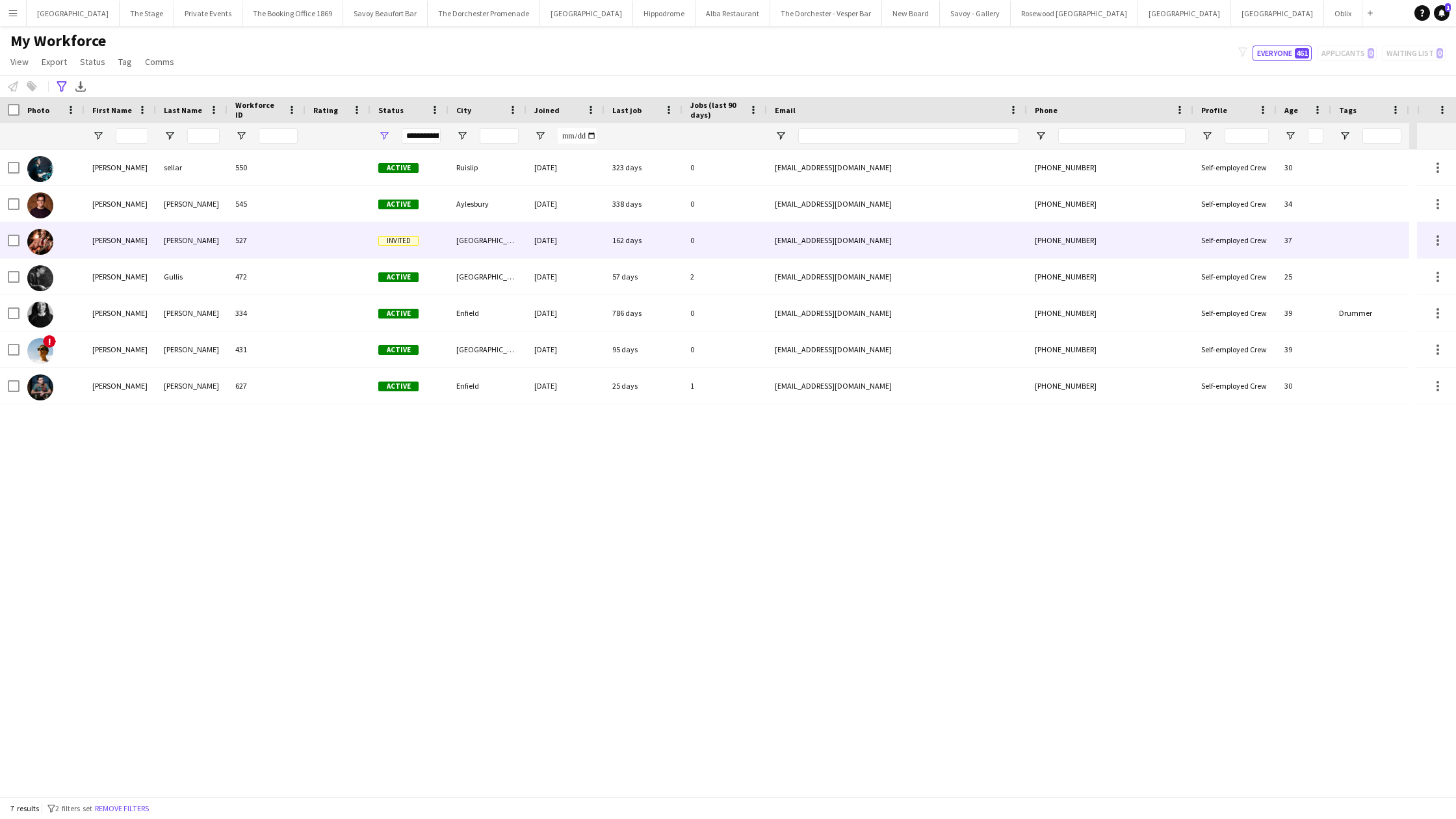
click at [121, 244] on div "[PERSON_NAME]" at bounding box center [121, 240] width 72 height 36
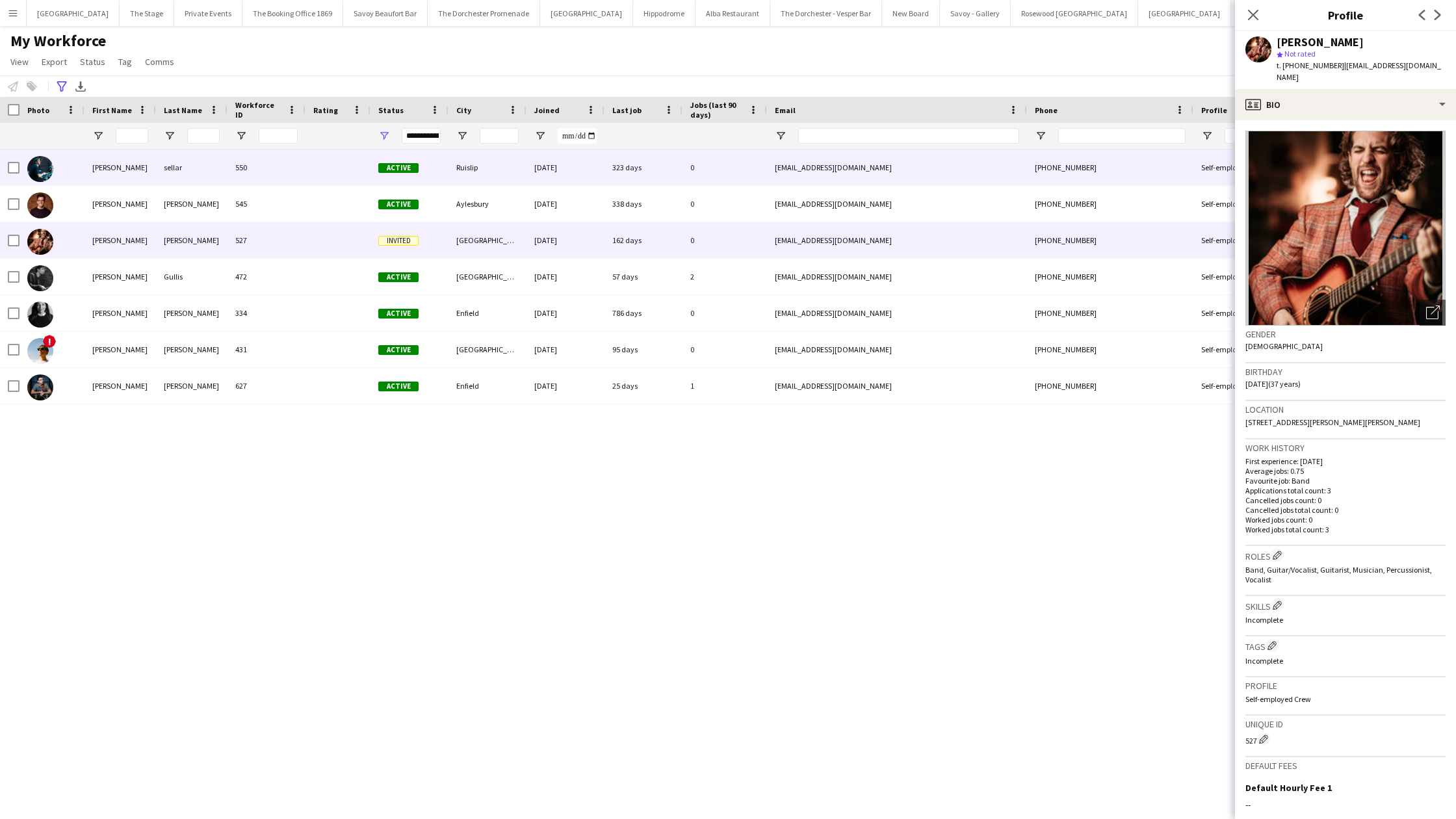
click at [134, 185] on div "[PERSON_NAME]" at bounding box center [121, 168] width 72 height 36
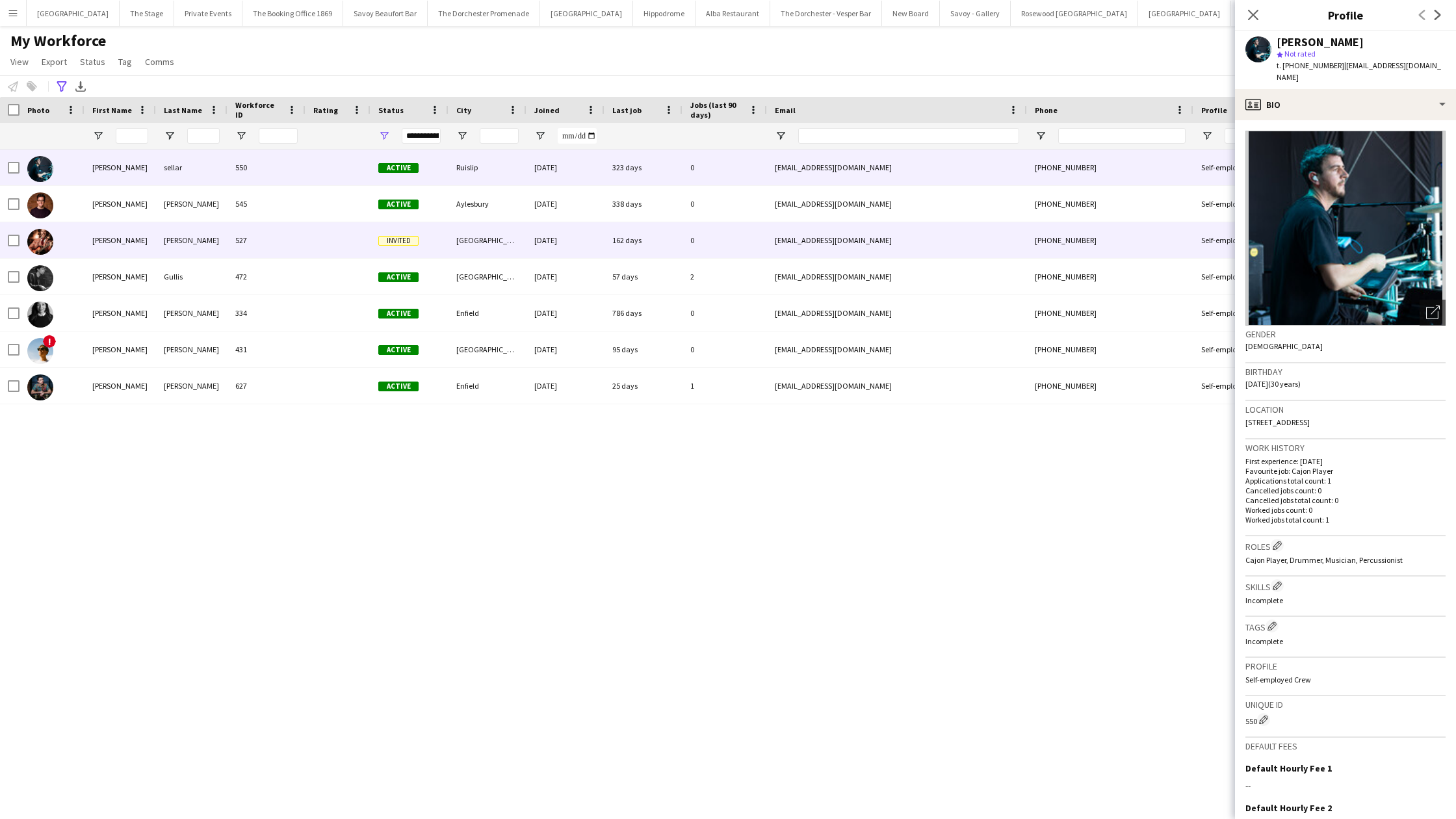
click at [130, 249] on div "[PERSON_NAME]" at bounding box center [121, 240] width 72 height 36
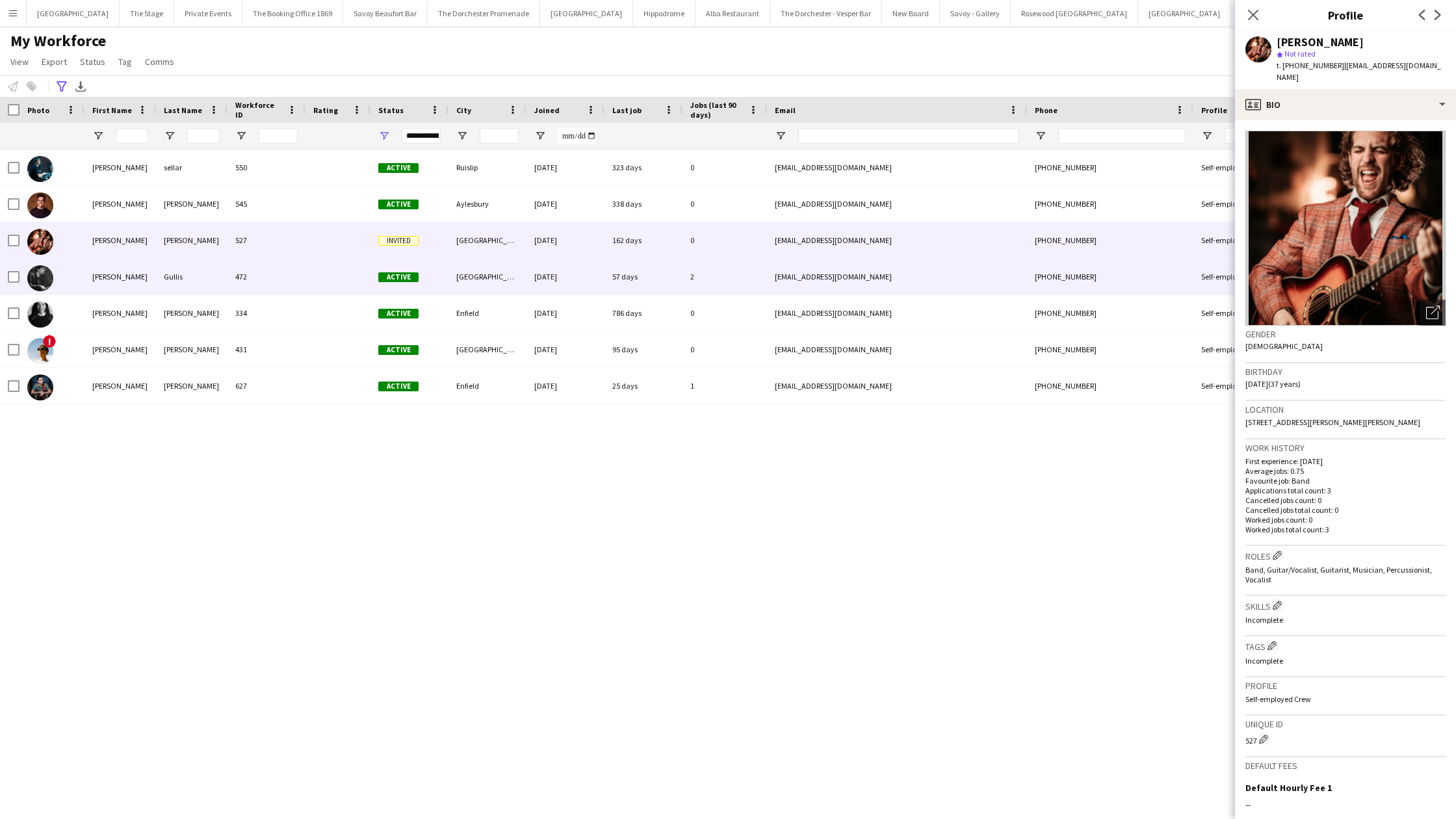
click at [117, 280] on div "[PERSON_NAME]" at bounding box center [121, 276] width 72 height 36
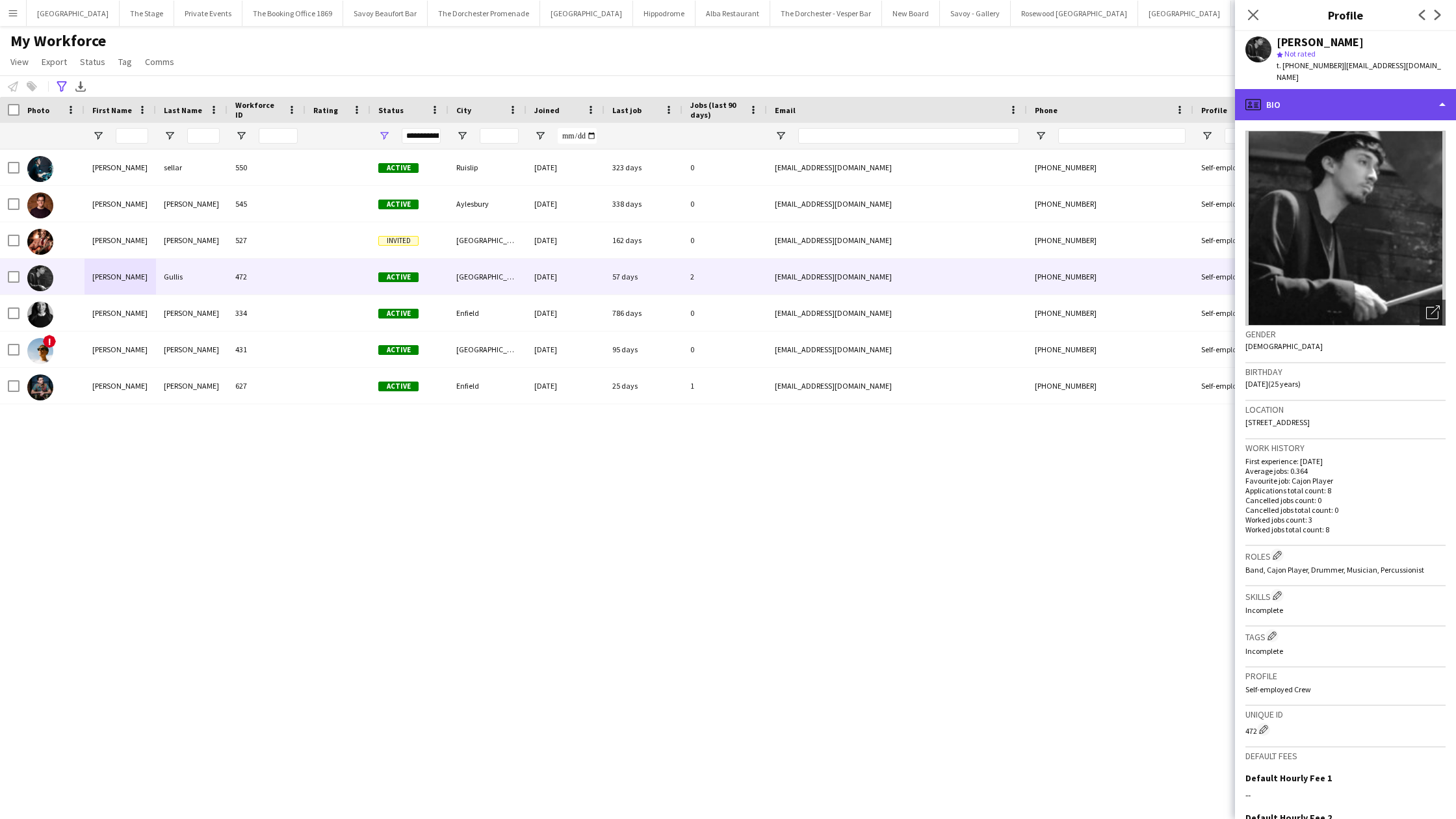
click at [1297, 102] on div "profile Bio" at bounding box center [1345, 104] width 221 height 31
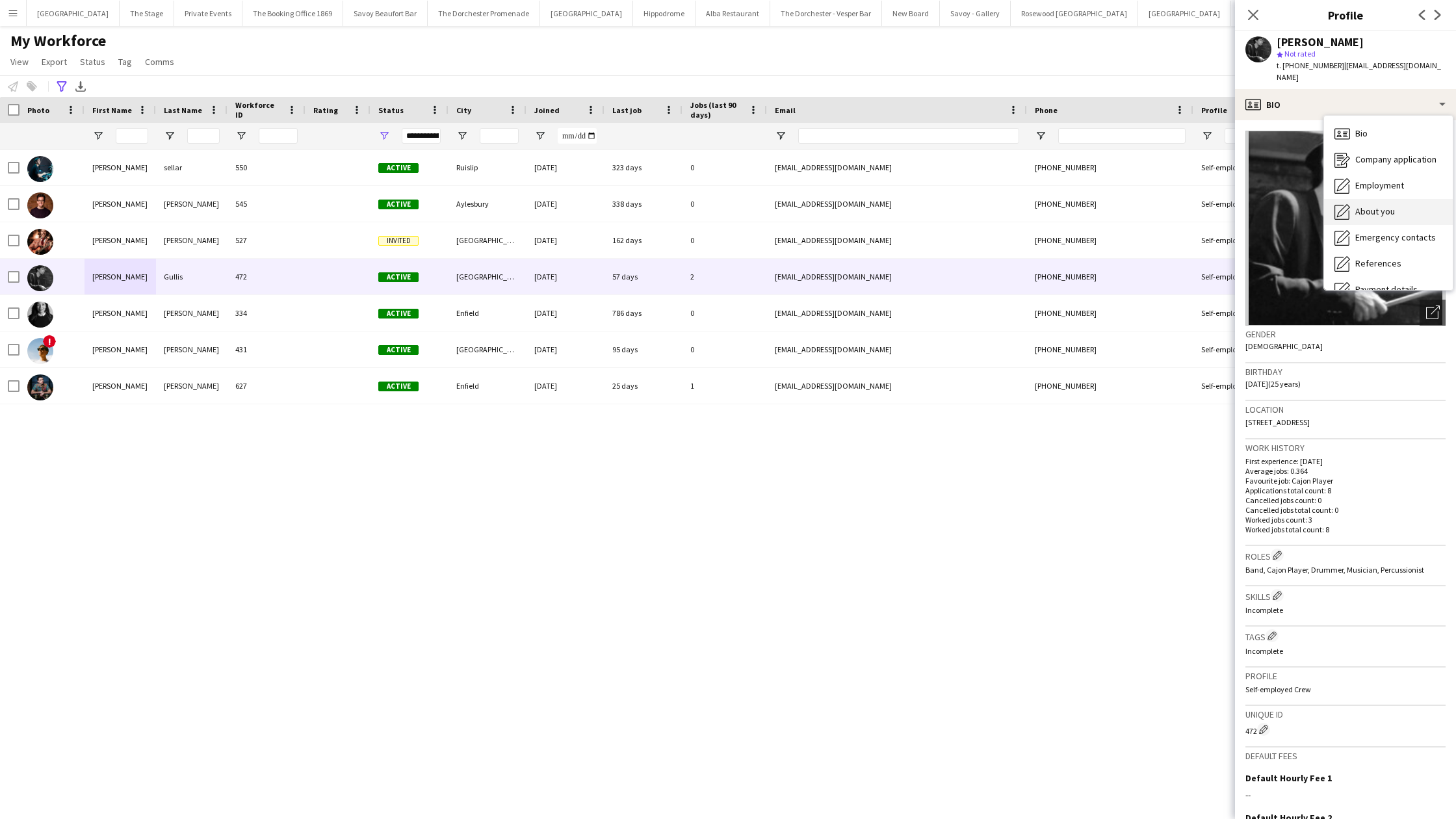
click at [1307, 205] on span "About you" at bounding box center [1375, 211] width 39 height 12
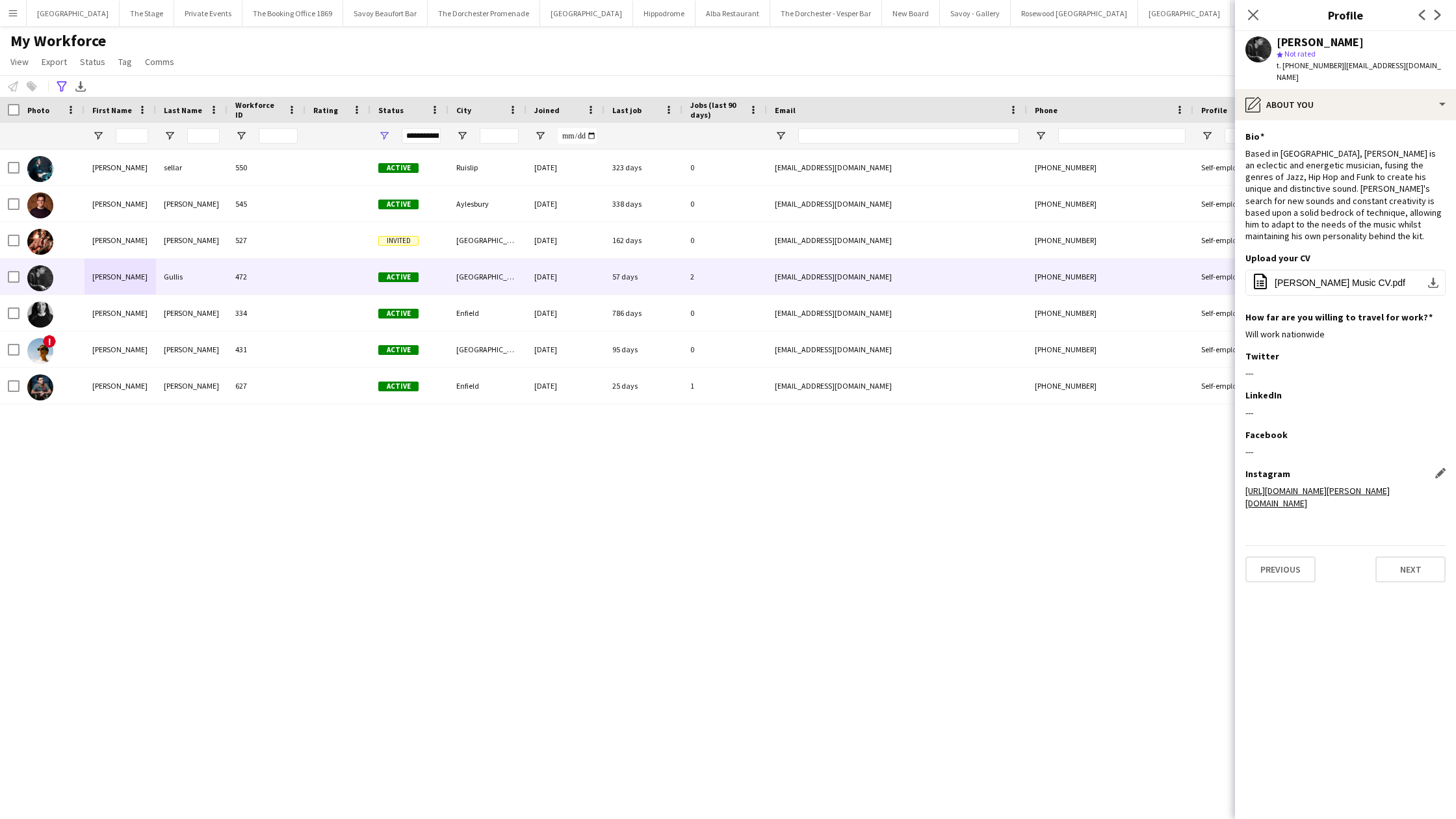
click at [1264, 484] on link "[URL][DOMAIN_NAME][PERSON_NAME][DOMAIN_NAME]" at bounding box center [1317, 496] width 145 height 23
click at [1307, 24] on button "Oblix Close" at bounding box center [1342, 14] width 39 height 26
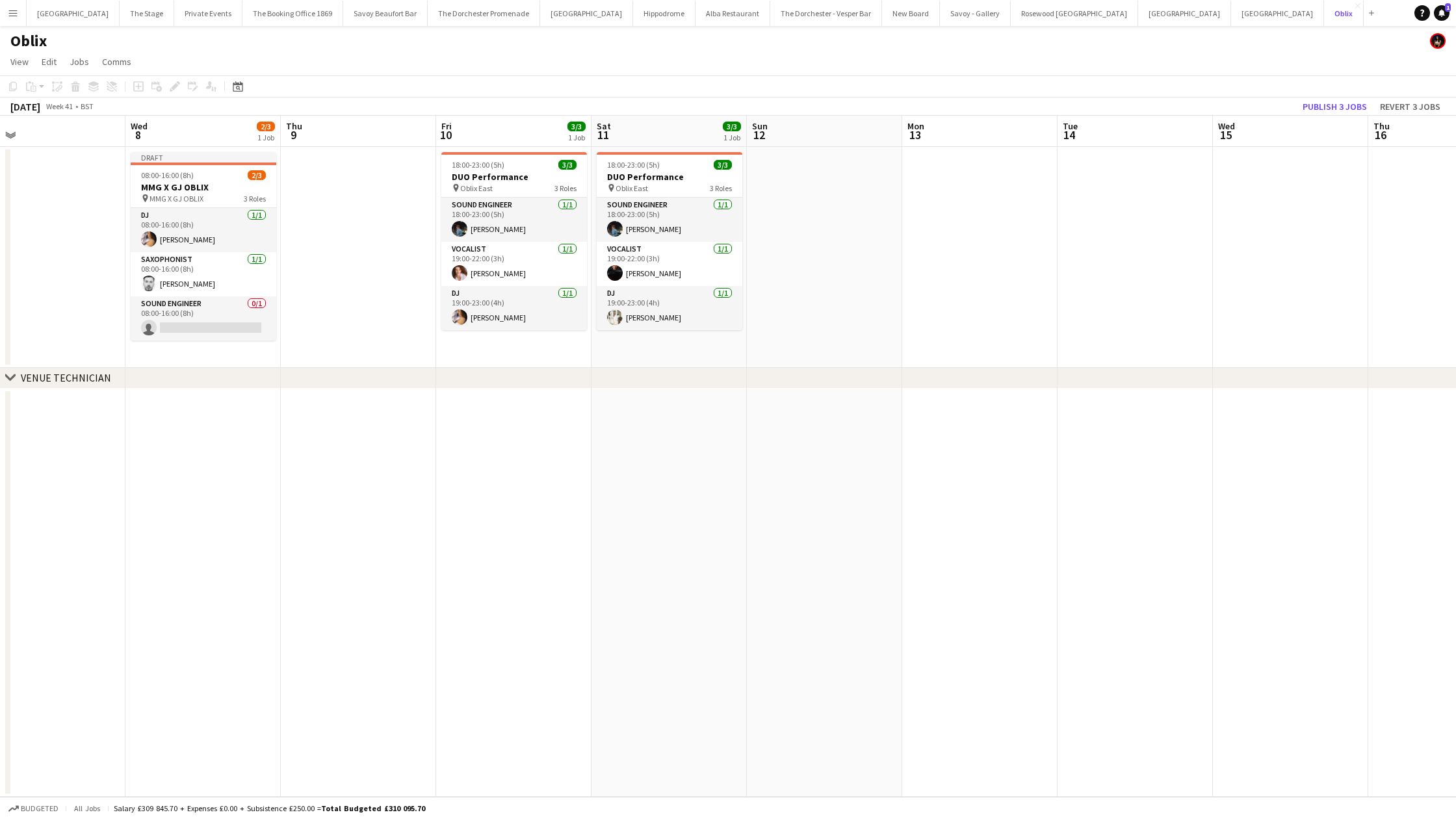
scroll to position [0, 342]
click at [591, 250] on app-date-cell "18:00-23:00 (5h) 3/3 DUO Performance pin Oblix East 3 Roles Sound Engineer [DAT…" at bounding box center [668, 258] width 155 height 221
click at [681, 266] on app-card-role "Vocalist [DATE] 19:00-22:00 (3h) [PERSON_NAME]" at bounding box center [669, 264] width 146 height 45
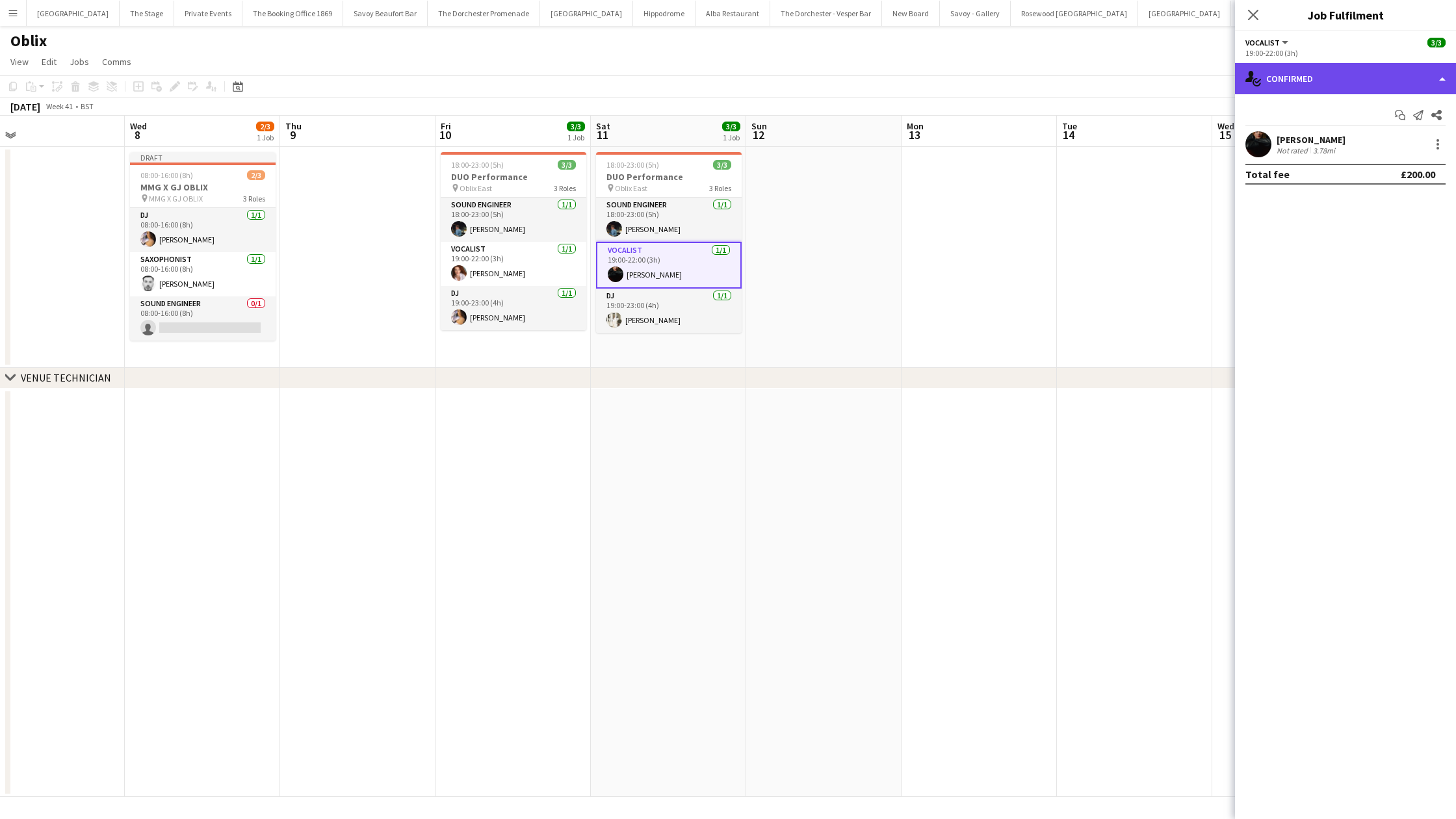
click at [1307, 85] on div "single-neutral-actions-check-2 Confirmed" at bounding box center [1345, 79] width 221 height 31
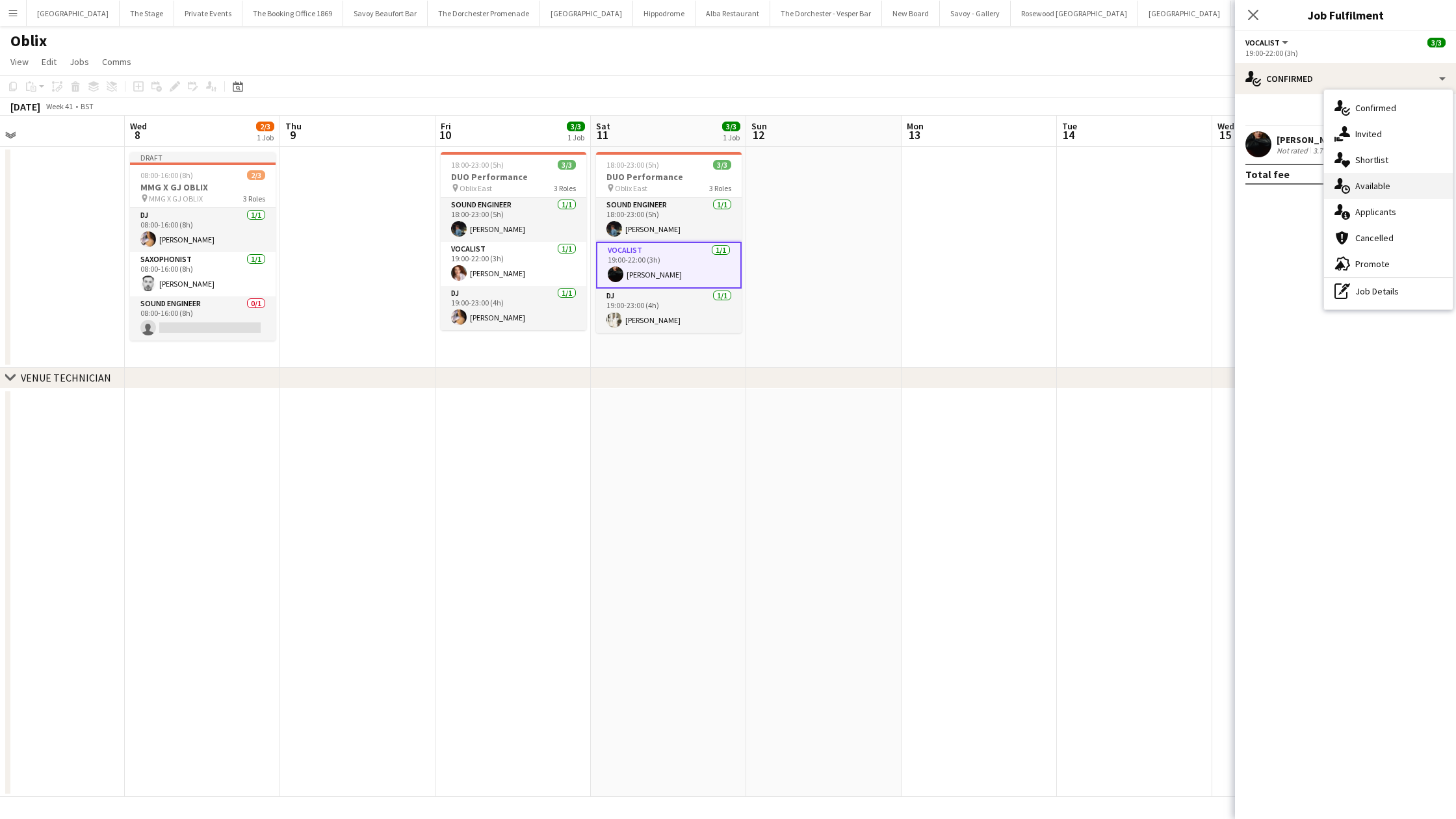
click at [1307, 191] on span "Available" at bounding box center [1372, 186] width 35 height 12
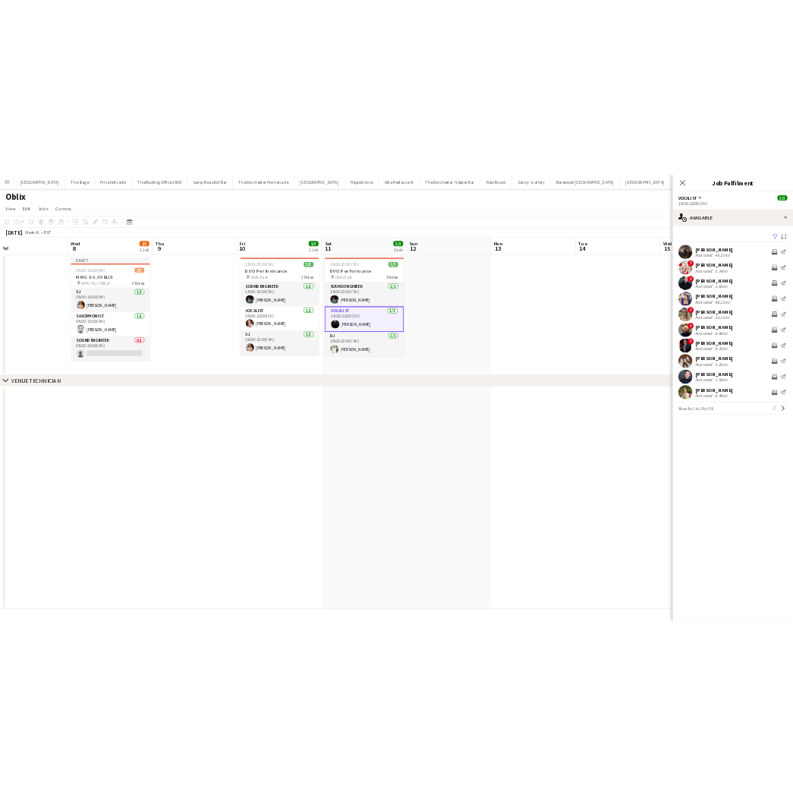
scroll to position [0, 399]
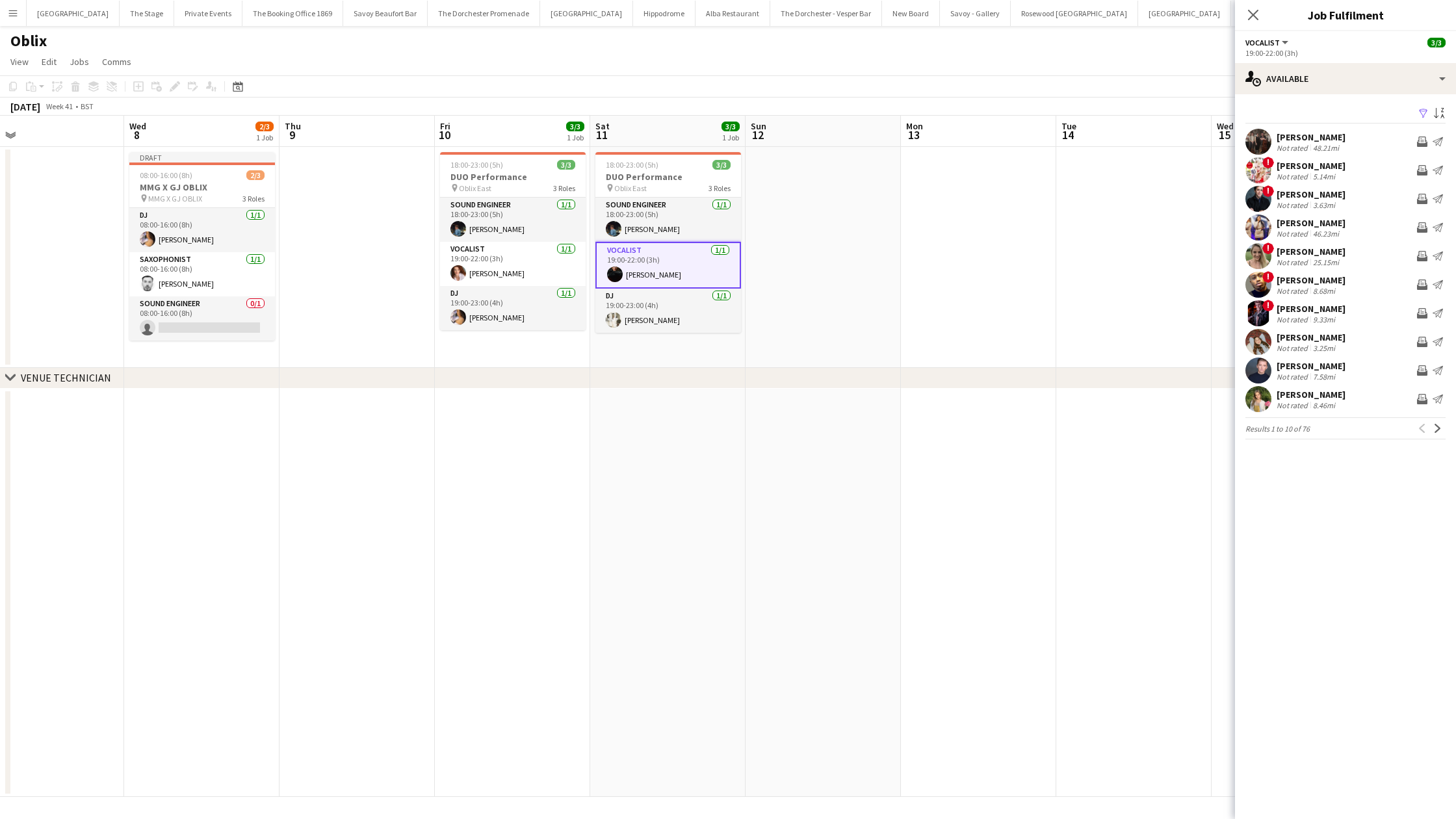
click at [1182, 357] on app-date-cell at bounding box center [1133, 258] width 155 height 221
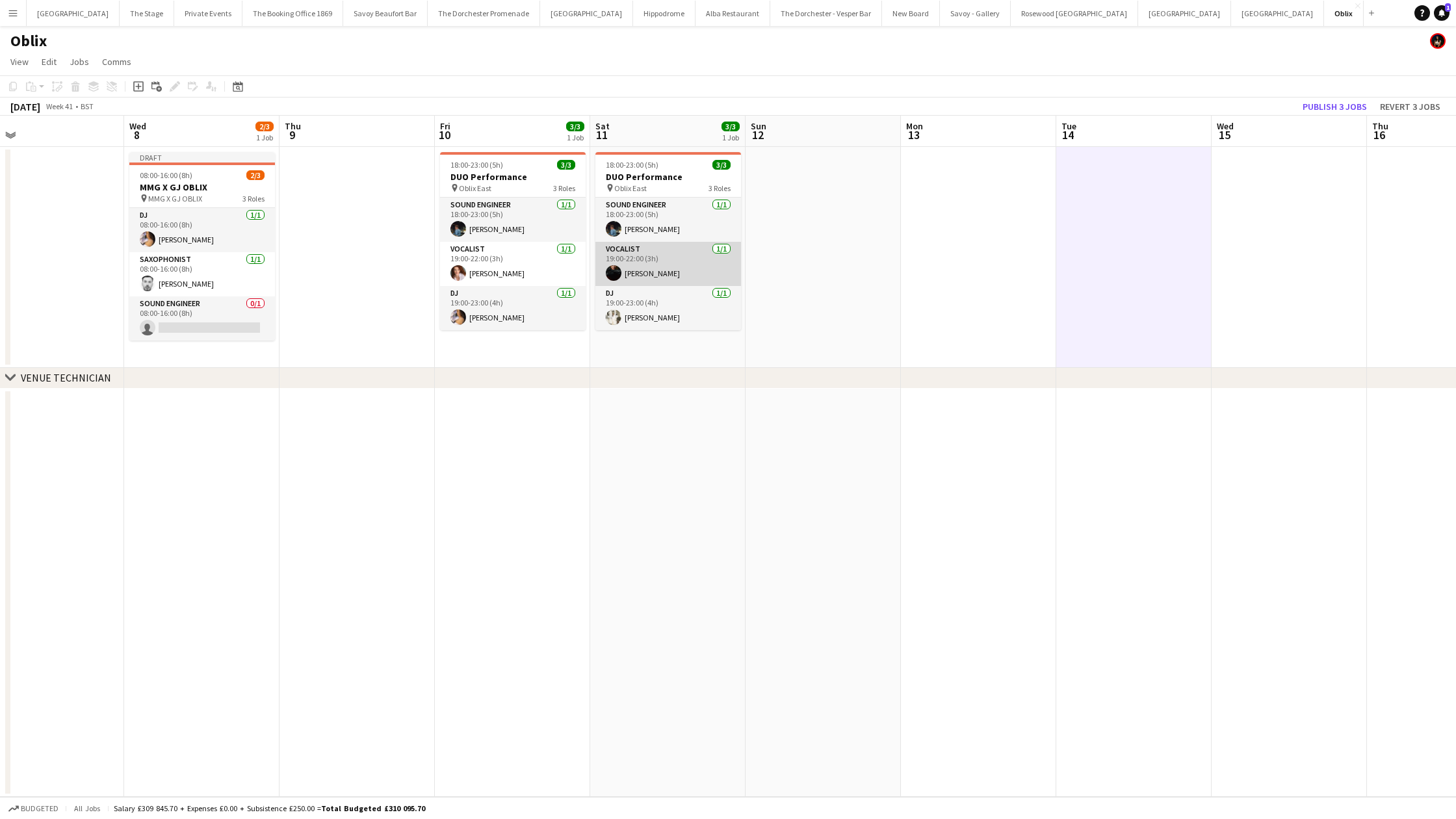
click at [609, 246] on app-card-role "Vocalist [DATE] 19:00-22:00 (3h) [PERSON_NAME]" at bounding box center [668, 264] width 146 height 45
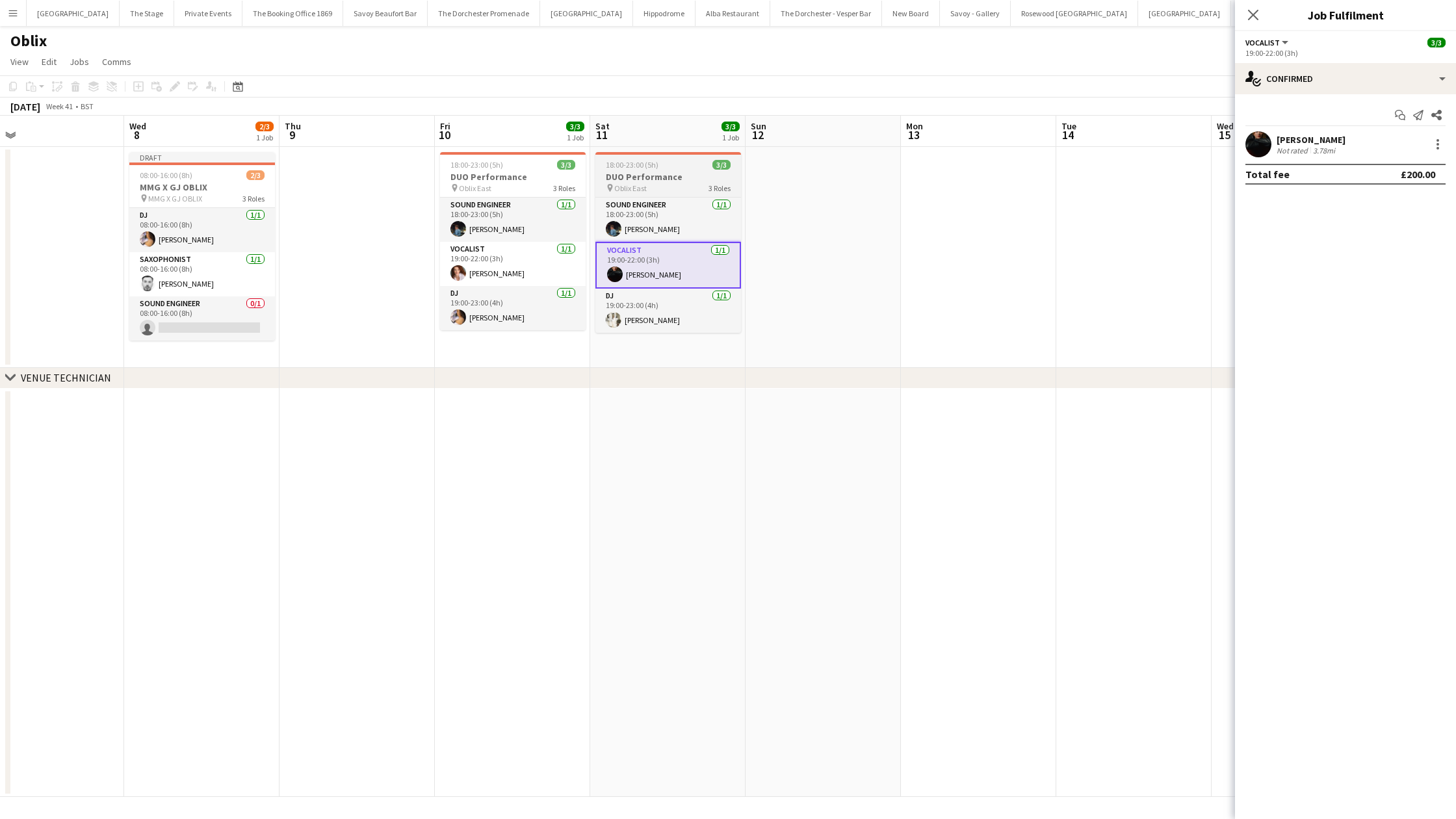
click at [643, 158] on app-job-card "18:00-23:00 (5h) 3/3 DUO Performance pin Oblix East 3 Roles Sound Engineer [DAT…" at bounding box center [668, 242] width 146 height 181
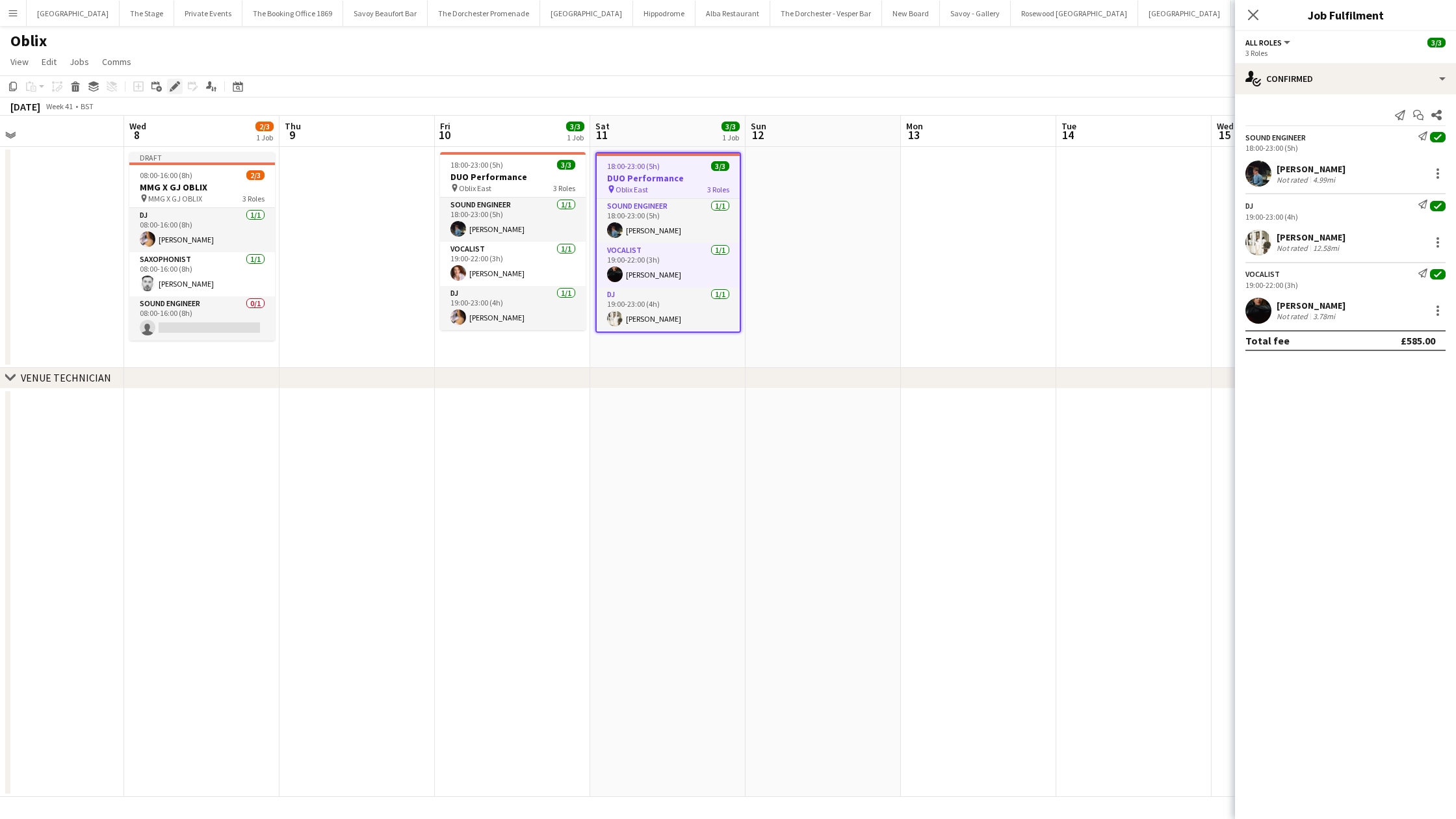
click at [171, 88] on icon "Edit" at bounding box center [175, 86] width 10 height 10
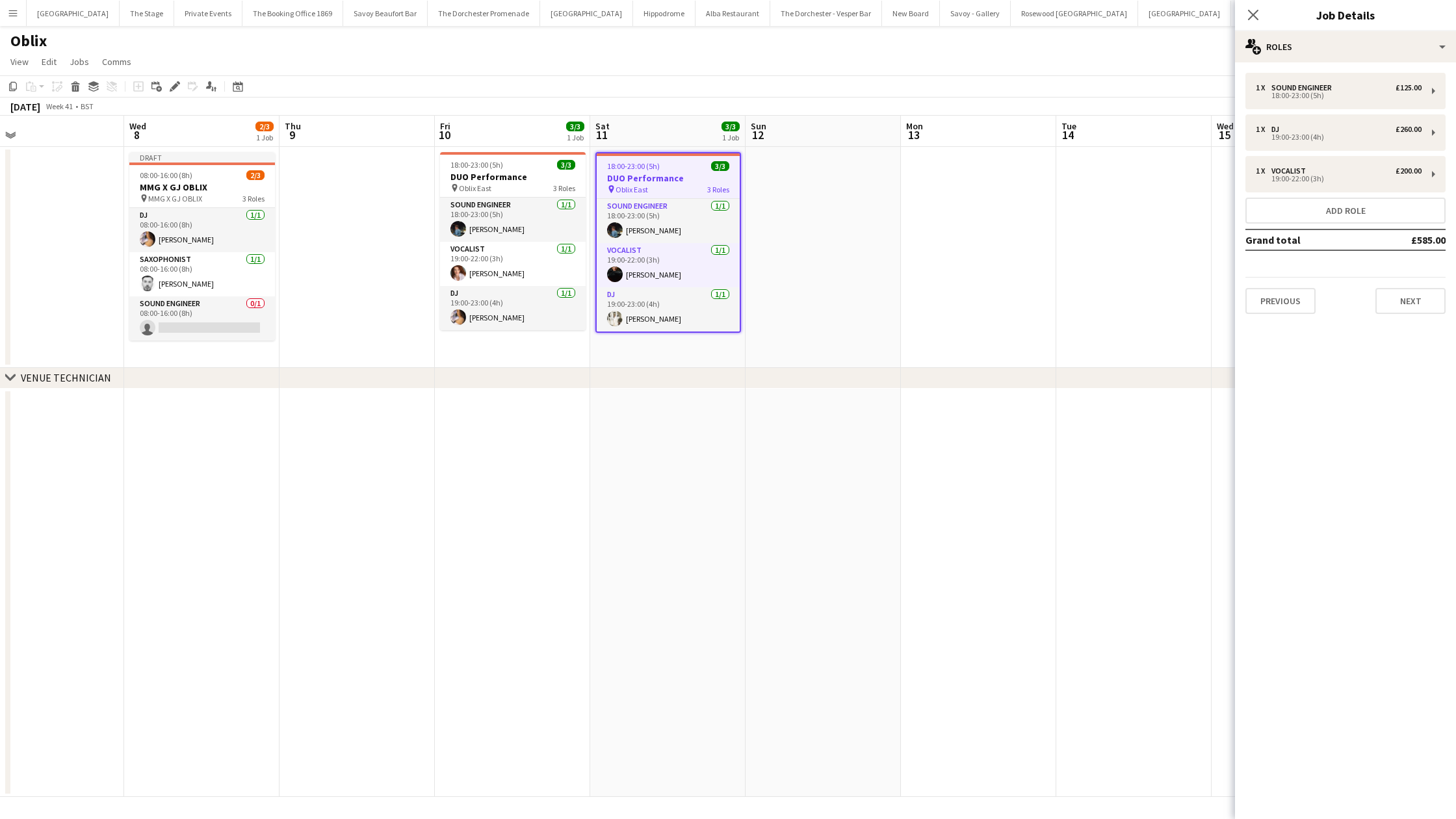
click at [918, 232] on app-date-cell at bounding box center [978, 258] width 155 height 221
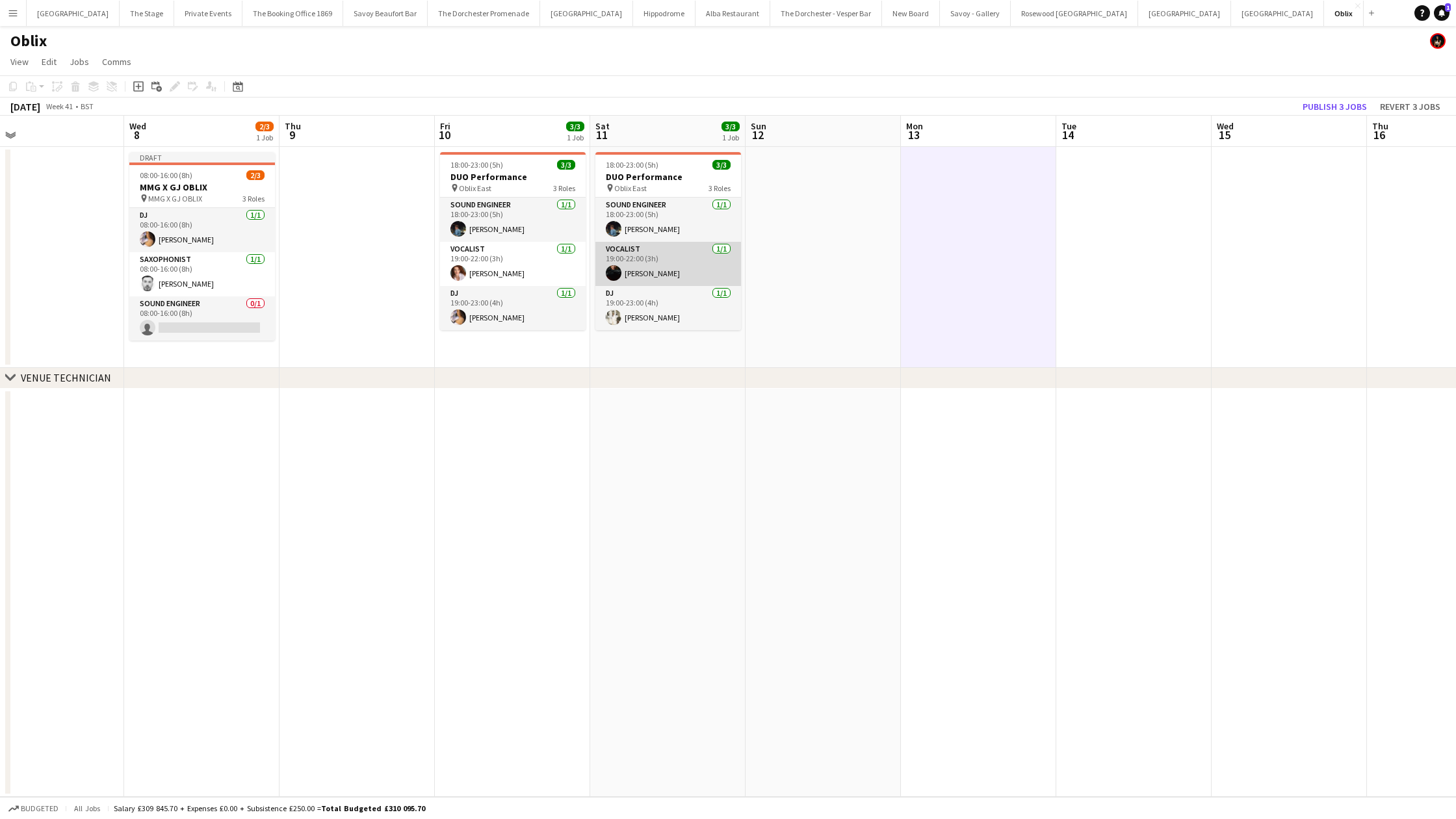
click at [711, 279] on app-card-role "Vocalist [DATE] 19:00-22:00 (3h) [PERSON_NAME]" at bounding box center [668, 264] width 146 height 45
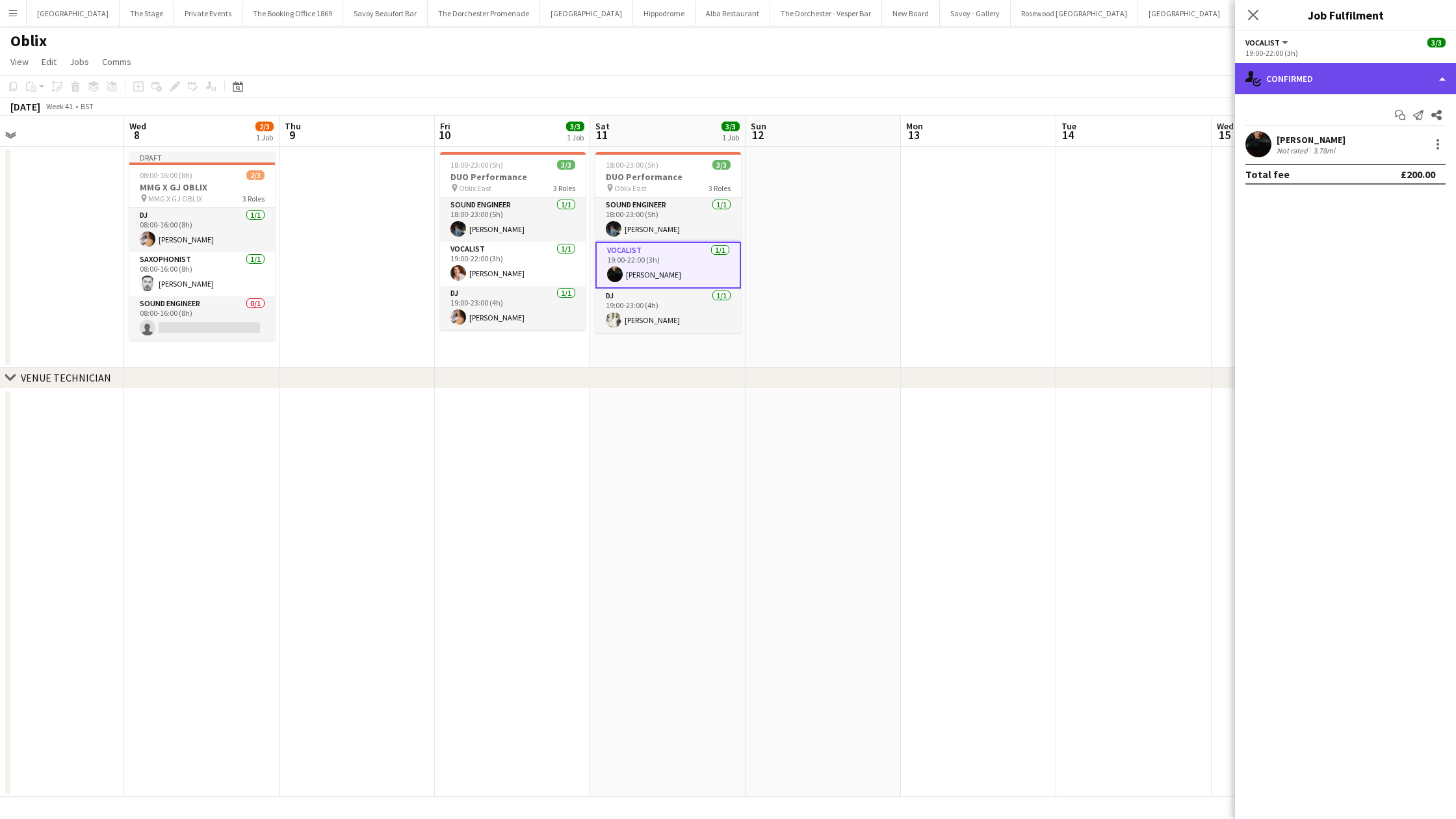
click at [1307, 68] on div "single-neutral-actions-check-2 Confirmed" at bounding box center [1345, 79] width 221 height 31
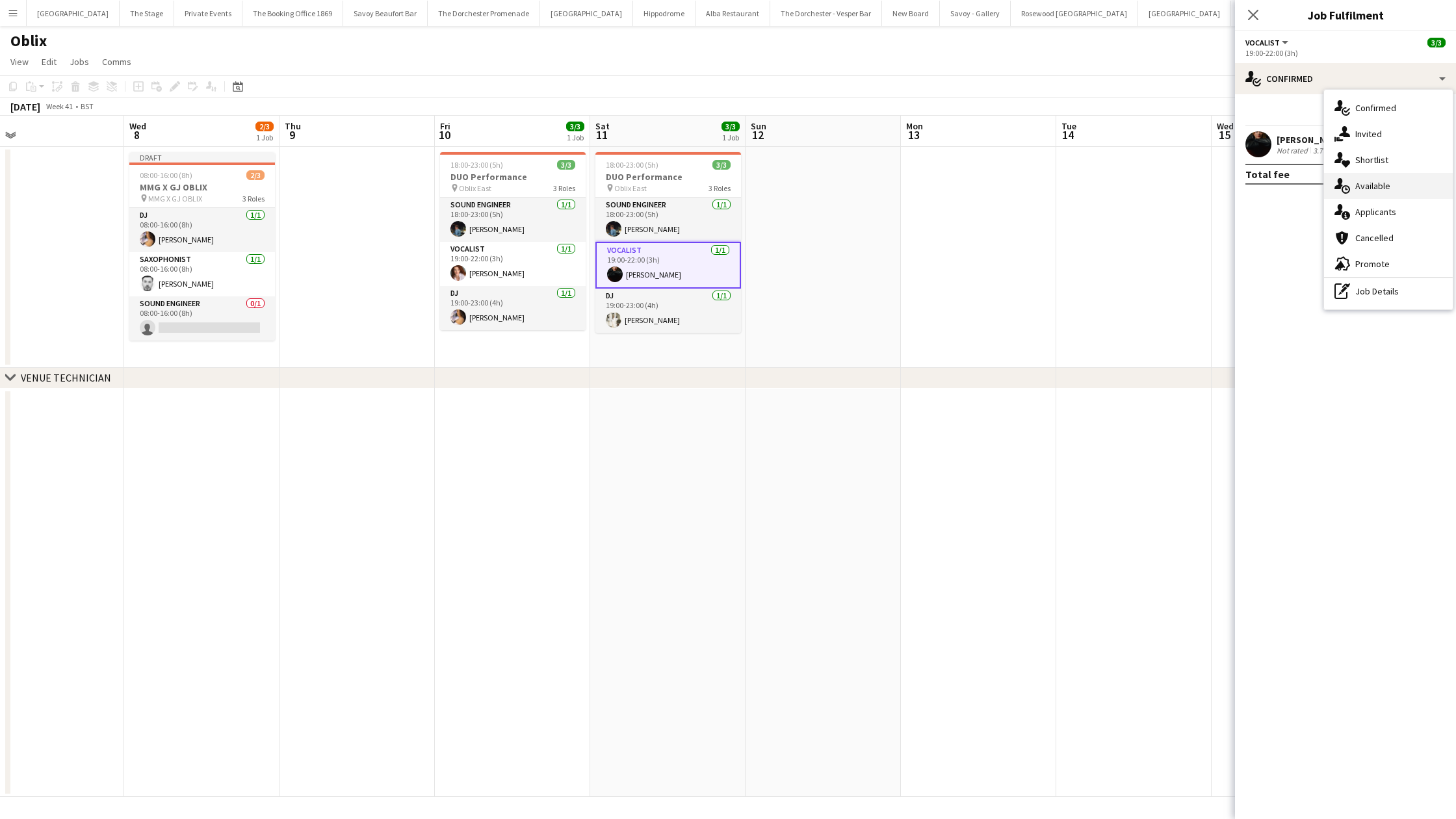
click at [1307, 187] on span "Available" at bounding box center [1372, 186] width 35 height 12
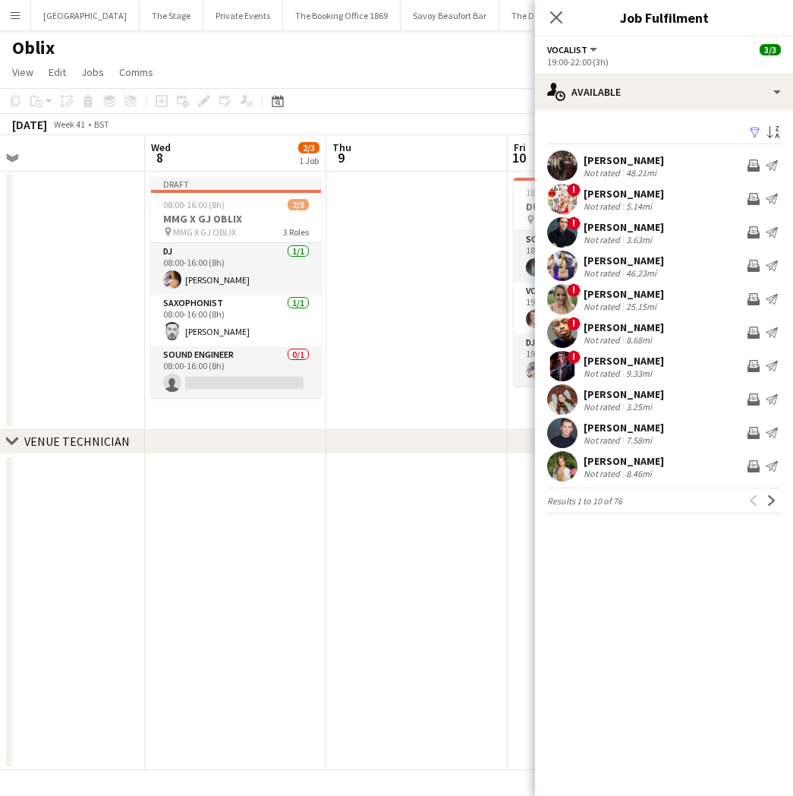
click at [114, 465] on app-date-cell at bounding box center [54, 612] width 181 height 317
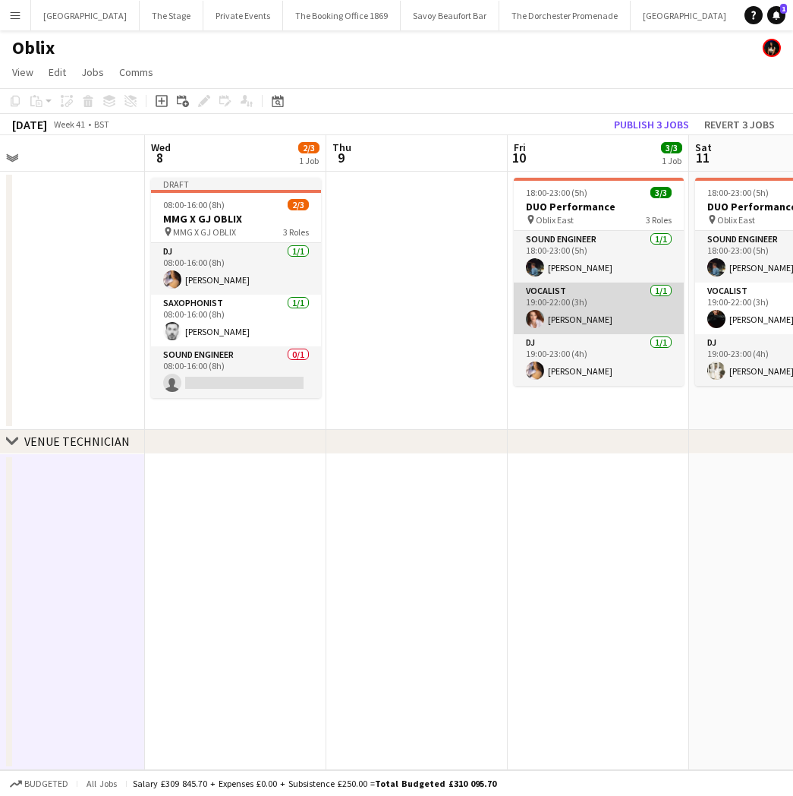
click at [613, 311] on app-card-role "Vocalist [DATE] 19:00-22:00 (3h) [PERSON_NAME]" at bounding box center [599, 308] width 170 height 52
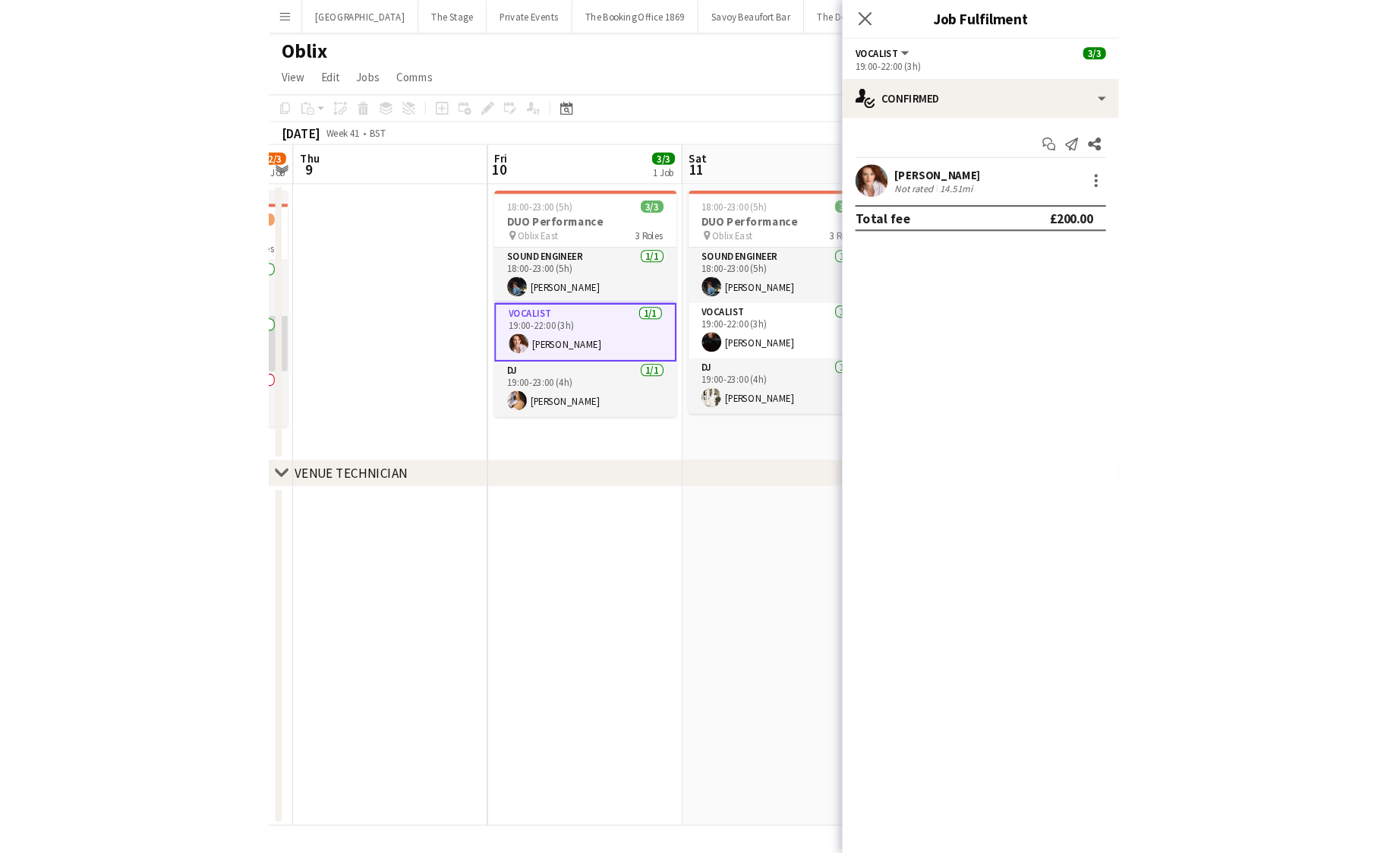
scroll to position [0, 701]
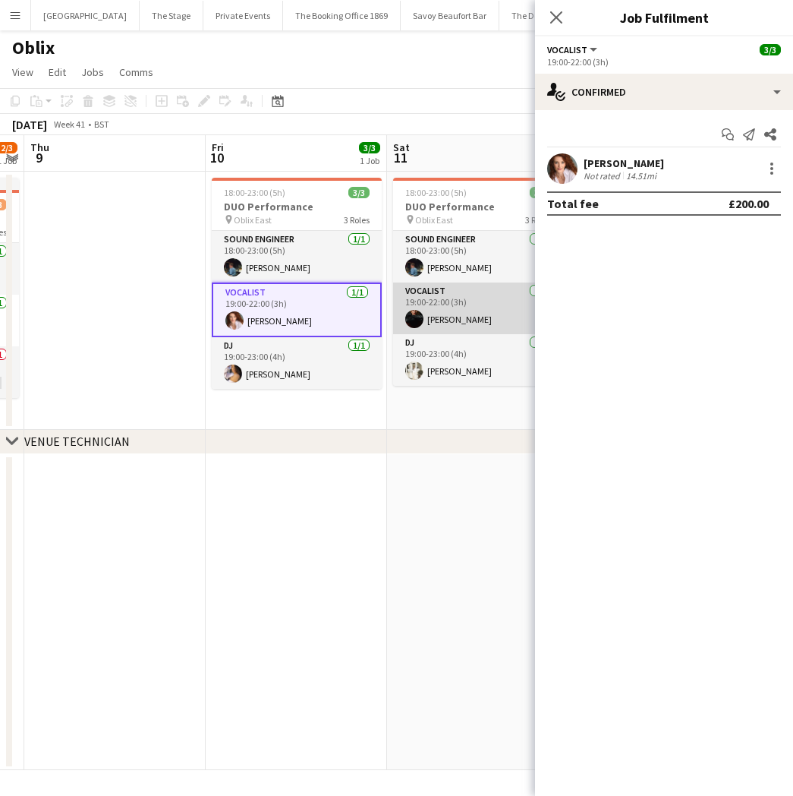
click at [482, 333] on app-card-role "Vocalist [DATE] 19:00-22:00 (3h) [PERSON_NAME]" at bounding box center [478, 308] width 170 height 52
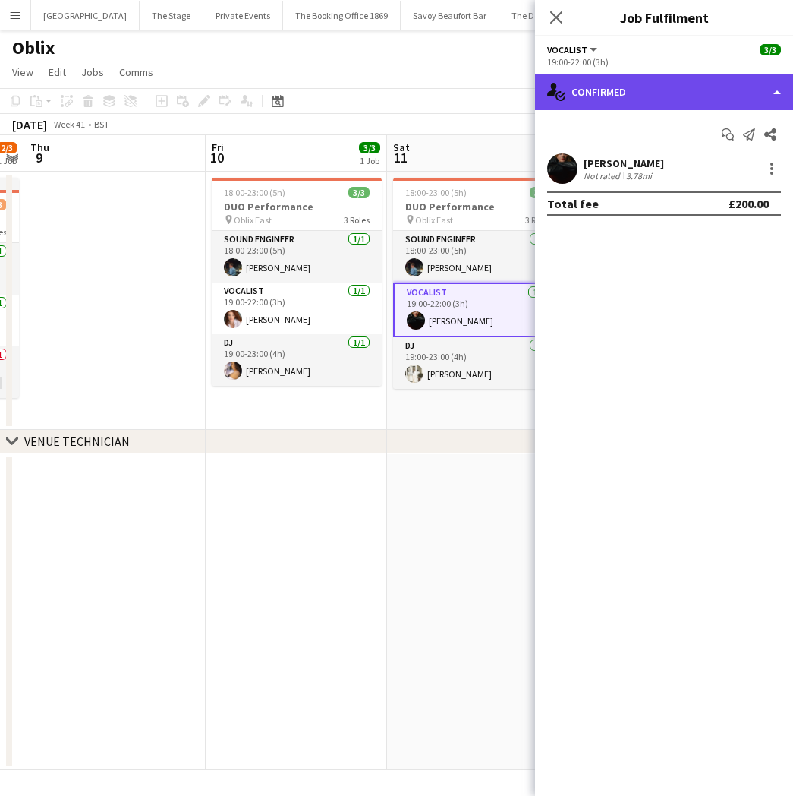
click at [714, 81] on div "single-neutral-actions-check-2 Confirmed" at bounding box center [664, 92] width 258 height 36
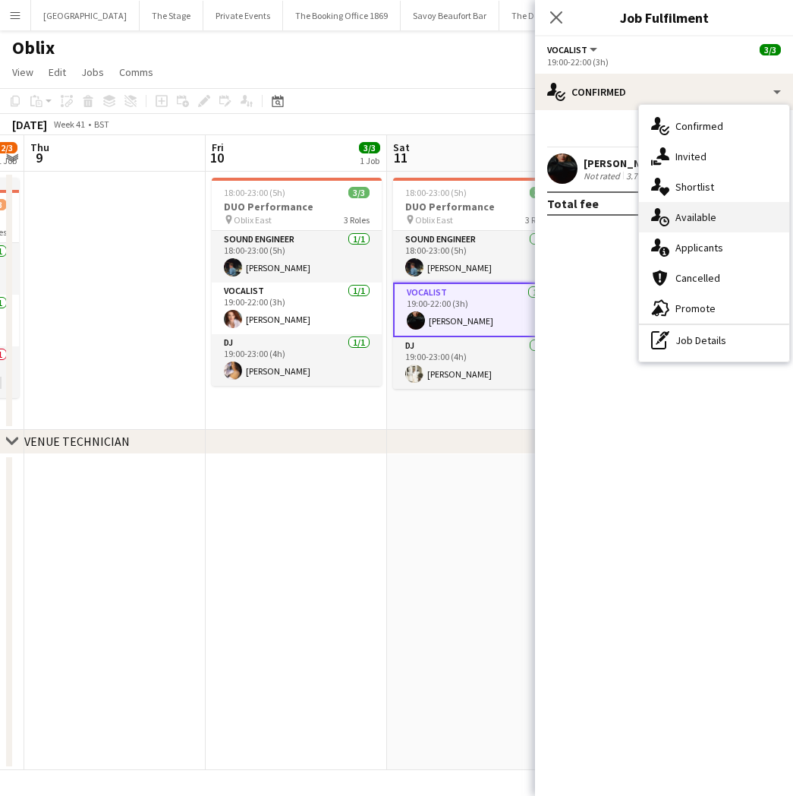
click at [707, 215] on span "Available" at bounding box center [696, 217] width 41 height 14
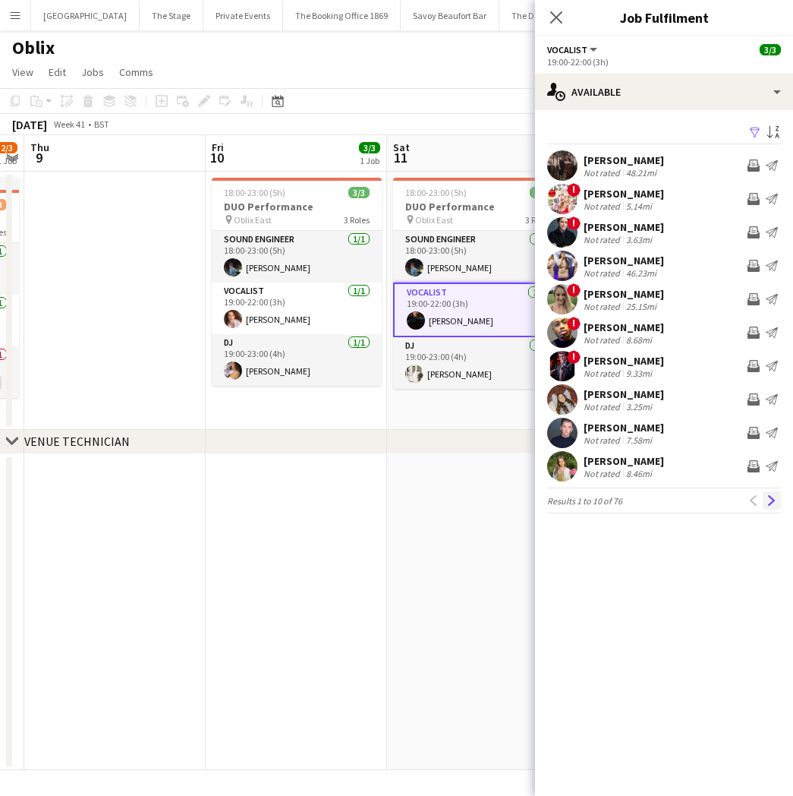
click at [771, 497] on app-icon "Next" at bounding box center [772, 500] width 11 height 11
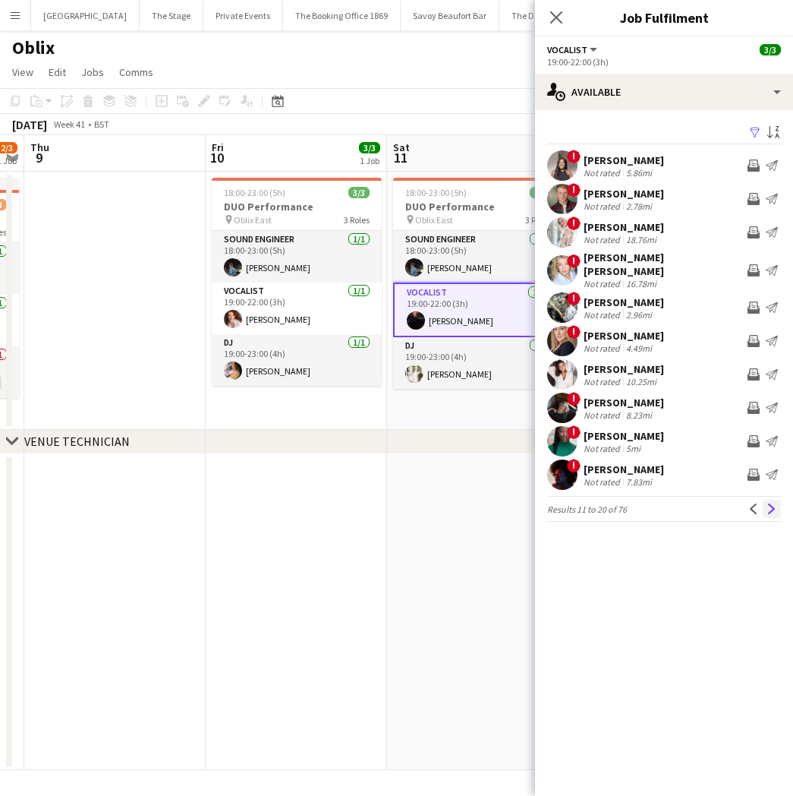
click at [770, 507] on button "Next" at bounding box center [772, 509] width 18 height 18
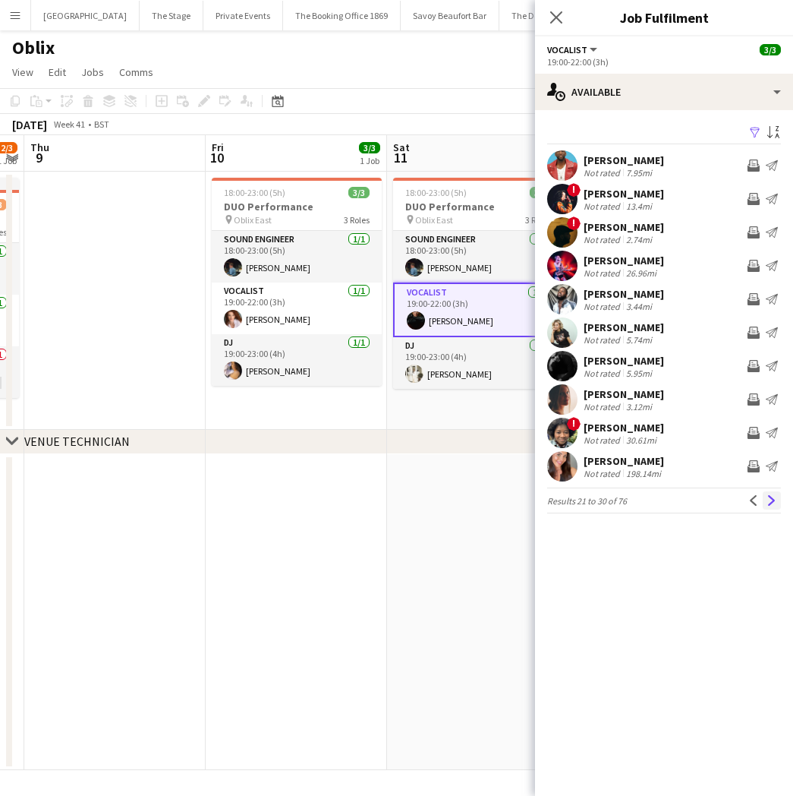
click at [770, 507] on button "Next" at bounding box center [772, 500] width 18 height 18
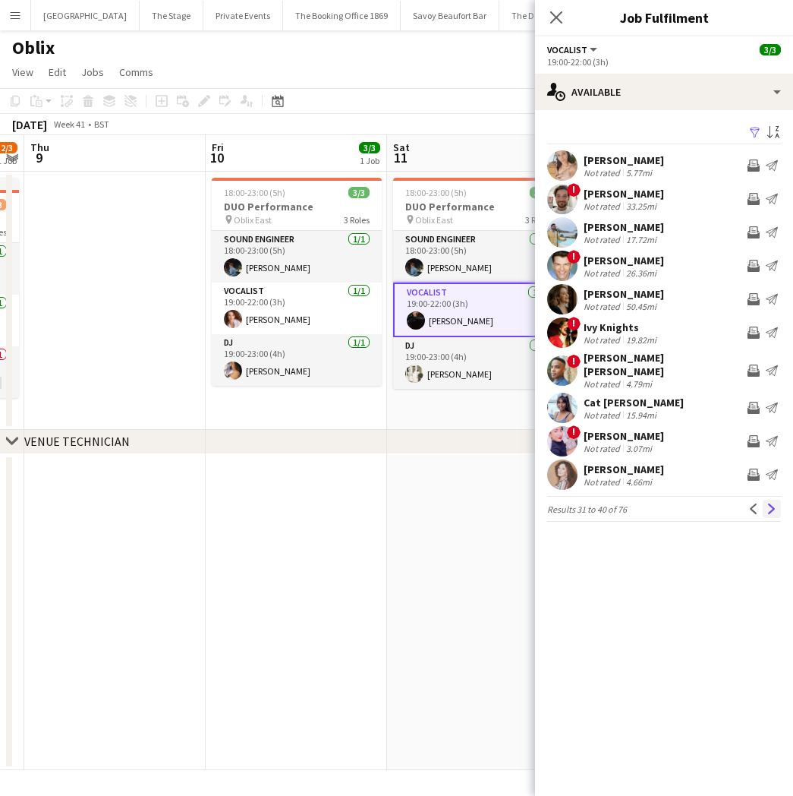
click at [773, 507] on button "Next" at bounding box center [772, 509] width 18 height 18
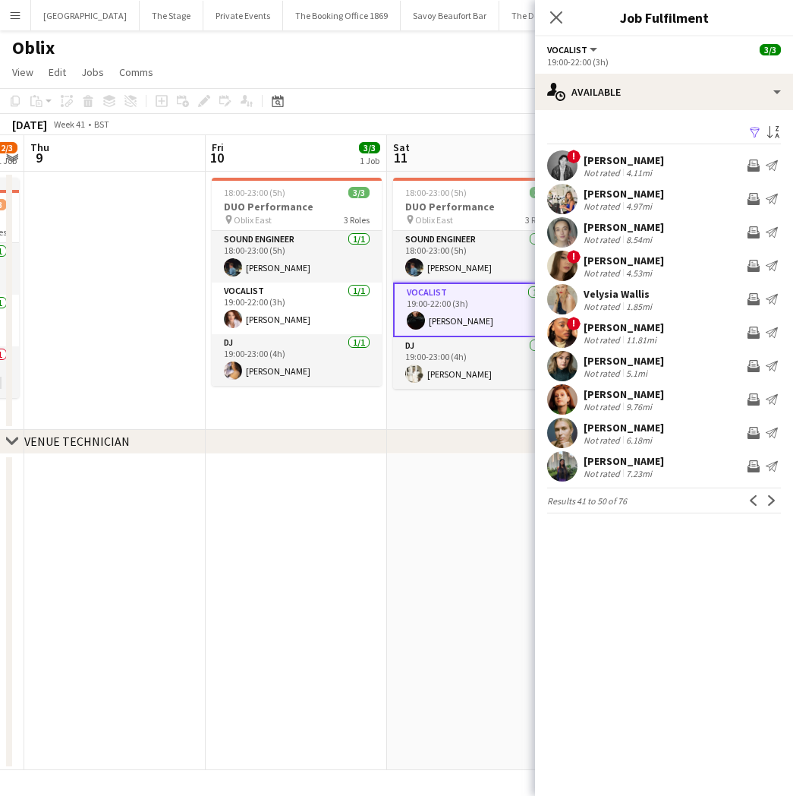
click at [773, 507] on button "Next" at bounding box center [772, 500] width 18 height 18
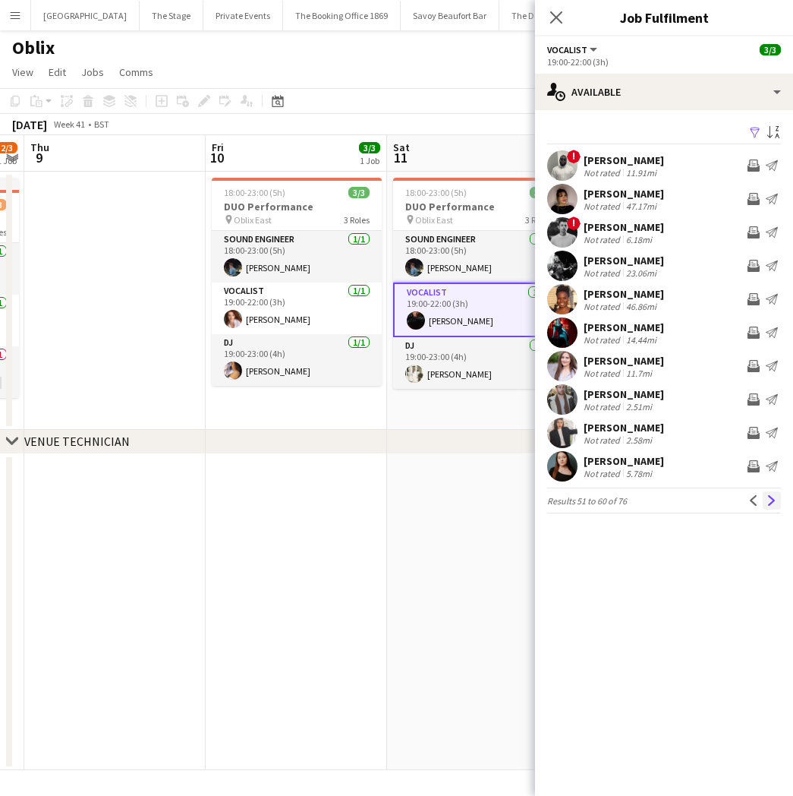
click at [773, 508] on button "Next" at bounding box center [772, 500] width 18 height 18
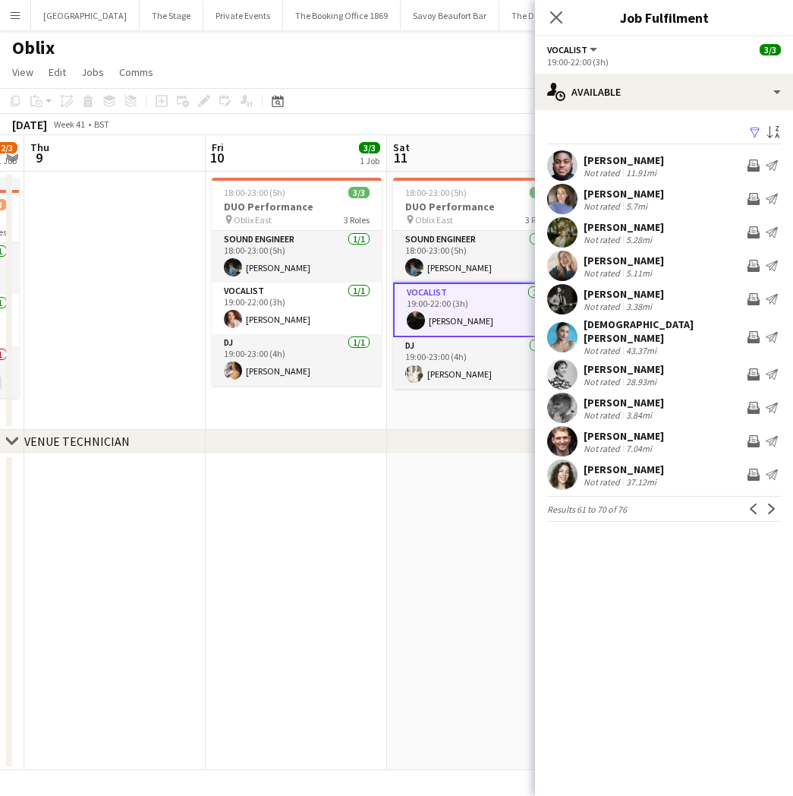
click at [773, 508] on button "Next" at bounding box center [772, 509] width 18 height 18
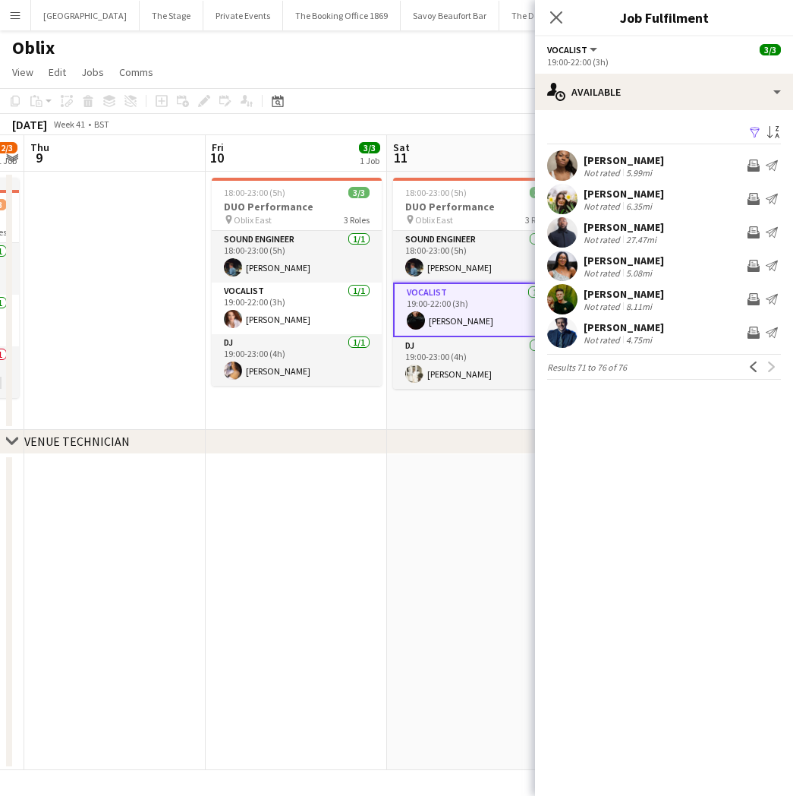
click at [305, 581] on app-date-cell at bounding box center [296, 612] width 181 height 317
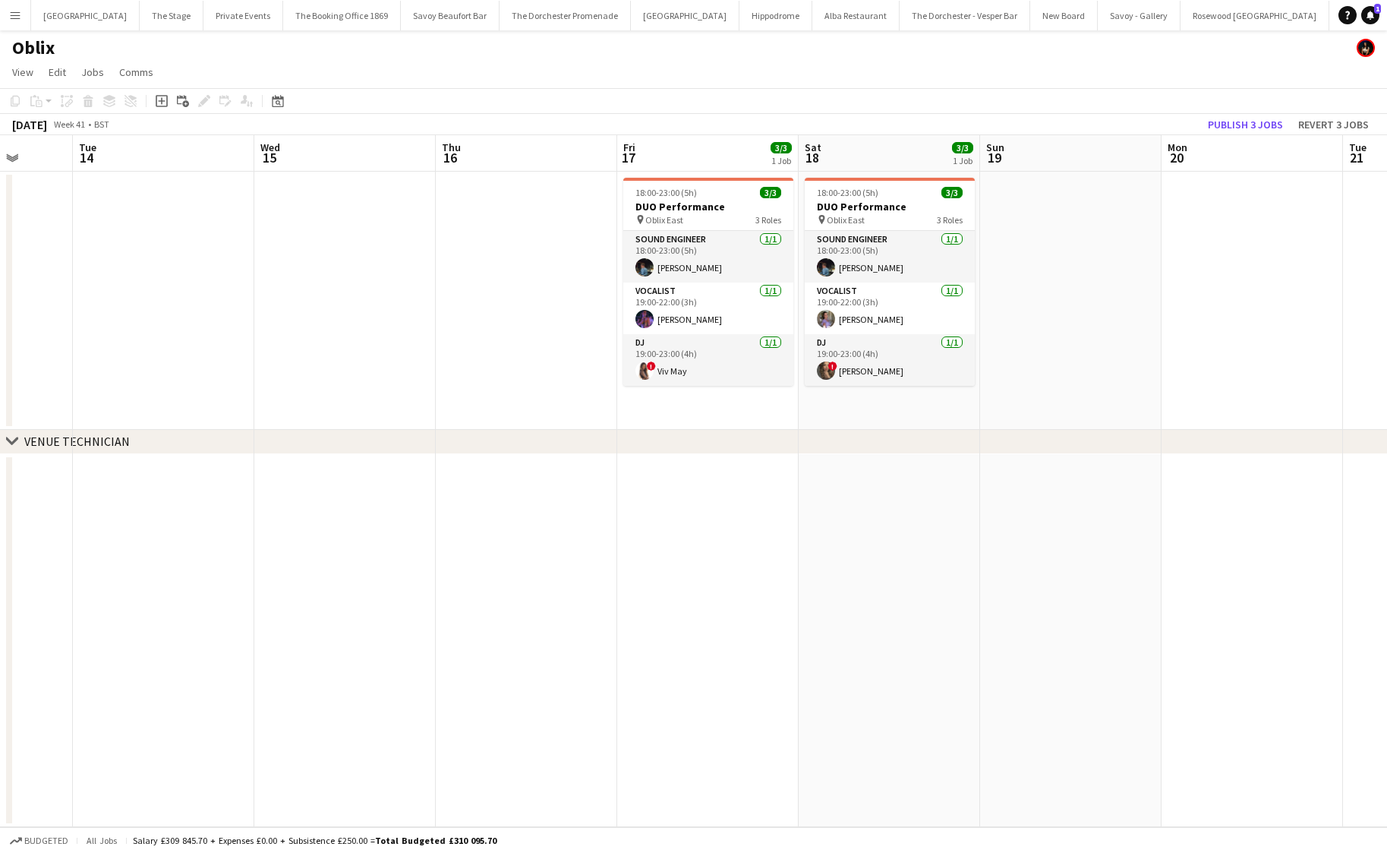
scroll to position [0, 651]
click at [483, 300] on app-date-cell at bounding box center [527, 301] width 181 height 258
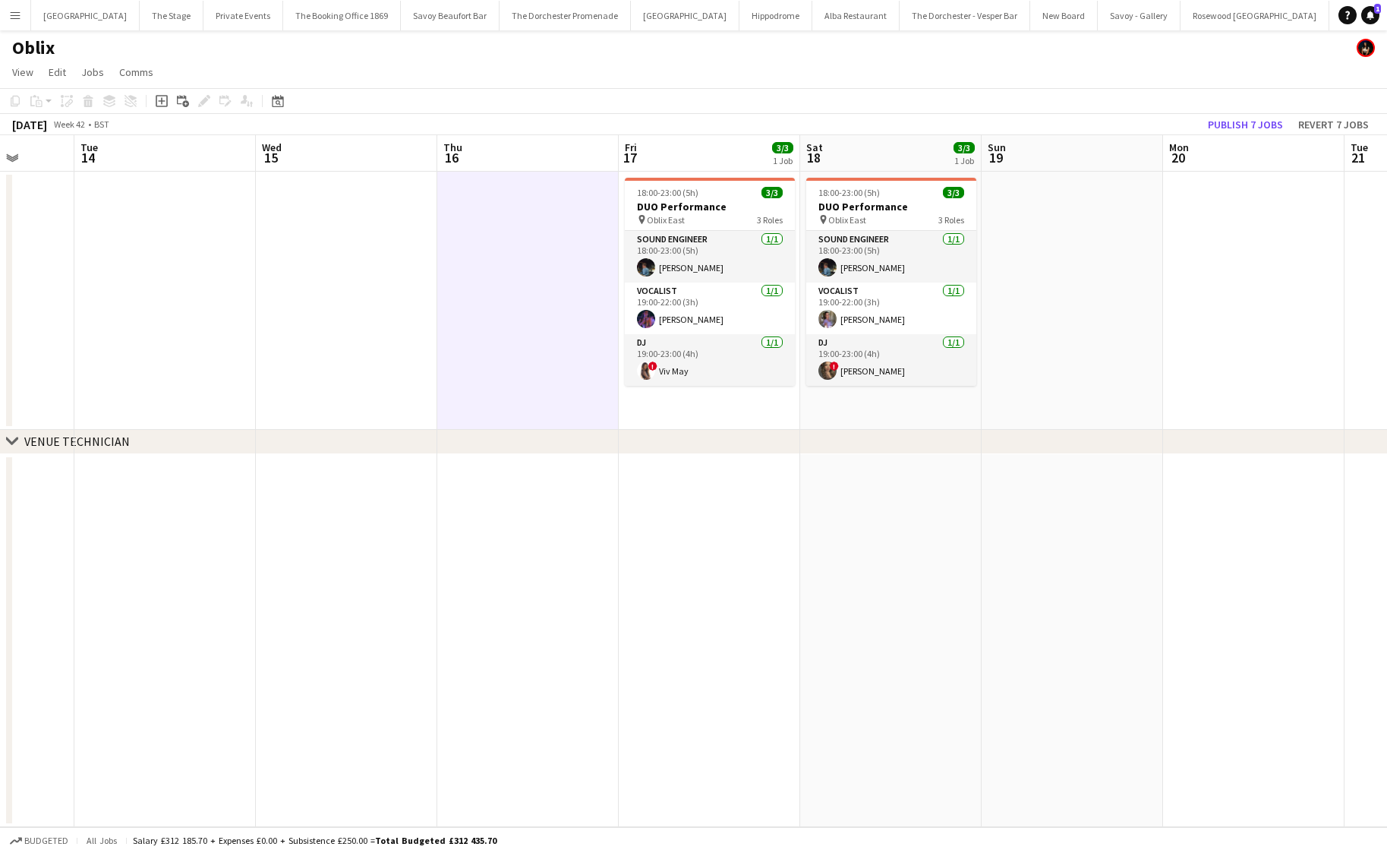
click at [678, 430] on div "chevron-right VENUE [GEOGRAPHIC_DATA]" at bounding box center [693, 442] width 1387 height 24
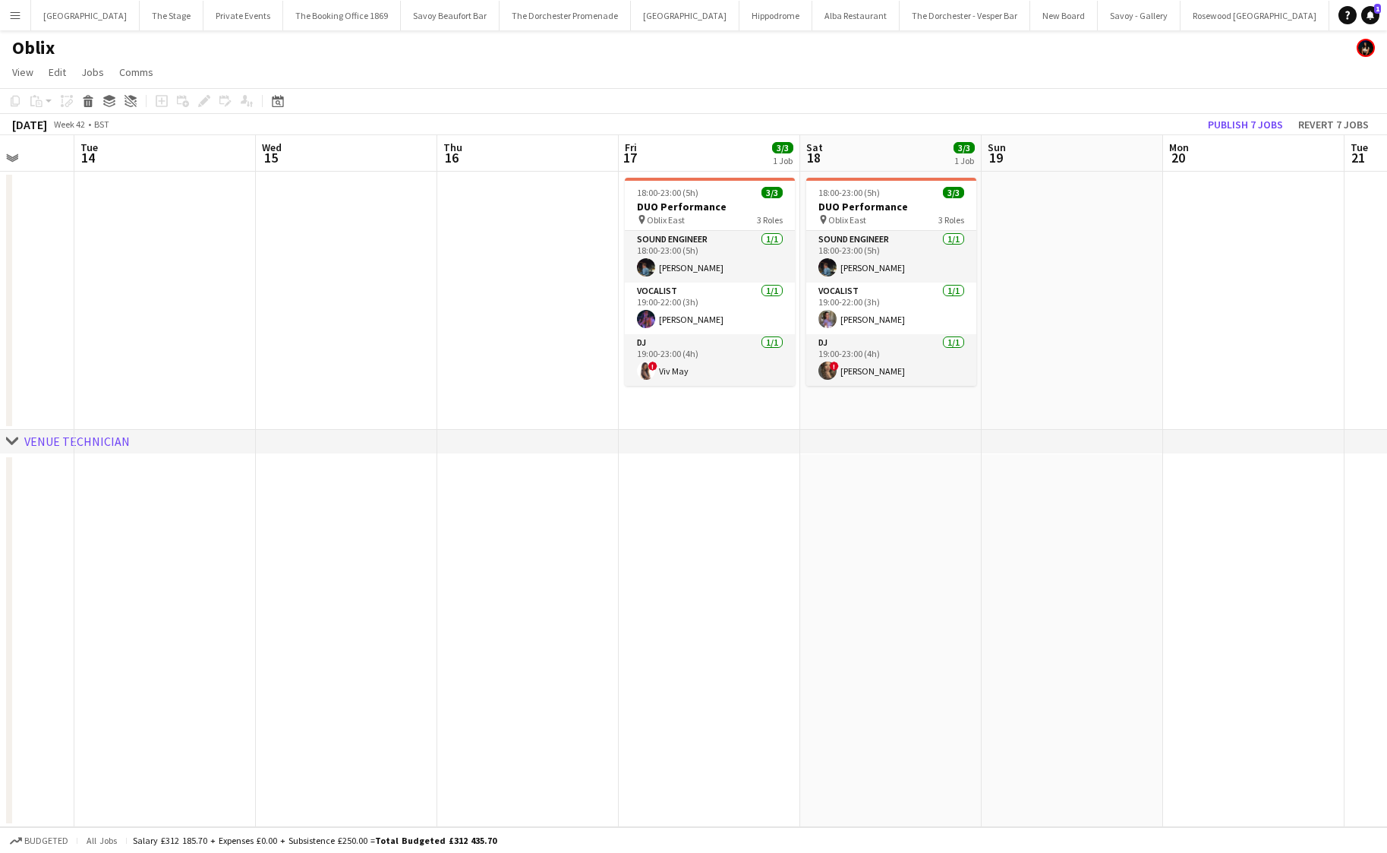
click at [827, 402] on app-date-cell "18:00-23:00 (5h) 3/3 DUO Performance pin Oblix East 3 Roles Sound Engineer [DAT…" at bounding box center [890, 301] width 181 height 258
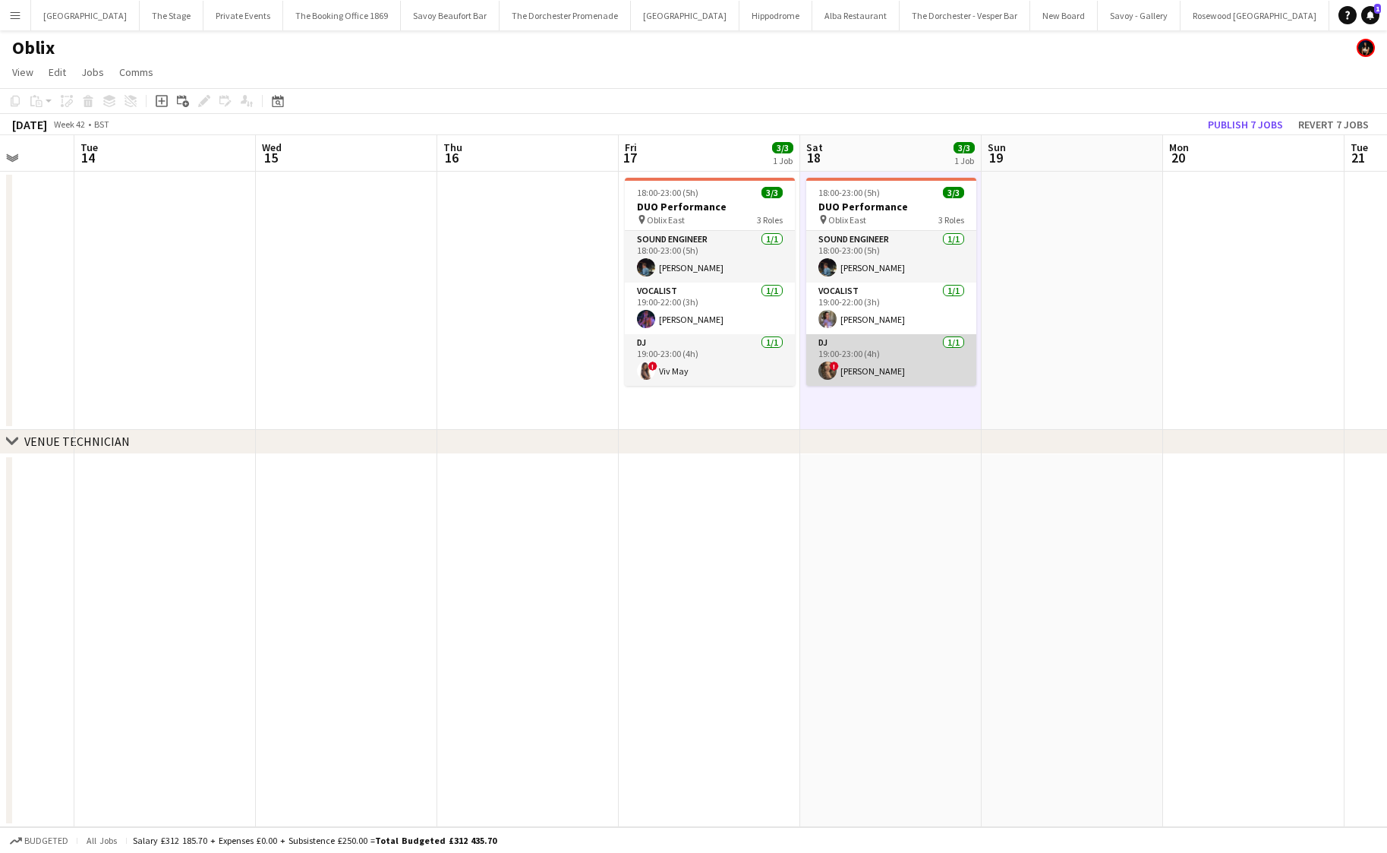
click at [840, 351] on app-card-role "DJ [DATE] 19:00-23:00 (4h) ! [PERSON_NAME]" at bounding box center [891, 360] width 170 height 52
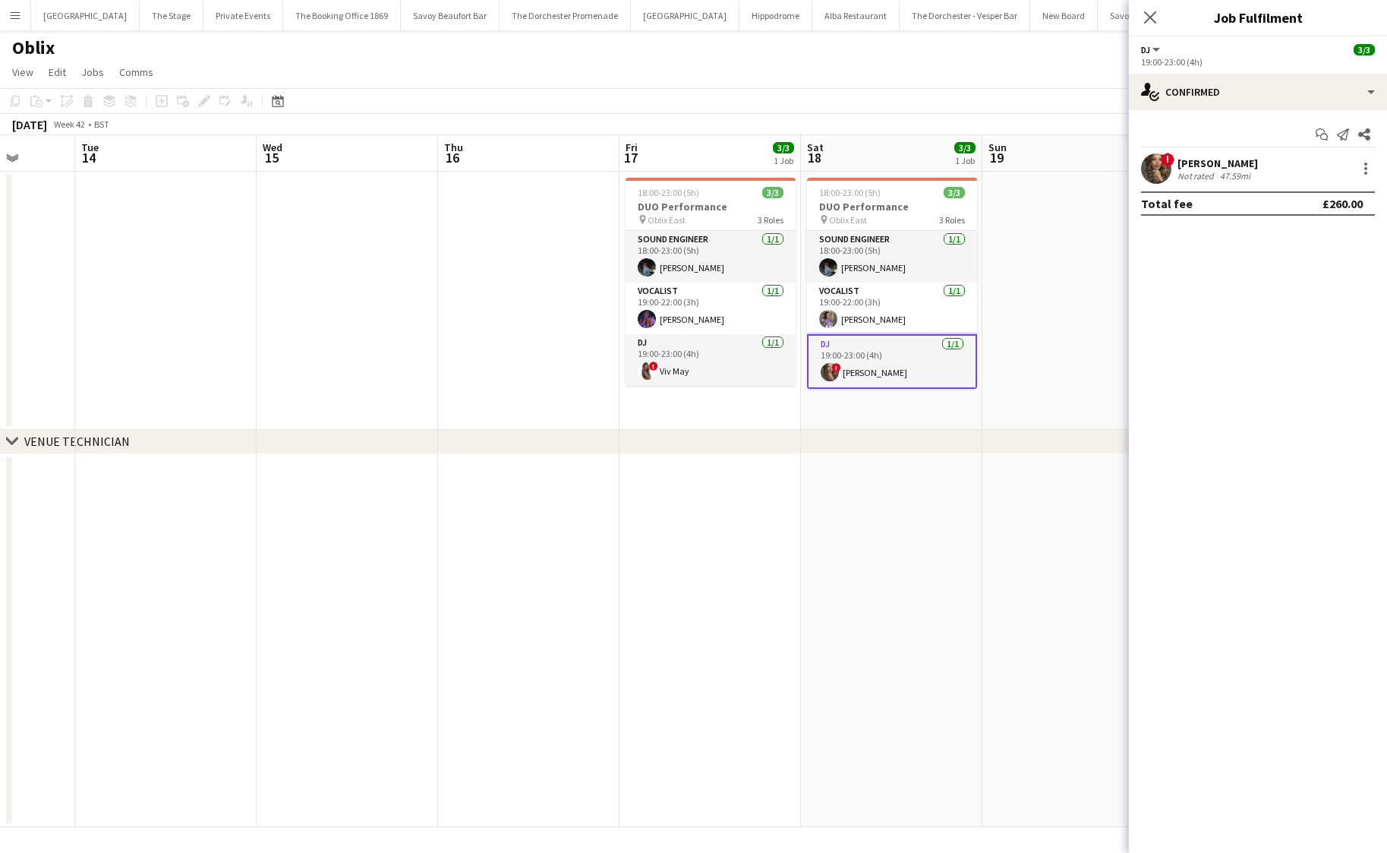
click at [695, 389] on app-date-cell "18:00-23:00 (5h) 3/3 DUO Performance pin Oblix East 3 Roles Sound Engineer [DAT…" at bounding box center [709, 301] width 181 height 258
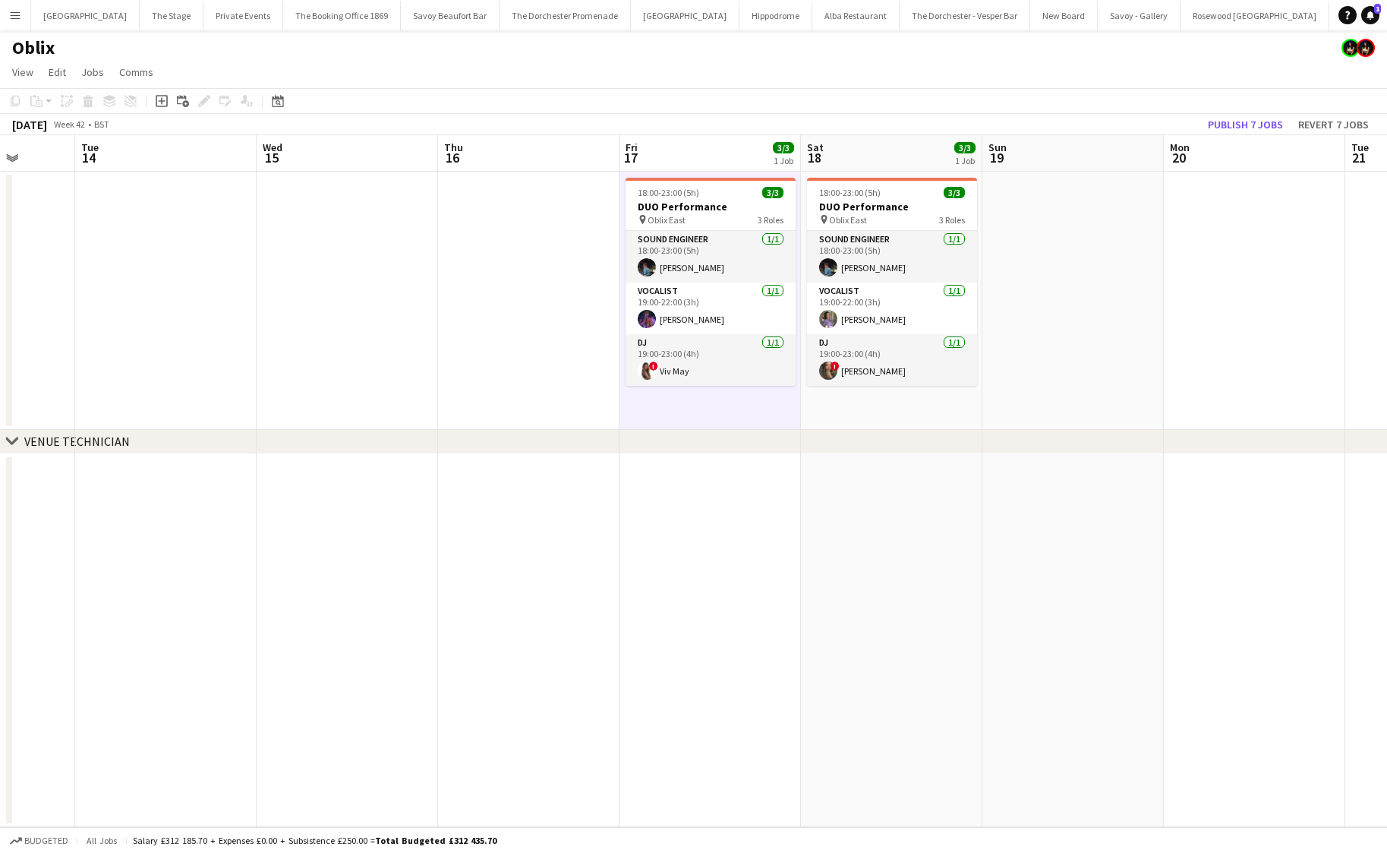
click at [853, 414] on app-date-cell "18:00-23:00 (5h) 3/3 DUO Performance pin Oblix East 3 Roles Sound Engineer [DAT…" at bounding box center [891, 301] width 181 height 258
click at [660, 394] on app-date-cell "18:00-23:00 (5h) 3/3 DUO Performance pin Oblix East 3 Roles Sound Engineer [DAT…" at bounding box center [709, 301] width 181 height 258
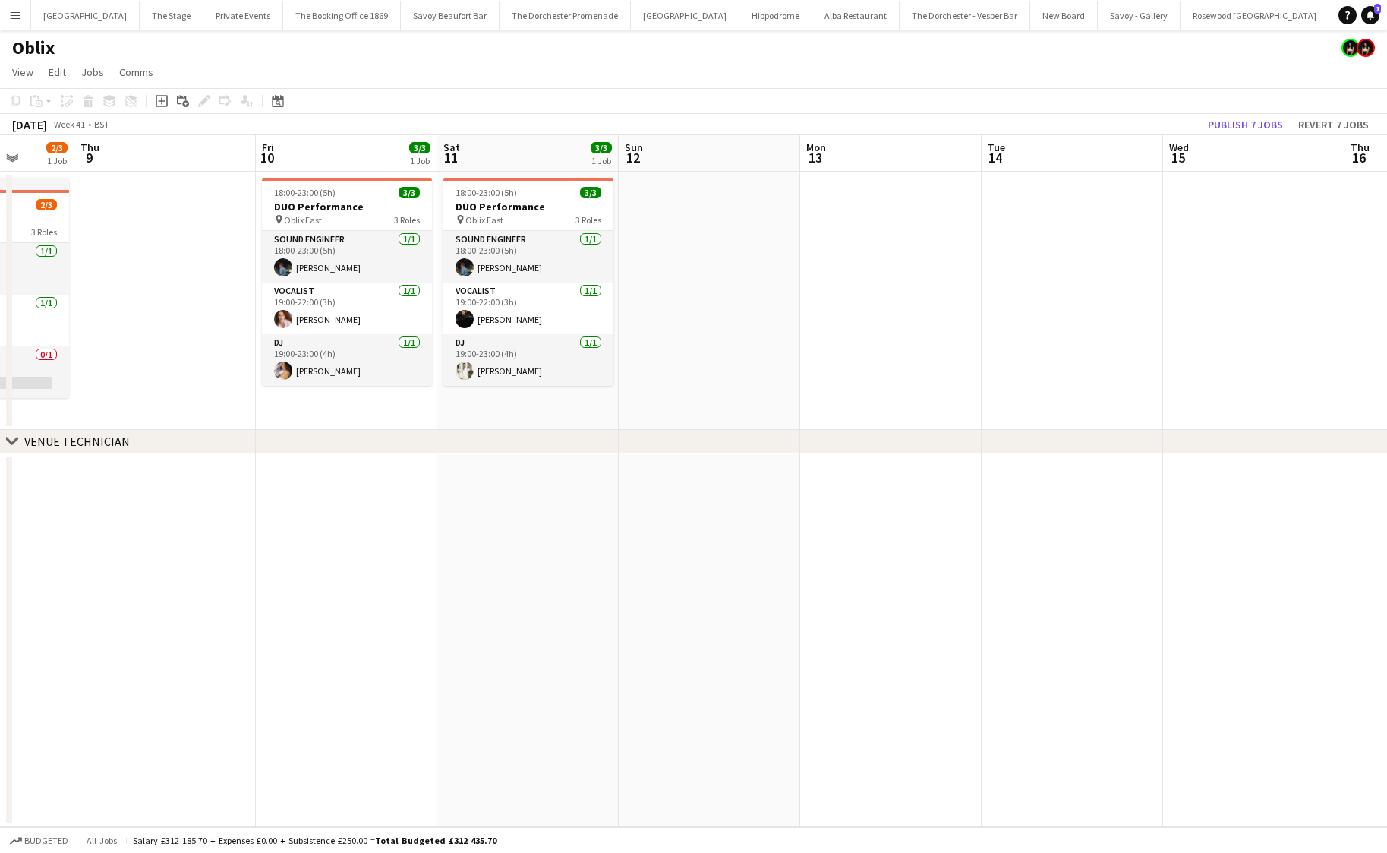
scroll to position [0, 333]
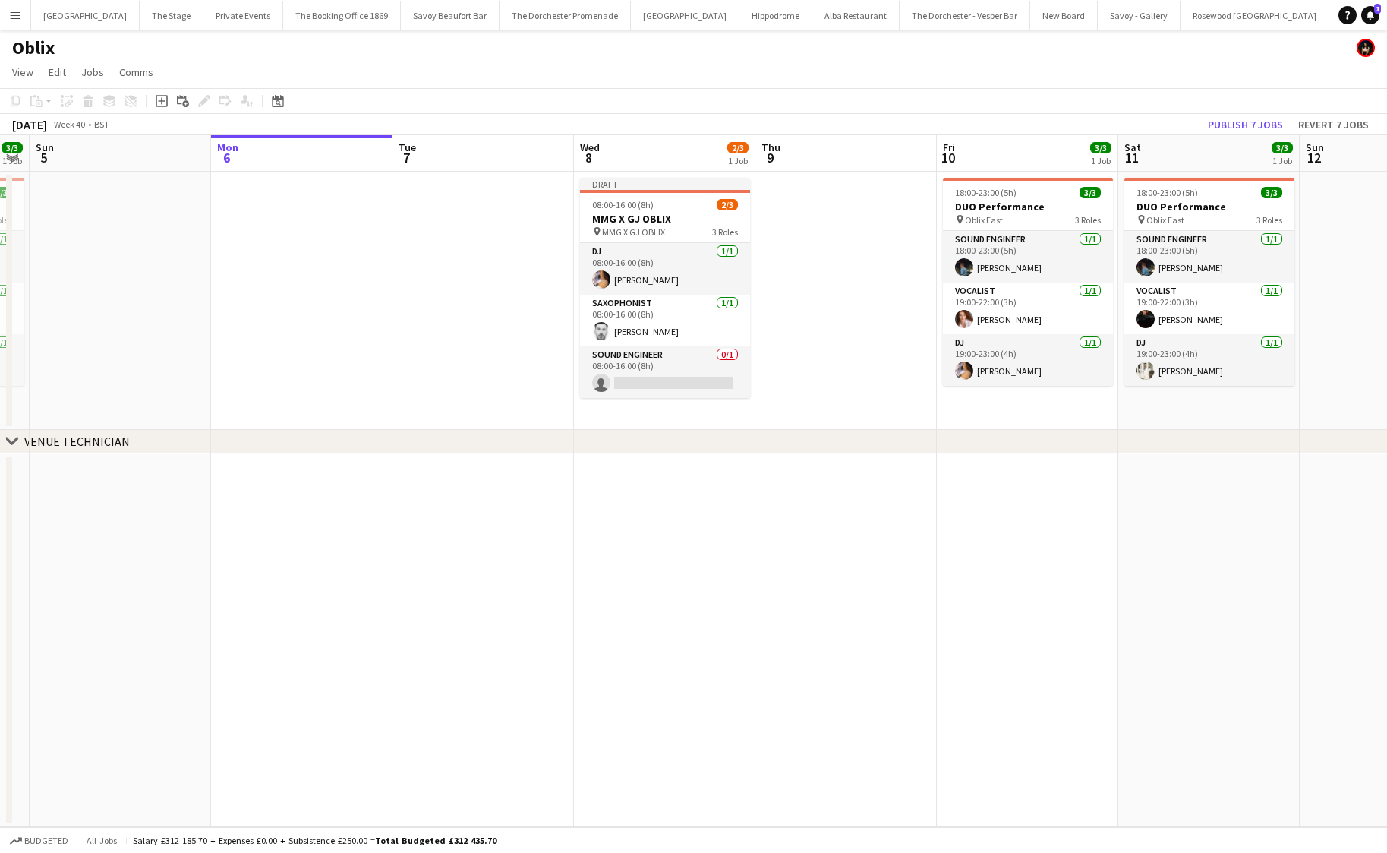
click at [572, 459] on app-date-cell at bounding box center [482, 641] width 181 height 374
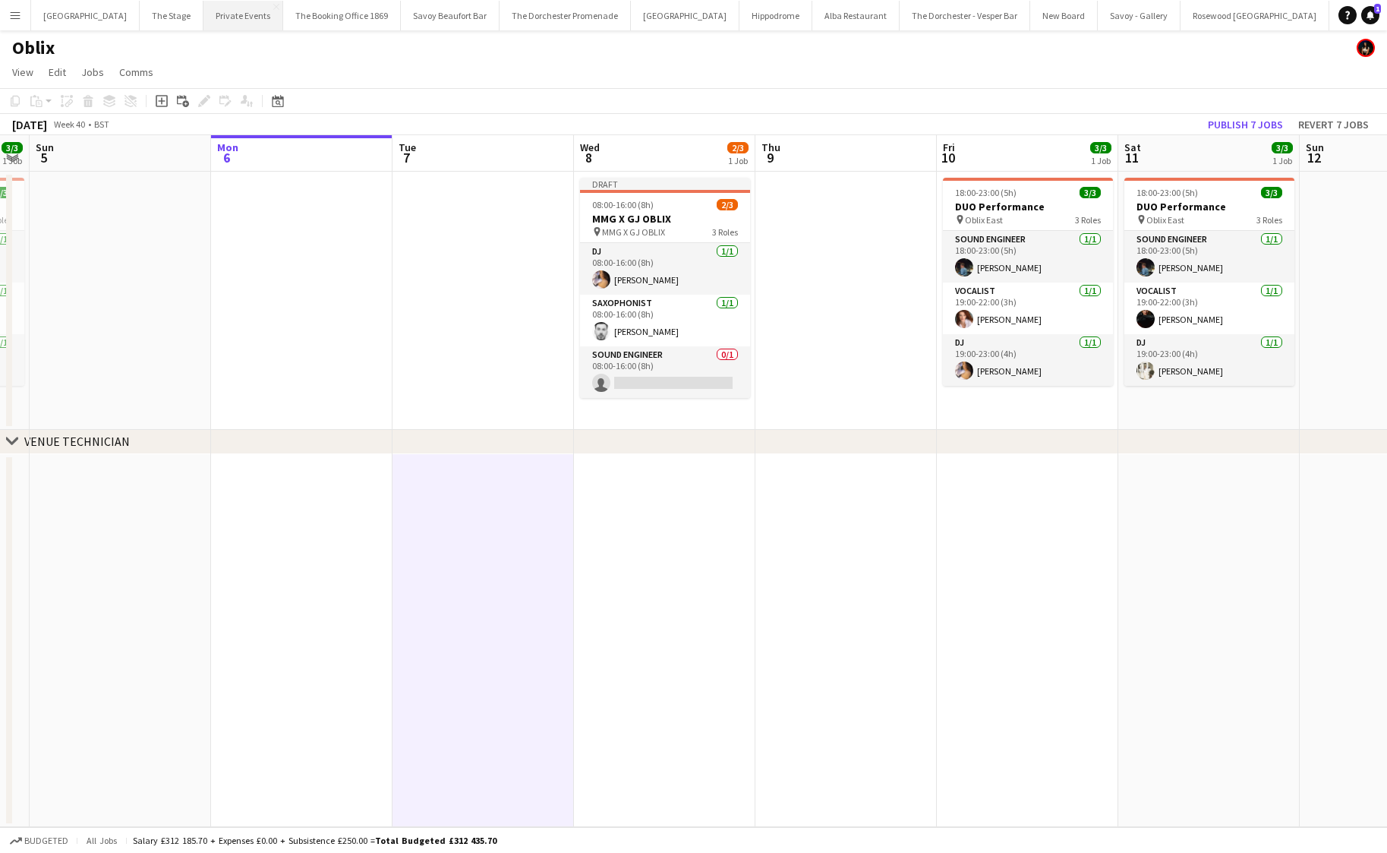
click at [230, 24] on button "Private Events Close" at bounding box center [243, 16] width 80 height 30
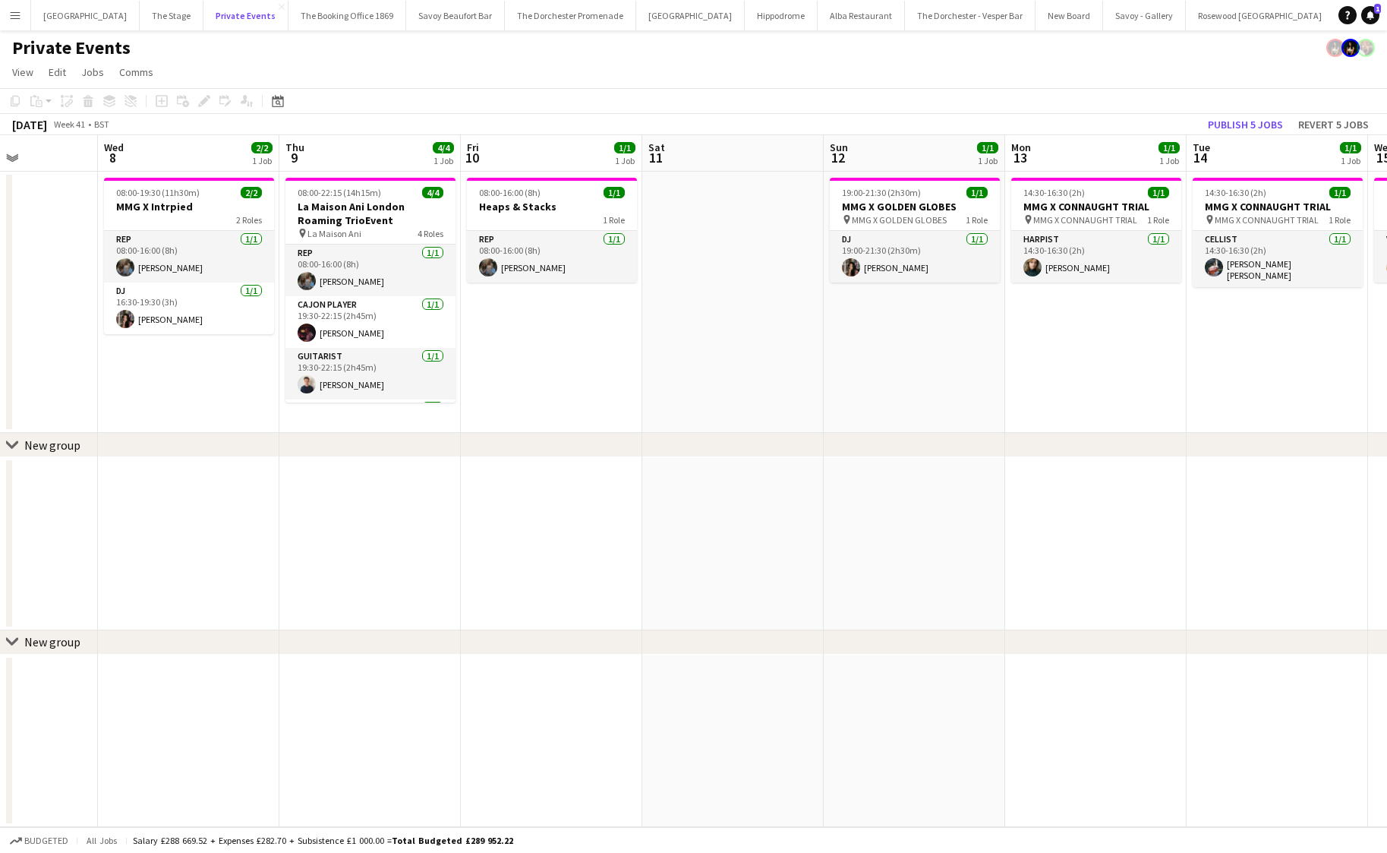
scroll to position [0, 630]
click at [866, 200] on h3 "MMG X GOLDEN GLOBES" at bounding box center [913, 207] width 170 height 14
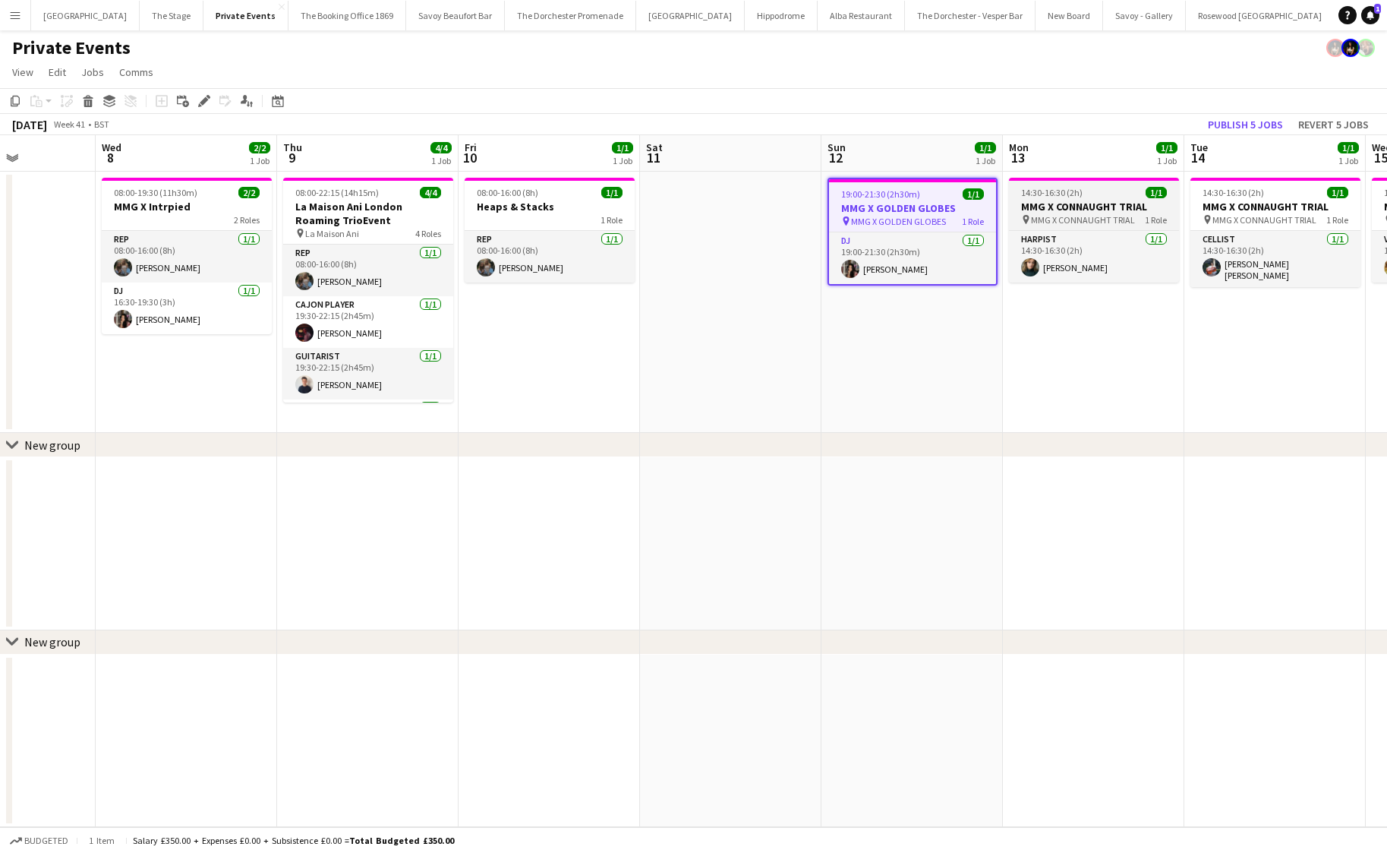
click at [1067, 200] on h3 "MMG X CONNAUGHT TRIAL" at bounding box center [1094, 207] width 170 height 14
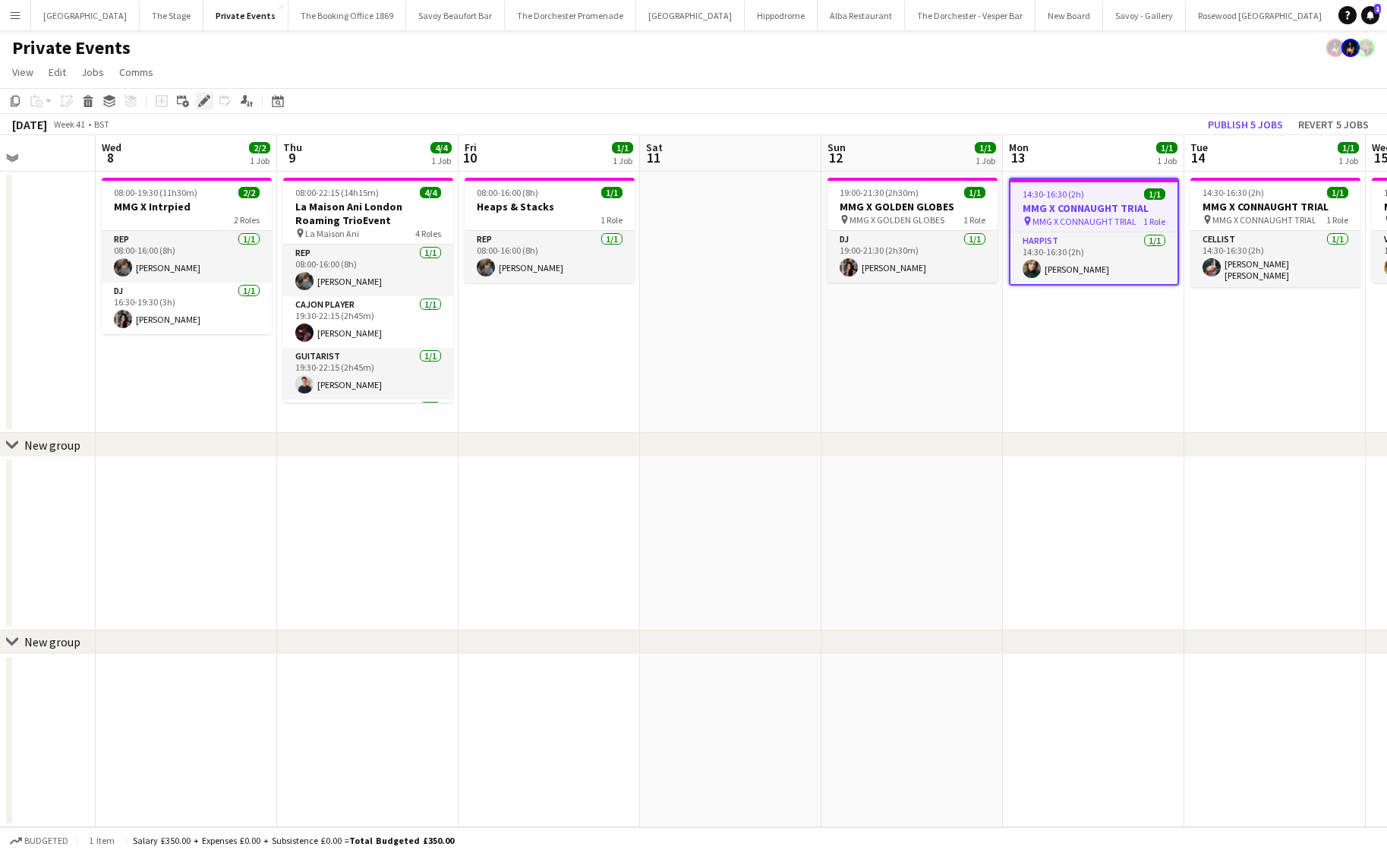
click at [200, 106] on icon at bounding box center [200, 105] width 4 height 4
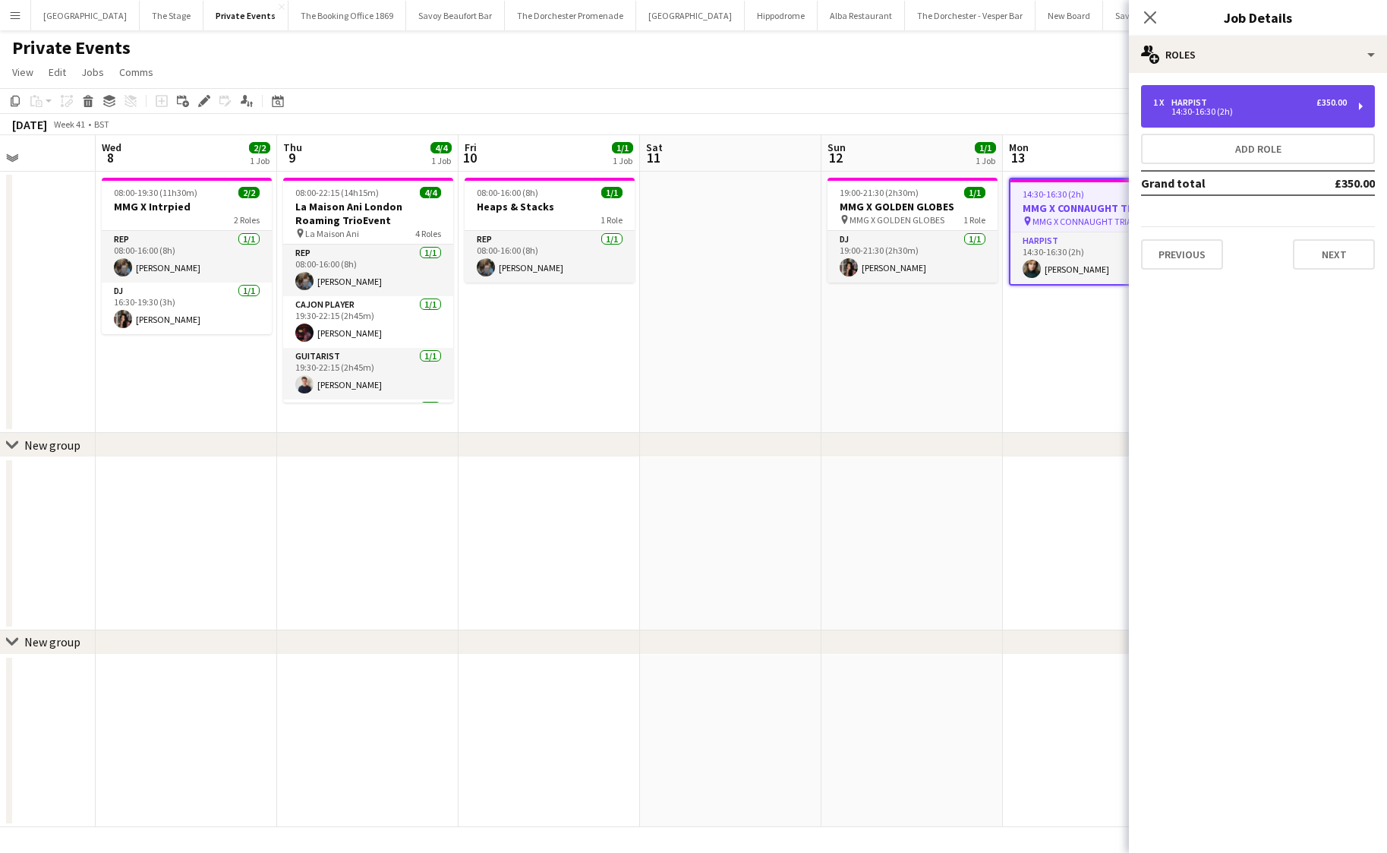
click at [1305, 107] on div "1 x Harpist £350.00" at bounding box center [1250, 102] width 194 height 11
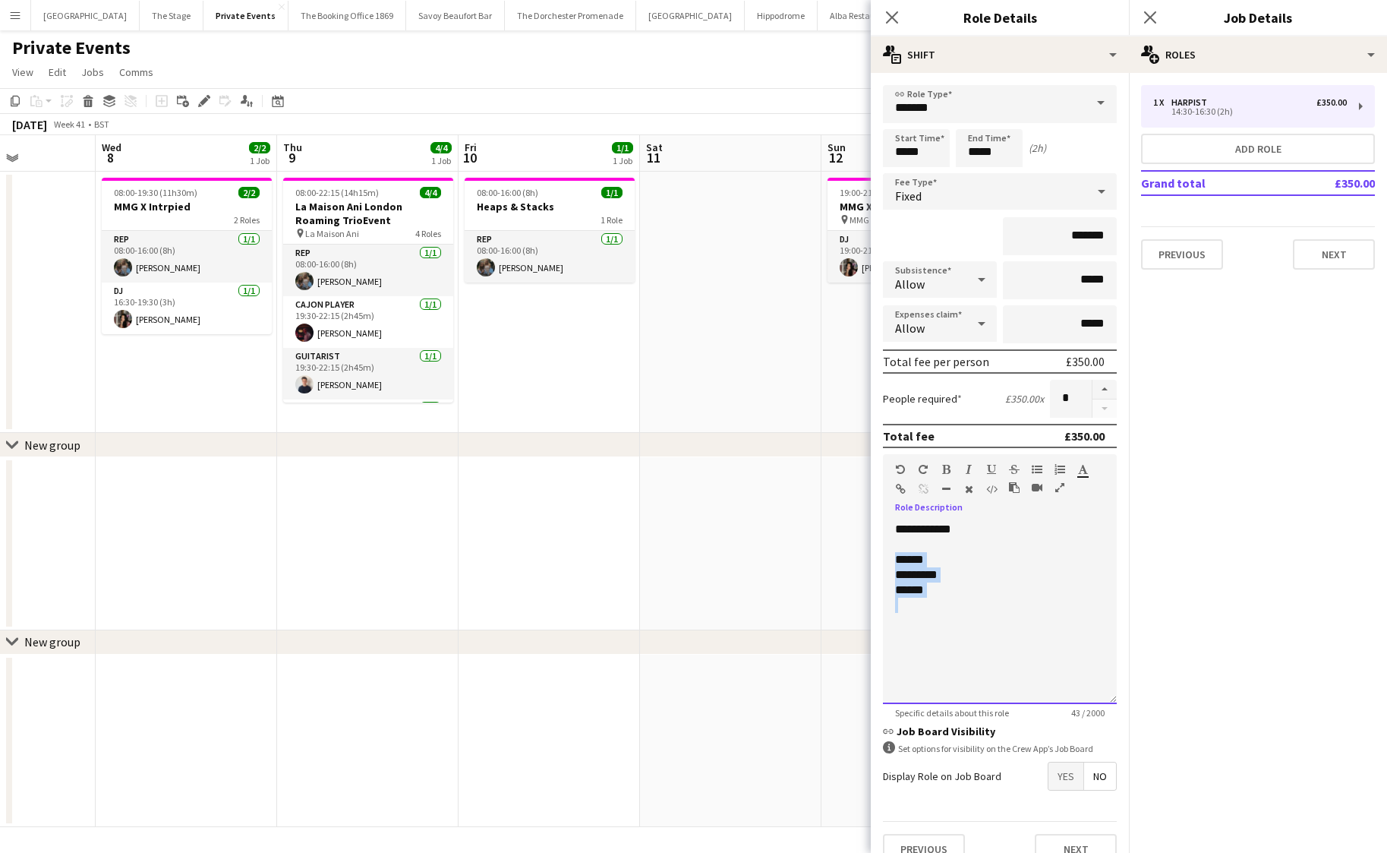
drag, startPoint x: 941, startPoint y: 600, endPoint x: 889, endPoint y: 563, distance: 63.6
click at [889, 563] on div "**********" at bounding box center [1000, 613] width 234 height 182
copy div "****** ********* ******"
click at [725, 552] on app-date-cell at bounding box center [729, 543] width 181 height 173
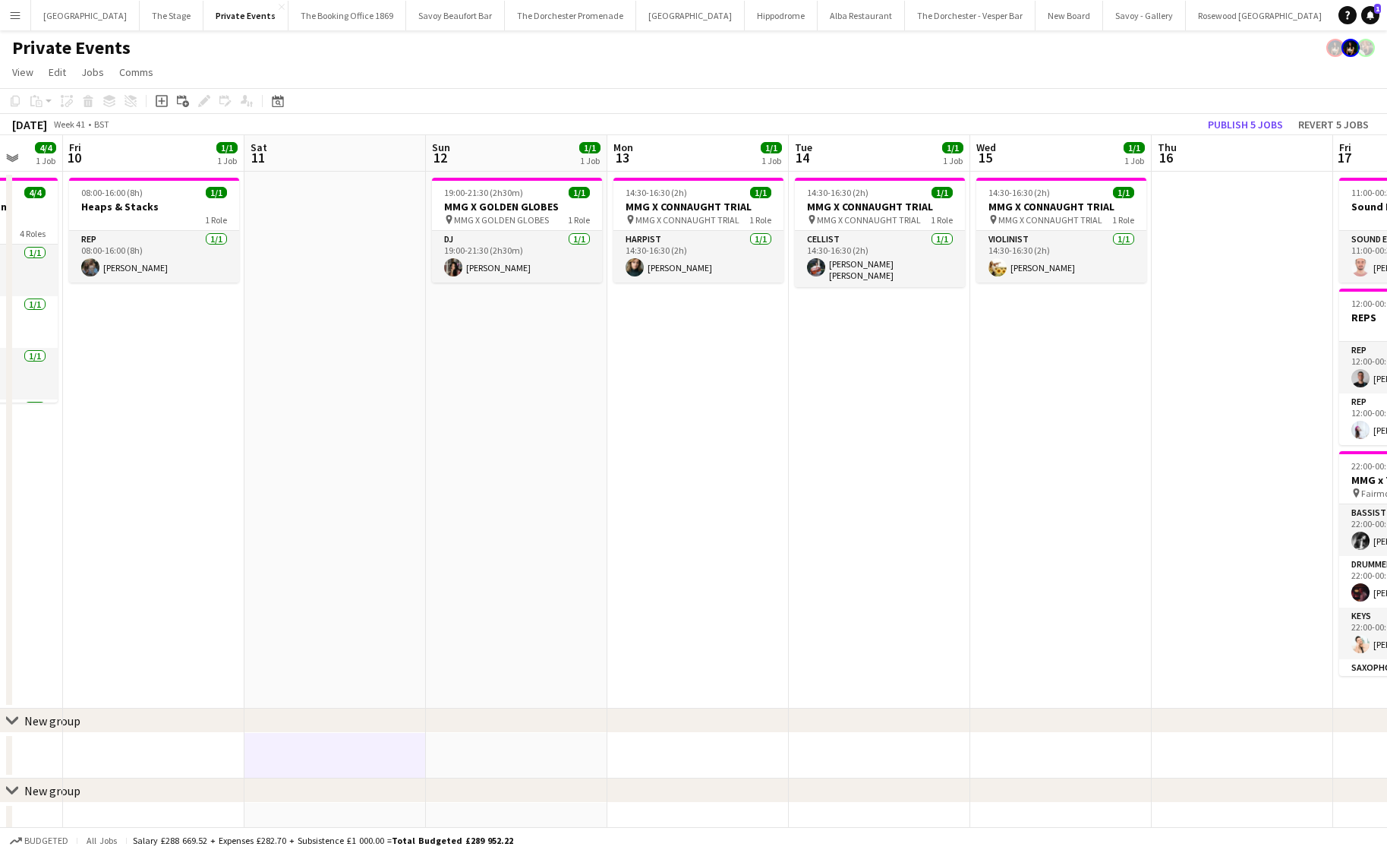
scroll to position [0, 489]
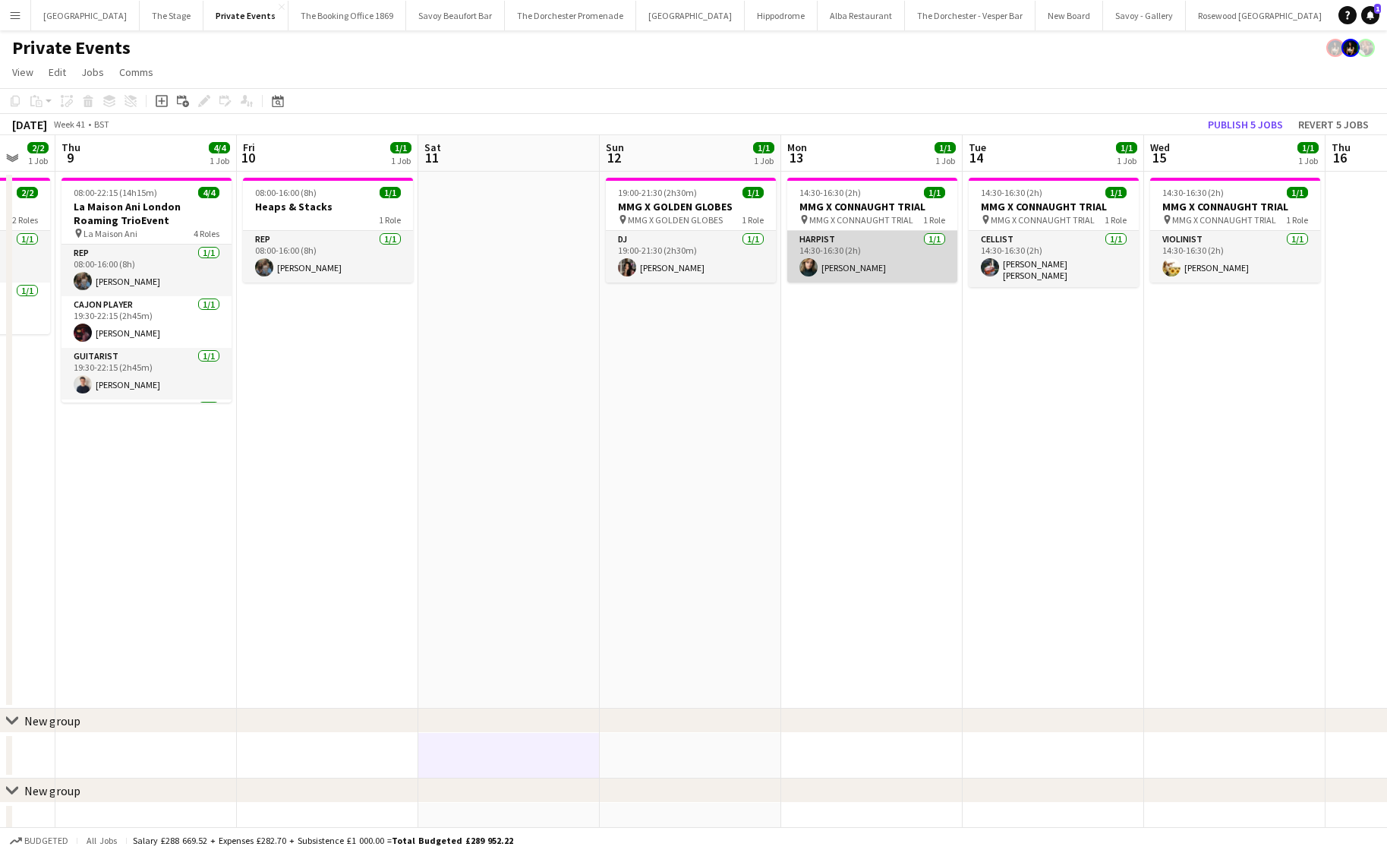
click at [861, 279] on app-card-role "Harpist [DATE] 14:30-16:30 (2h) [PERSON_NAME]" at bounding box center [872, 257] width 170 height 52
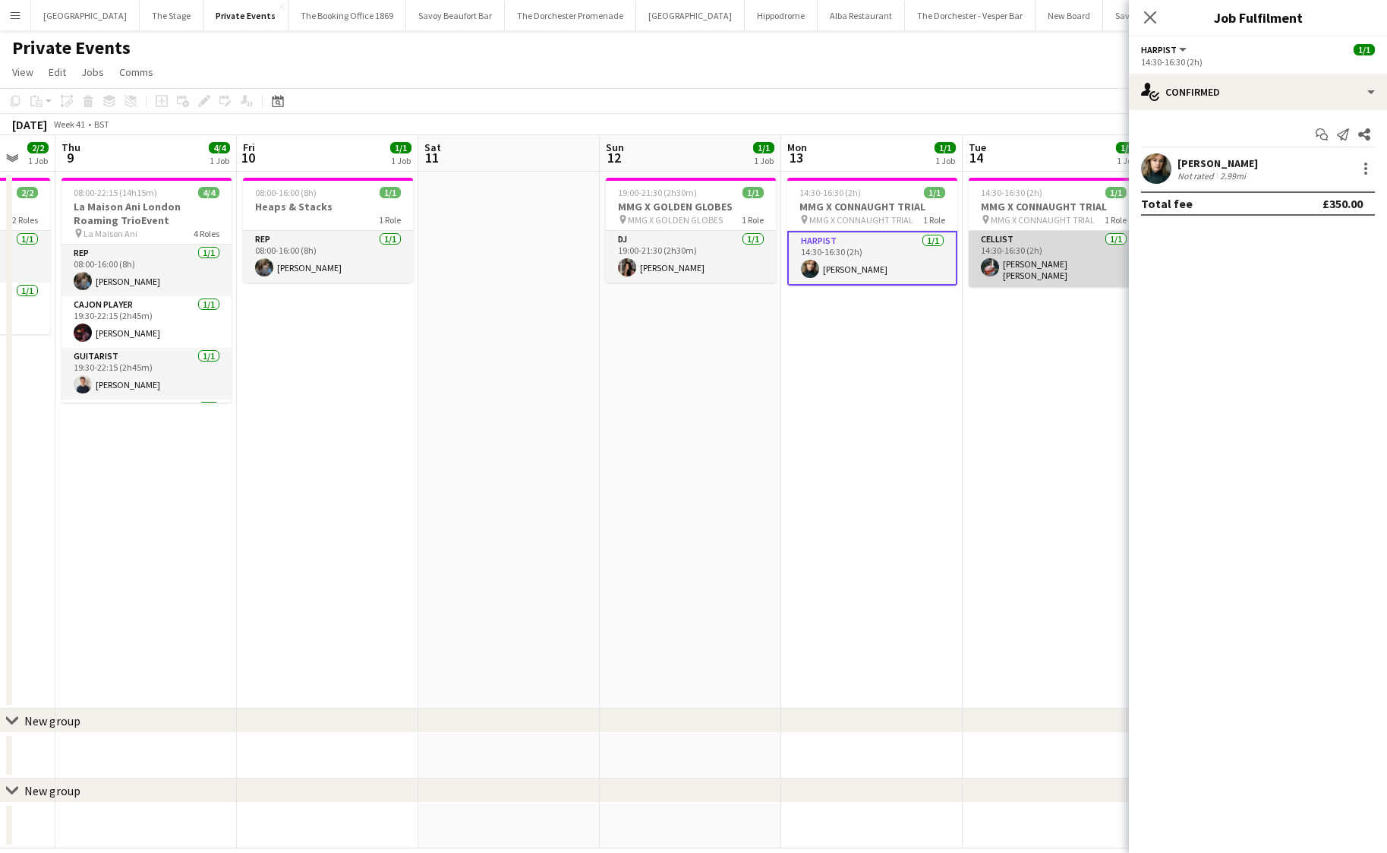
click at [1040, 257] on app-card-role "Cellist [DATE] 14:30-16:30 (2h) [PERSON_NAME] [PERSON_NAME]" at bounding box center [1054, 259] width 170 height 56
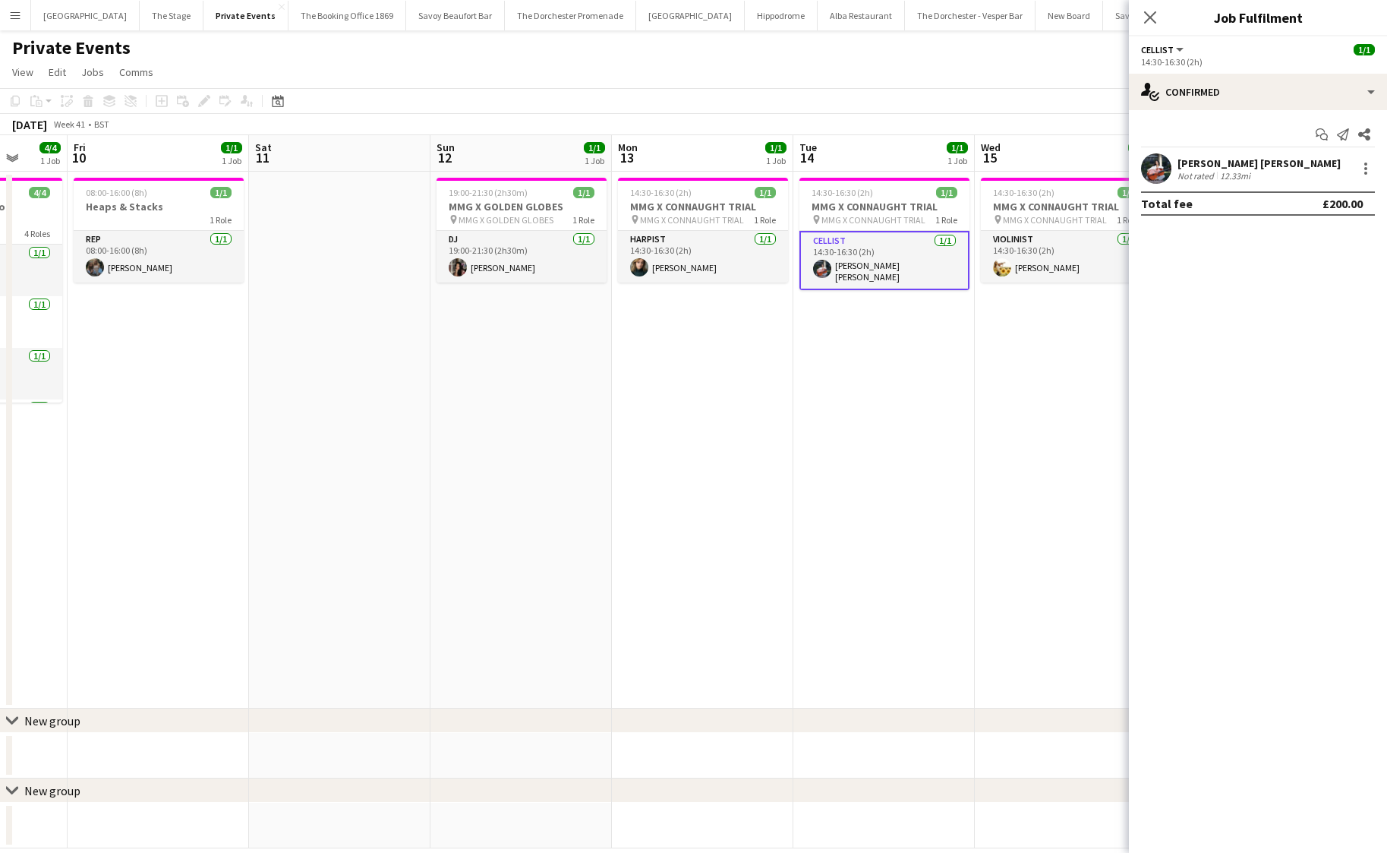
scroll to position [0, 504]
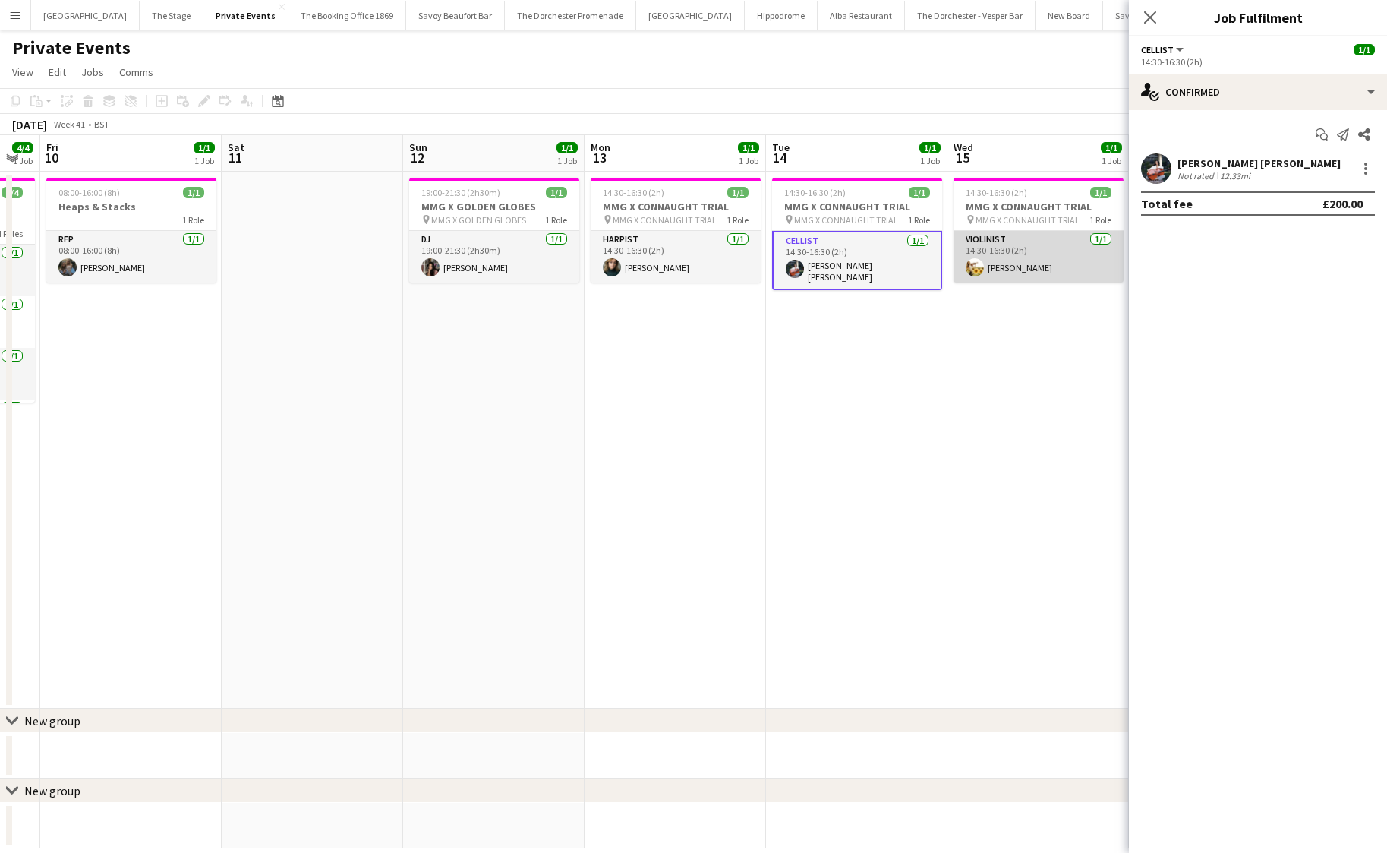
click at [1004, 261] on app-card-role "Violinist [DATE] 14:30-16:30 (2h) [PERSON_NAME]" at bounding box center [1039, 257] width 170 height 52
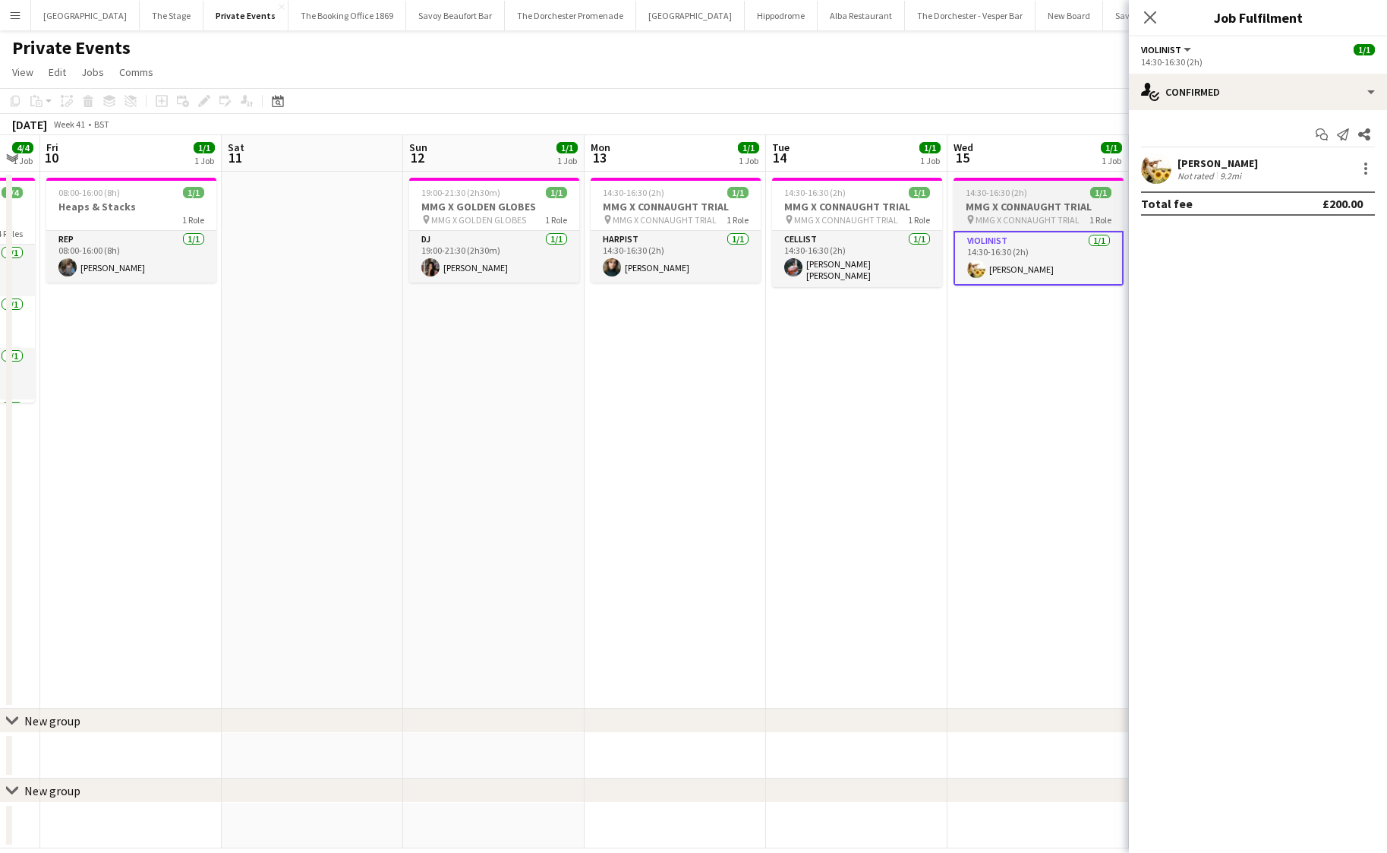
click at [1050, 198] on app-job-card "14:30-16:30 (2h) 1/1 MMG X CONNAUGHT TRIAL pin MMG X CONNAUGHT TRIAL 1 Role Vio…" at bounding box center [1039, 232] width 170 height 108
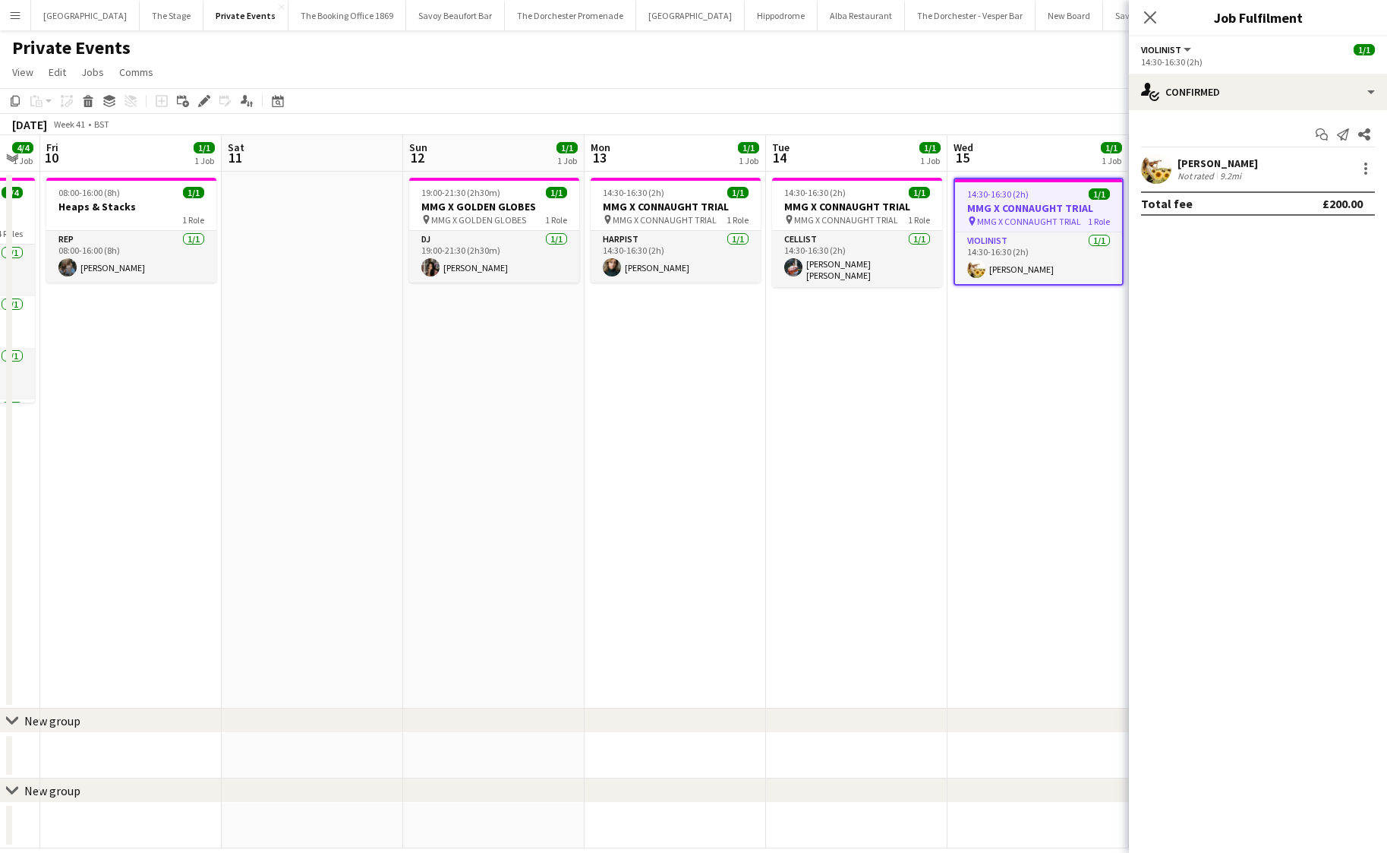
click at [1187, 138] on div "Start chat Send notification Share" at bounding box center [1258, 134] width 234 height 25
click at [1204, 175] on div "Not rated" at bounding box center [1196, 175] width 39 height 11
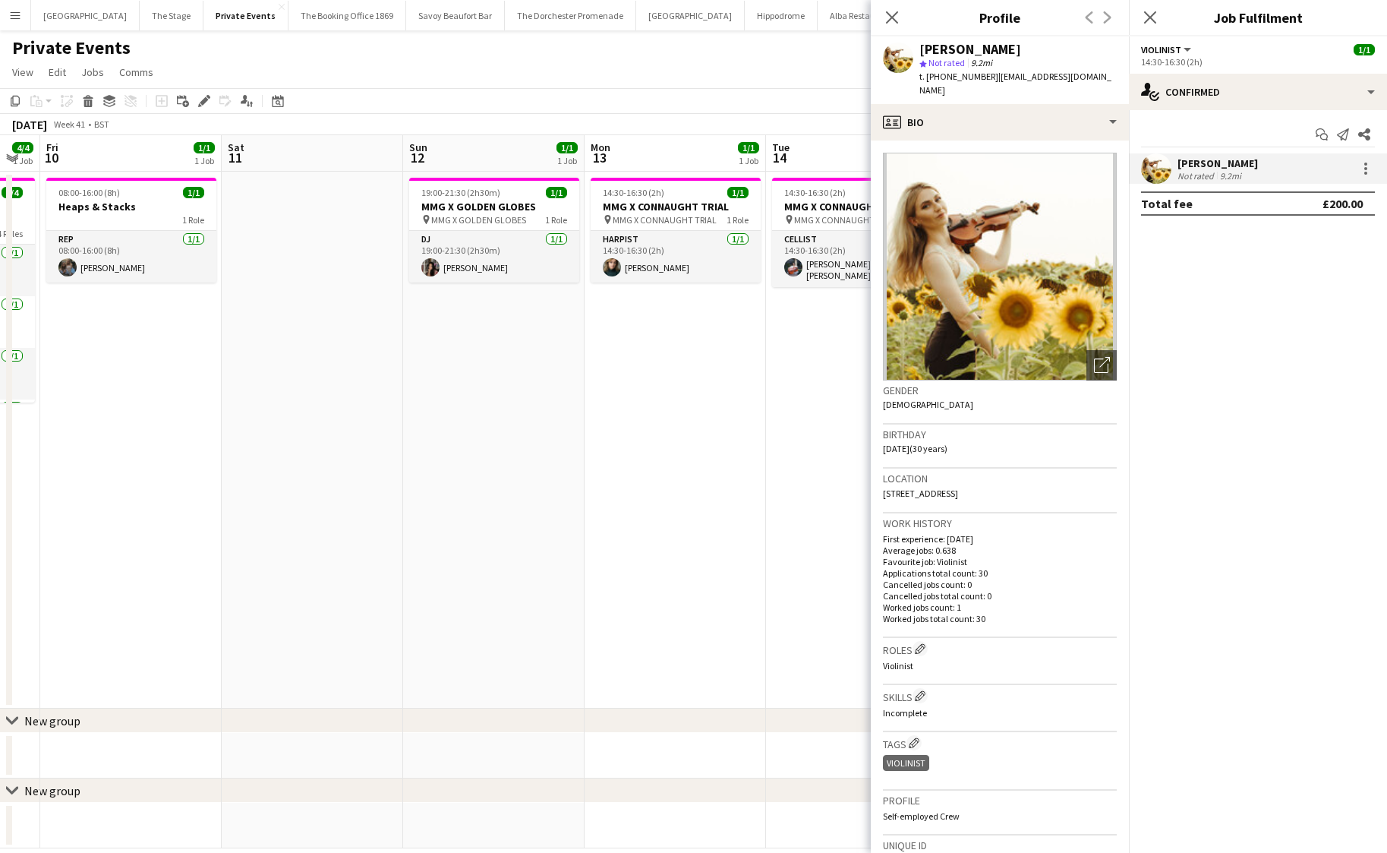
click at [628, 516] on app-date-cell "14:30-16:30 (2h) 1/1 MMG X CONNAUGHT TRIAL pin MMG X CONNAUGHT TRIAL 1 Role Har…" at bounding box center [675, 440] width 181 height 537
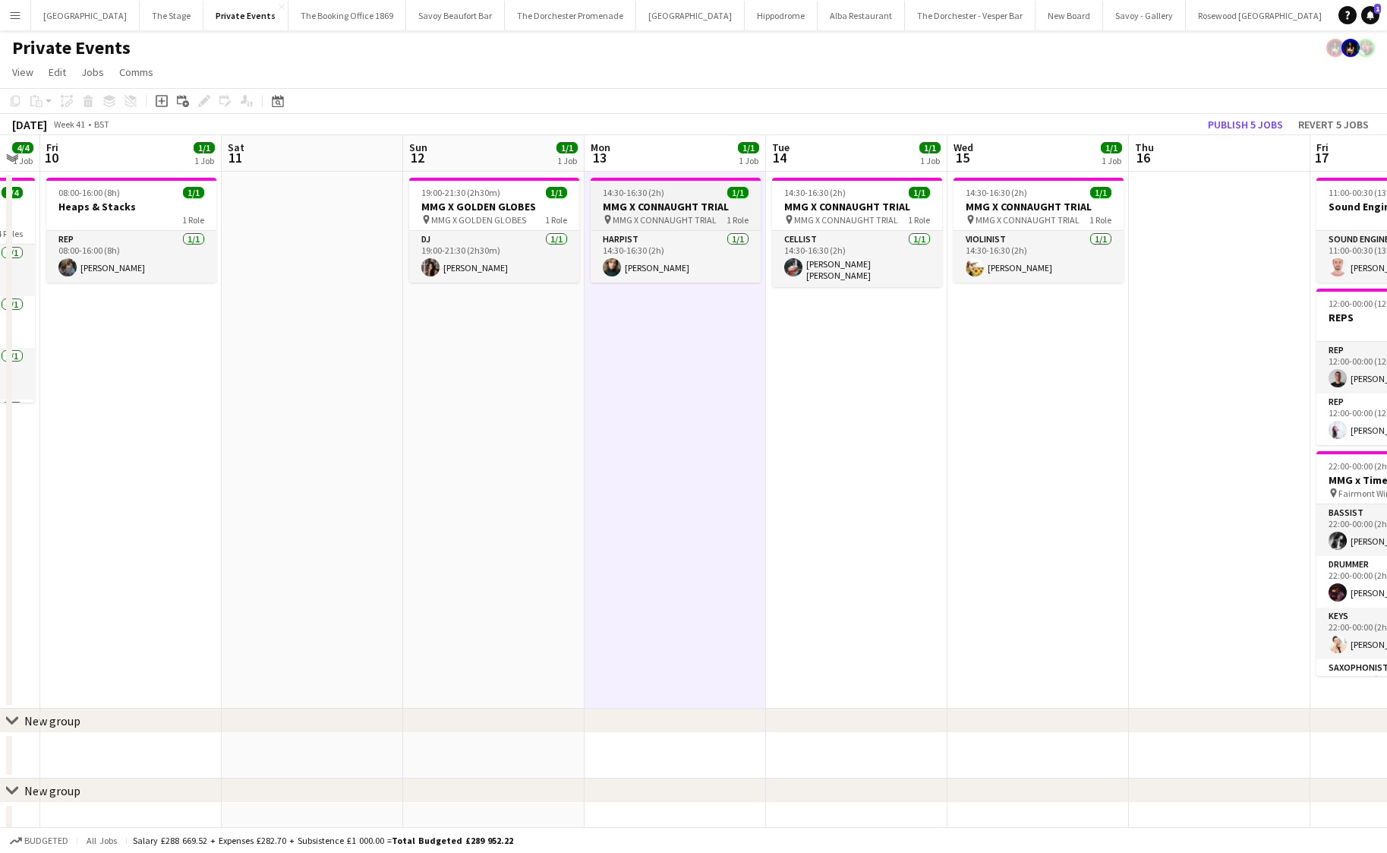
click at [637, 217] on span "MMG X CONNAUGHT TRIAL" at bounding box center [665, 219] width 104 height 11
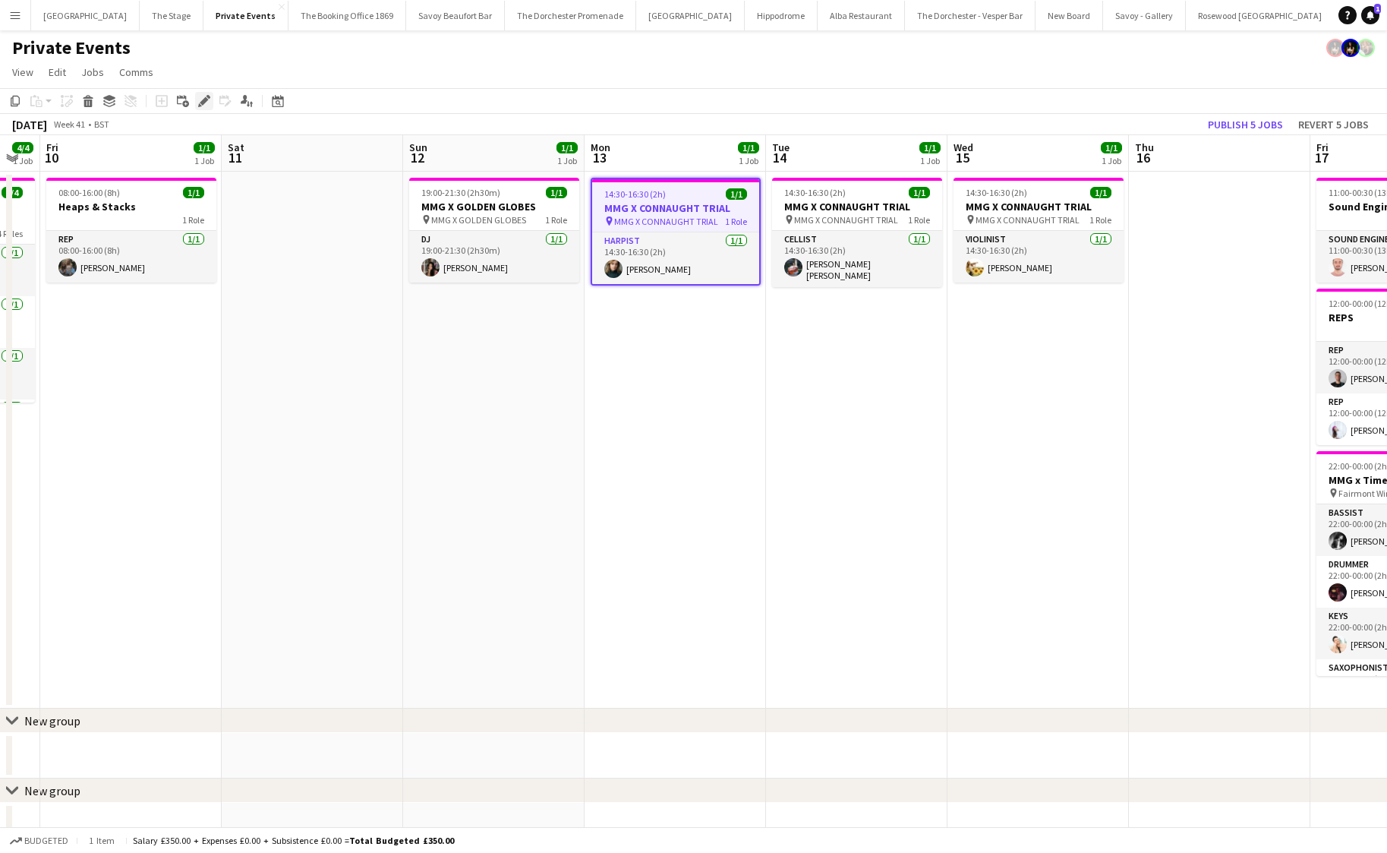
click at [200, 106] on icon at bounding box center [200, 105] width 4 height 4
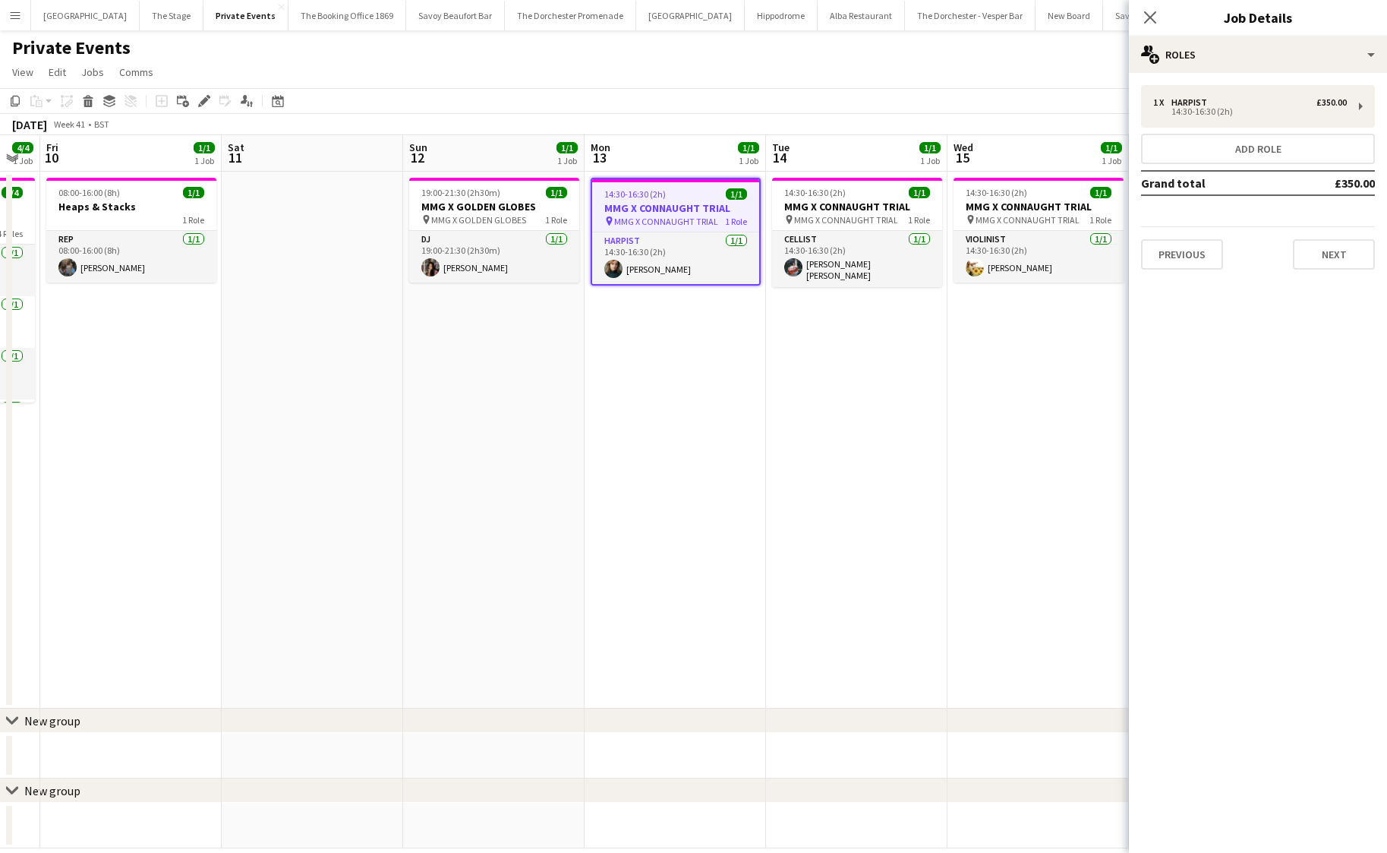
click at [629, 577] on app-date-cell "14:30-16:30 (2h) 1/1 MMG X CONNAUGHT TRIAL pin MMG X CONNAUGHT TRIAL 1 Role Har…" at bounding box center [675, 440] width 181 height 537
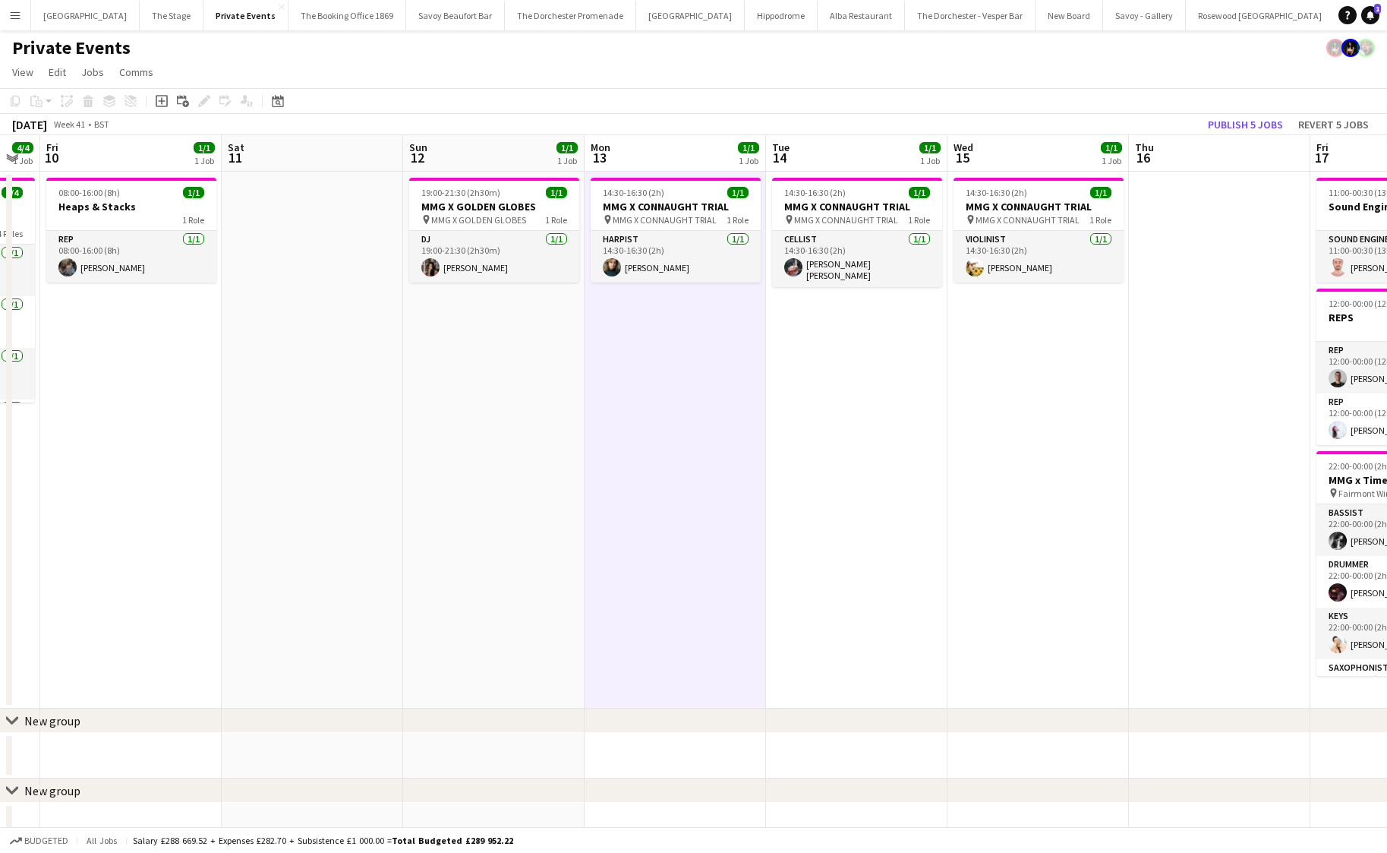
scroll to position [0, 506]
click at [518, 515] on app-date-cell "19:00-21:30 (2h30m) 1/1 MMG X GOLDEN GLOBES pin MMG X GOLDEN GLOBES 1 Role DJ […" at bounding box center [491, 440] width 181 height 537
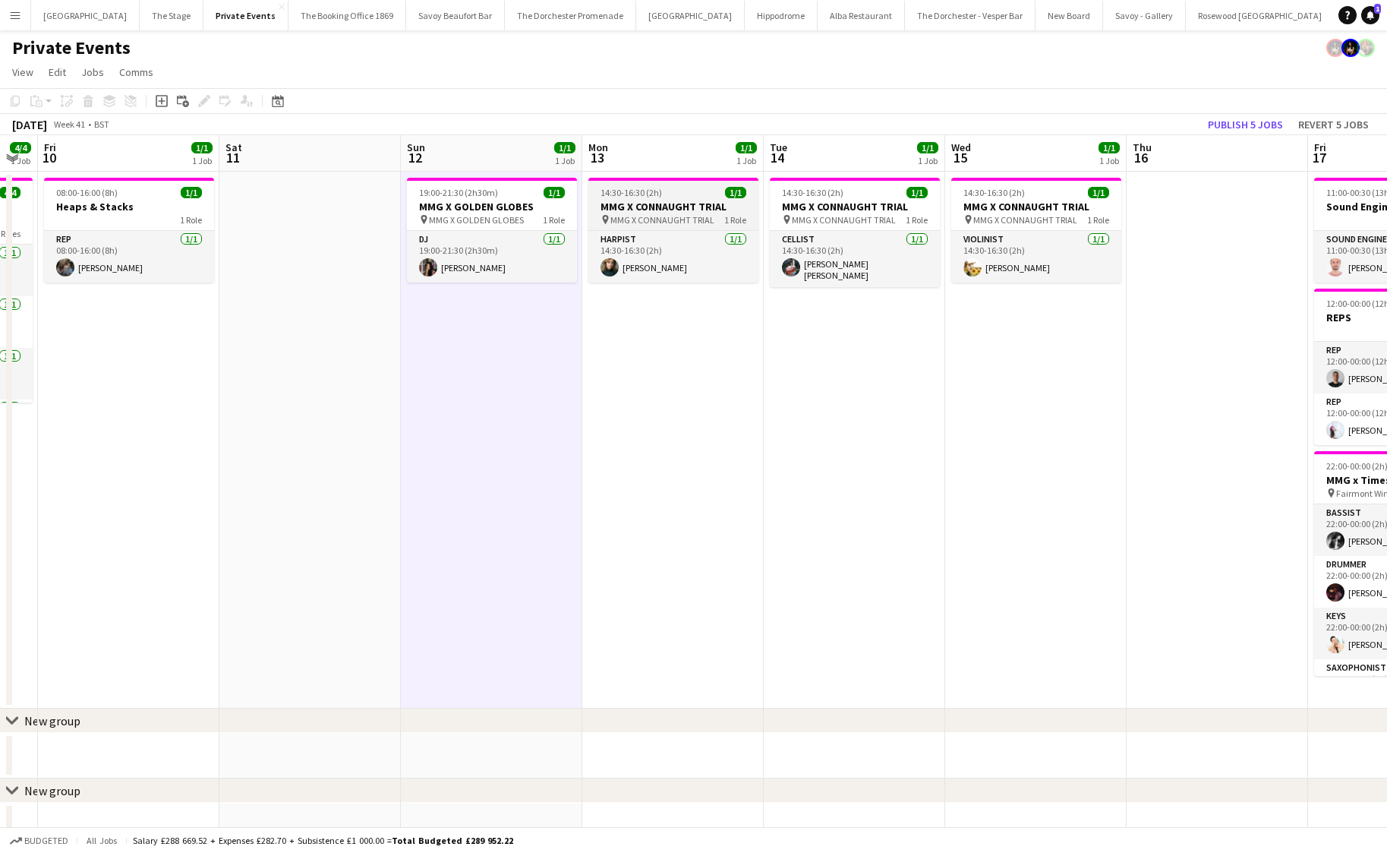
click at [659, 206] on h3 "MMG X CONNAUGHT TRIAL" at bounding box center [673, 207] width 170 height 14
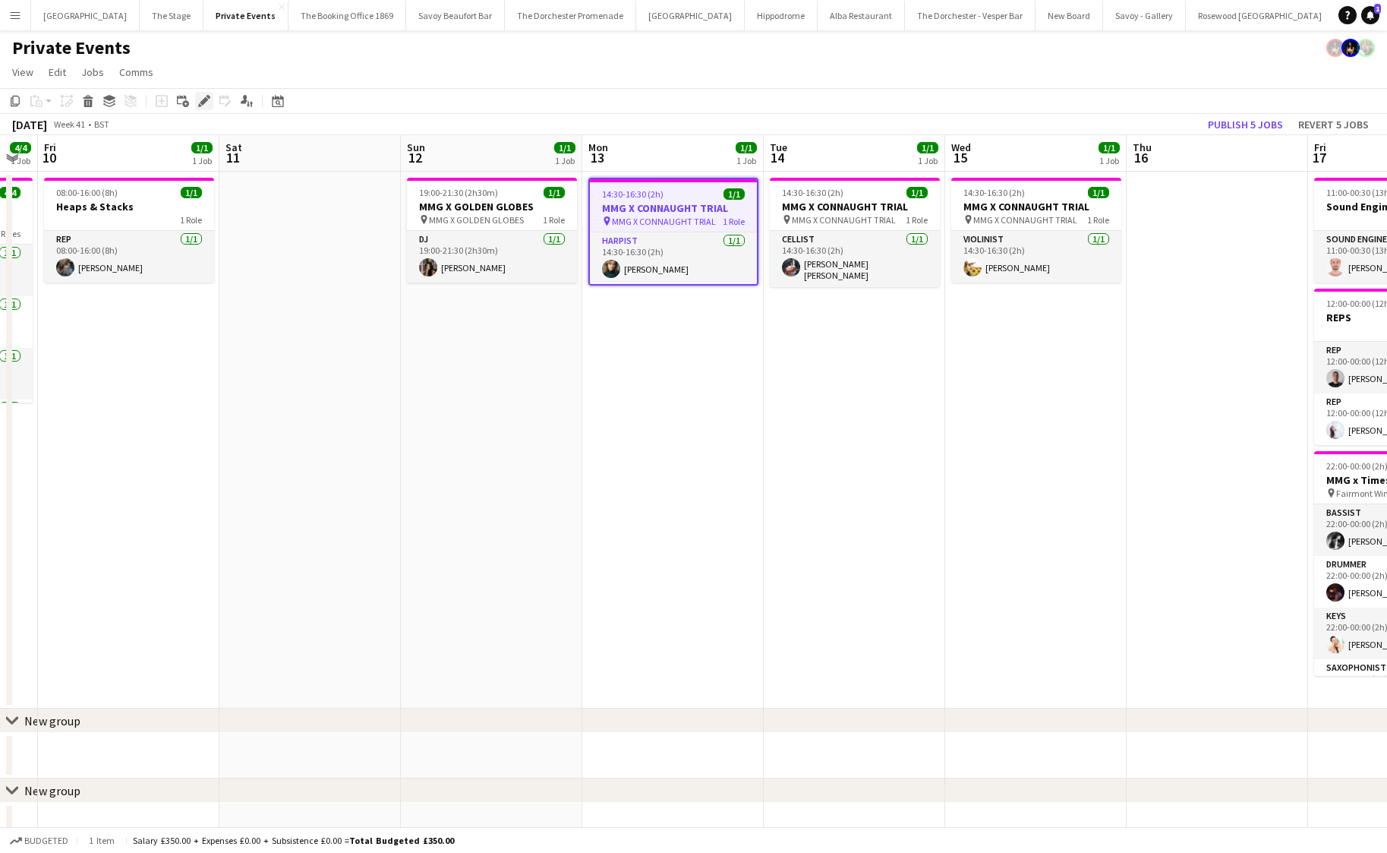
click at [200, 105] on icon at bounding box center [200, 105] width 4 height 4
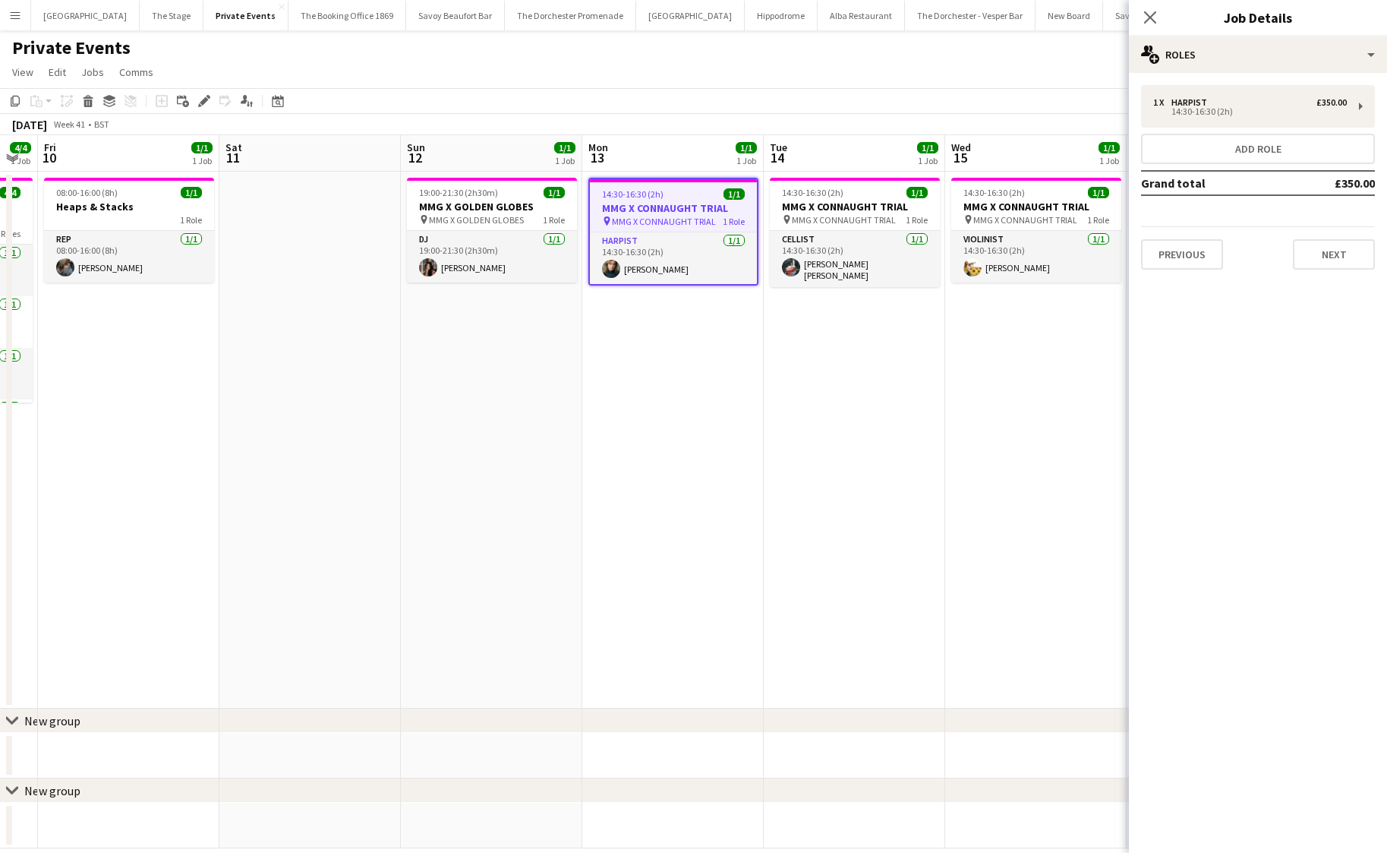
scroll to position [0, 507]
click at [803, 459] on app-date-cell "14:30-16:30 (2h) 1/1 MMG X CONNAUGHT TRIAL pin MMG X CONNAUGHT TRIAL 1 Role Cel…" at bounding box center [853, 440] width 181 height 537
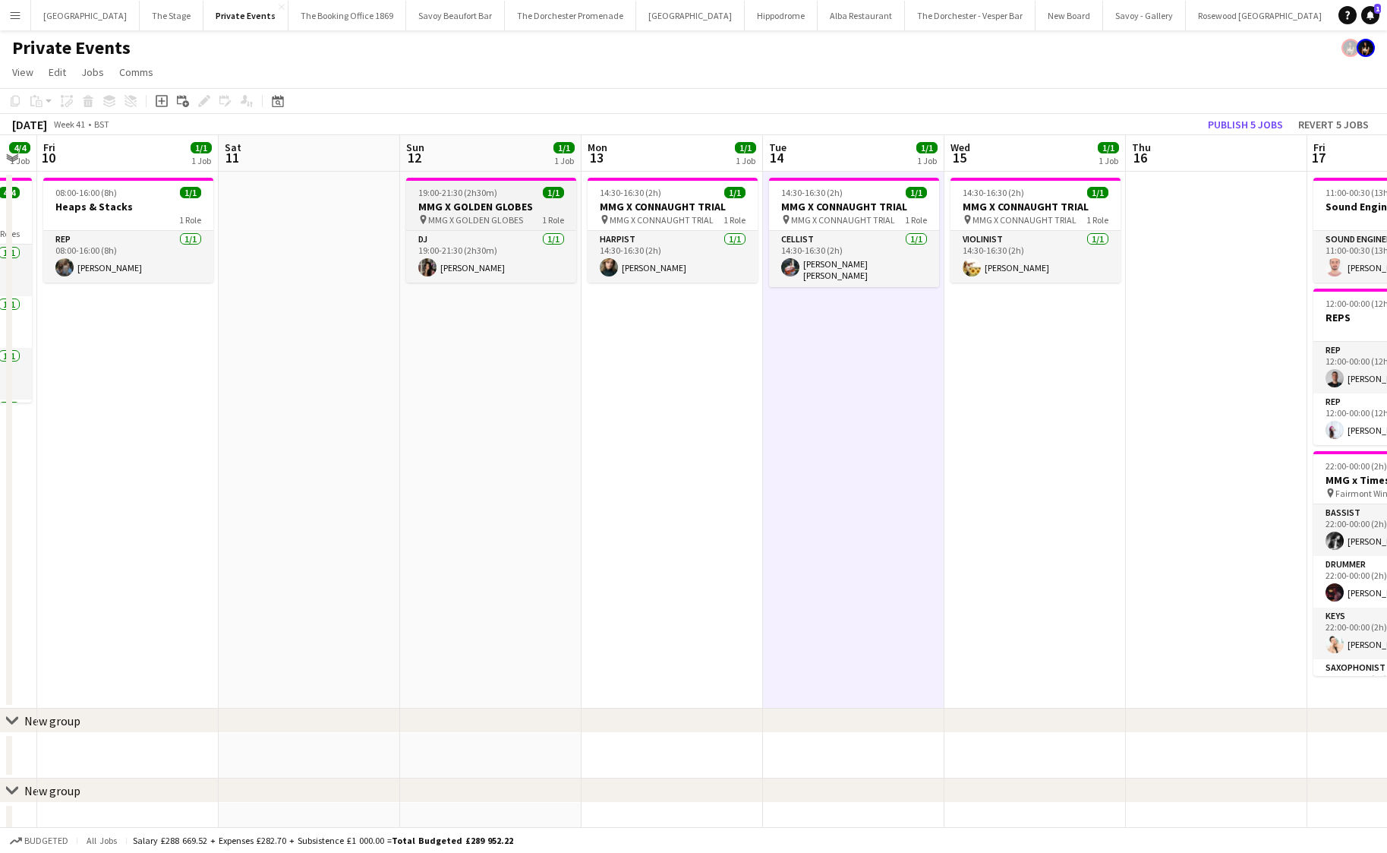
click at [465, 208] on h3 "MMG X GOLDEN GLOBES" at bounding box center [491, 207] width 170 height 14
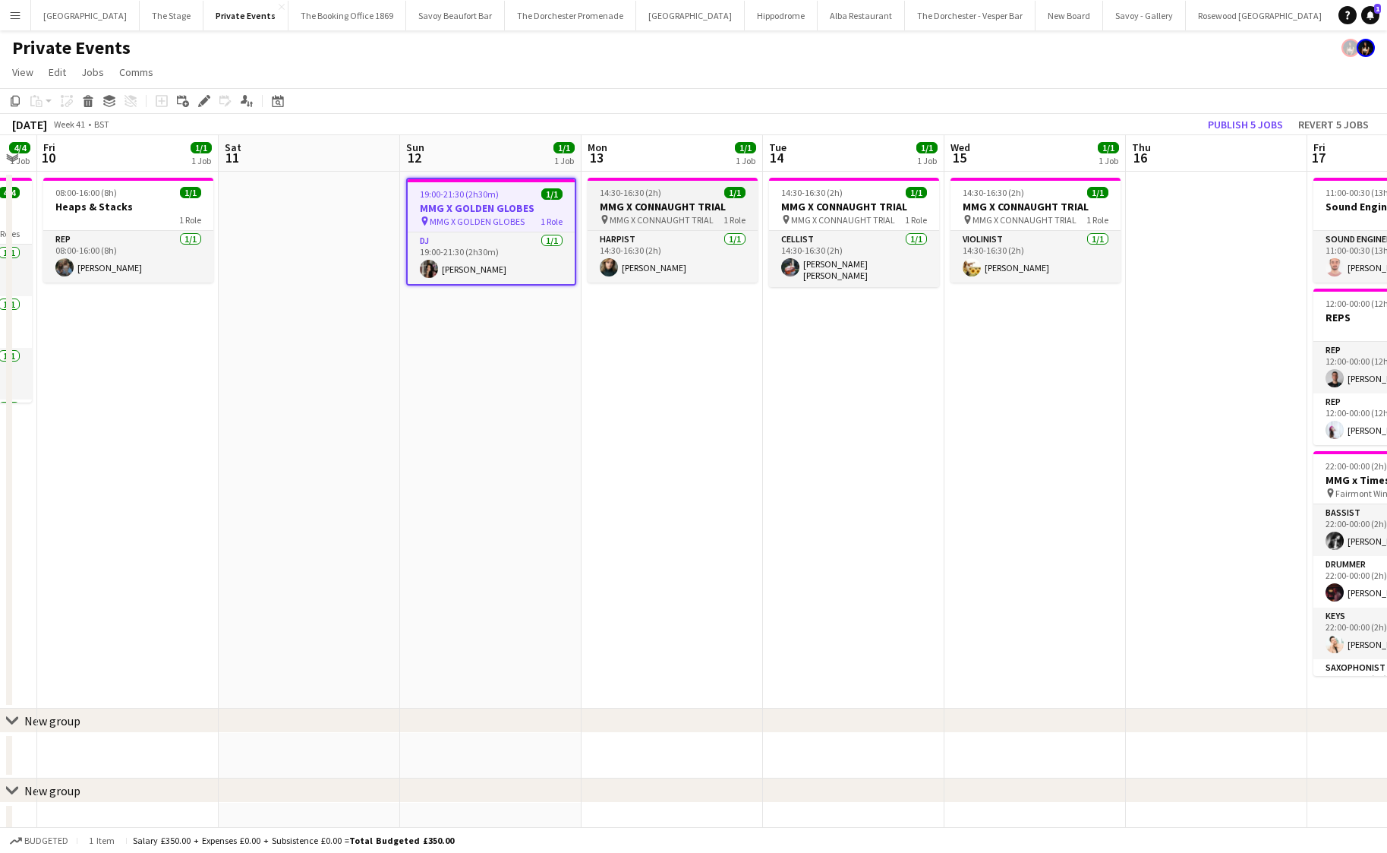
click at [694, 206] on h3 "MMG X CONNAUGHT TRIAL" at bounding box center [673, 207] width 170 height 14
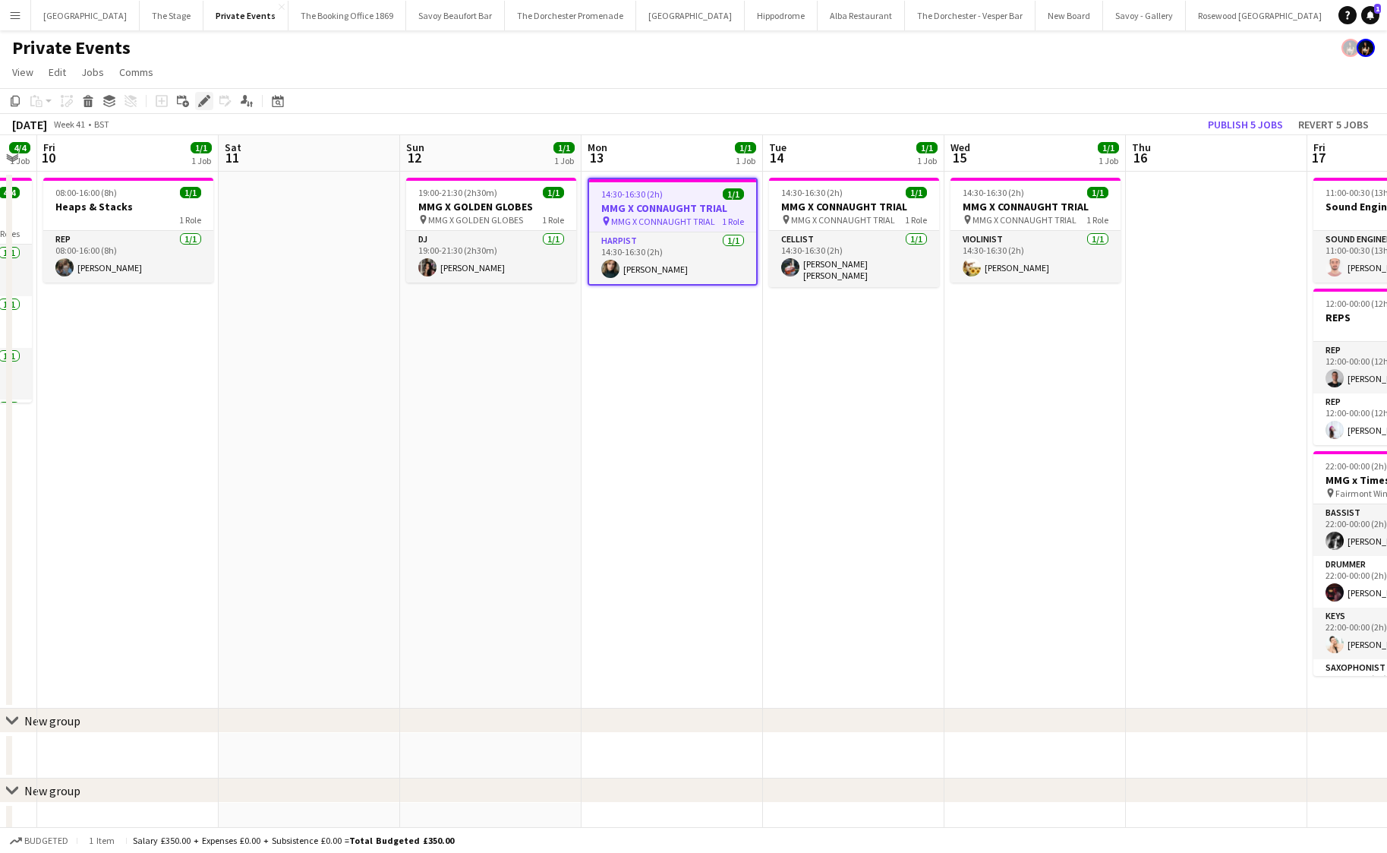
click at [200, 102] on icon "Edit" at bounding box center [204, 101] width 12 height 12
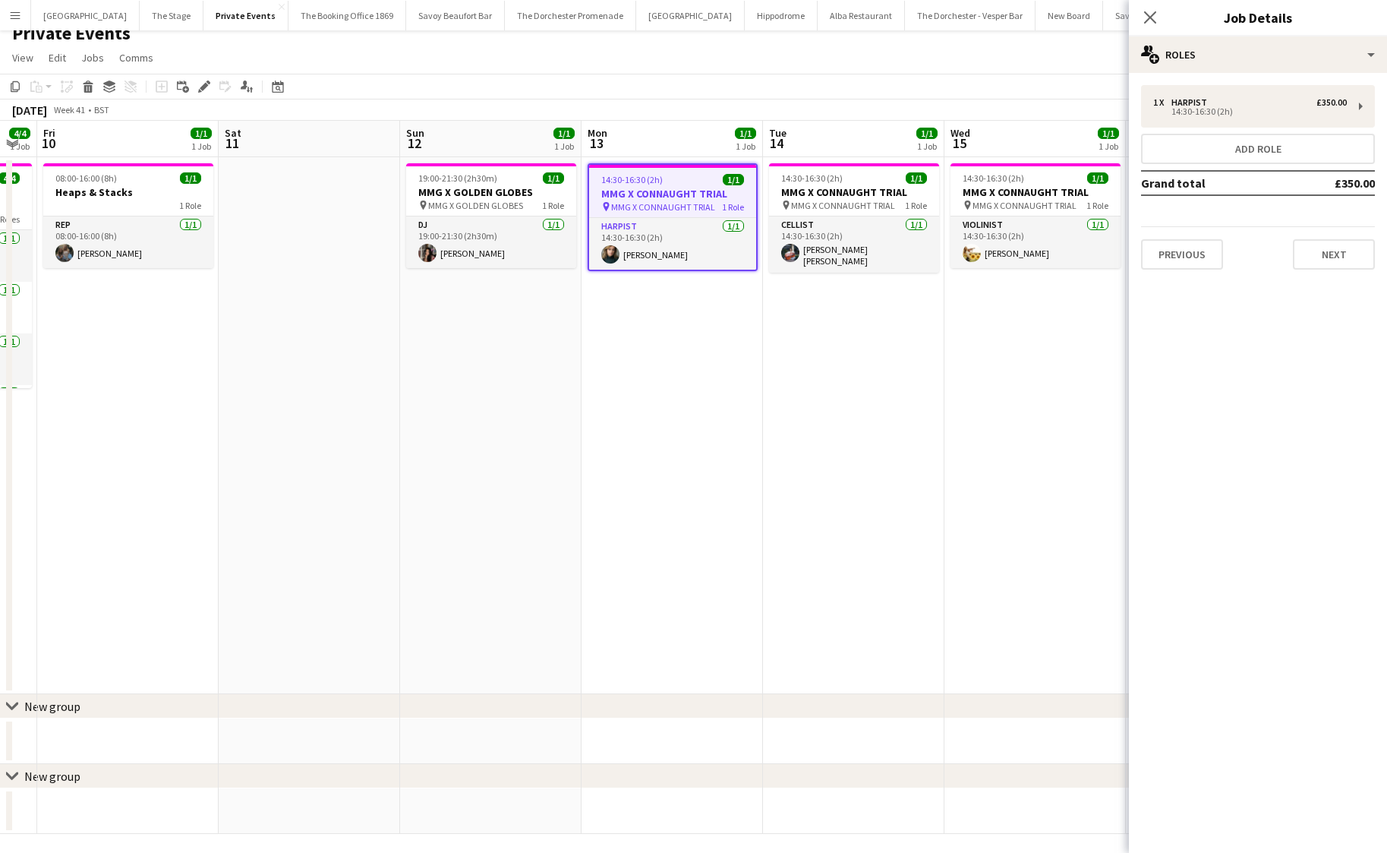
scroll to position [21, 0]
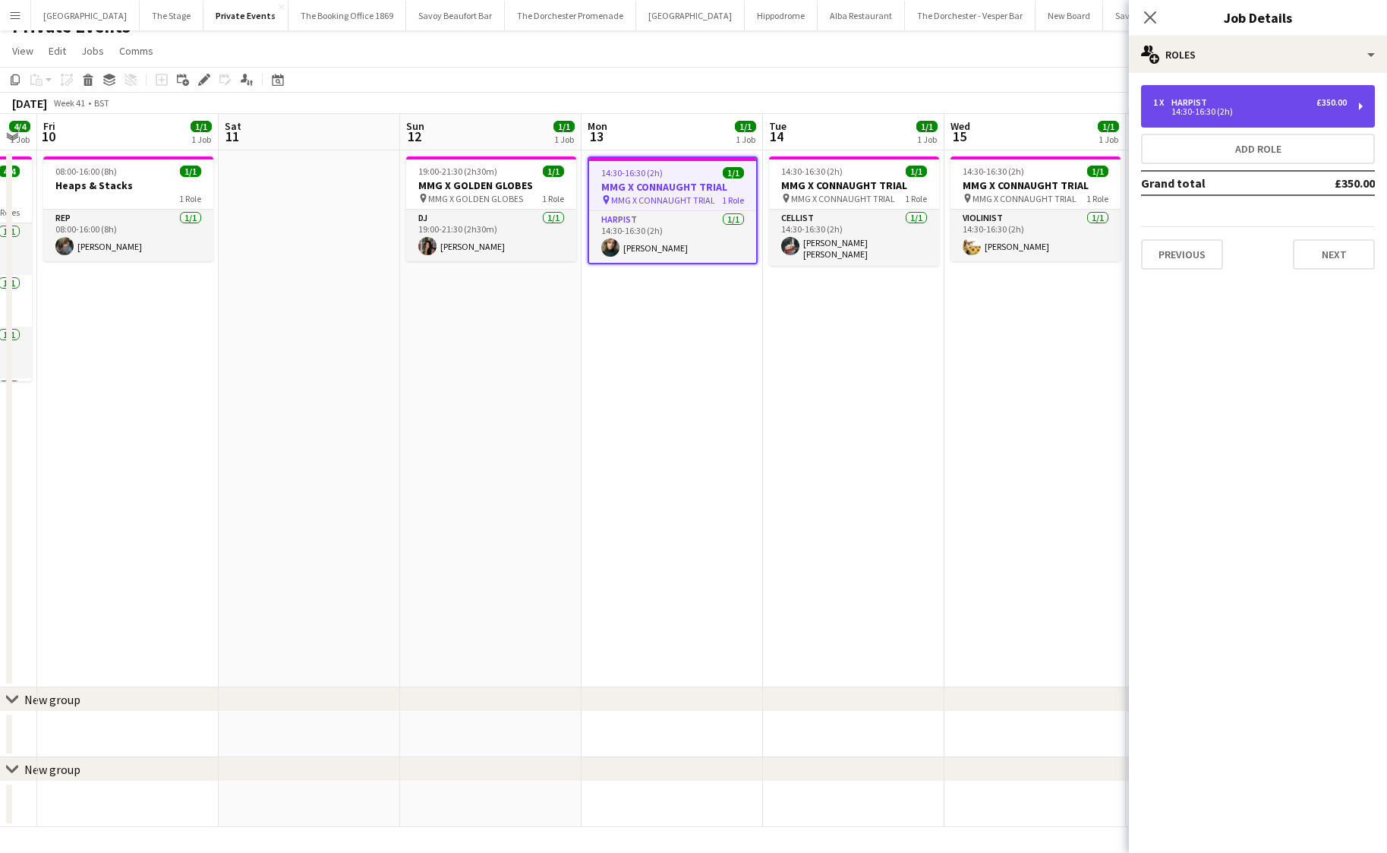
click at [1199, 121] on div "1 x Harpist £350.00 14:30-16:30 (2h)" at bounding box center [1258, 106] width 234 height 43
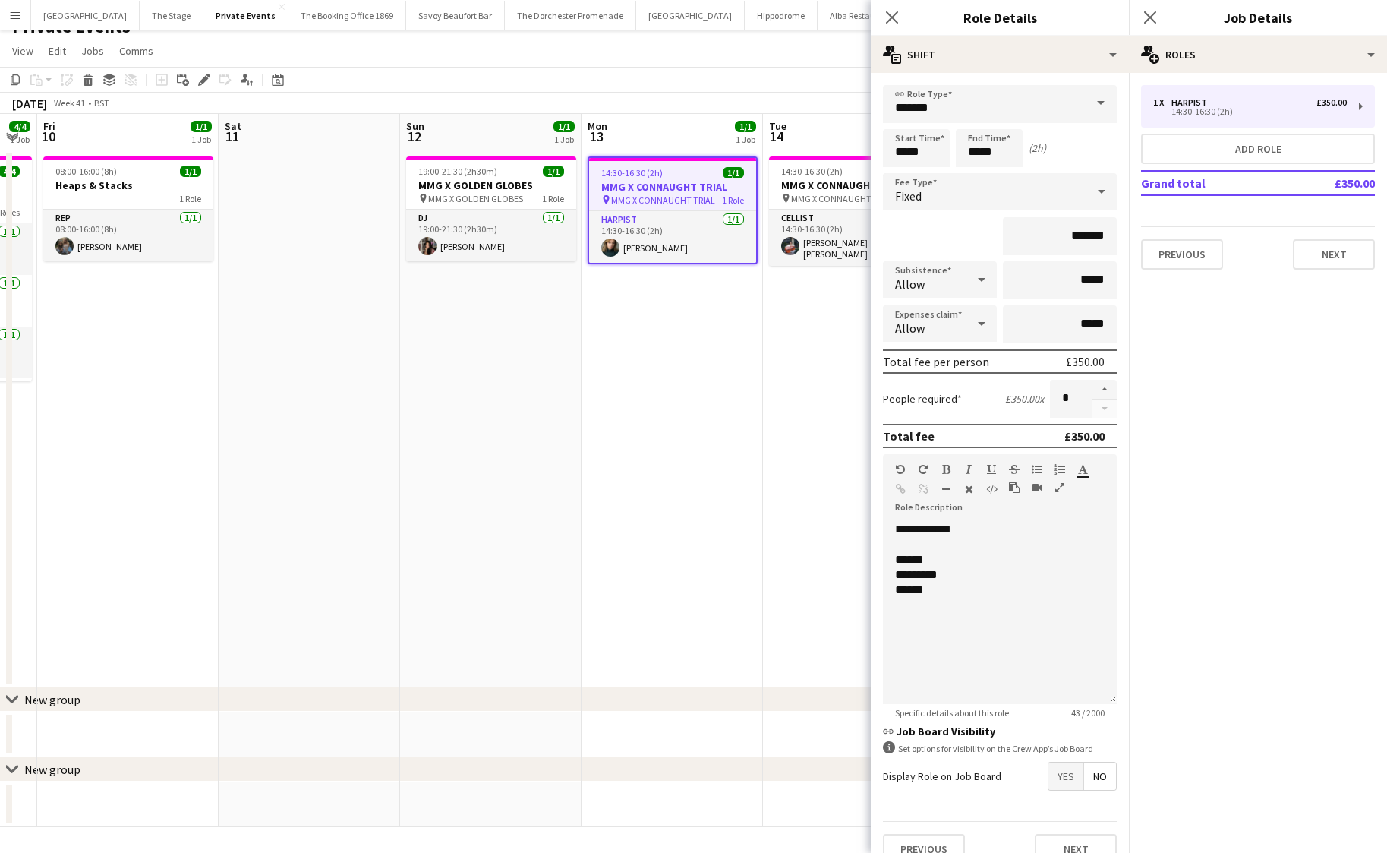
scroll to position [0, 508]
click at [752, 490] on app-date-cell "14:30-16:30 (2h) 1/1 MMG X CONNAUGHT TRIAL pin MMG X CONNAUGHT TRIAL 1 Role Har…" at bounding box center [671, 418] width 181 height 537
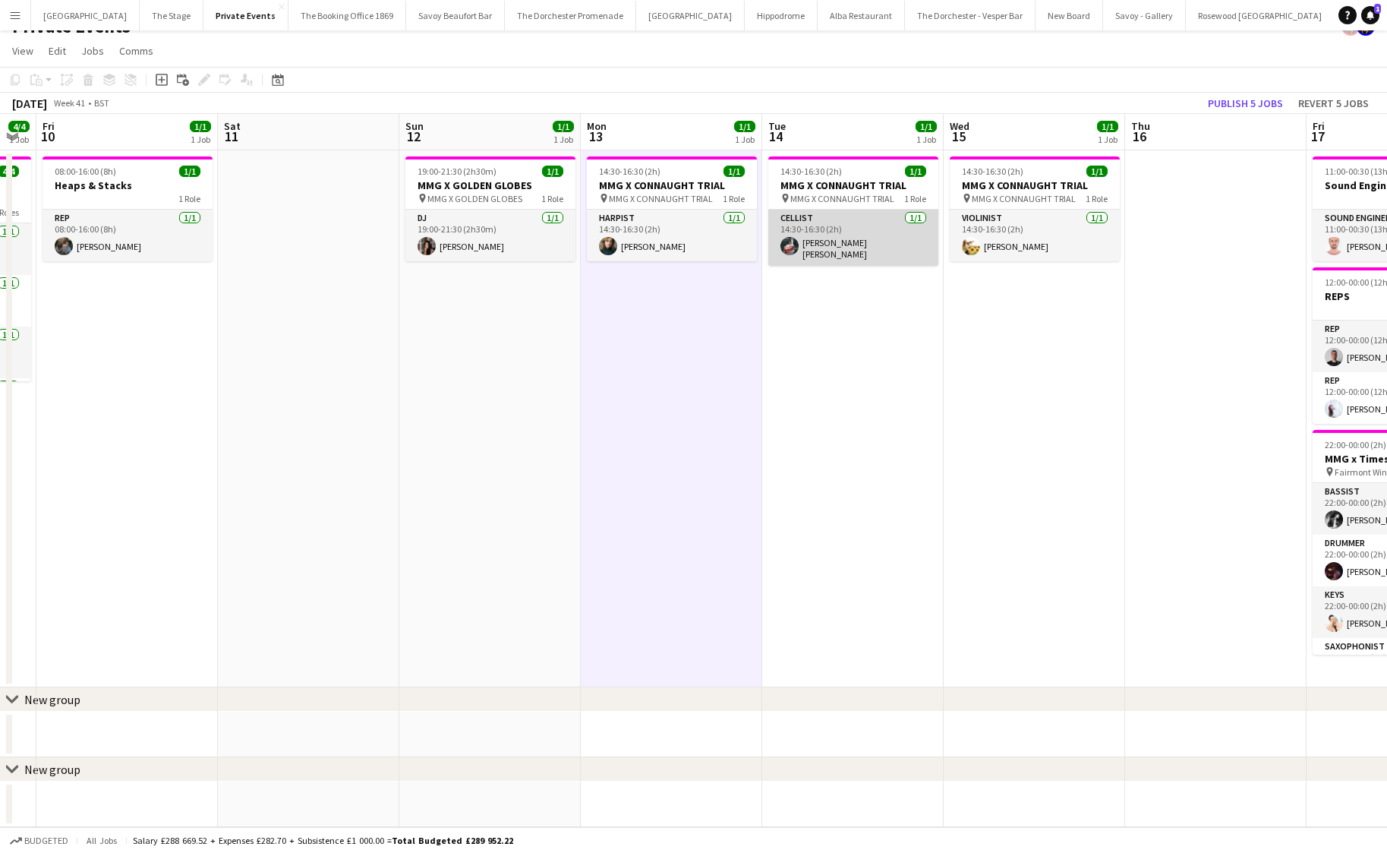
click at [834, 252] on app-card-role "Cellist [DATE] 14:30-16:30 (2h) [PERSON_NAME] [PERSON_NAME]" at bounding box center [853, 238] width 170 height 56
